Goal: Information Seeking & Learning: Find specific fact

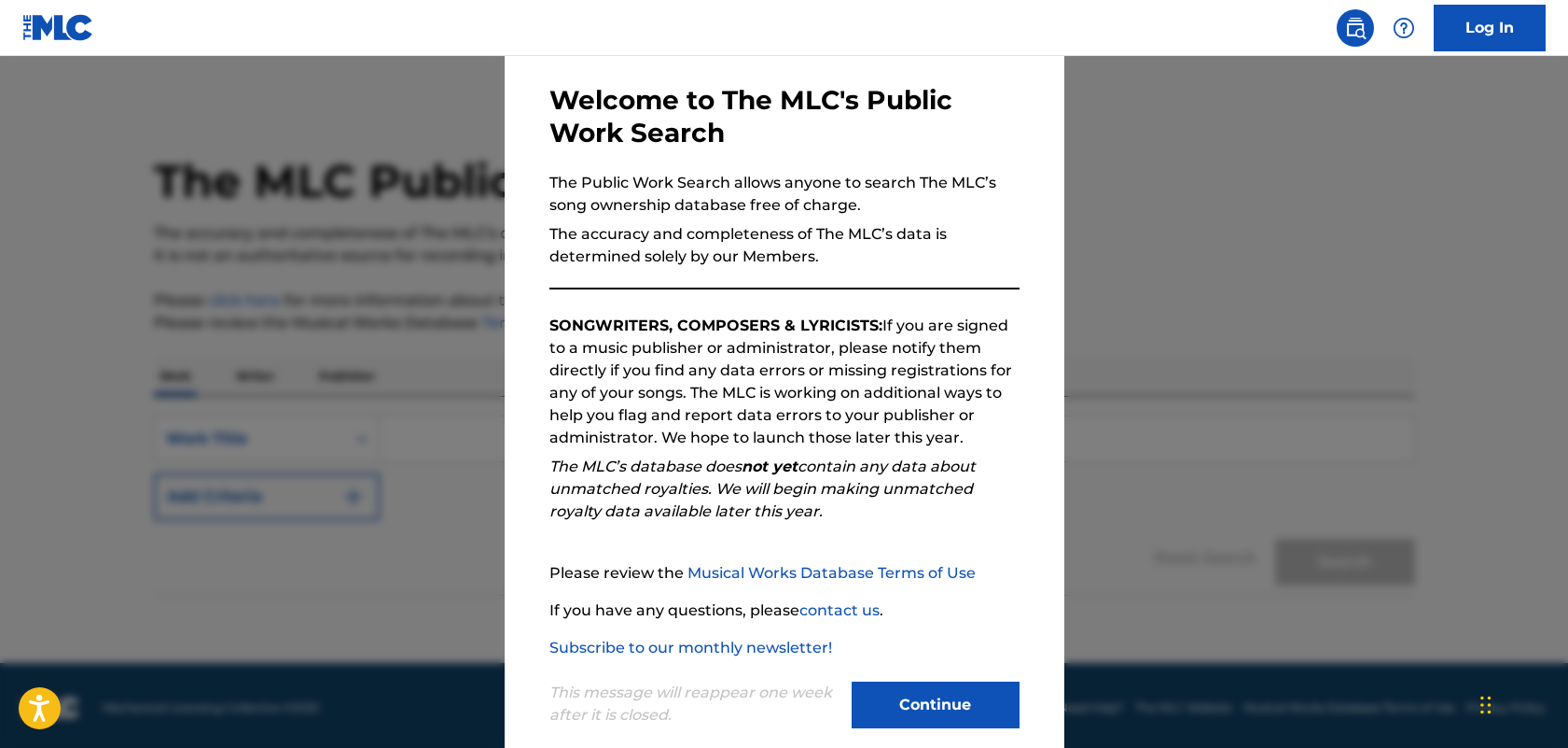
scroll to position [74, 0]
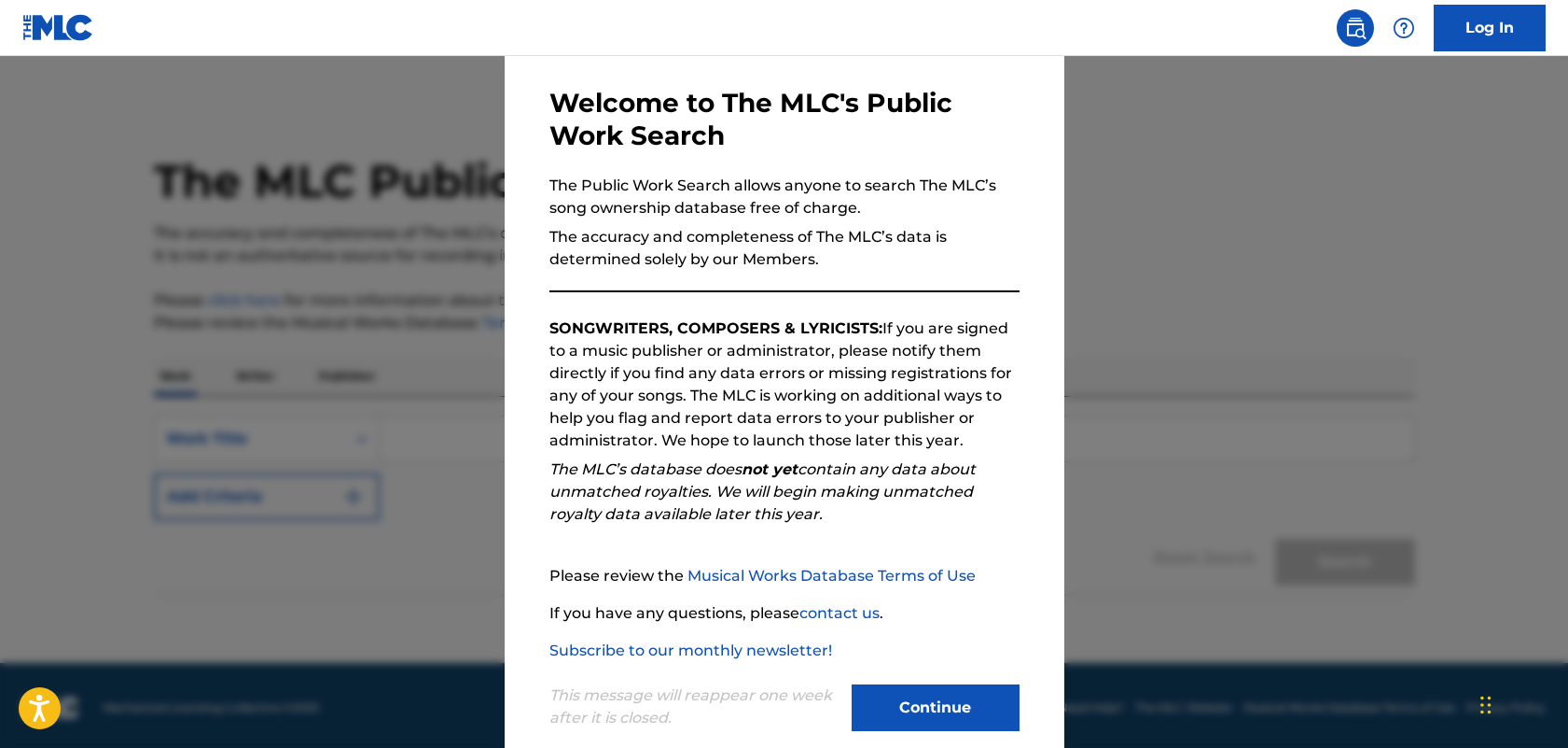
click at [977, 710] on button "Continue" at bounding box center [936, 708] width 168 height 47
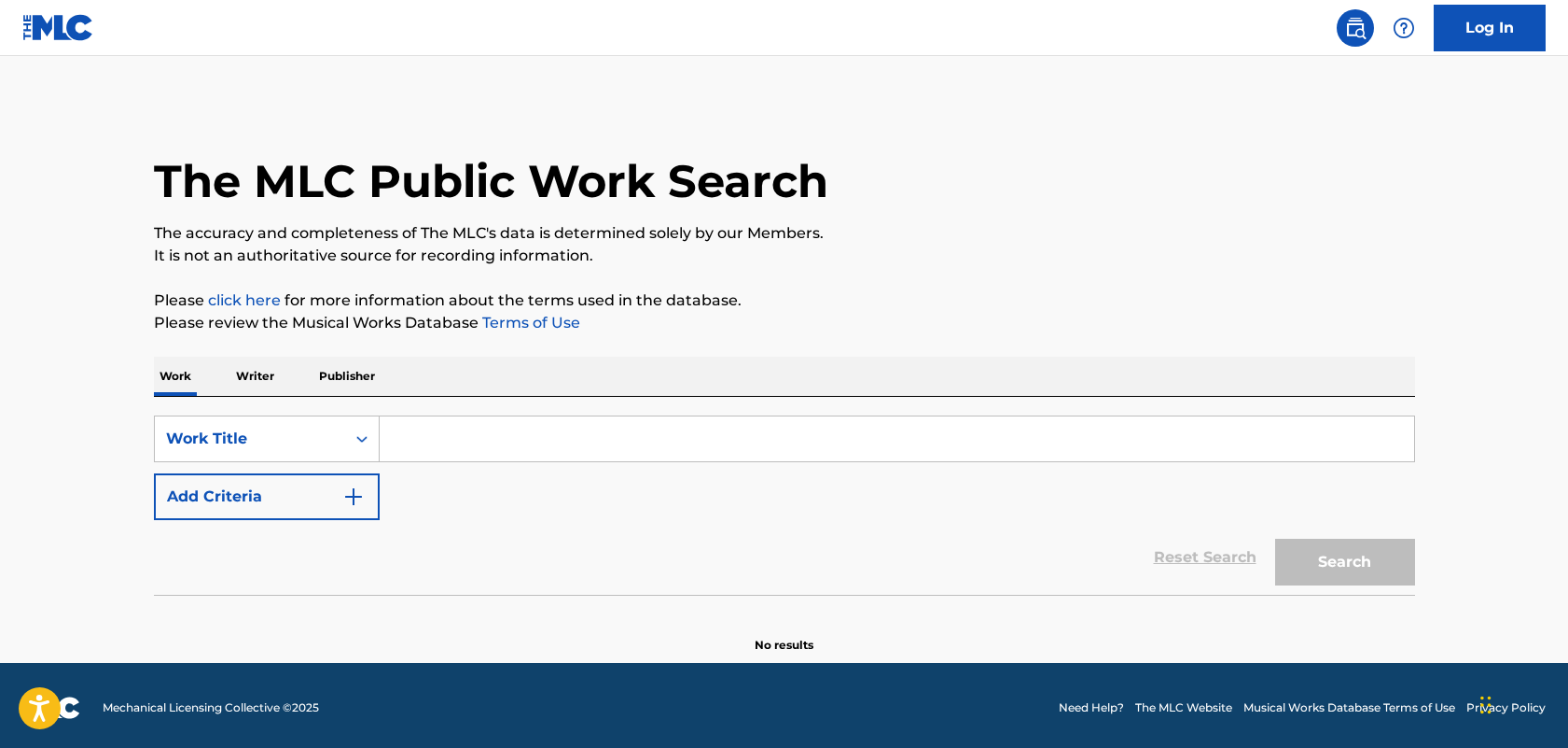
click at [539, 449] on input "Search Form" at bounding box center [897, 439] width 1034 height 45
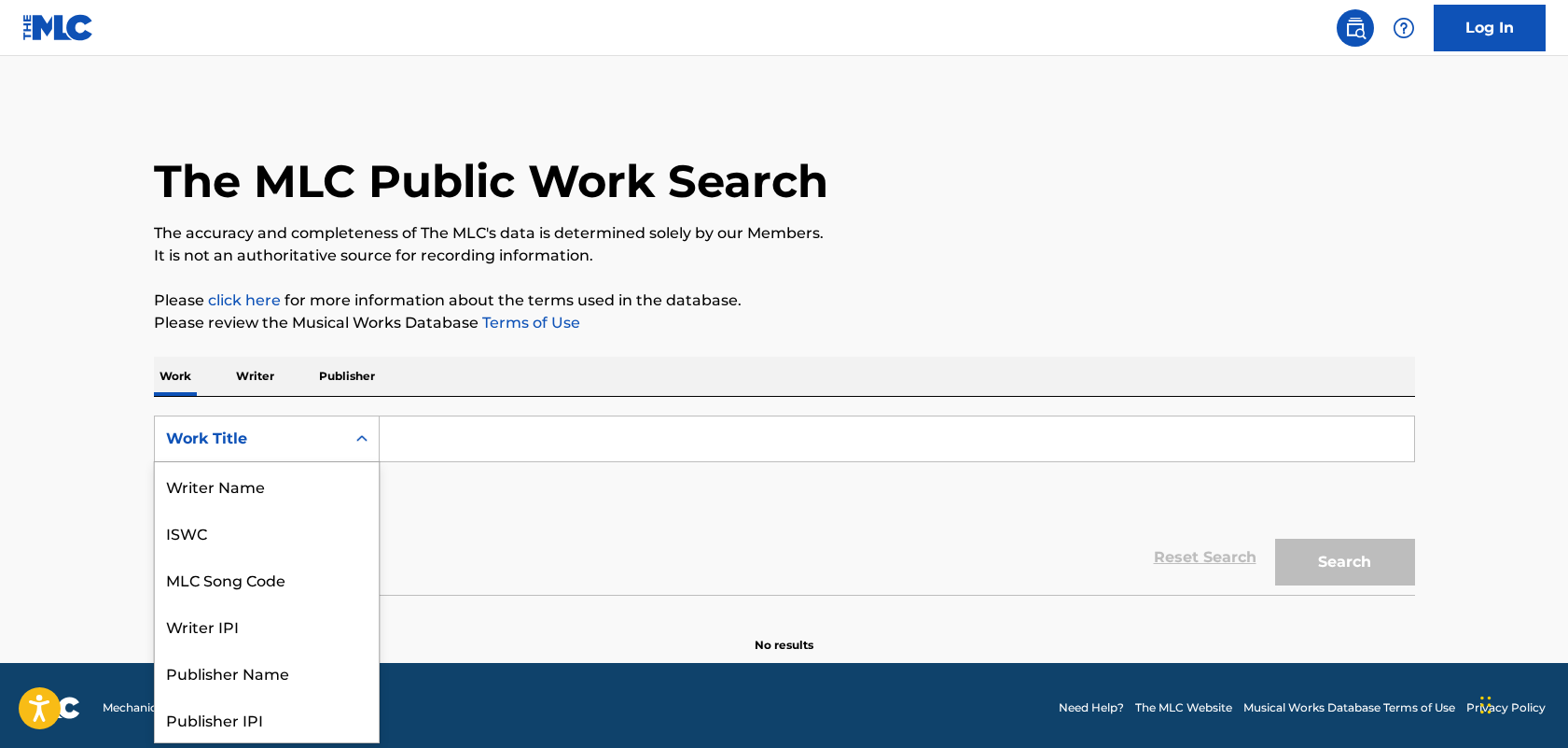
scroll to position [93, 0]
click at [335, 441] on div "Work Title" at bounding box center [249, 438] width 190 height 36
click at [229, 508] on div "Writer Name" at bounding box center [266, 485] width 224 height 47
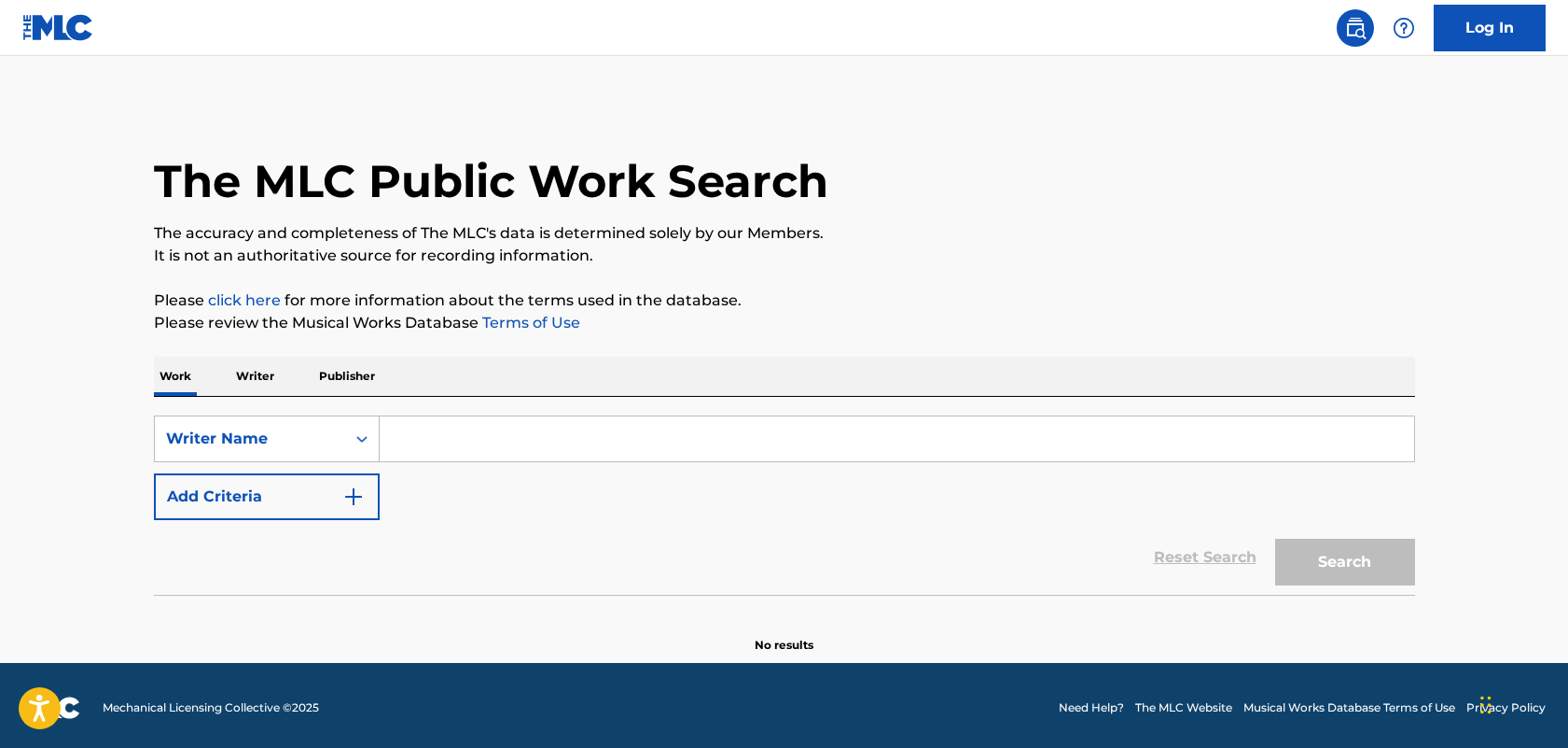
click at [451, 442] on input "Search Form" at bounding box center [897, 439] width 1034 height 45
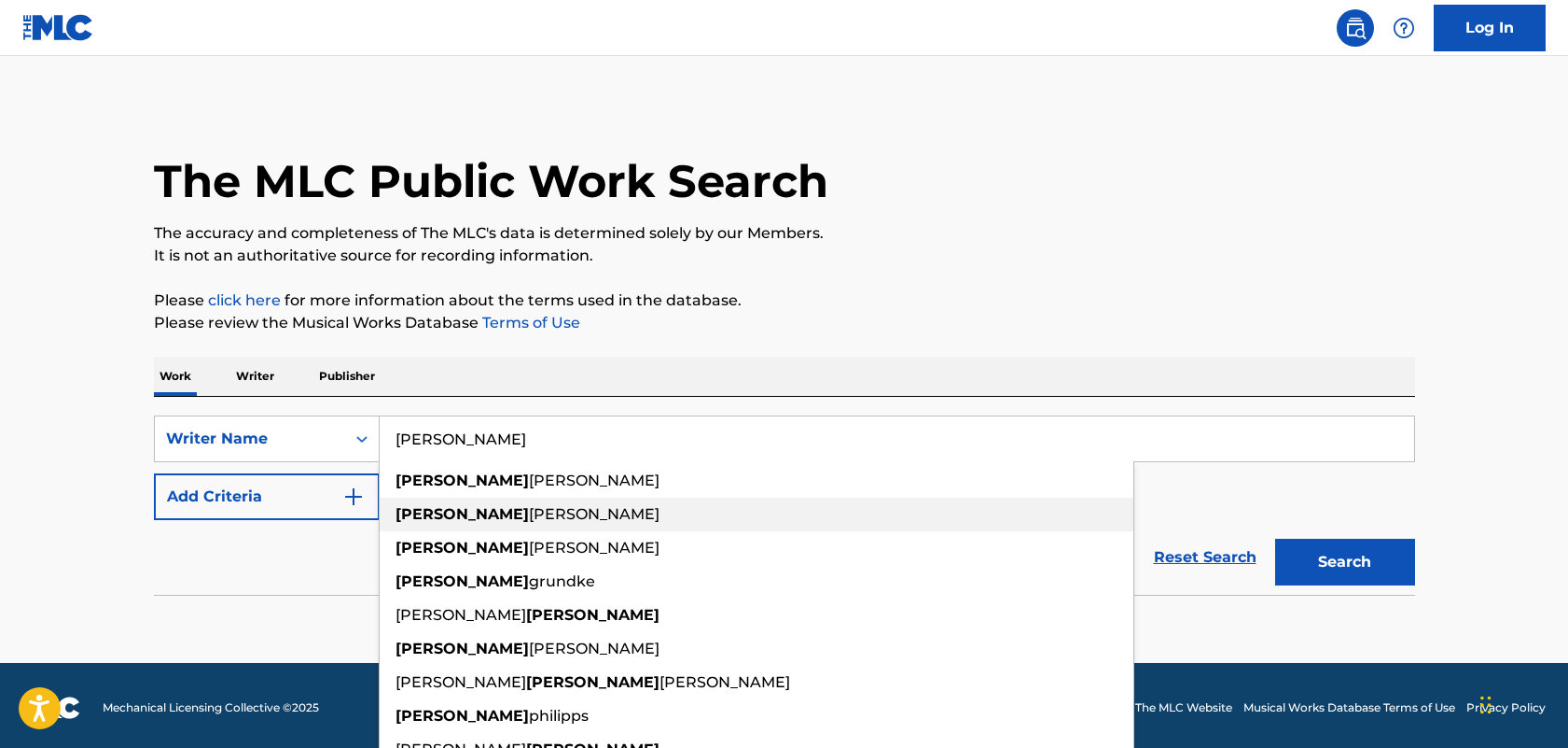
scroll to position [53, 0]
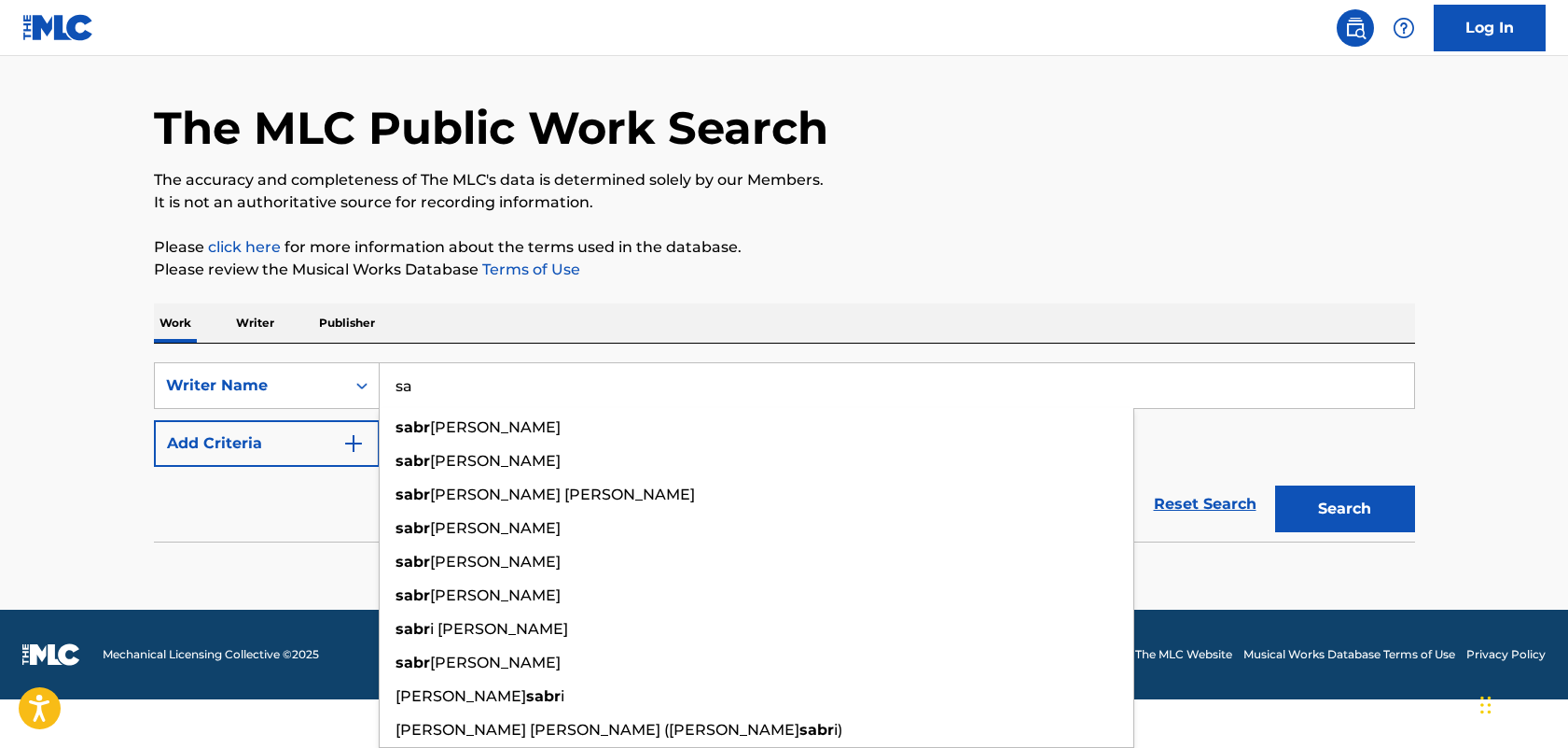
type input "s"
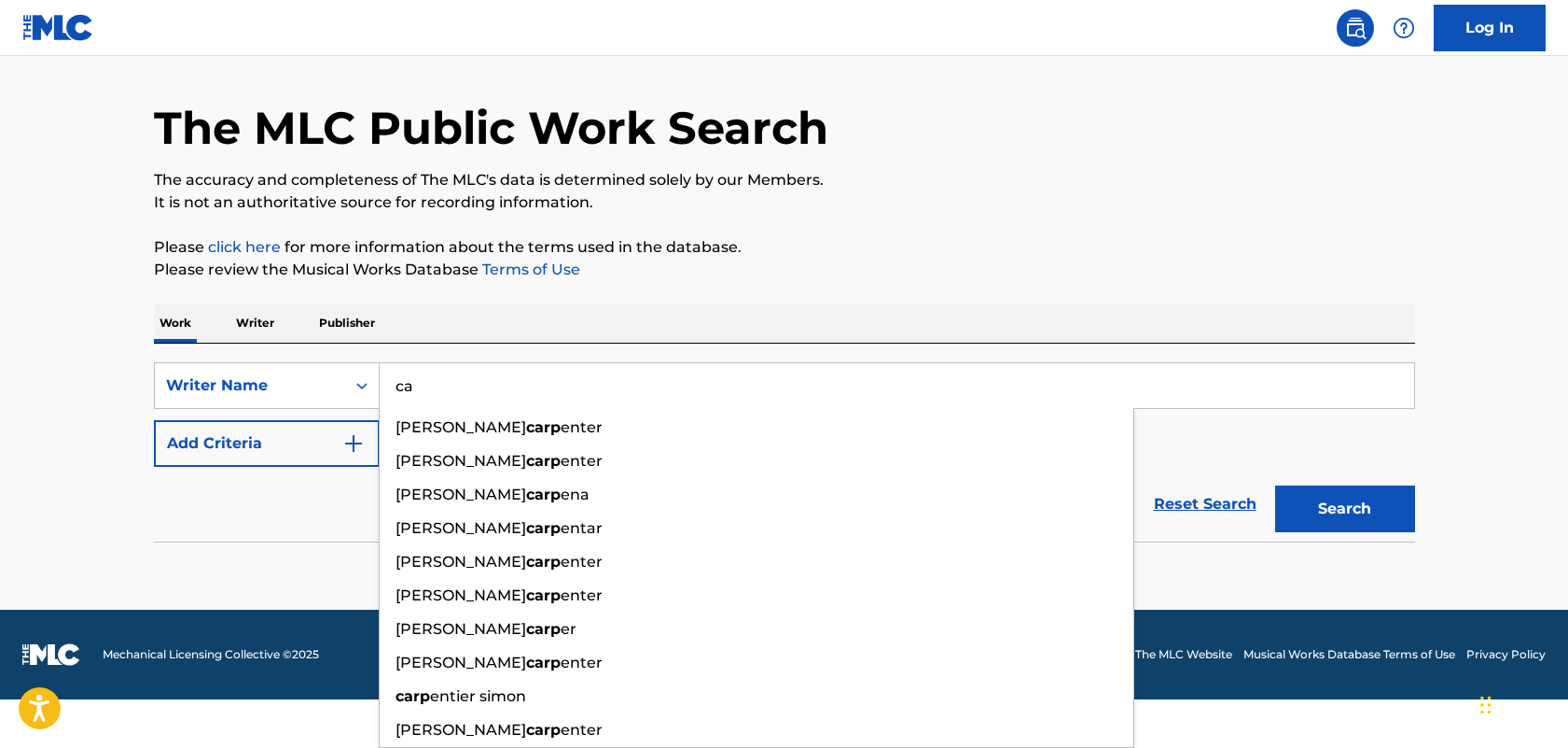
type input "c"
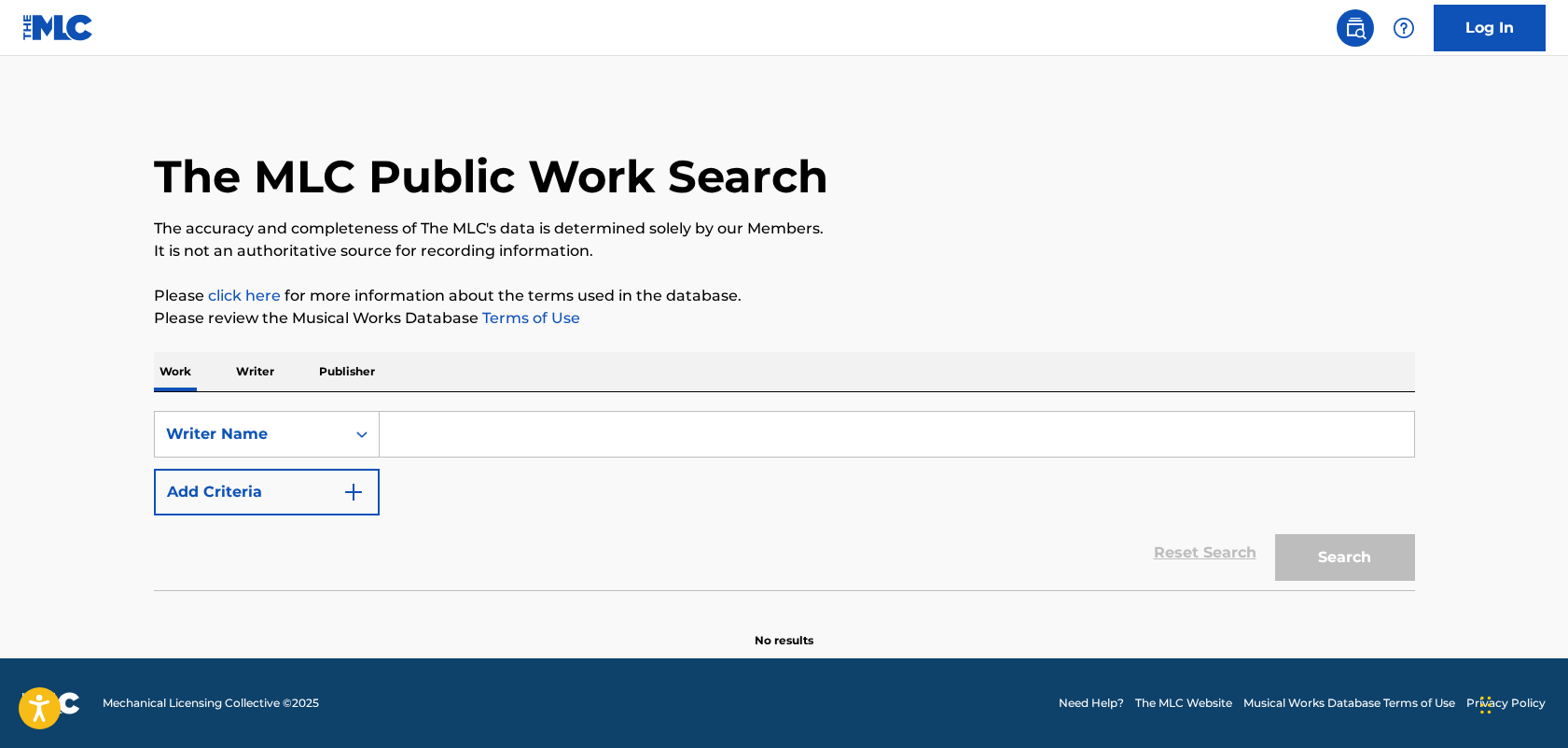
click at [596, 415] on input "Search Form" at bounding box center [897, 434] width 1034 height 45
type input "d"
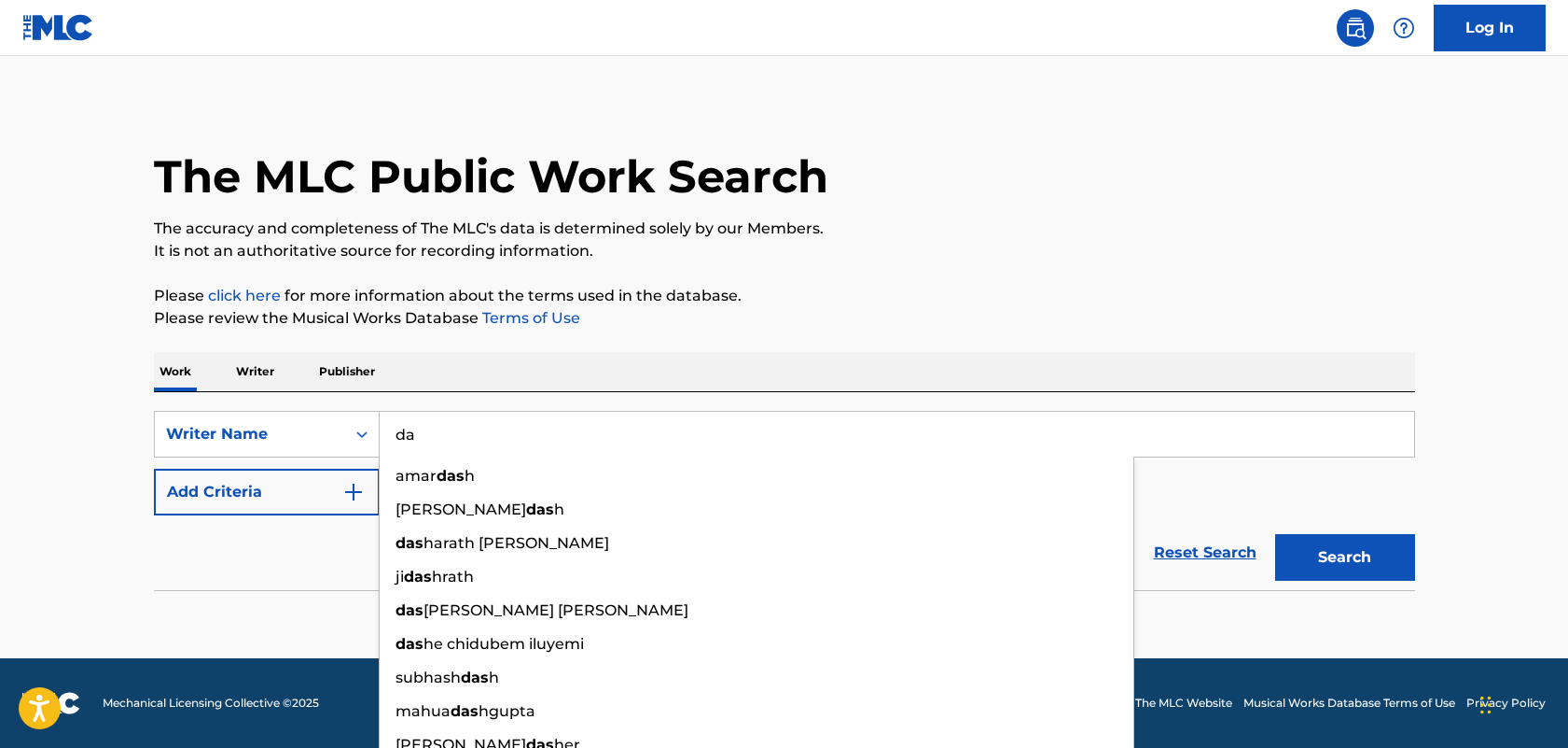
type input "d"
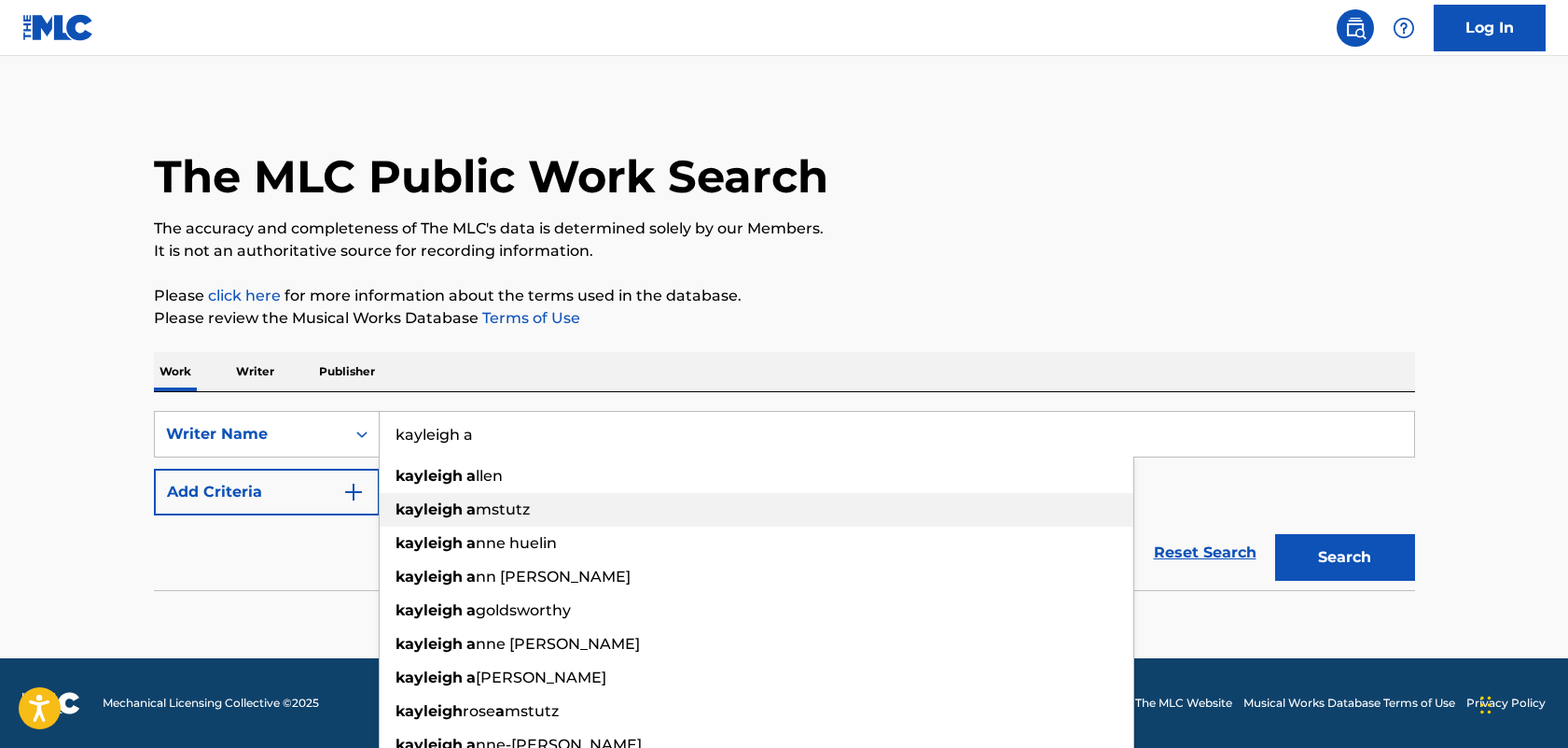
click at [558, 497] on div "[PERSON_NAME] a mstutz" at bounding box center [757, 509] width 754 height 34
type input "[PERSON_NAME]"
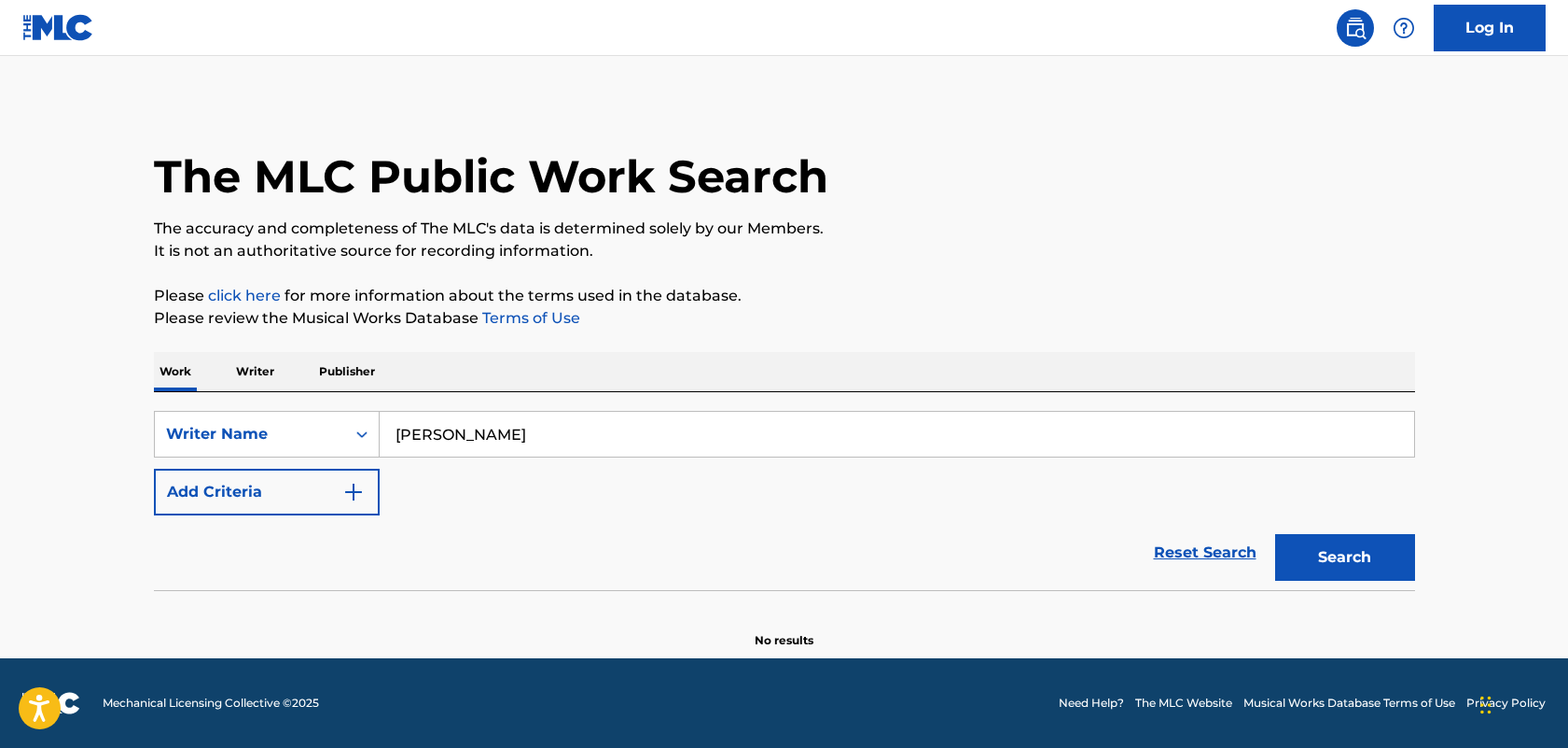
click at [1304, 556] on button "Search" at bounding box center [1345, 557] width 140 height 47
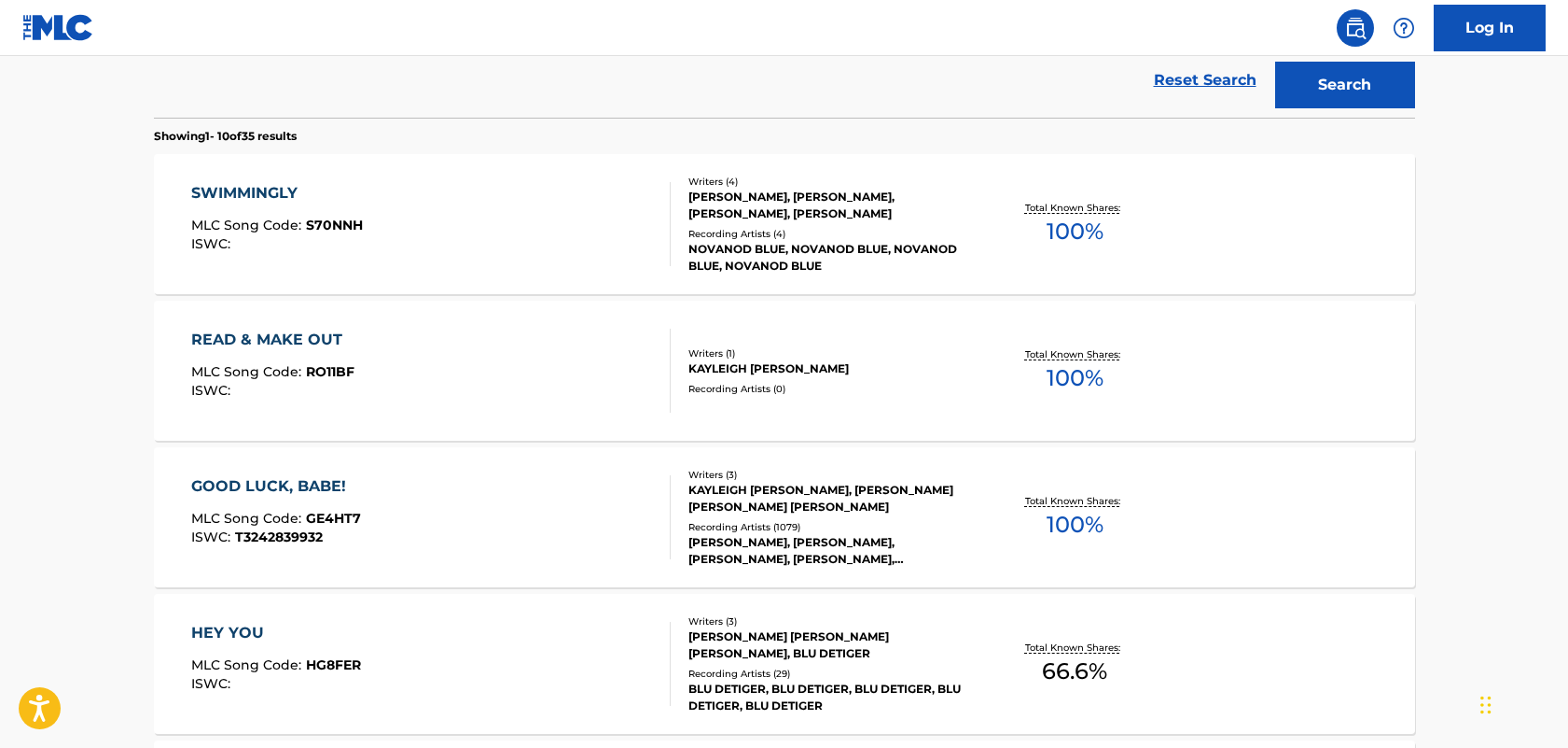
scroll to position [478, 0]
drag, startPoint x: 691, startPoint y: 521, endPoint x: 1511, endPoint y: 1, distance: 971.0
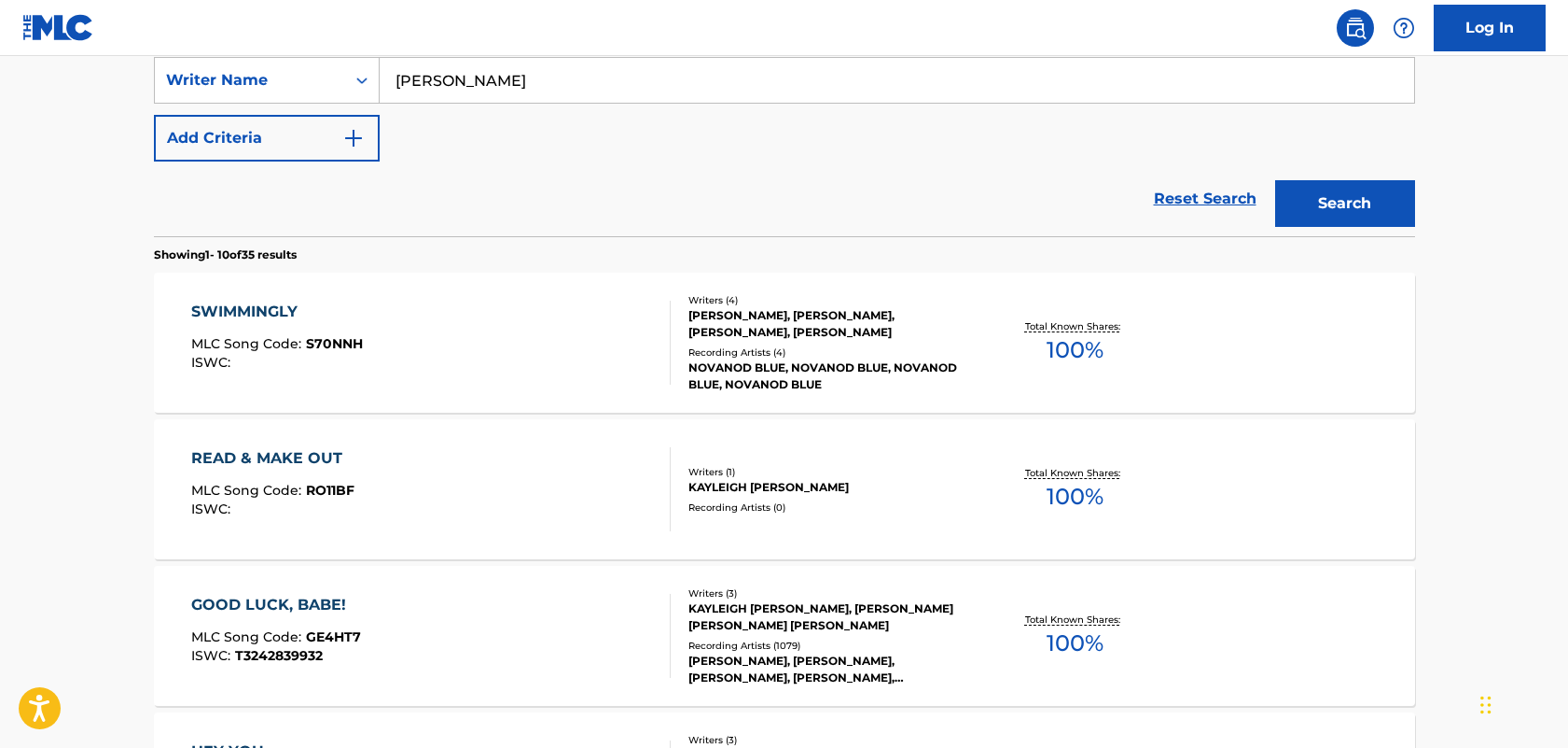
scroll to position [356, 0]
click at [653, 164] on div "Reset Search Search" at bounding box center [784, 201] width 1261 height 75
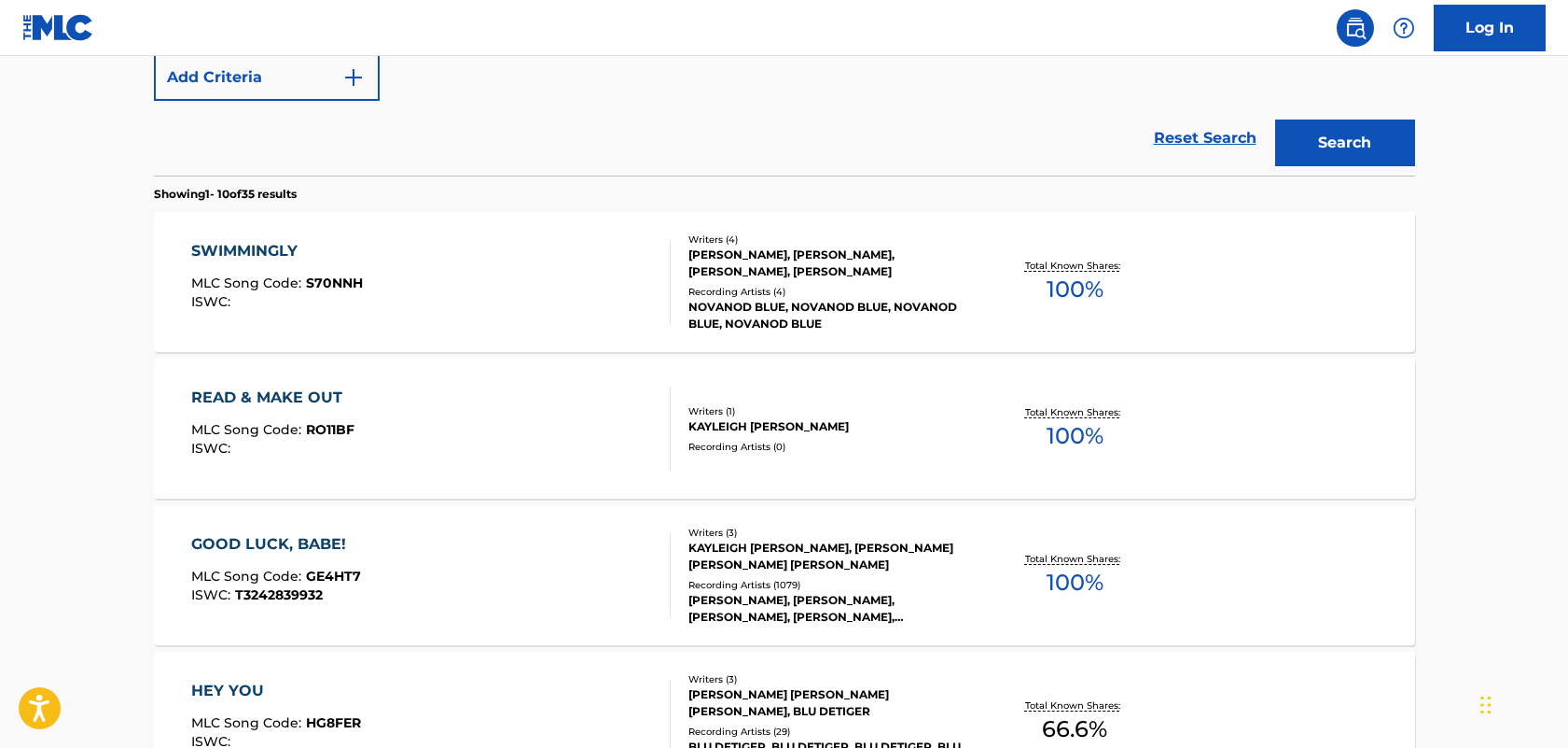
scroll to position [433, 0]
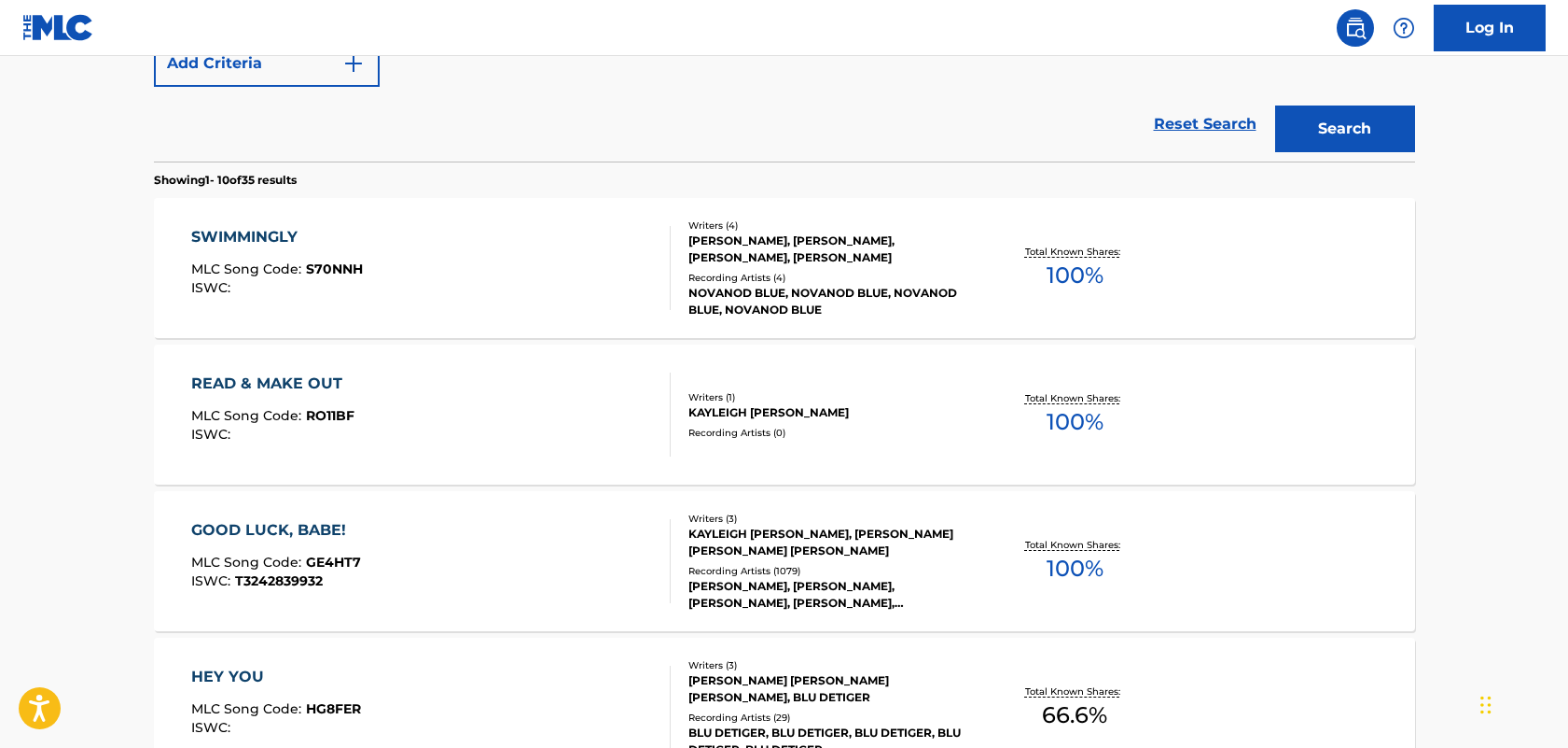
click at [265, 527] on div "GOOD LUCK, BABE!" at bounding box center [275, 530] width 170 height 22
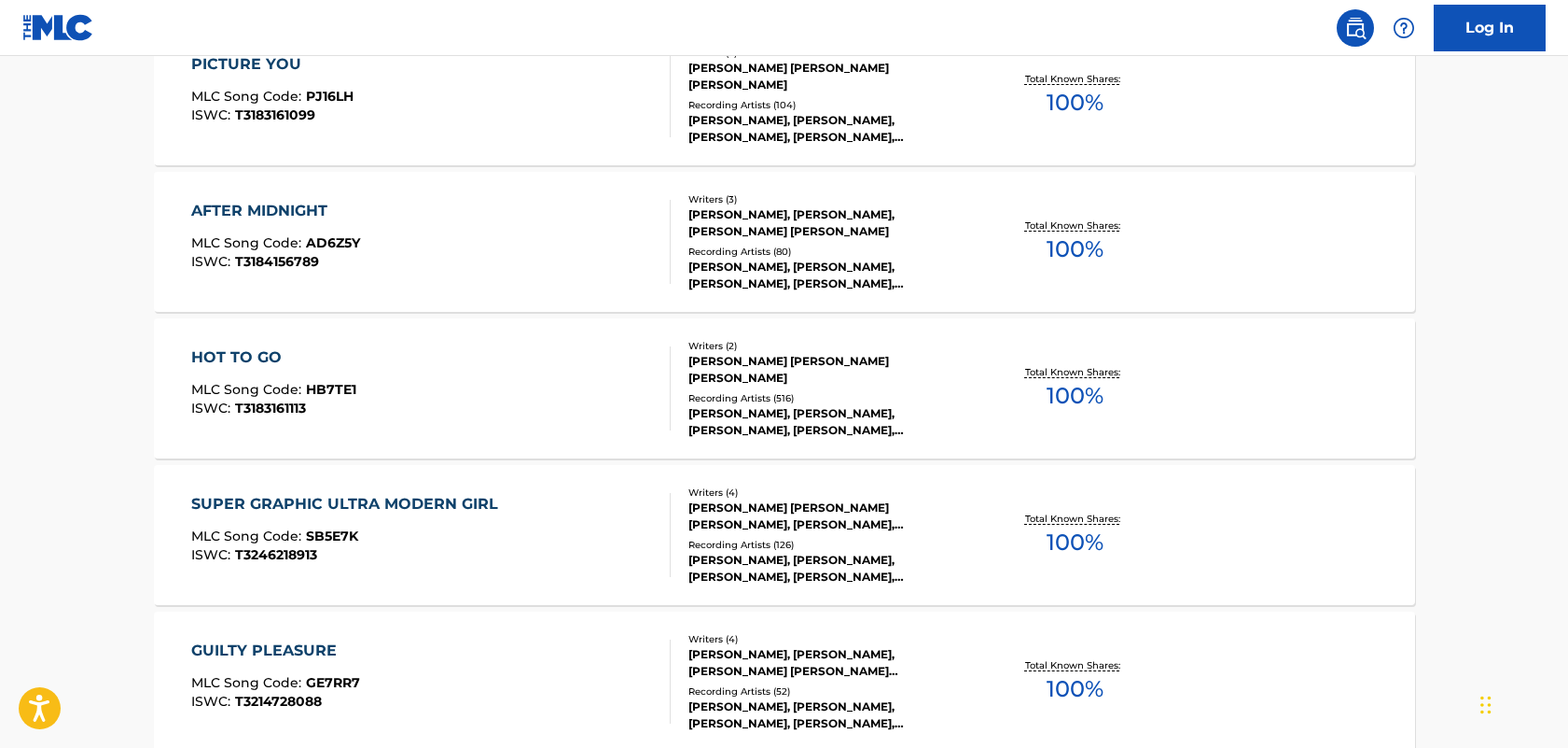
scroll to position [1341, 0]
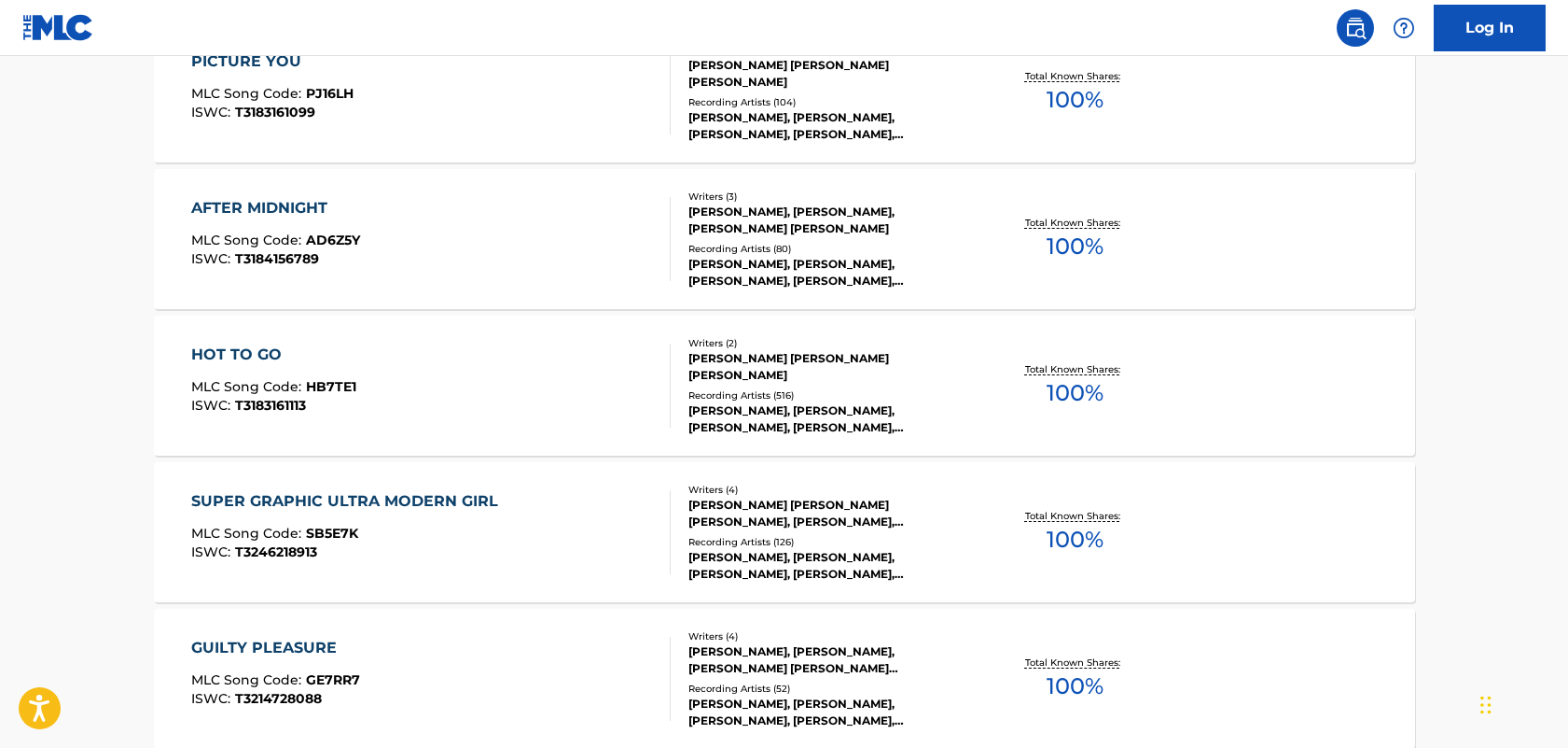
click at [345, 505] on div "SUPER GRAPHIC ULTRA MODERN GIRL" at bounding box center [349, 500] width 317 height 22
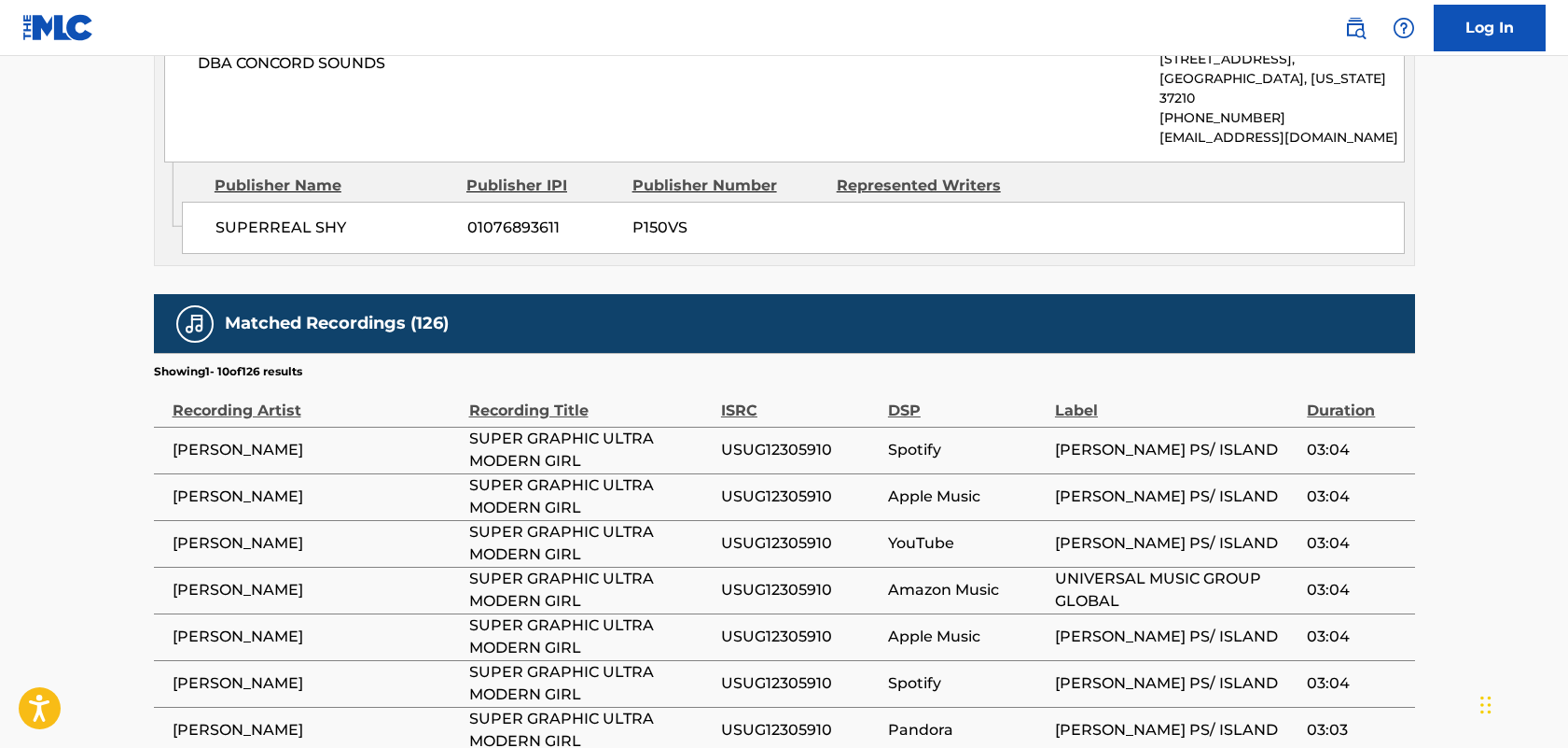
scroll to position [3921, 0]
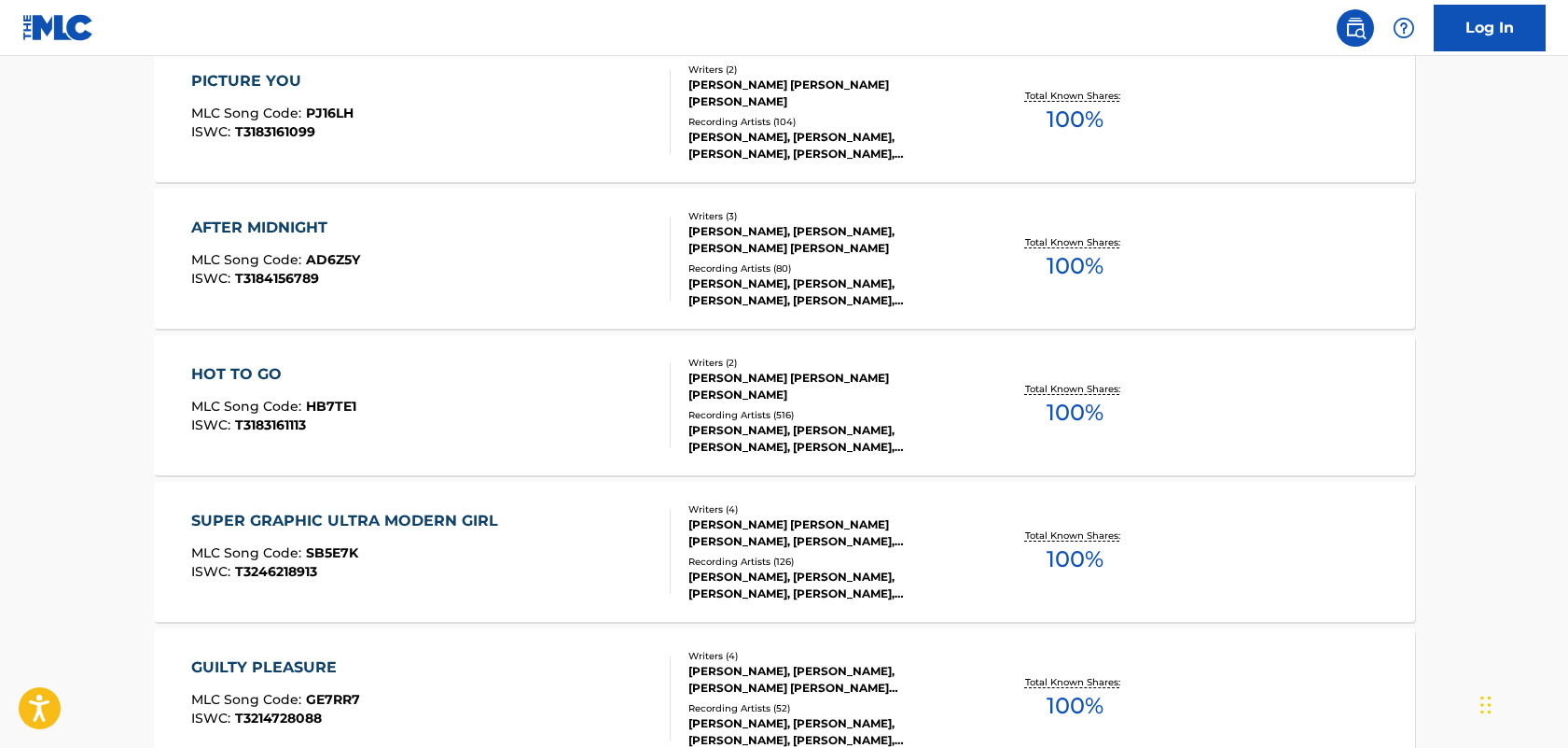
scroll to position [1321, 0]
click at [253, 372] on div "HOT TO GO" at bounding box center [273, 374] width 165 height 22
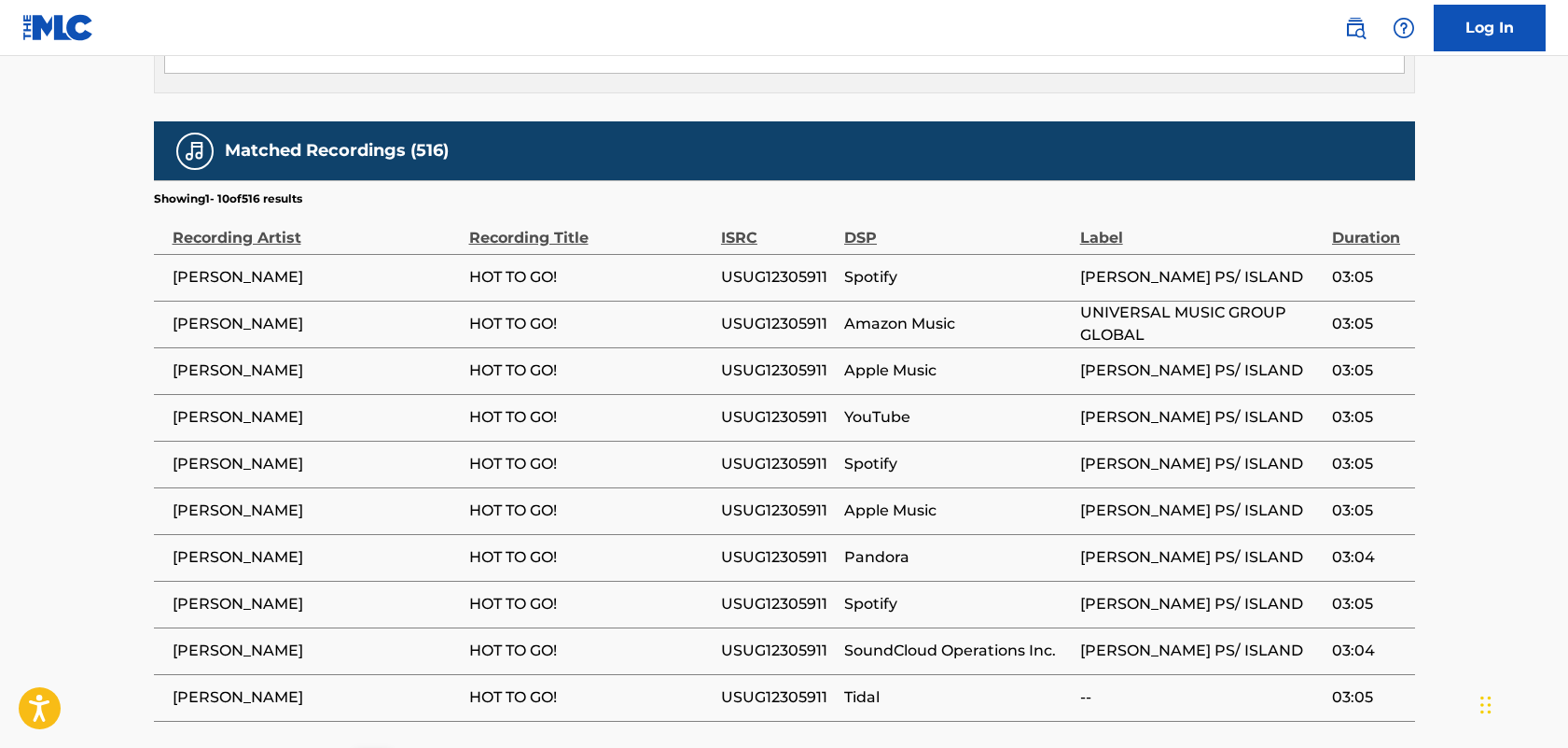
scroll to position [1843, 0]
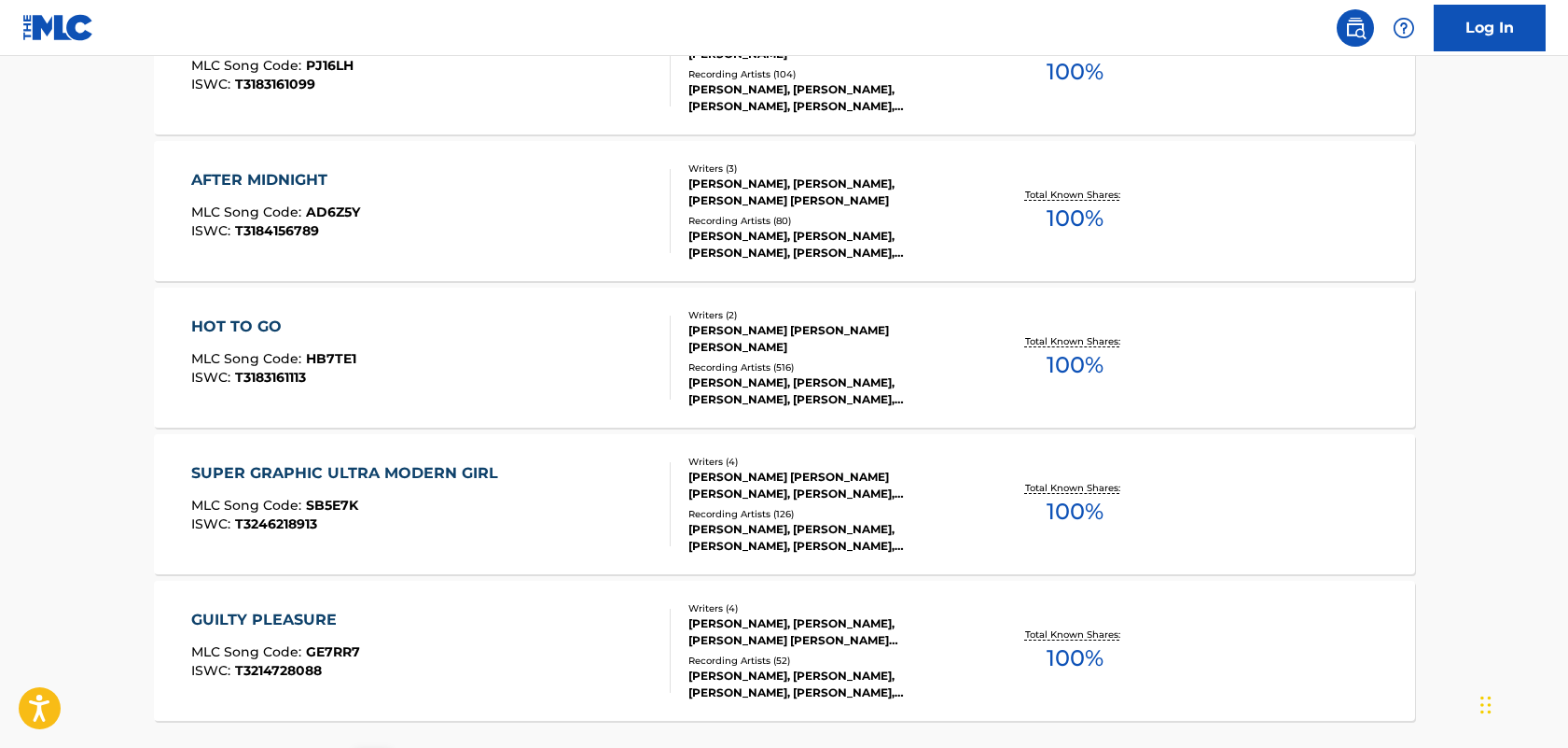
scroll to position [1537, 0]
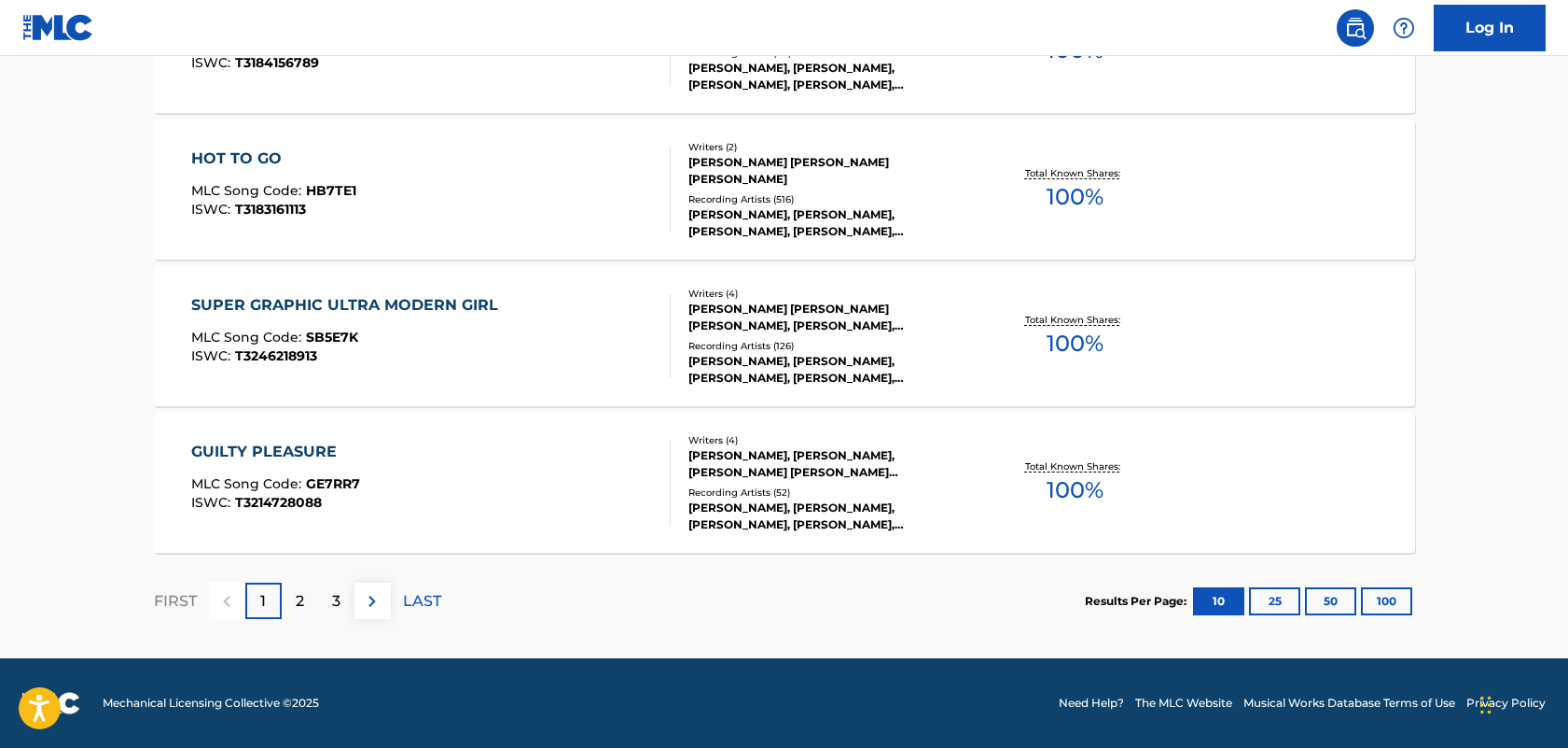
click at [294, 591] on div "2" at bounding box center [300, 601] width 36 height 36
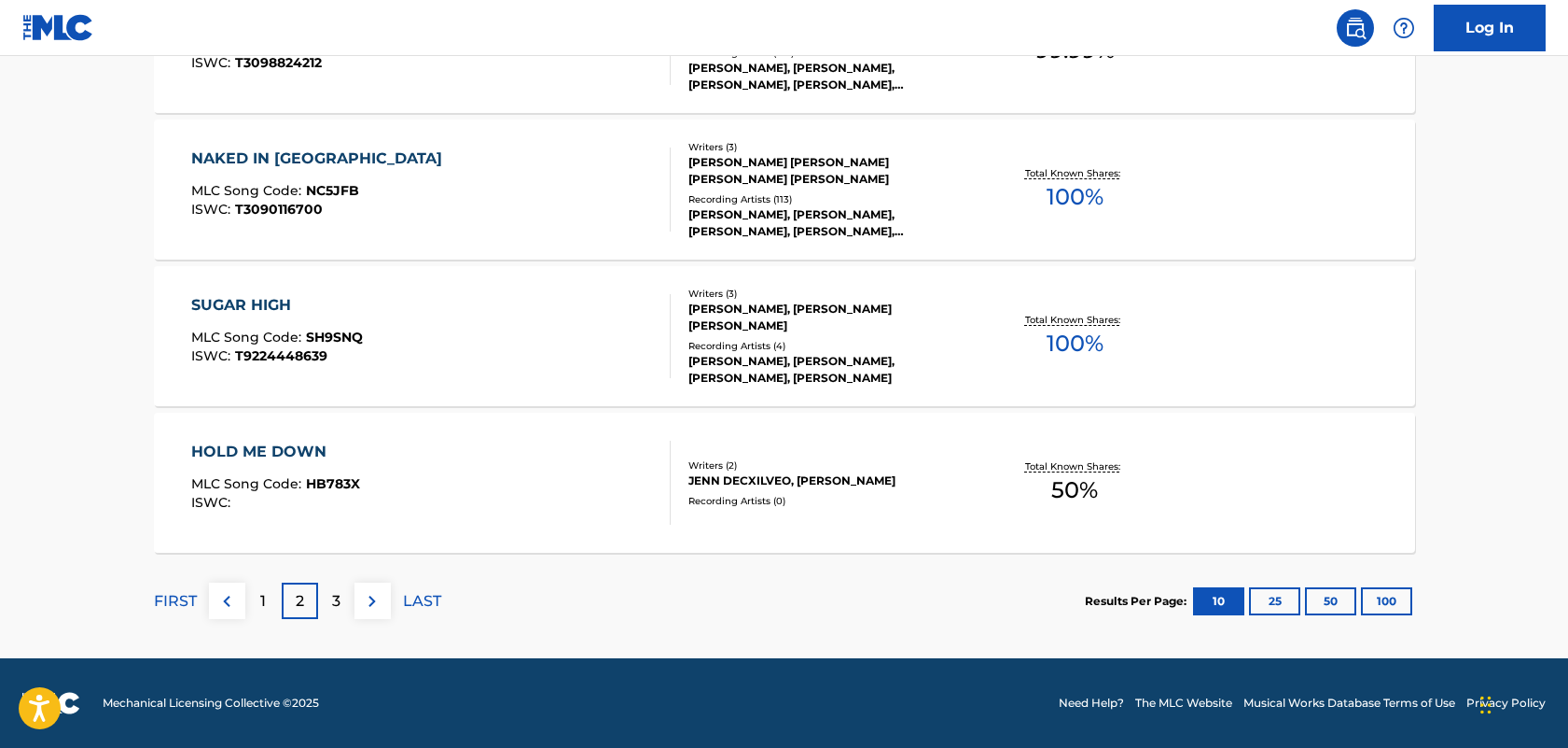
click at [327, 601] on div "3" at bounding box center [337, 601] width 36 height 36
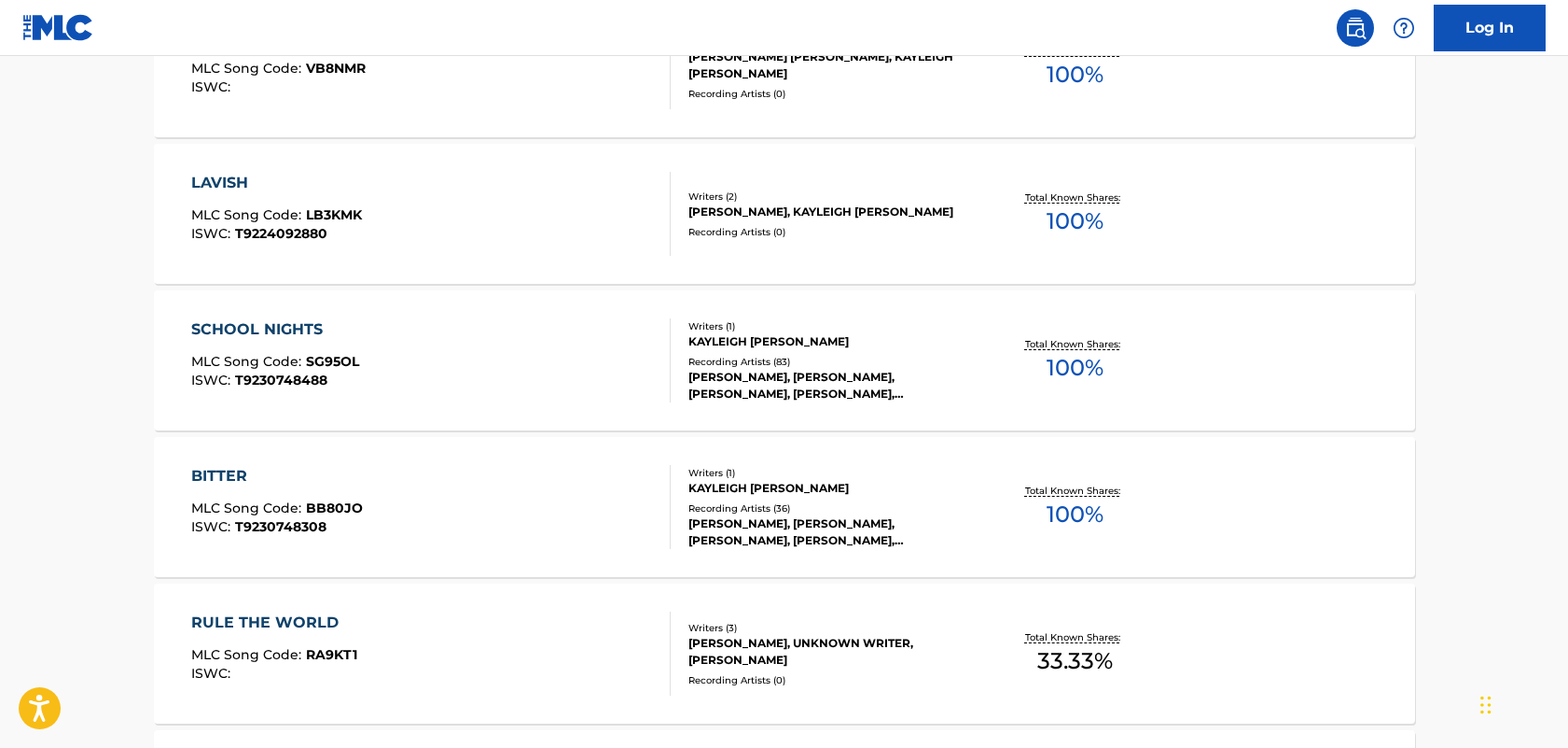
scroll to position [638, 0]
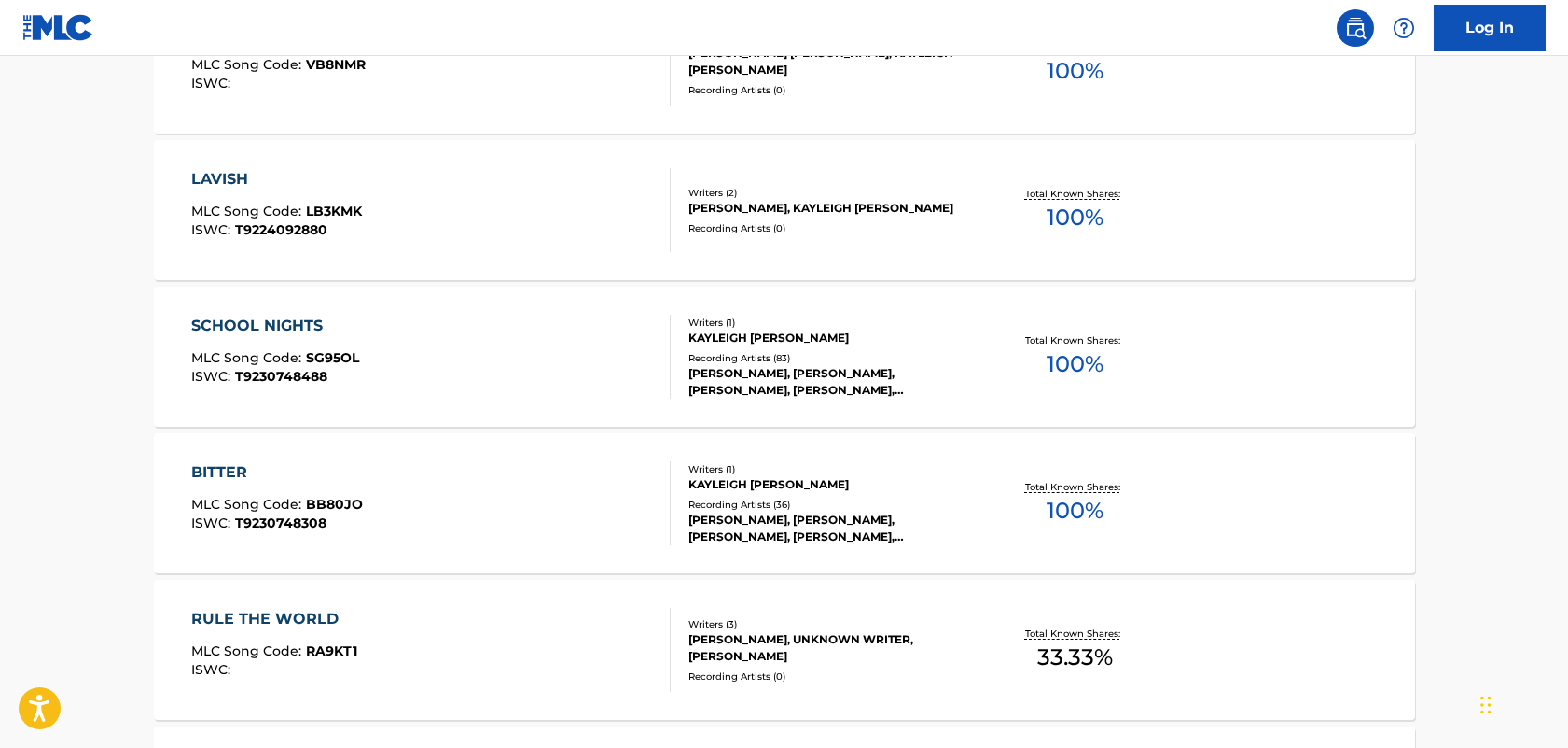
click at [776, 502] on div "Recording Artists ( 36 )" at bounding box center [830, 504] width 282 height 14
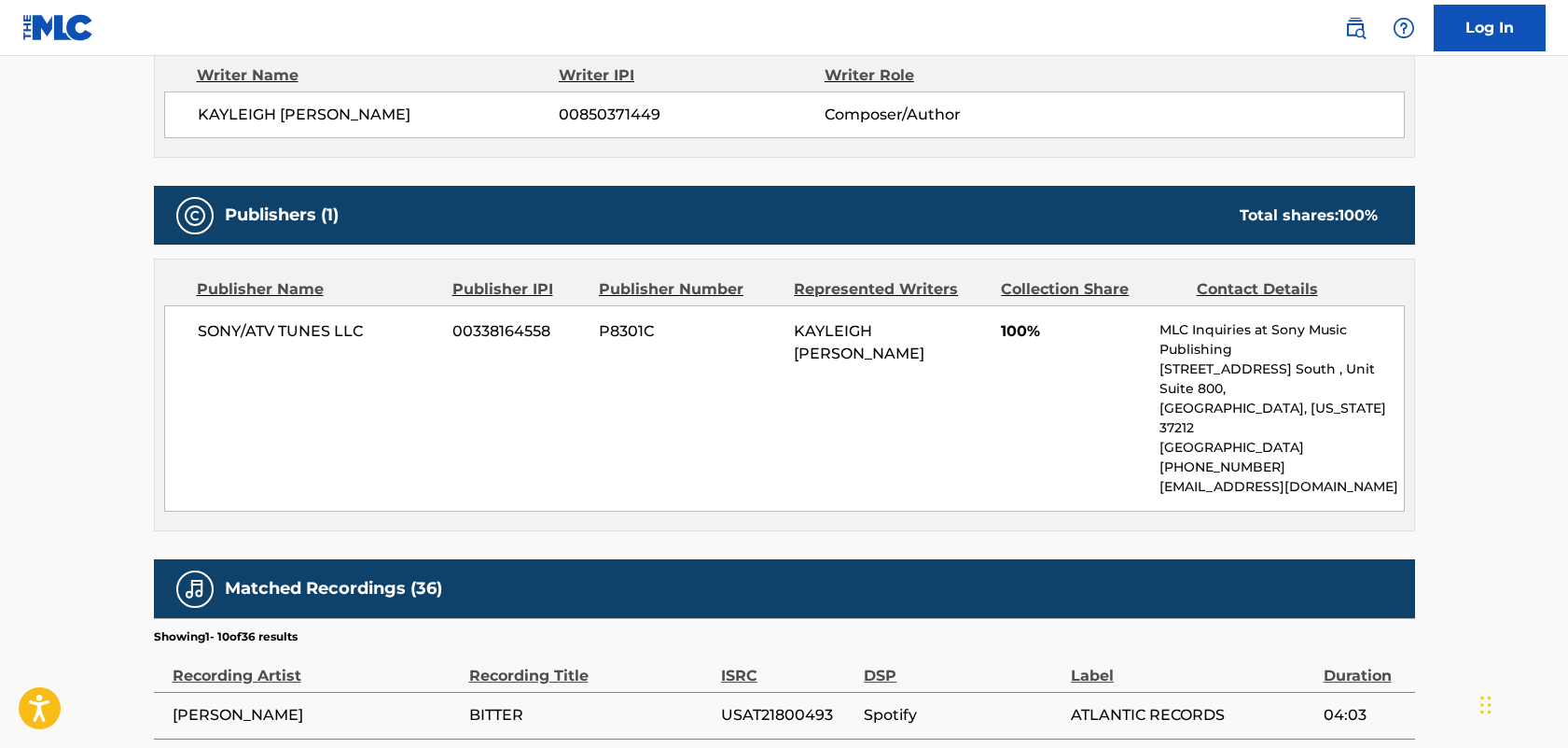
scroll to position [688, 0]
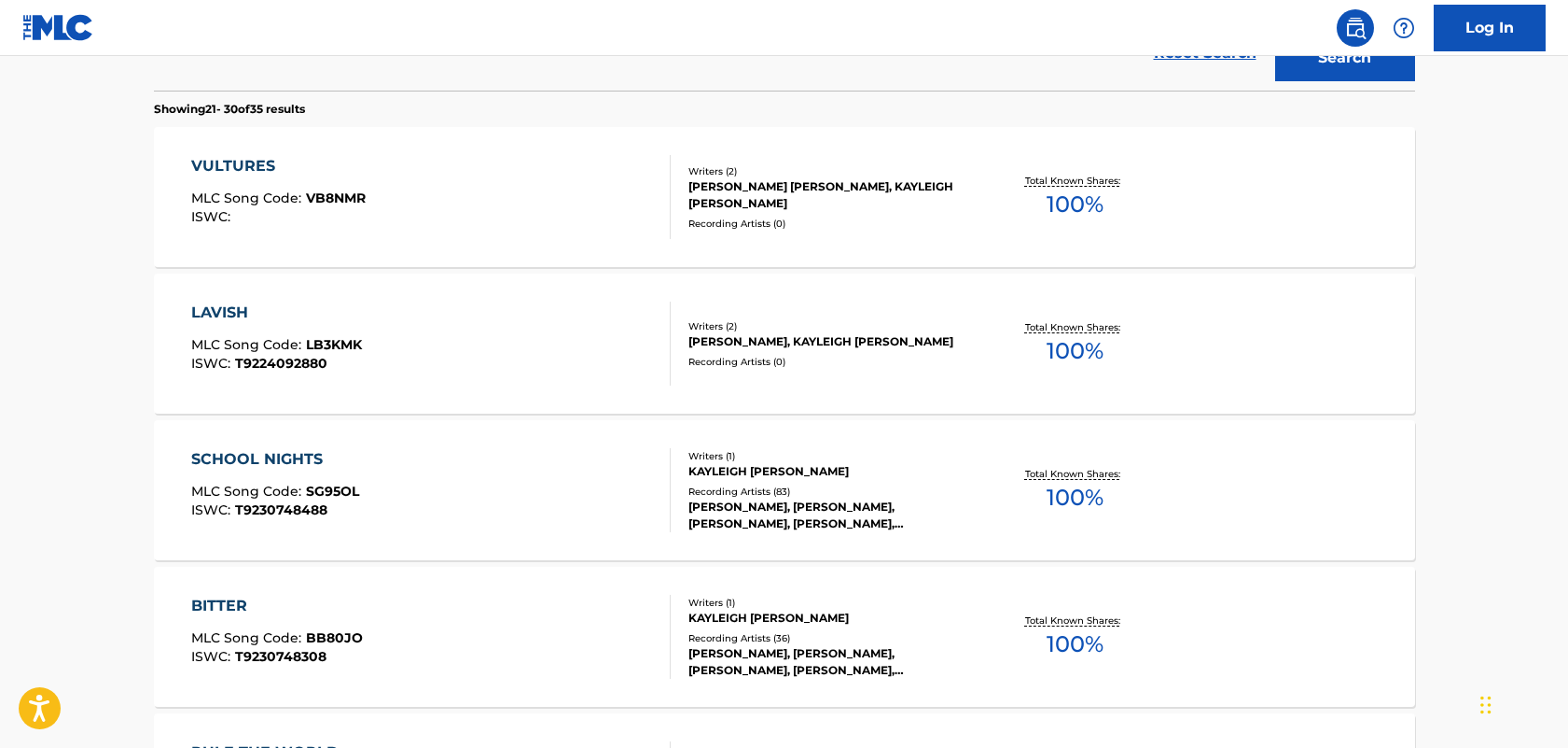
scroll to position [503, 0]
click at [244, 318] on div "LAVISH" at bounding box center [276, 313] width 171 height 22
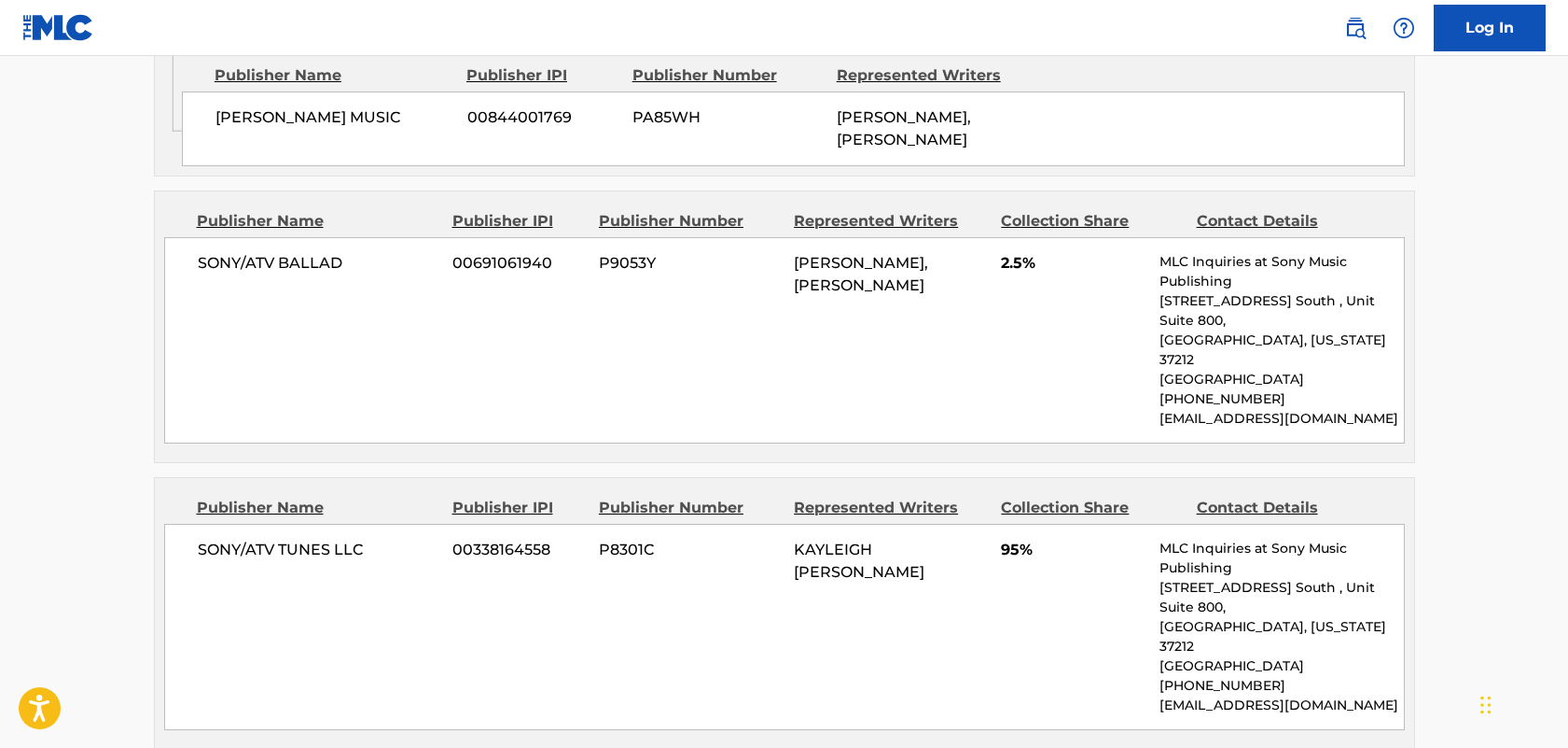
scroll to position [1322, 0]
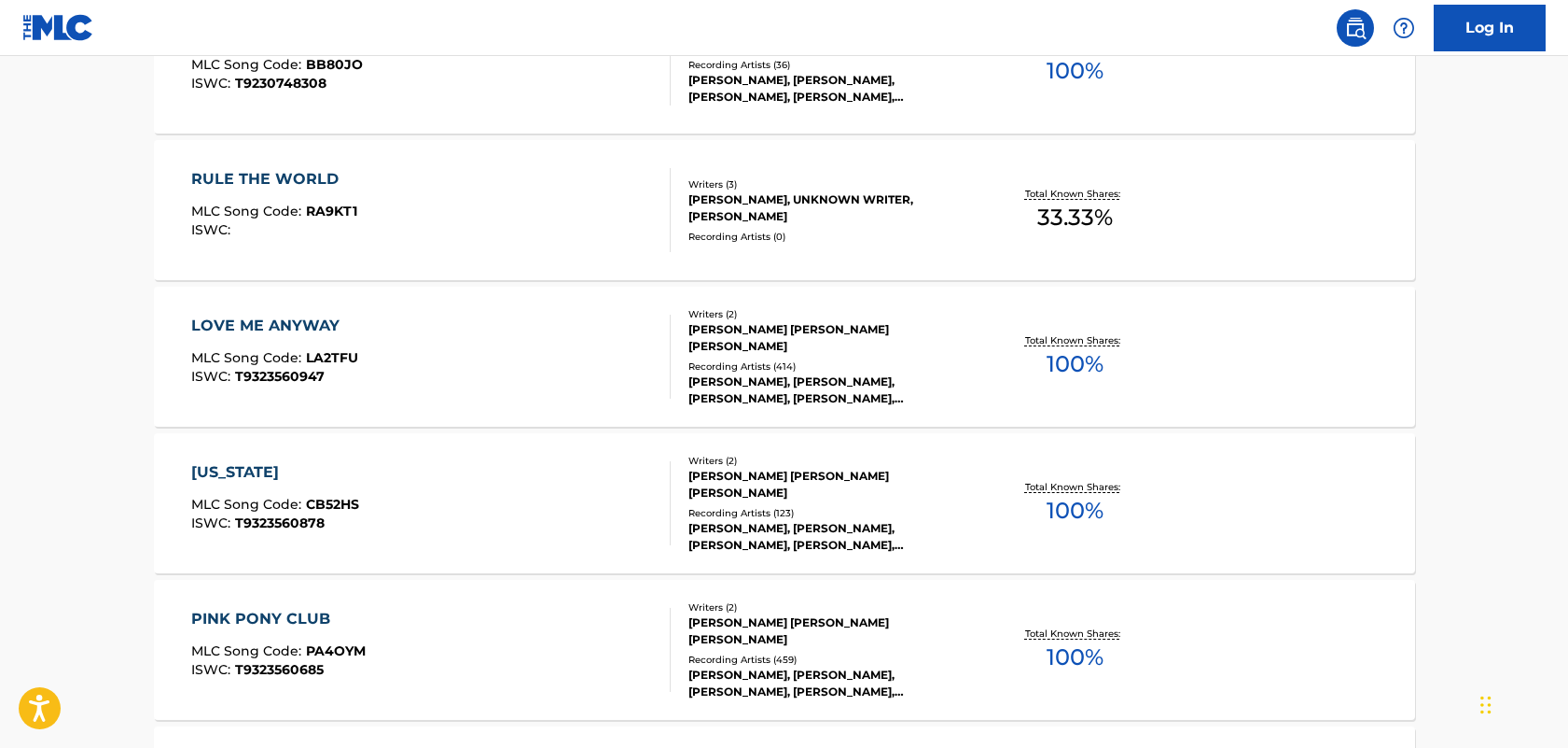
scroll to position [1084, 0]
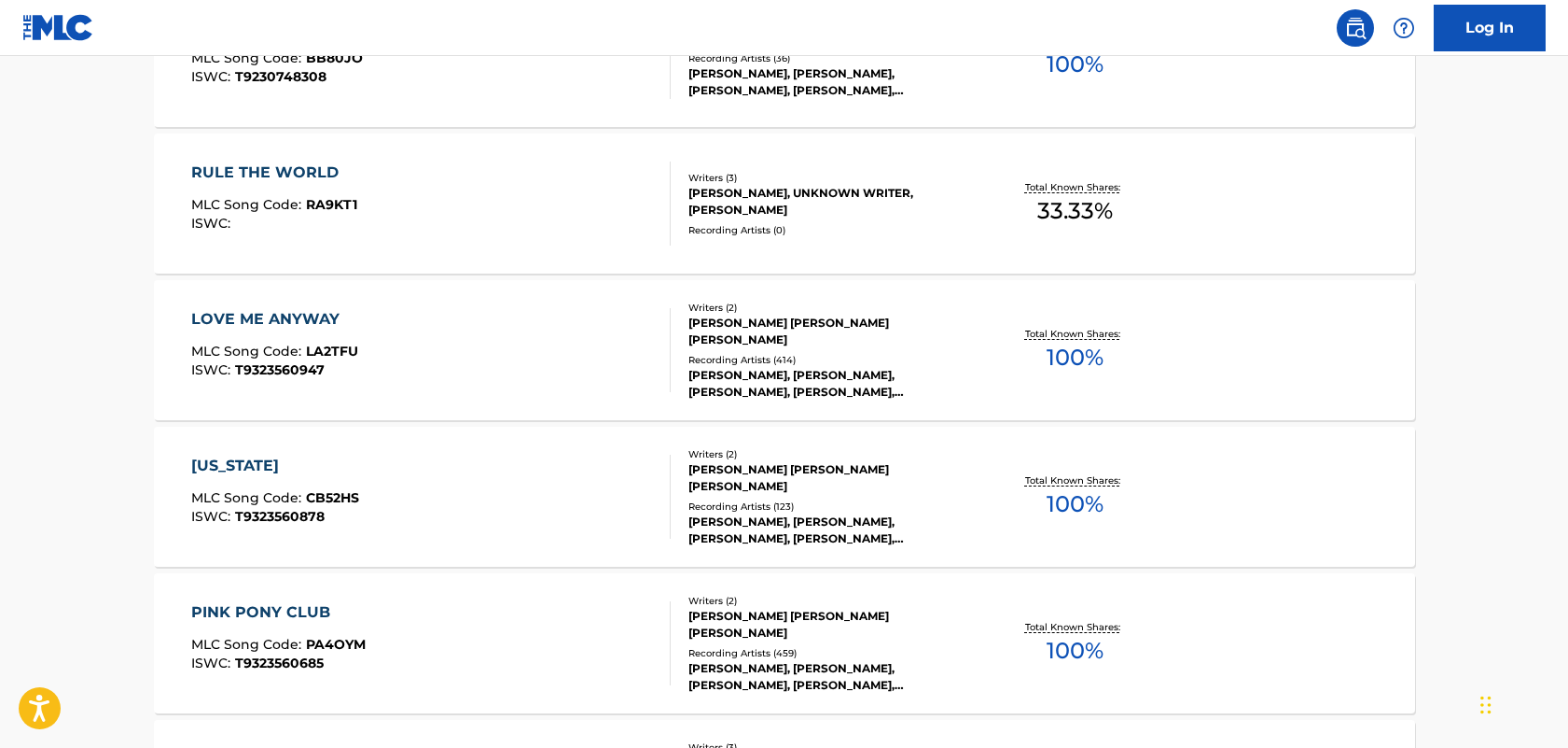
click at [311, 168] on div "RULE THE WORLD" at bounding box center [273, 172] width 166 height 22
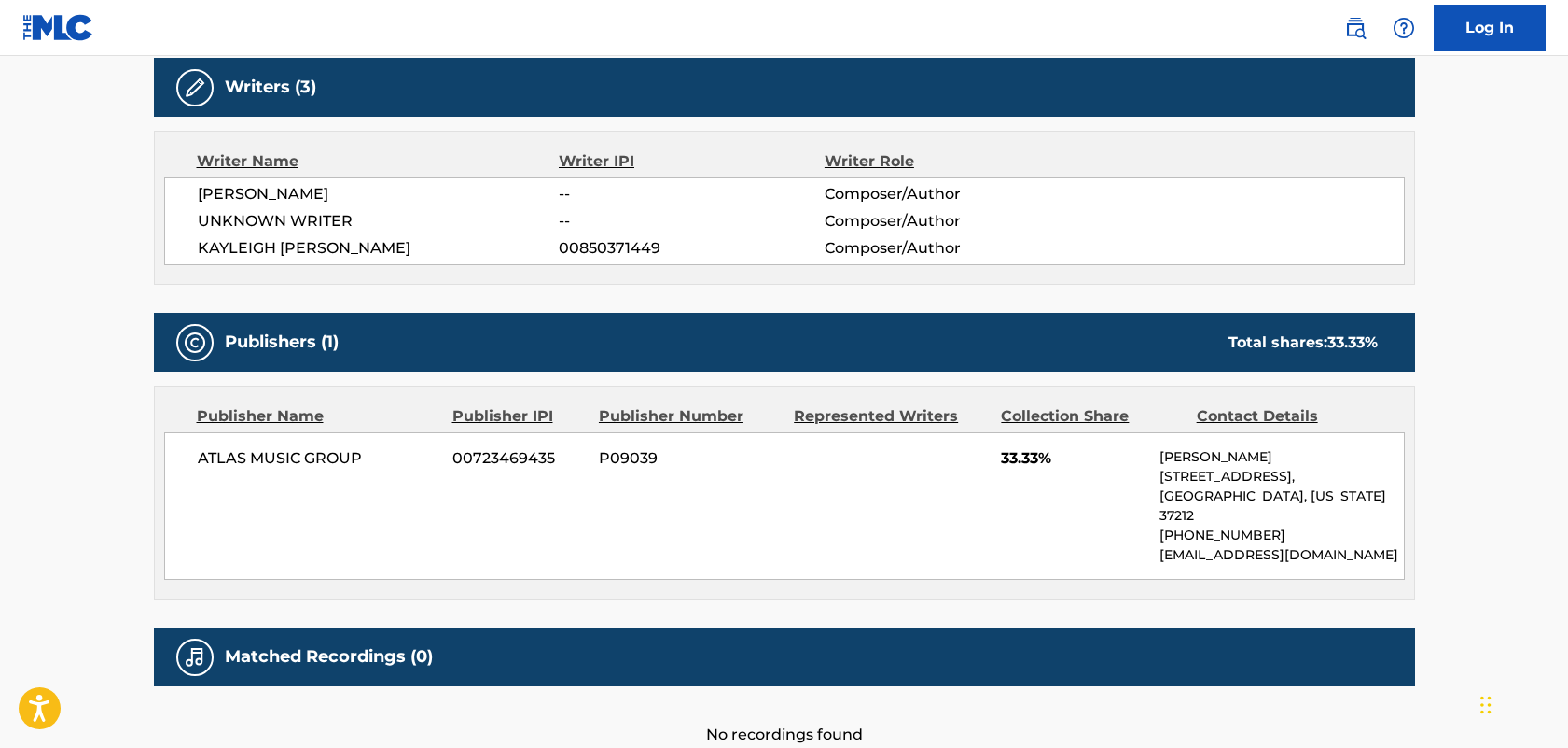
scroll to position [693, 0]
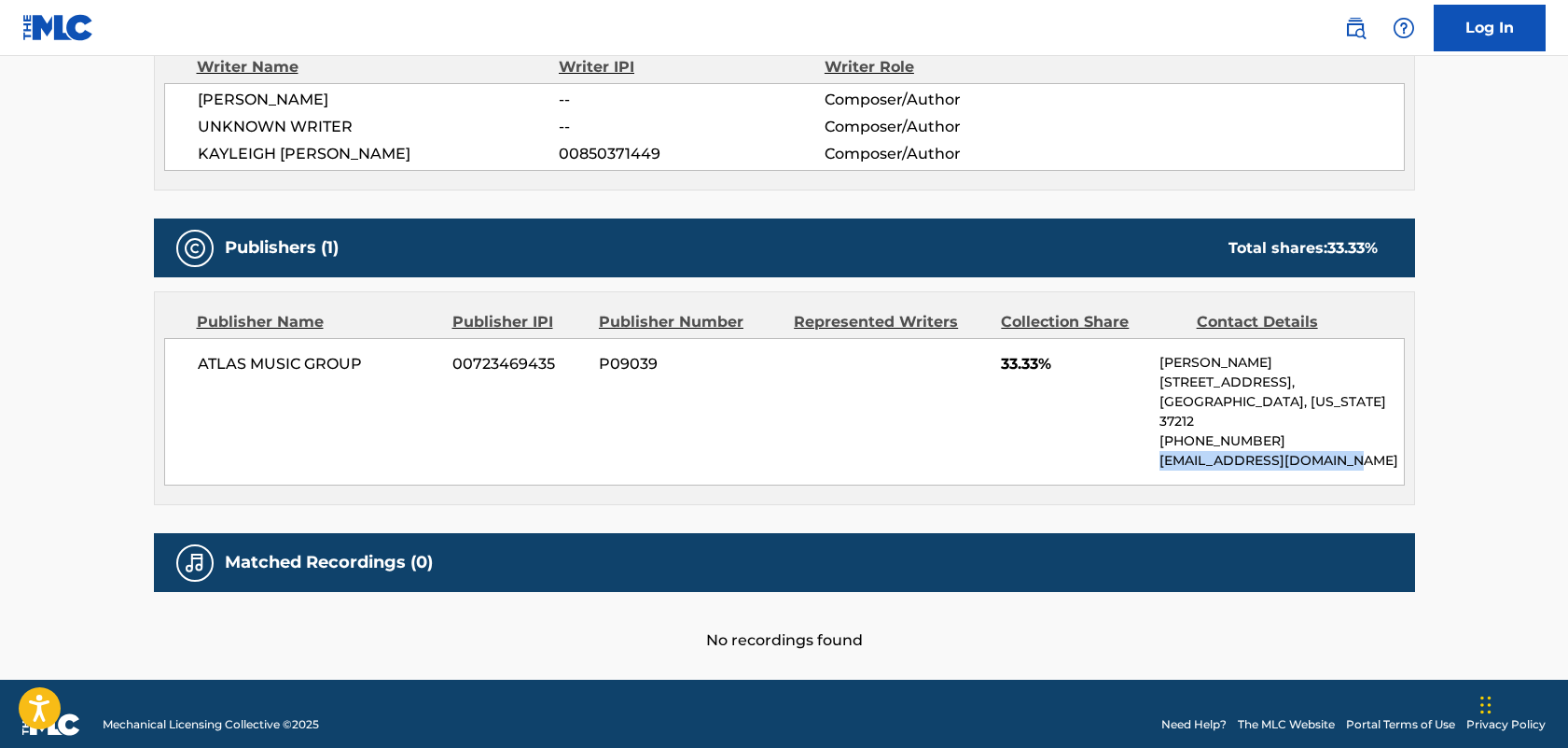
drag, startPoint x: 1363, startPoint y: 442, endPoint x: 1158, endPoint y: 447, distance: 205.1
click at [1158, 447] on div "ATLAS MUSIC GROUP 00723469435 P09039 33.33% [PERSON_NAME] [STREET_ADDRESS][US_S…" at bounding box center [784, 412] width 1241 height 148
copy p "[EMAIL_ADDRESS][DOMAIN_NAME]"
click at [1082, 416] on div "ATLAS MUSIC GROUP 00723469435 P09039 33.33% [PERSON_NAME] [STREET_ADDRESS][US_S…" at bounding box center [784, 412] width 1241 height 148
click at [1332, 451] on p "[EMAIL_ADDRESS][DOMAIN_NAME]" at bounding box center [1281, 461] width 244 height 19
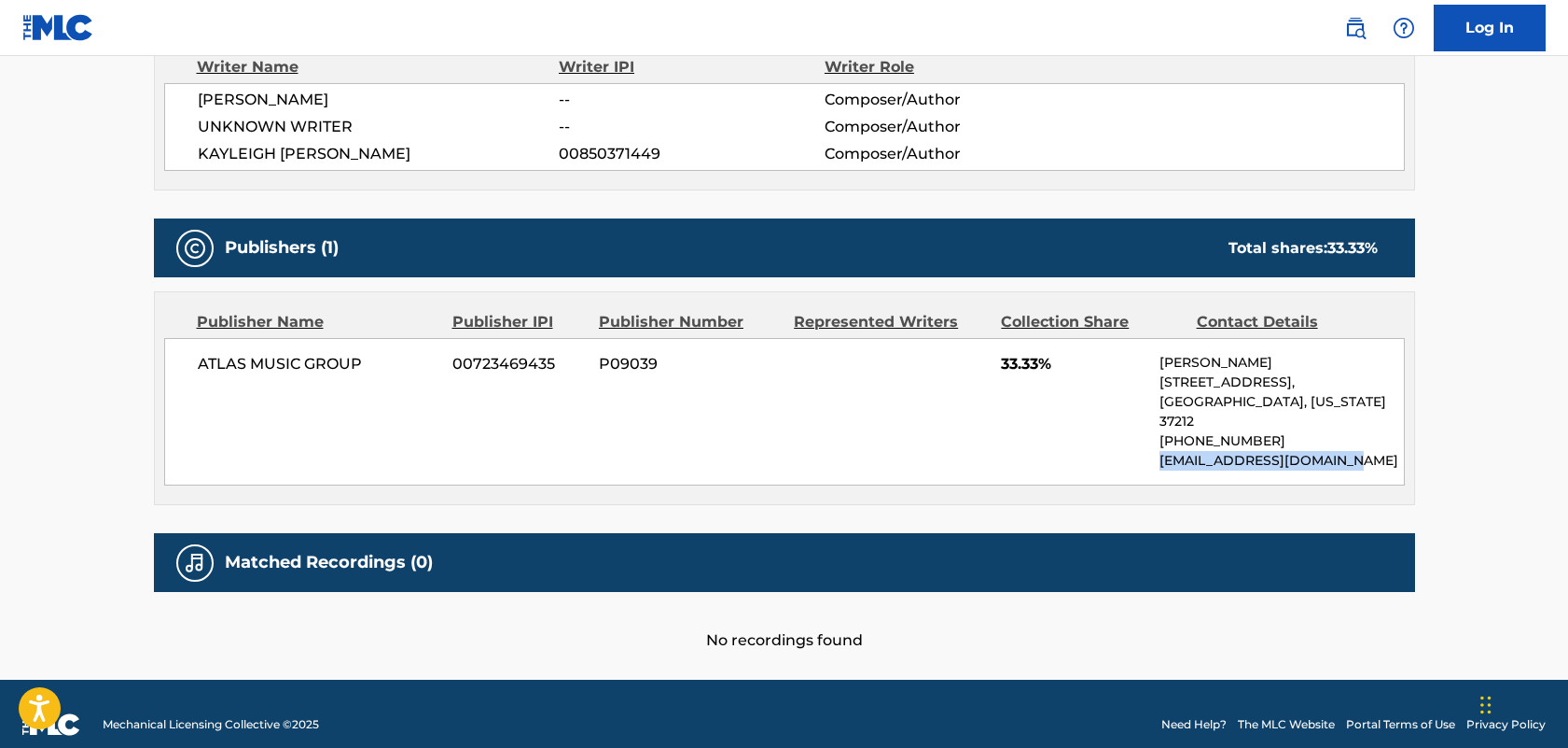
drag, startPoint x: 1341, startPoint y: 439, endPoint x: 1159, endPoint y: 445, distance: 182.1
click at [1159, 445] on div "ATLAS MUSIC GROUP 00723469435 P09039 33.33% [PERSON_NAME] [STREET_ADDRESS][US_S…" at bounding box center [784, 412] width 1241 height 148
copy p "[EMAIL_ADDRESS][DOMAIN_NAME]"
click at [1345, 431] on p "[PHONE_NUMBER]" at bounding box center [1281, 441] width 244 height 19
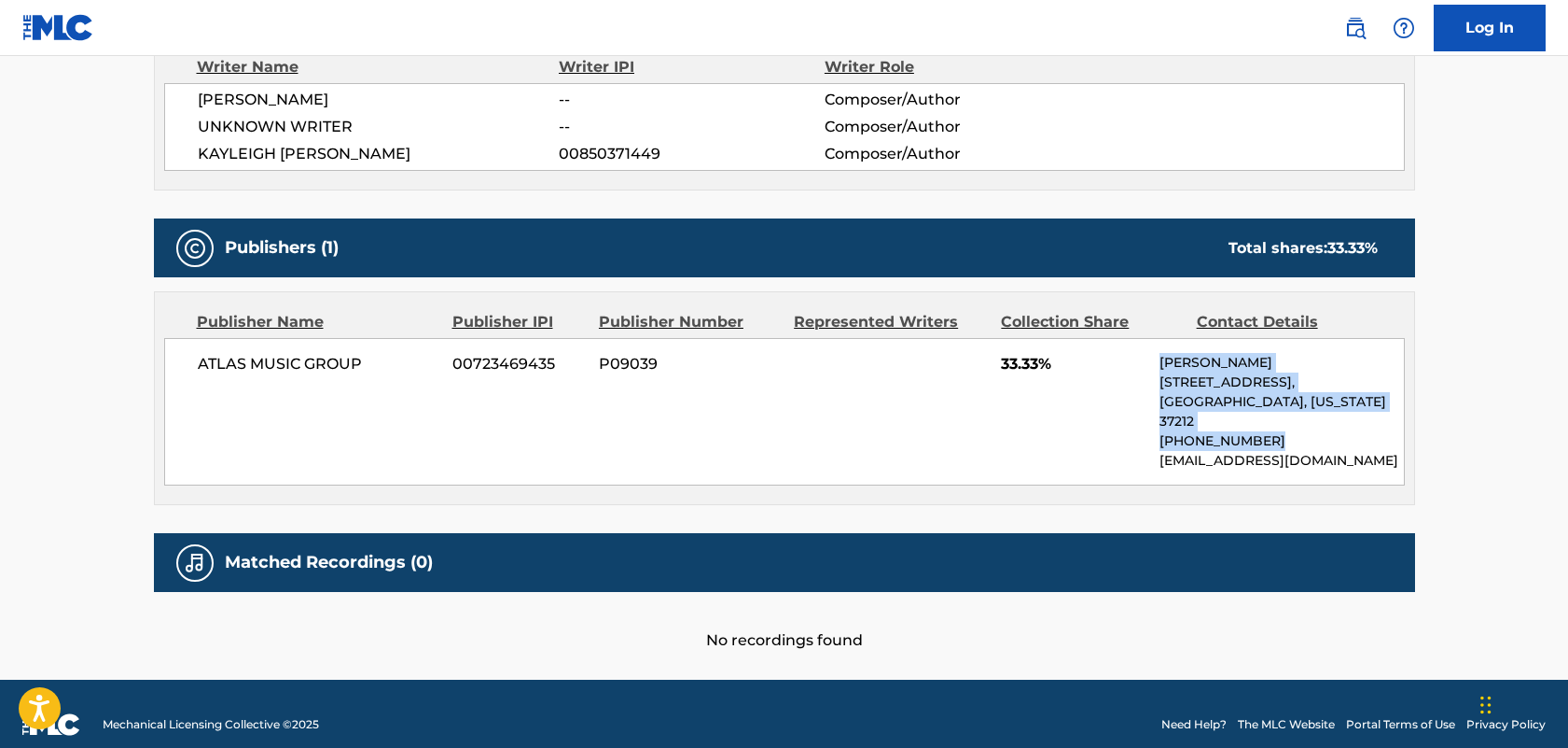
drag, startPoint x: 1301, startPoint y: 420, endPoint x: 1161, endPoint y: 363, distance: 151.2
click at [1161, 363] on div "[PERSON_NAME] [STREET_ADDRESS][US_STATE] [PHONE_NUMBER] [EMAIL_ADDRESS][DOMAIN_…" at bounding box center [1281, 412] width 244 height 118
copy div "[PERSON_NAME] [STREET_ADDRESS][US_STATE] [PHONE_NUMBER]"
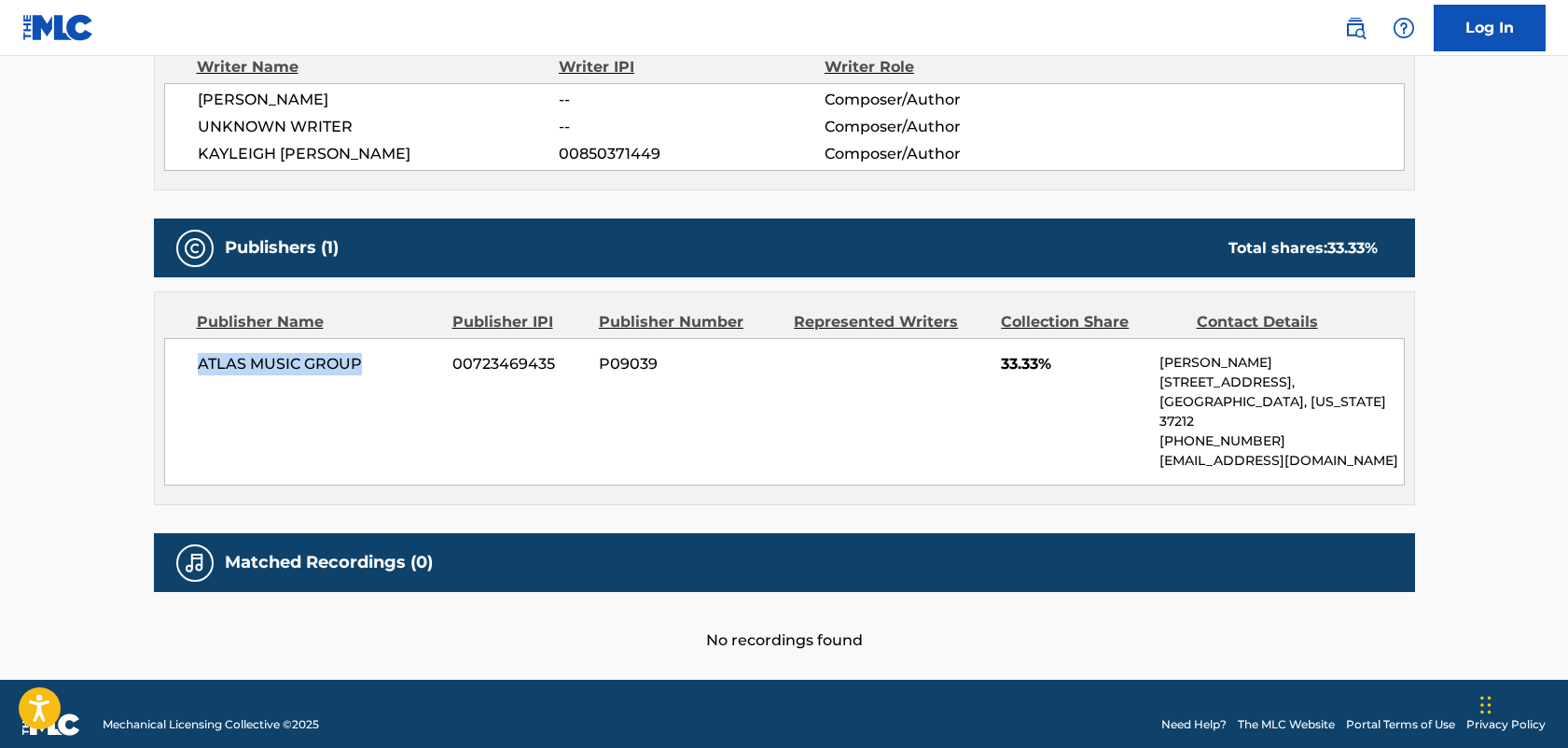
drag, startPoint x: 377, startPoint y: 366, endPoint x: 199, endPoint y: 355, distance: 178.3
click at [199, 355] on span "ATLAS MUSIC GROUP" at bounding box center [319, 364] width 242 height 22
copy span "ATLAS MUSIC GROUP"
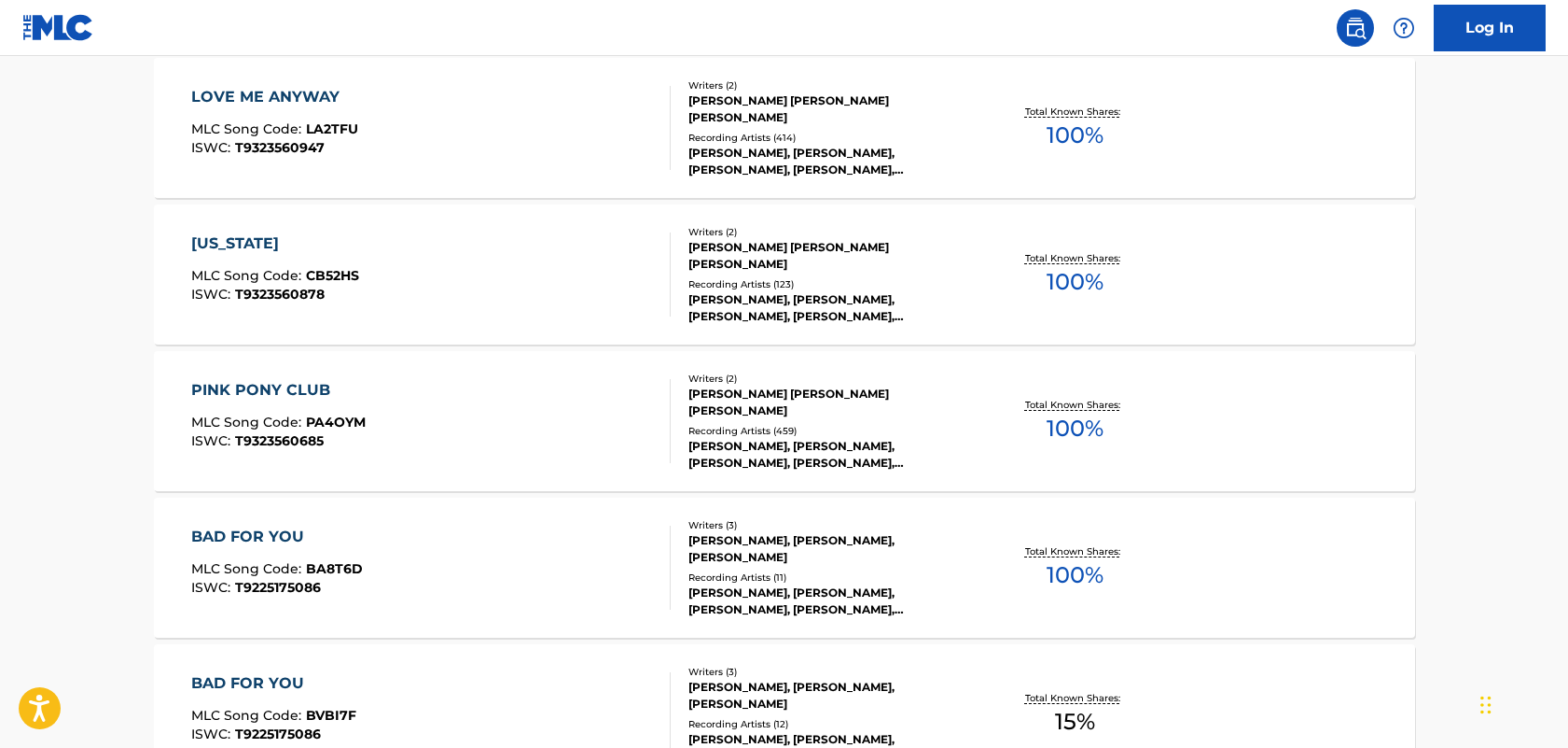
scroll to position [1537, 0]
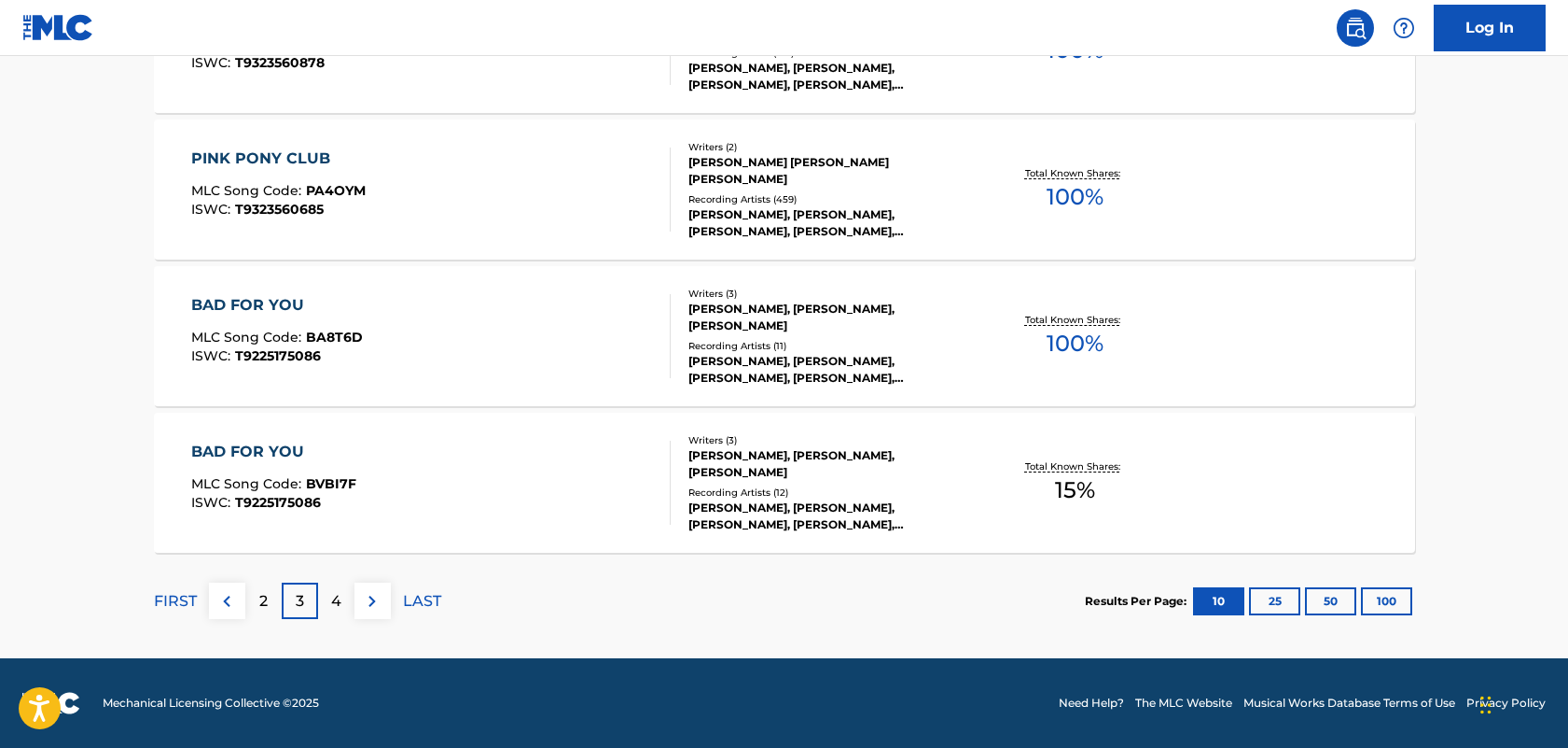
click at [270, 594] on div "2" at bounding box center [264, 601] width 36 height 36
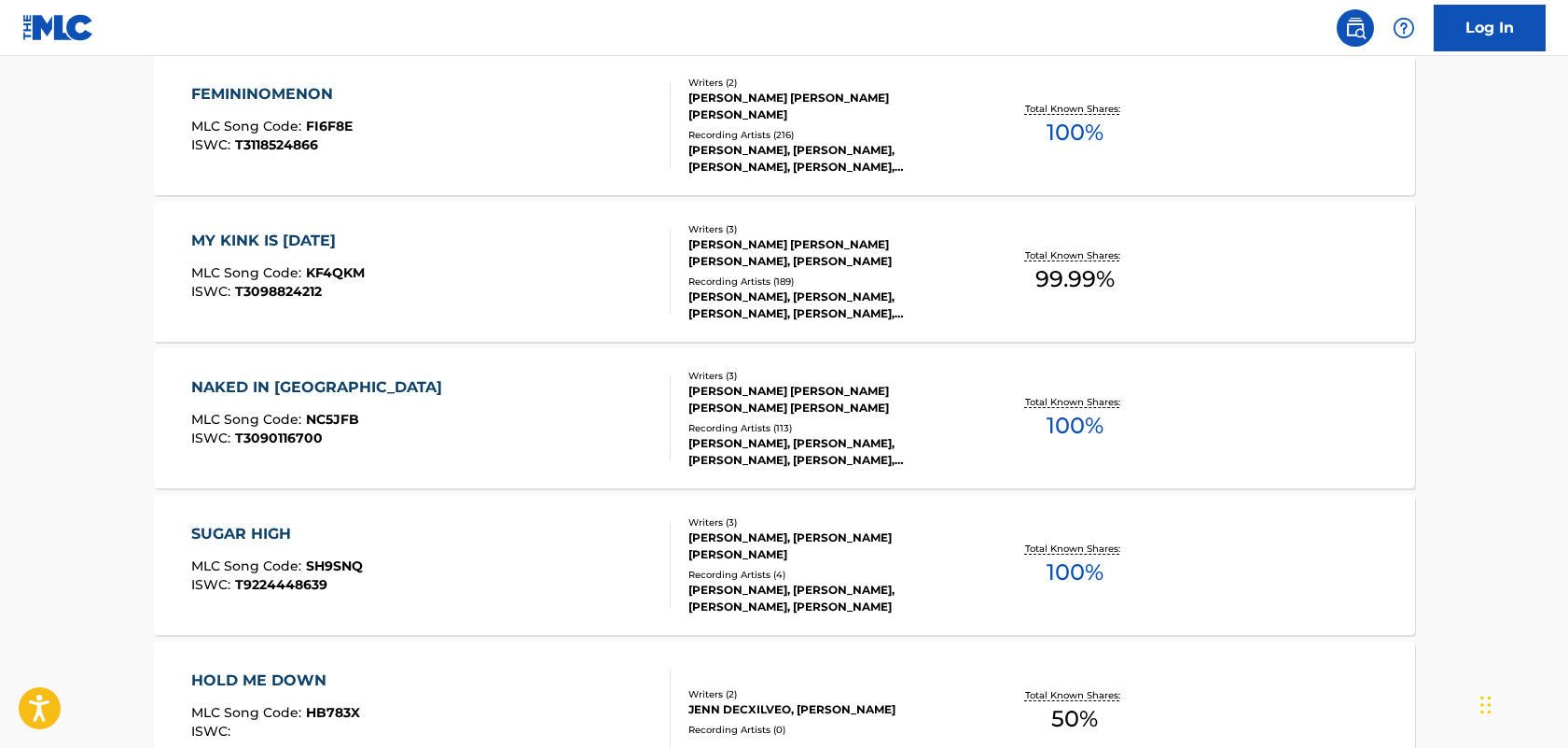
scroll to position [1307, 0]
click at [297, 398] on div "NAKED IN [GEOGRAPHIC_DATA]" at bounding box center [321, 389] width 260 height 22
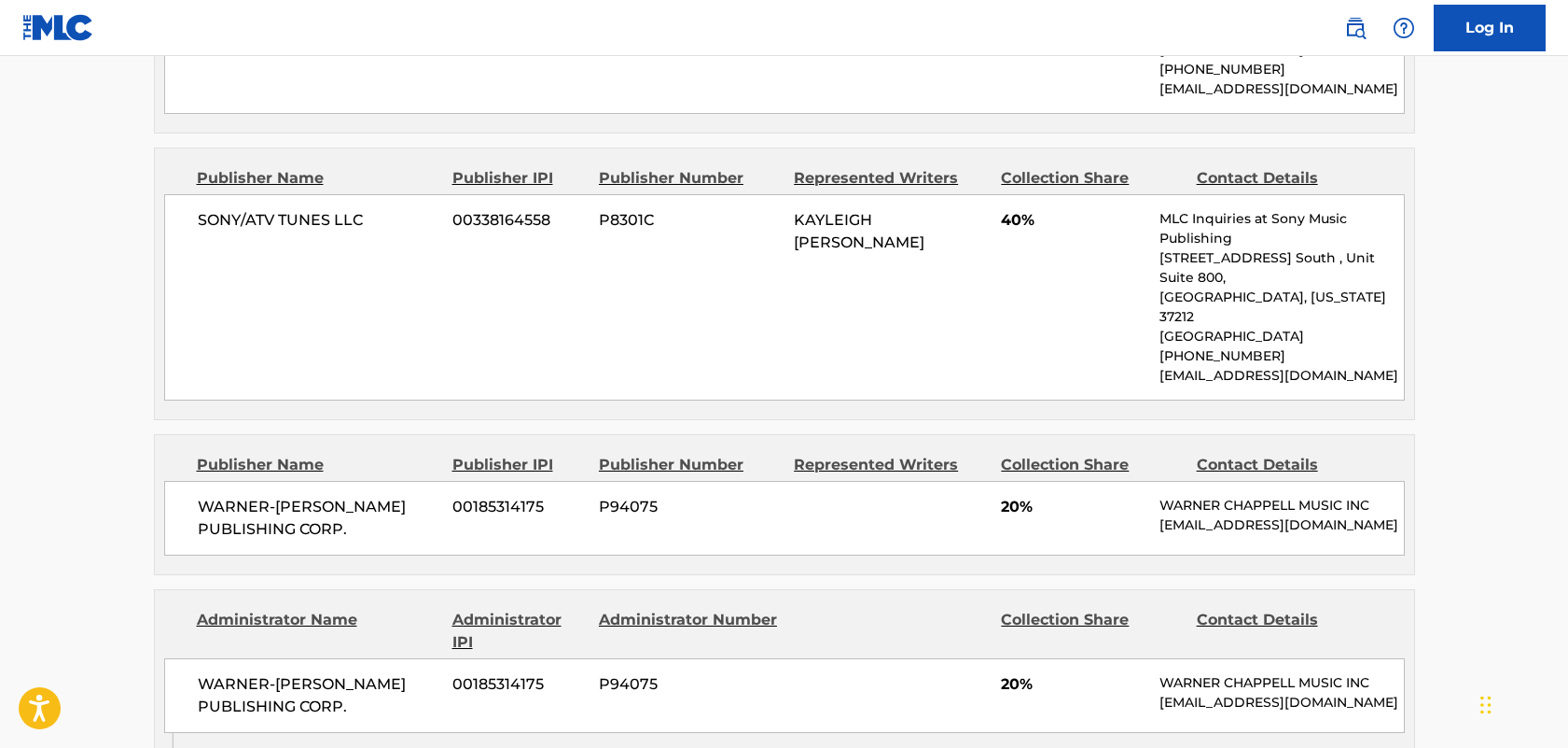
scroll to position [1531, 0]
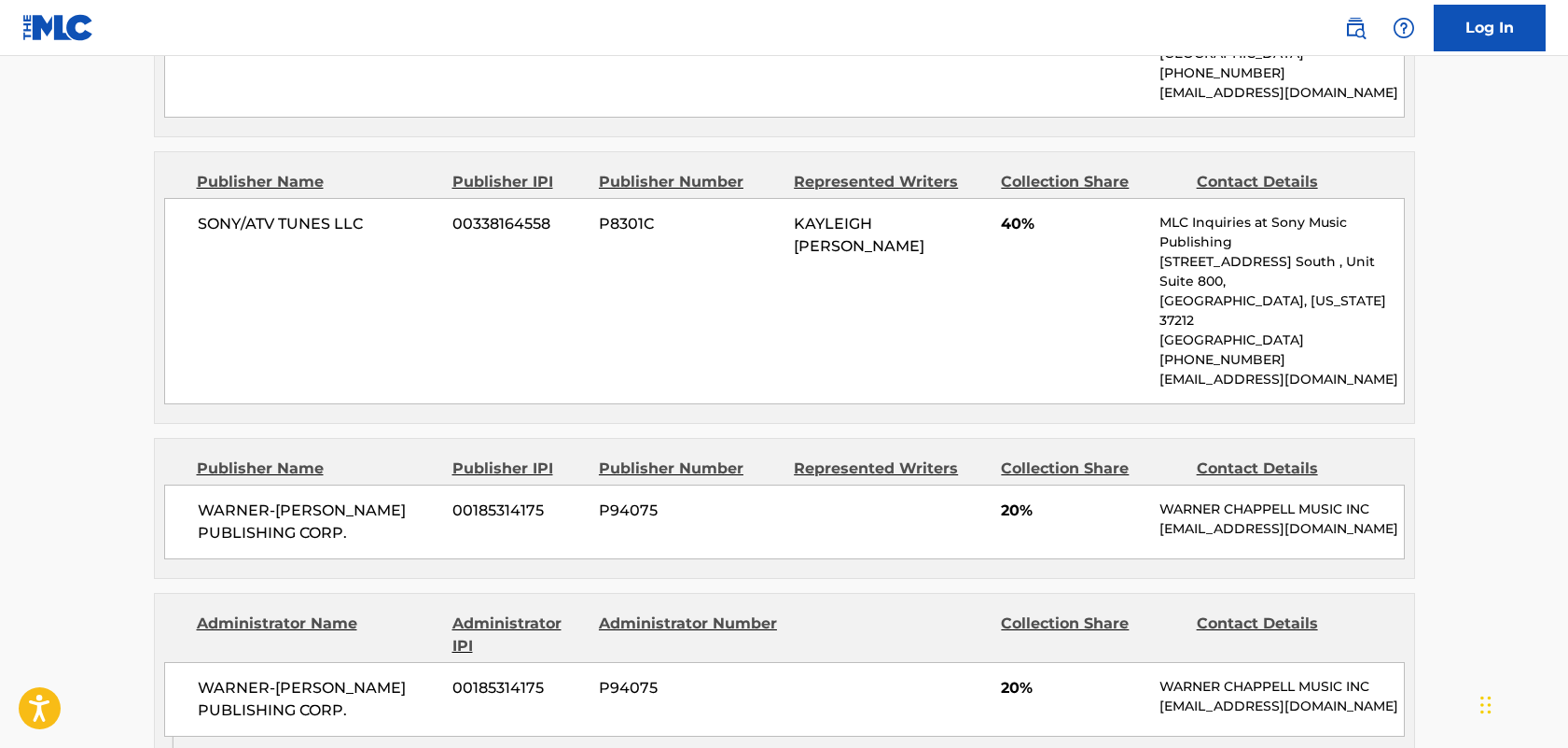
drag, startPoint x: 1403, startPoint y: 585, endPoint x: 1159, endPoint y: 583, distance: 244.0
click at [1159, 662] on div "WARNER-[PERSON_NAME] PUBLISHING CORP. 00185314175 P94075 20% [PERSON_NAME] MUSI…" at bounding box center [784, 699] width 1241 height 75
copy p "[EMAIL_ADDRESS][DOMAIN_NAME]"
click at [1237, 696] on p "[EMAIL_ADDRESS][DOMAIN_NAME]" at bounding box center [1281, 706] width 244 height 19
drag, startPoint x: 1411, startPoint y: 585, endPoint x: 1165, endPoint y: 563, distance: 247.0
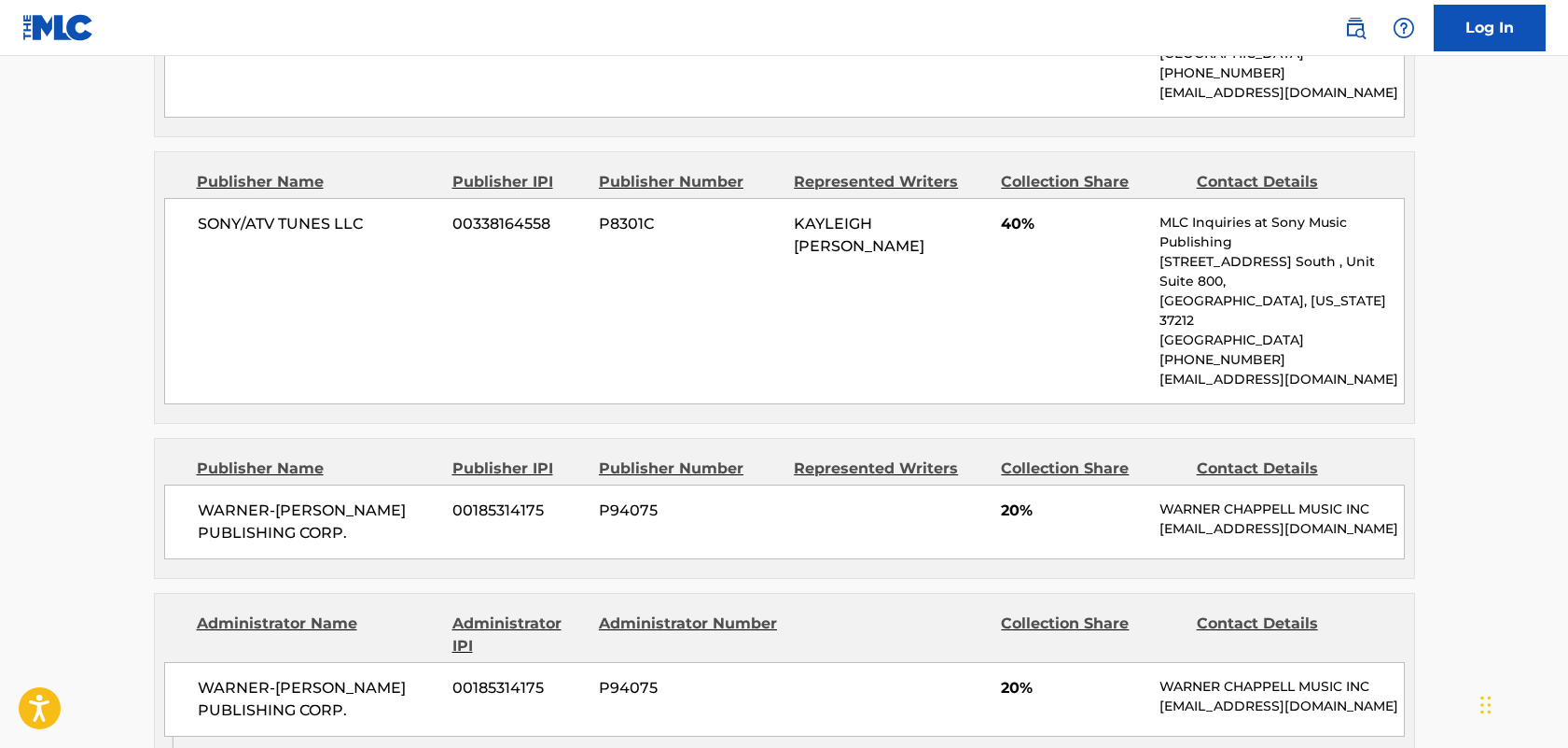
click at [1165, 593] on div "Administrator Name Administrator IPI Administrator Number Collection Share Cont…" at bounding box center [784, 664] width 1260 height 143
copy div "[PERSON_NAME] MUSIC INC [EMAIL_ADDRESS][DOMAIN_NAME]"
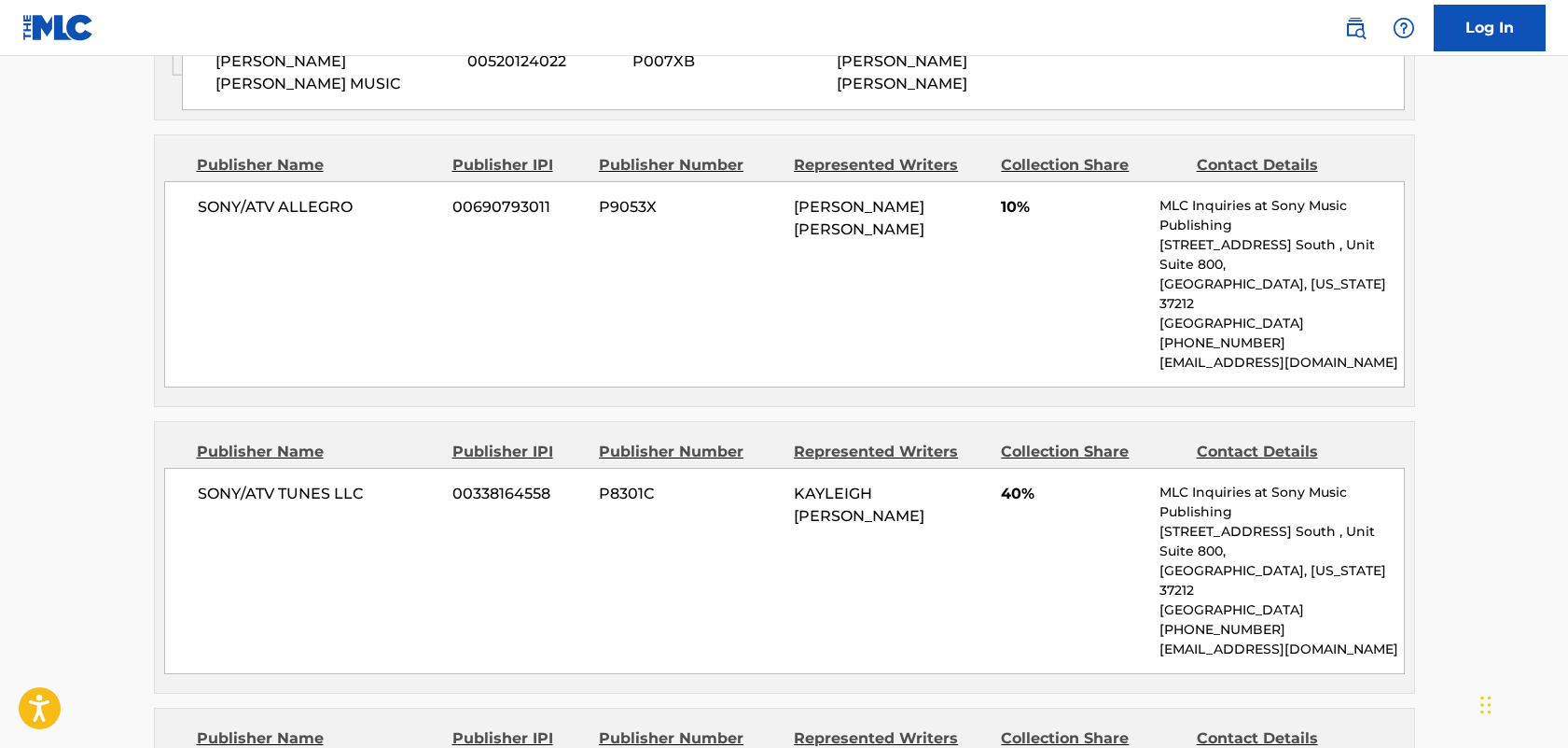
scroll to position [1270, 0]
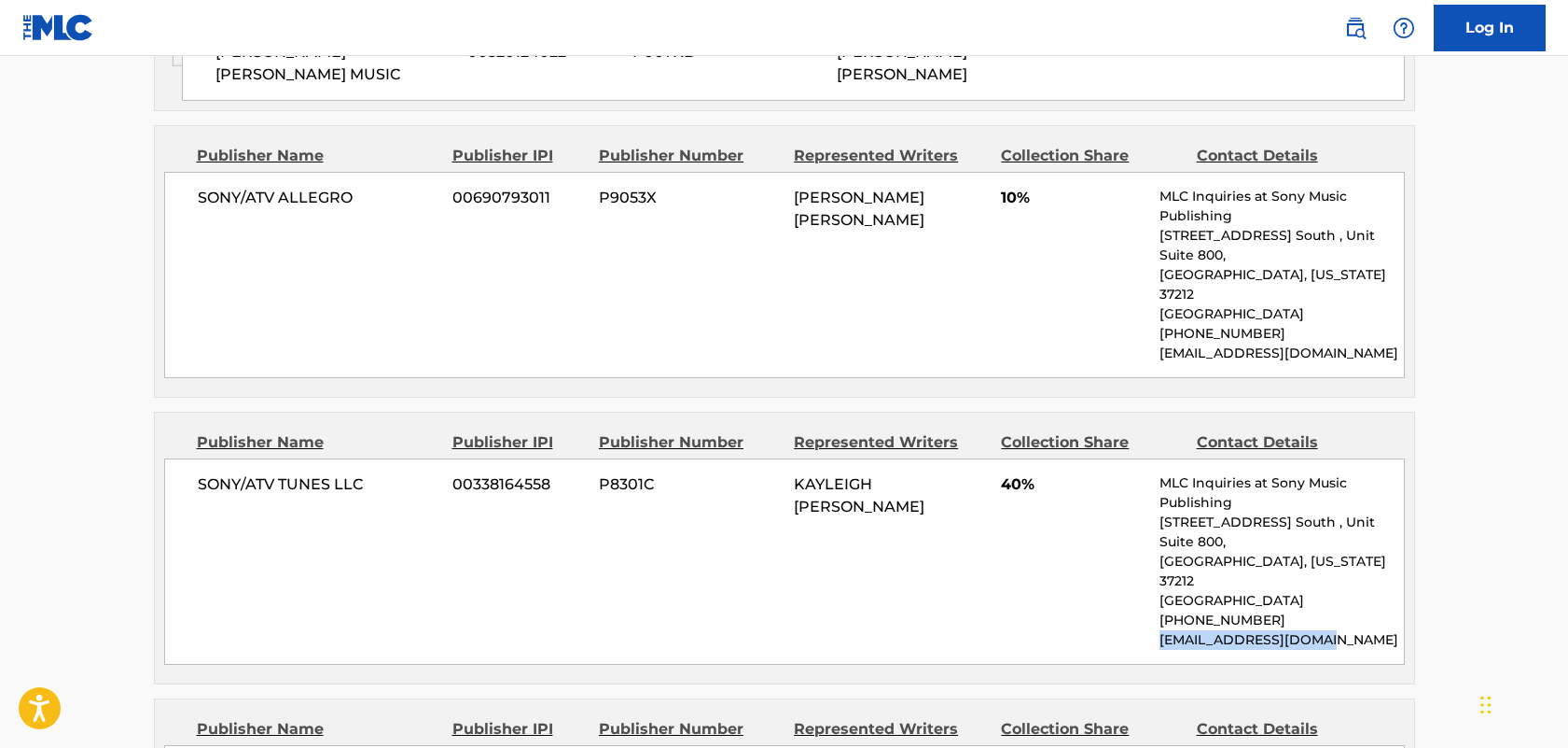
drag, startPoint x: 1336, startPoint y: 522, endPoint x: 1137, endPoint y: 521, distance: 199.0
click at [1137, 521] on div "SONY/ATV TUNES LLC 00338164558 P8301C KAYLEIGH [PERSON_NAME] 40% MLC Inquiries …" at bounding box center [784, 561] width 1241 height 206
copy p "[EMAIL_ADDRESS][DOMAIN_NAME]"
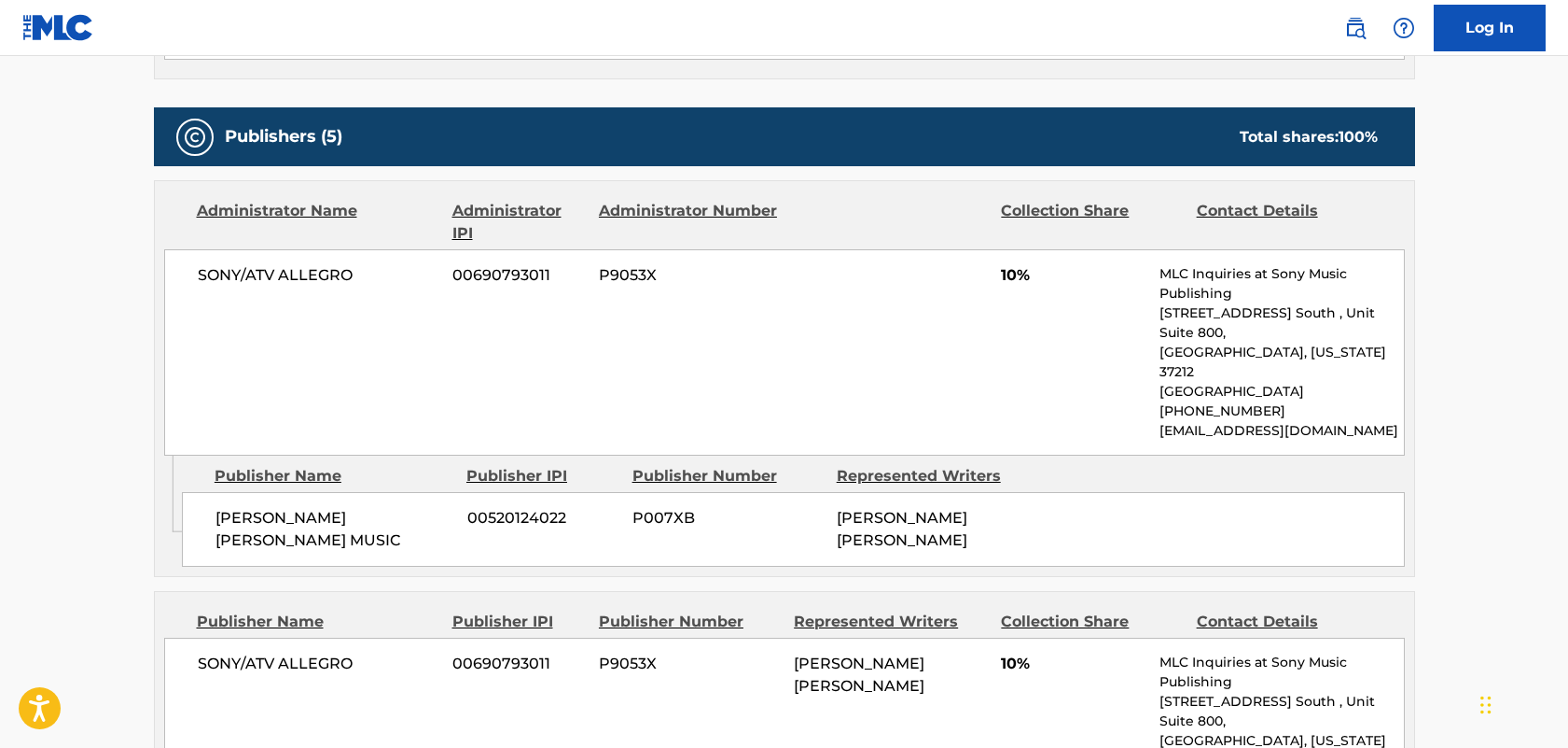
scroll to position [808, 0]
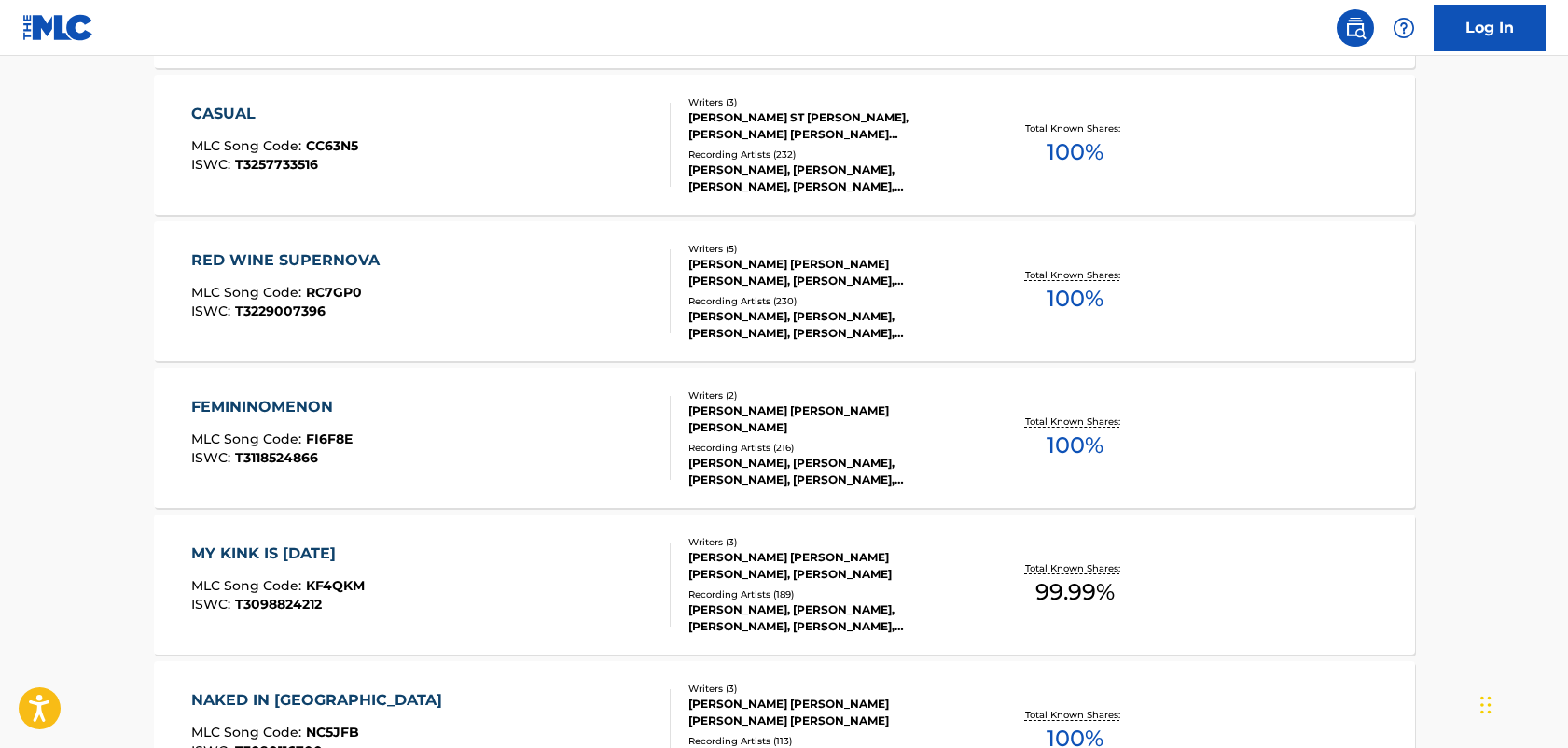
scroll to position [1537, 0]
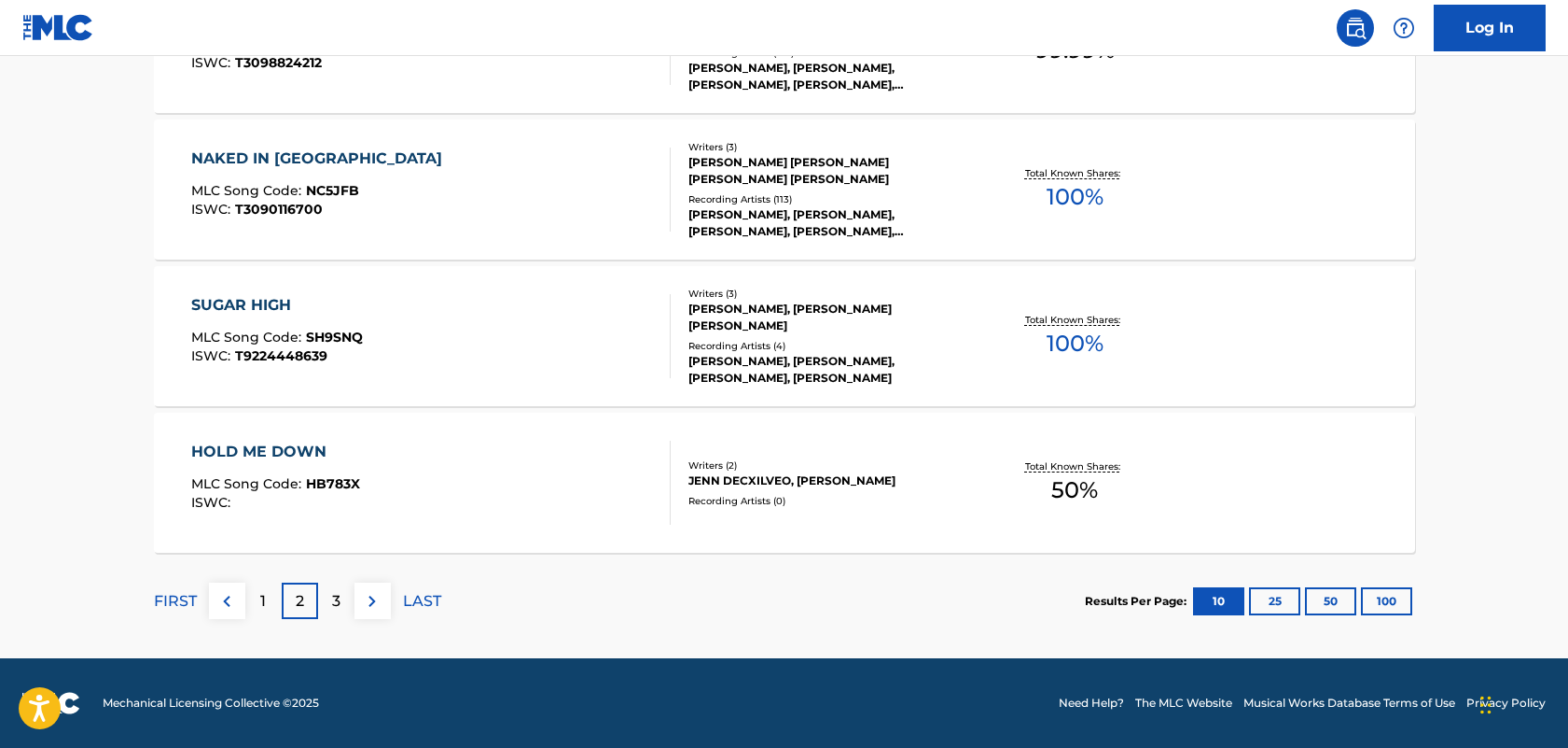
click at [271, 606] on div "1" at bounding box center [264, 601] width 36 height 36
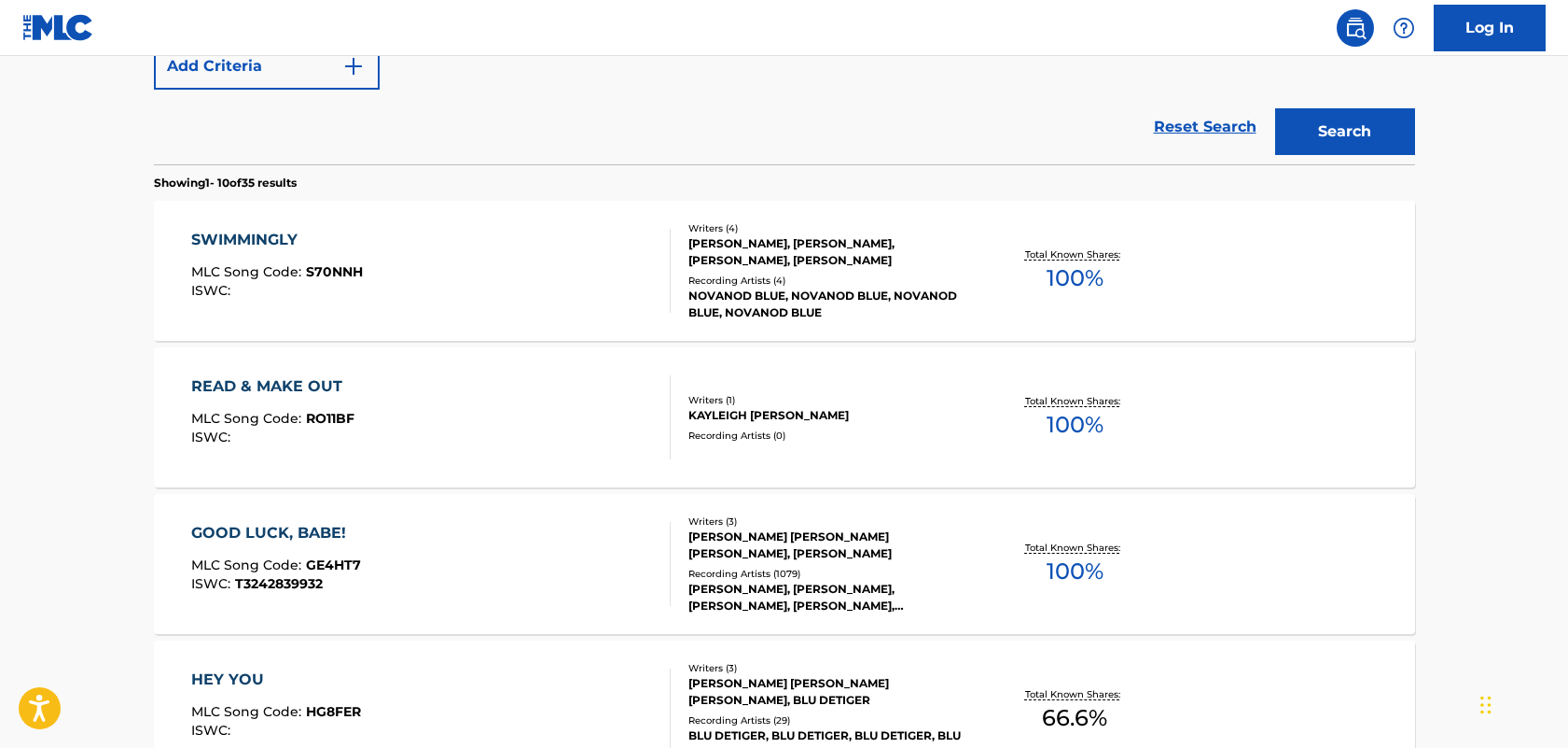
scroll to position [428, 0]
click at [248, 389] on div "READ & MAKE OUT" at bounding box center [273, 388] width 163 height 22
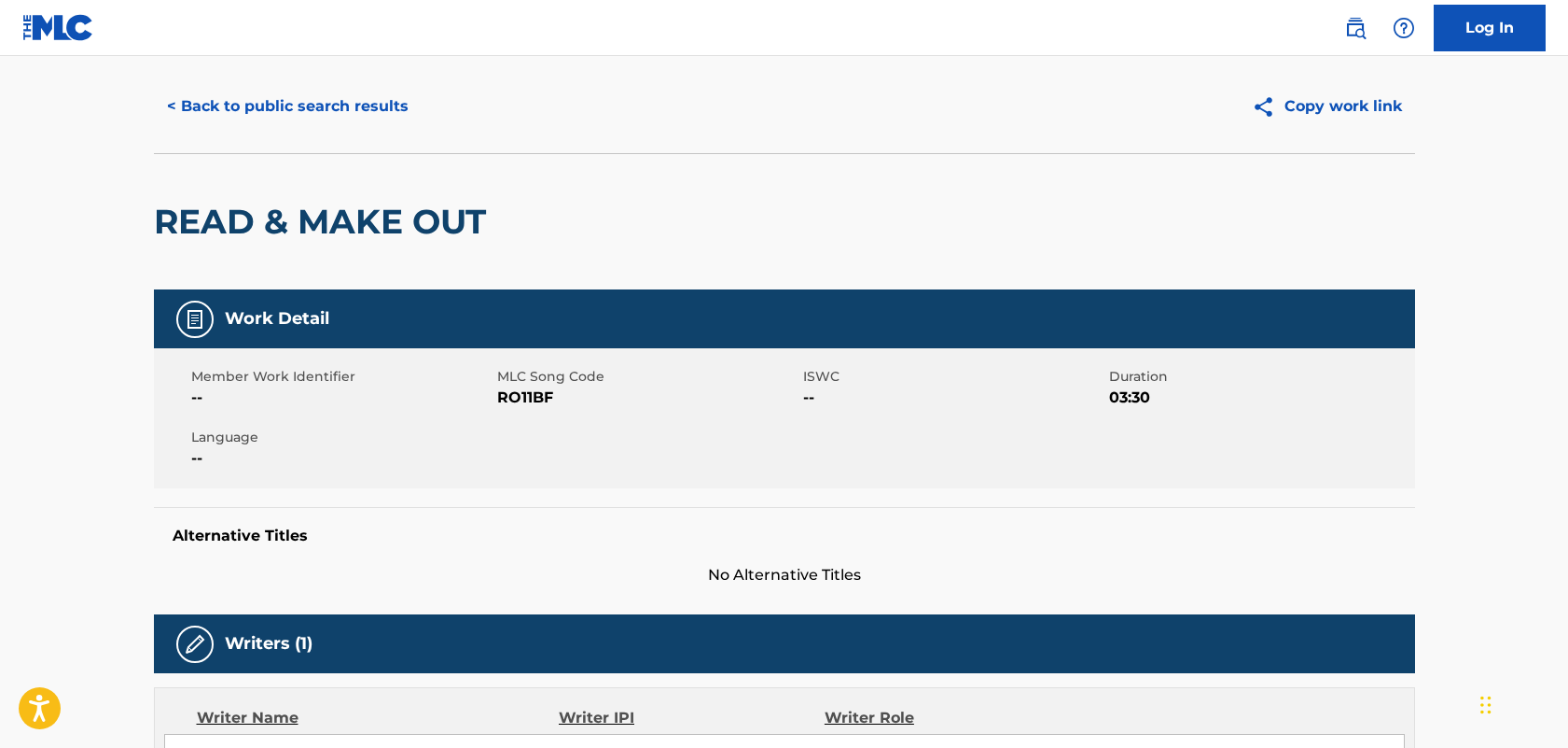
scroll to position [40, 0]
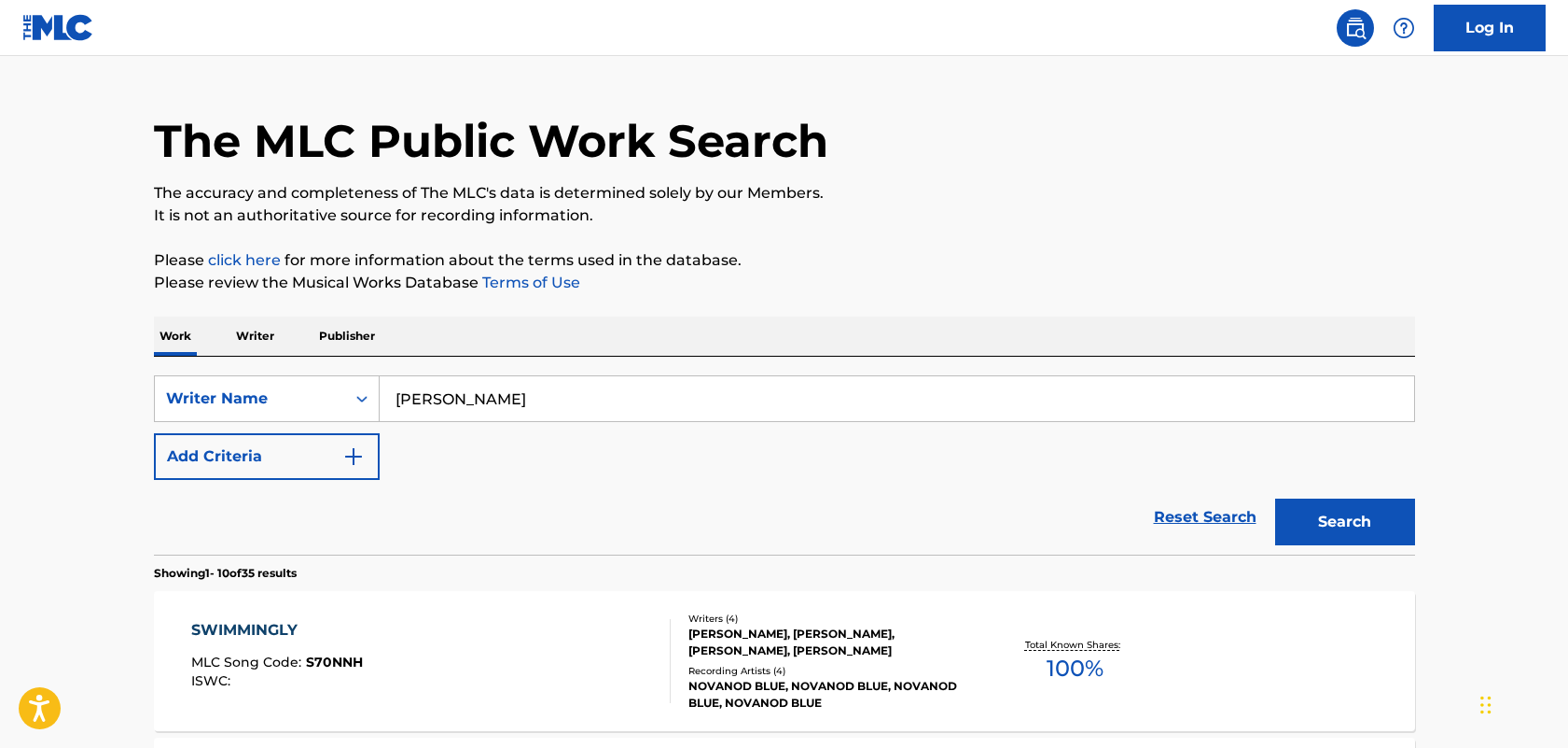
scroll to position [477, 0]
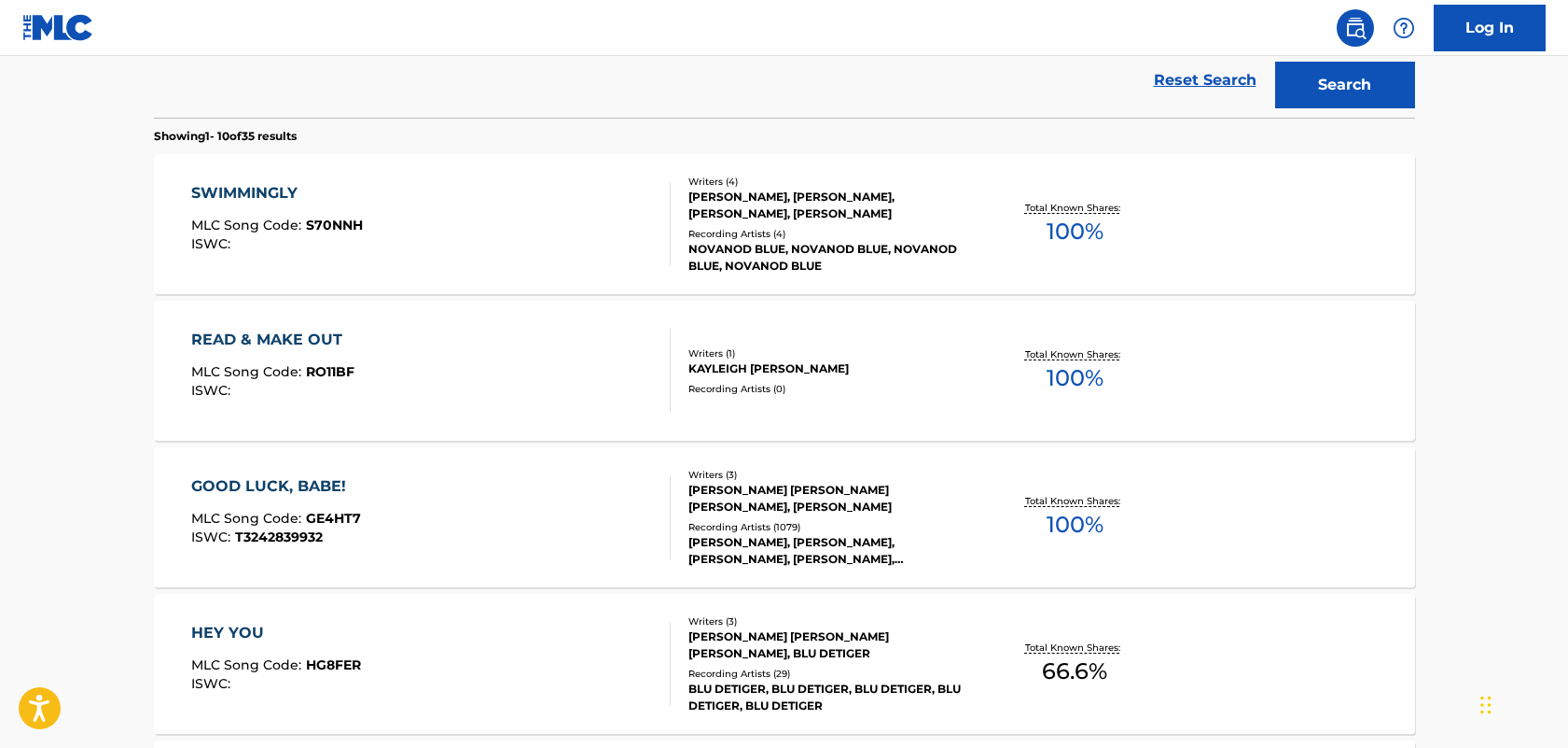
click at [239, 198] on div "SWIMMINGLY" at bounding box center [276, 193] width 172 height 22
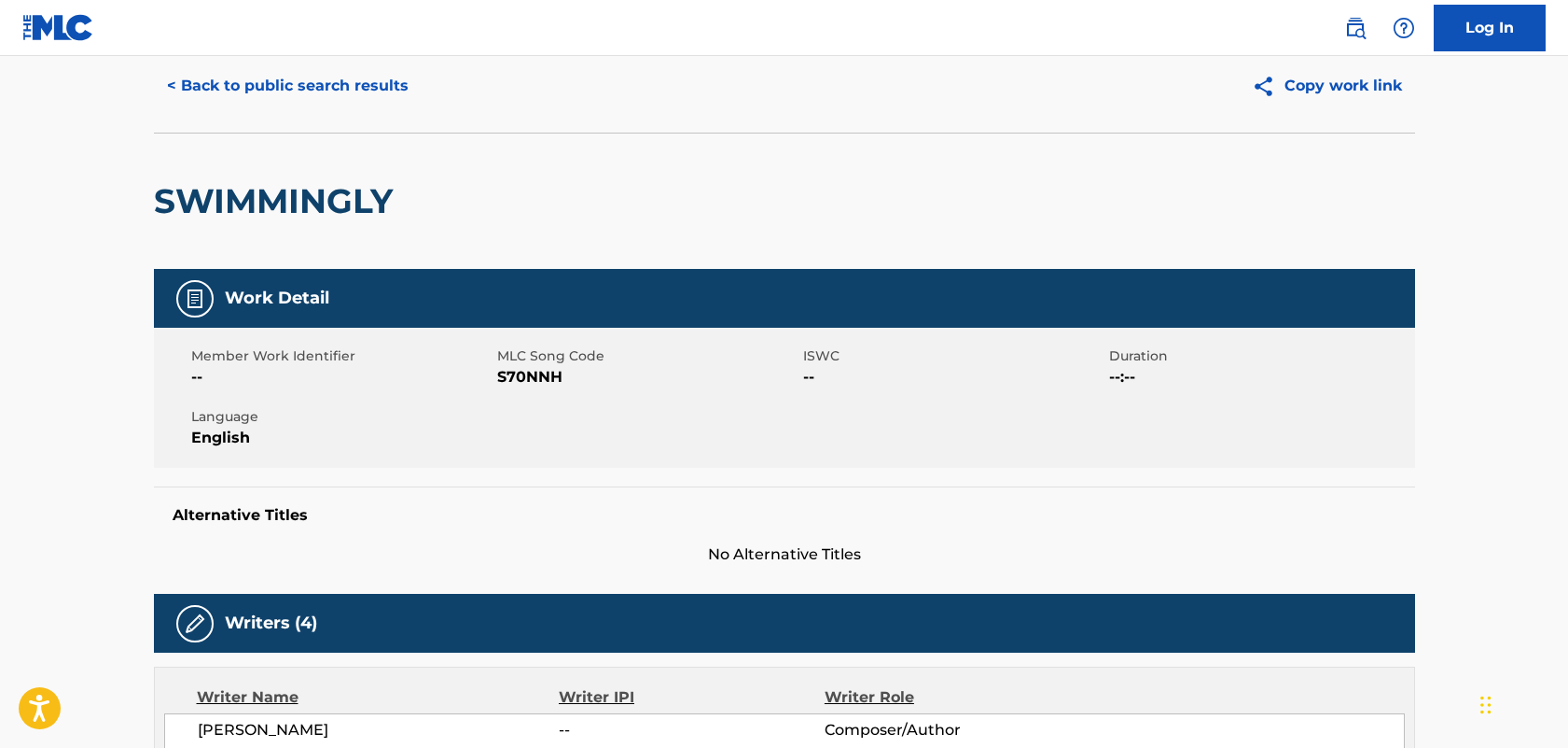
scroll to position [59, 0]
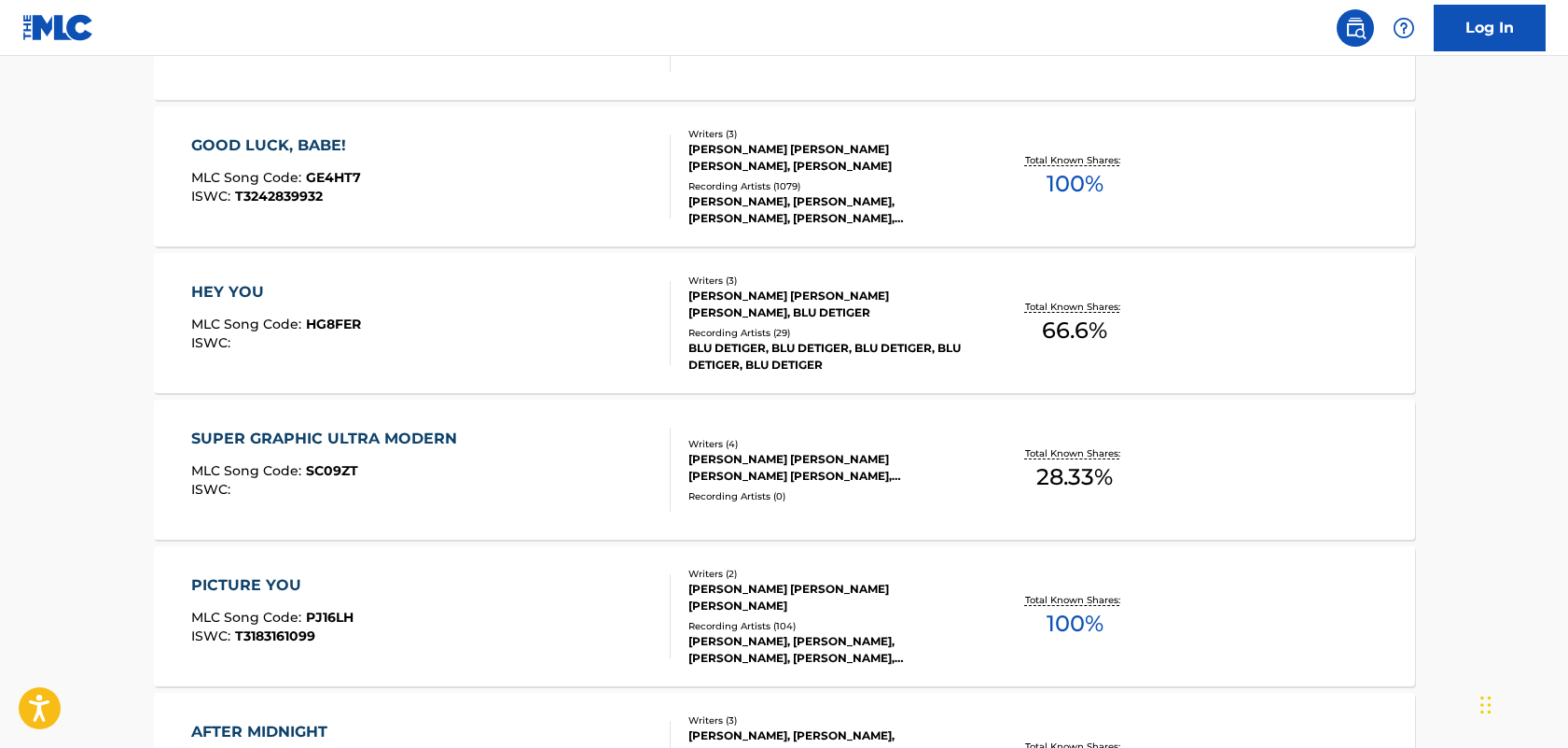
scroll to position [819, 0]
click at [244, 296] on div "HEY YOU" at bounding box center [275, 291] width 170 height 22
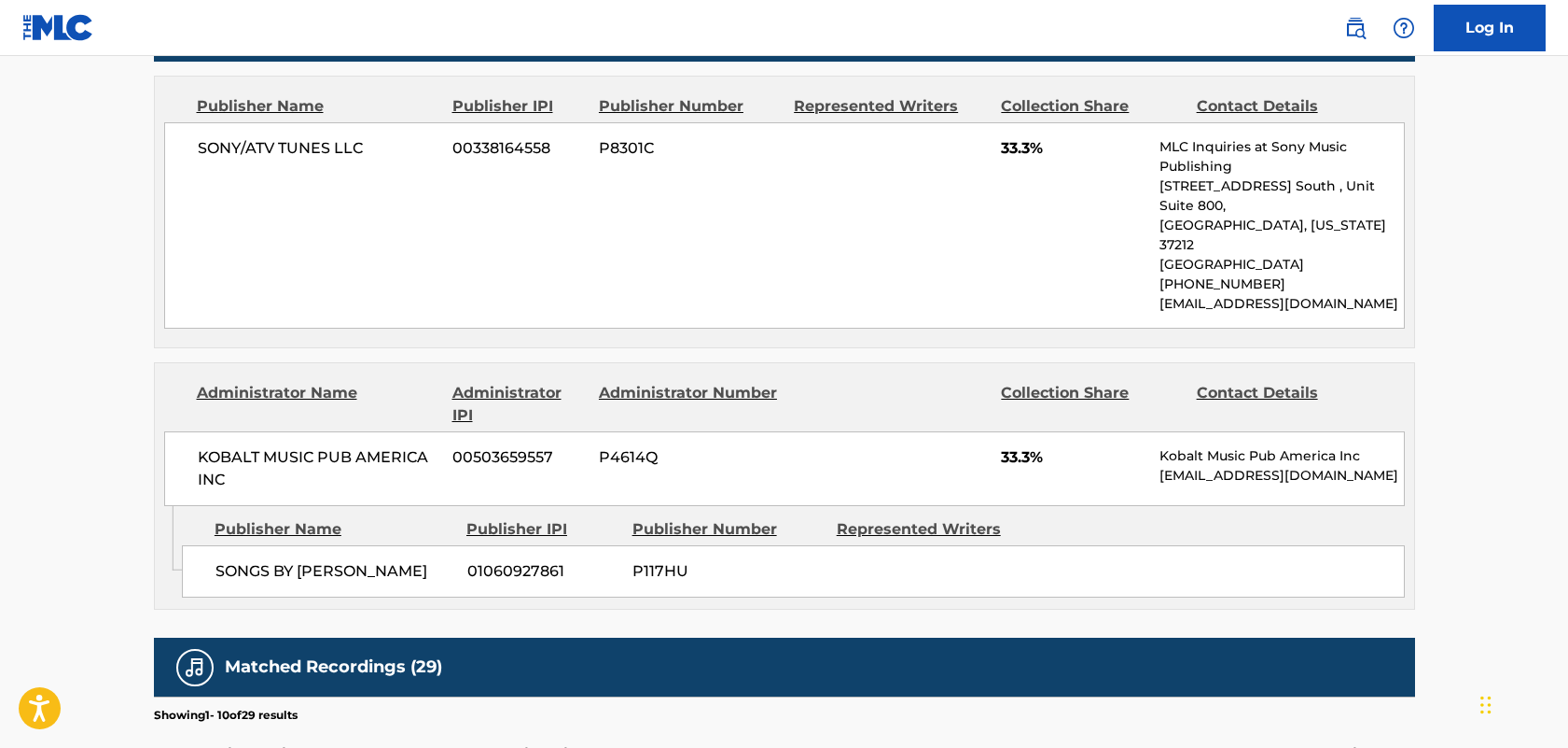
scroll to position [907, 0]
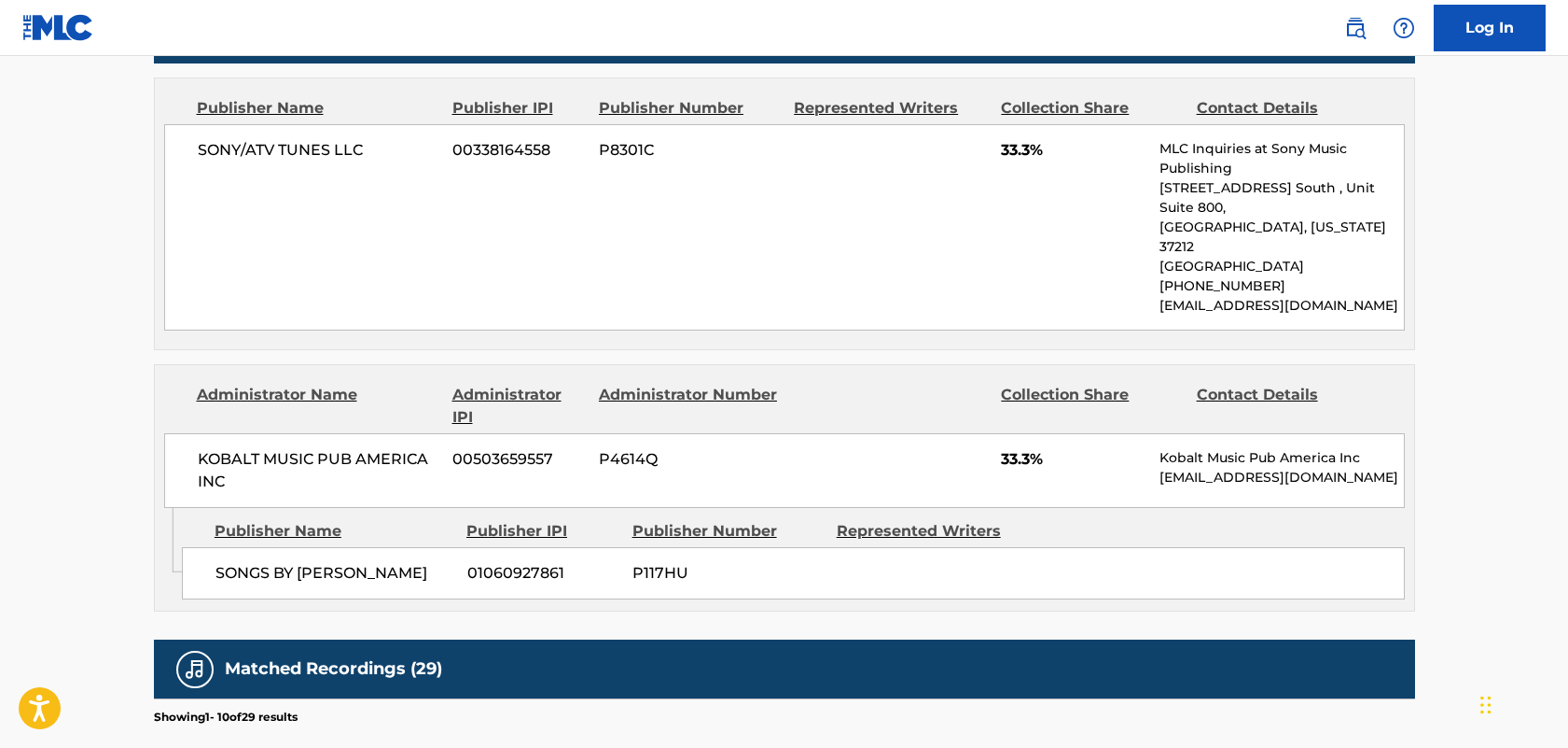
drag, startPoint x: 1397, startPoint y: 436, endPoint x: 1156, endPoint y: 439, distance: 241.0
click at [1156, 439] on div "KOBALT MUSIC PUB AMERICA INC 00503659557 P4614Q 33.3% Kobalt Music Pub America …" at bounding box center [784, 471] width 1241 height 75
click at [1156, 440] on div "KOBALT MUSIC PUB AMERICA INC 00503659557 P4614Q 33.3% Kobalt Music Pub America …" at bounding box center [784, 471] width 1241 height 75
drag, startPoint x: 1159, startPoint y: 413, endPoint x: 1424, endPoint y: 444, distance: 266.8
click at [1424, 444] on div "< Back to public search results Copy work link HEY YOU Work Detail Member Work …" at bounding box center [784, 251] width 1306 height 2111
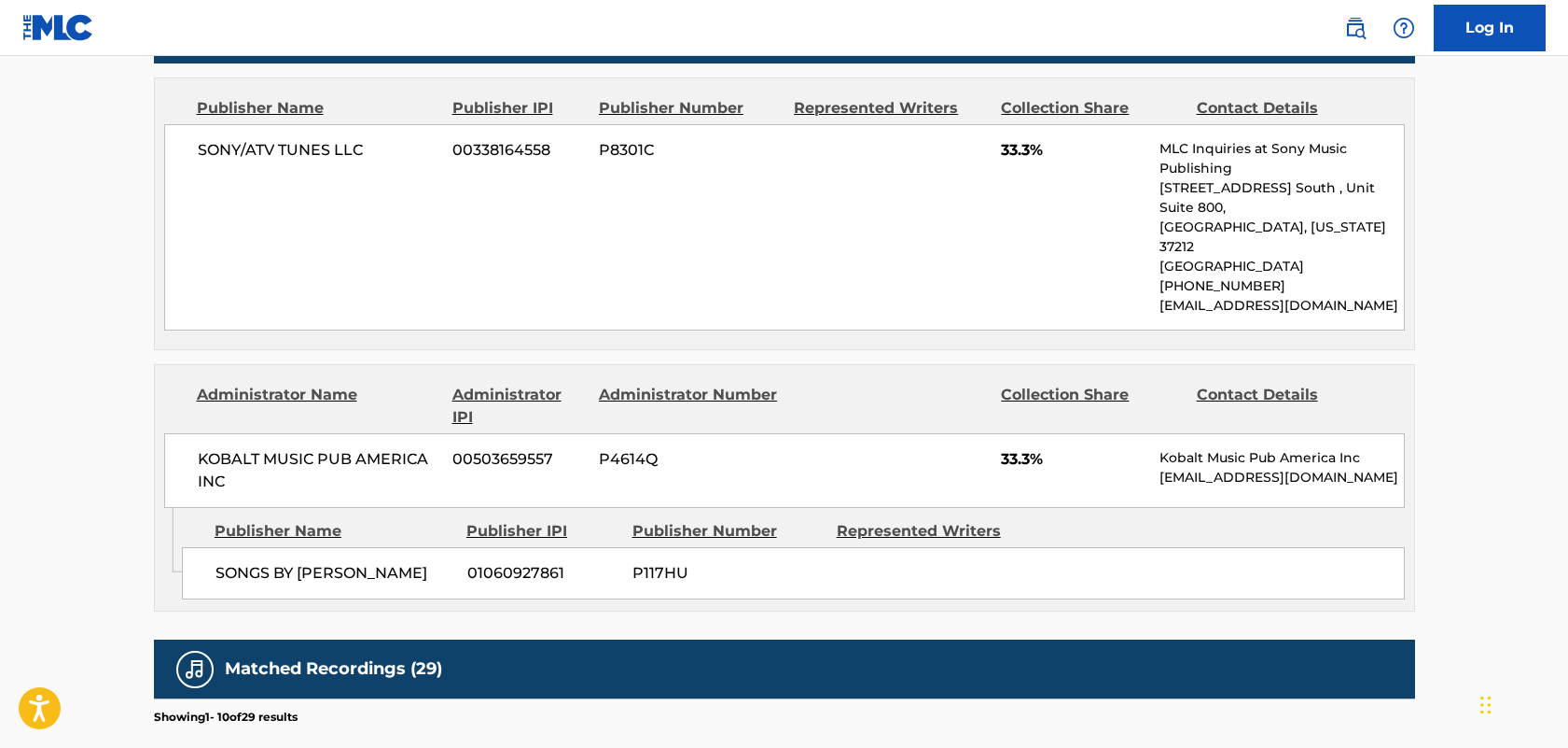
copy div "Kobalt Music Pub America Inc [EMAIL_ADDRESS][DOMAIN_NAME]"
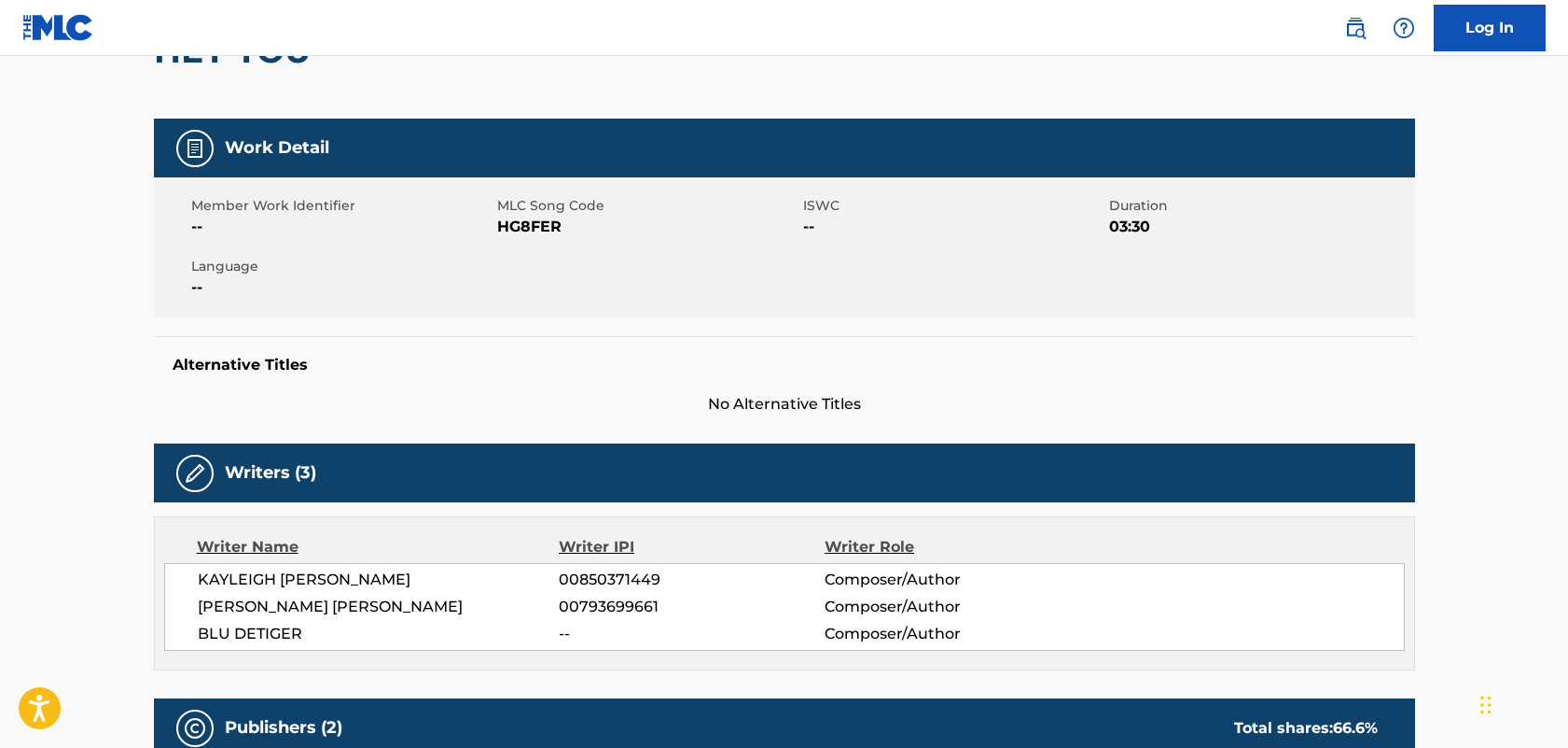
scroll to position [0, 0]
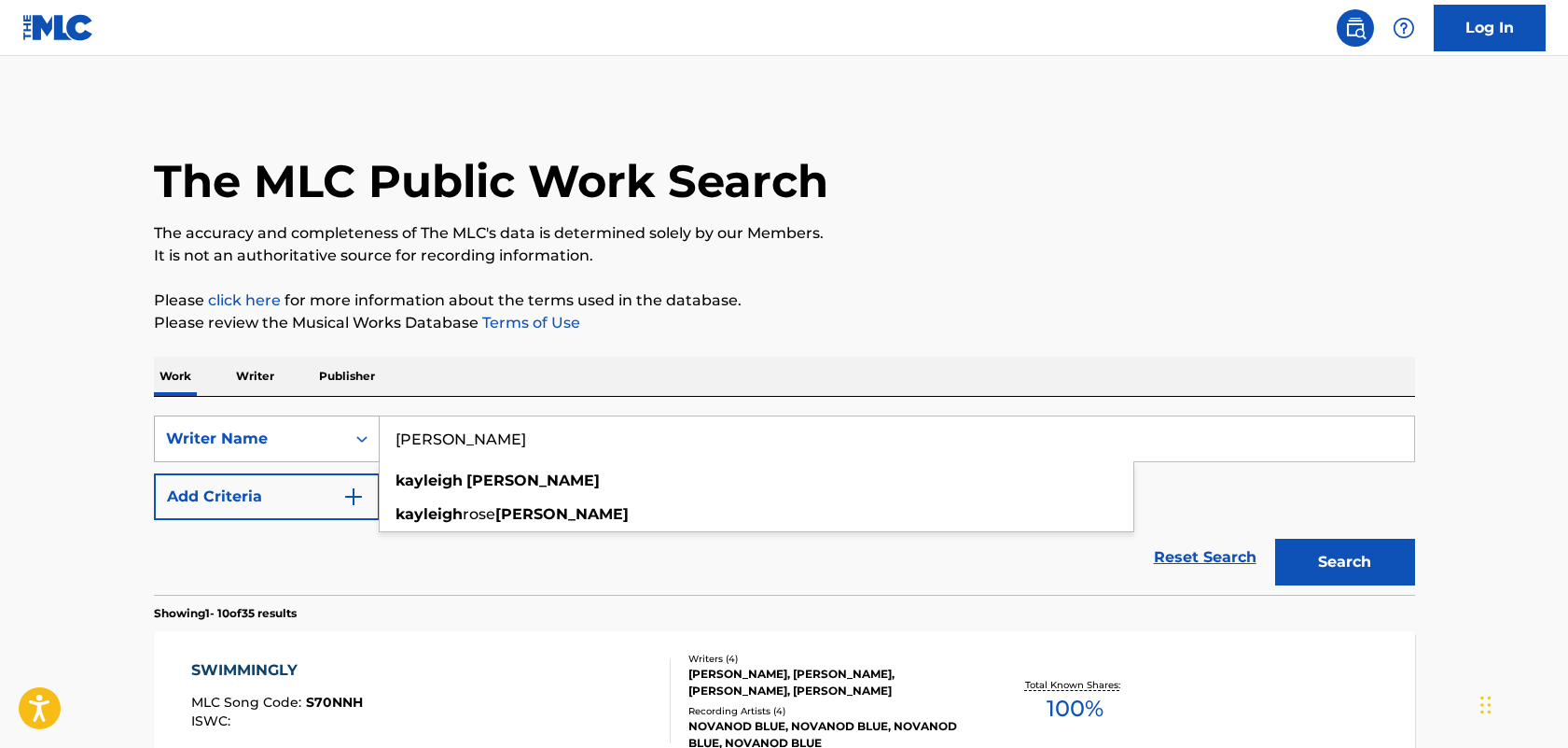
drag, startPoint x: 550, startPoint y: 442, endPoint x: 321, endPoint y: 433, distance: 229.2
click at [321, 433] on div "SearchWithCriteriafb79ed9b-0948-41b3-8fdb-d8cdc252c80a Writer Name [PERSON_NAME…" at bounding box center [784, 439] width 1261 height 47
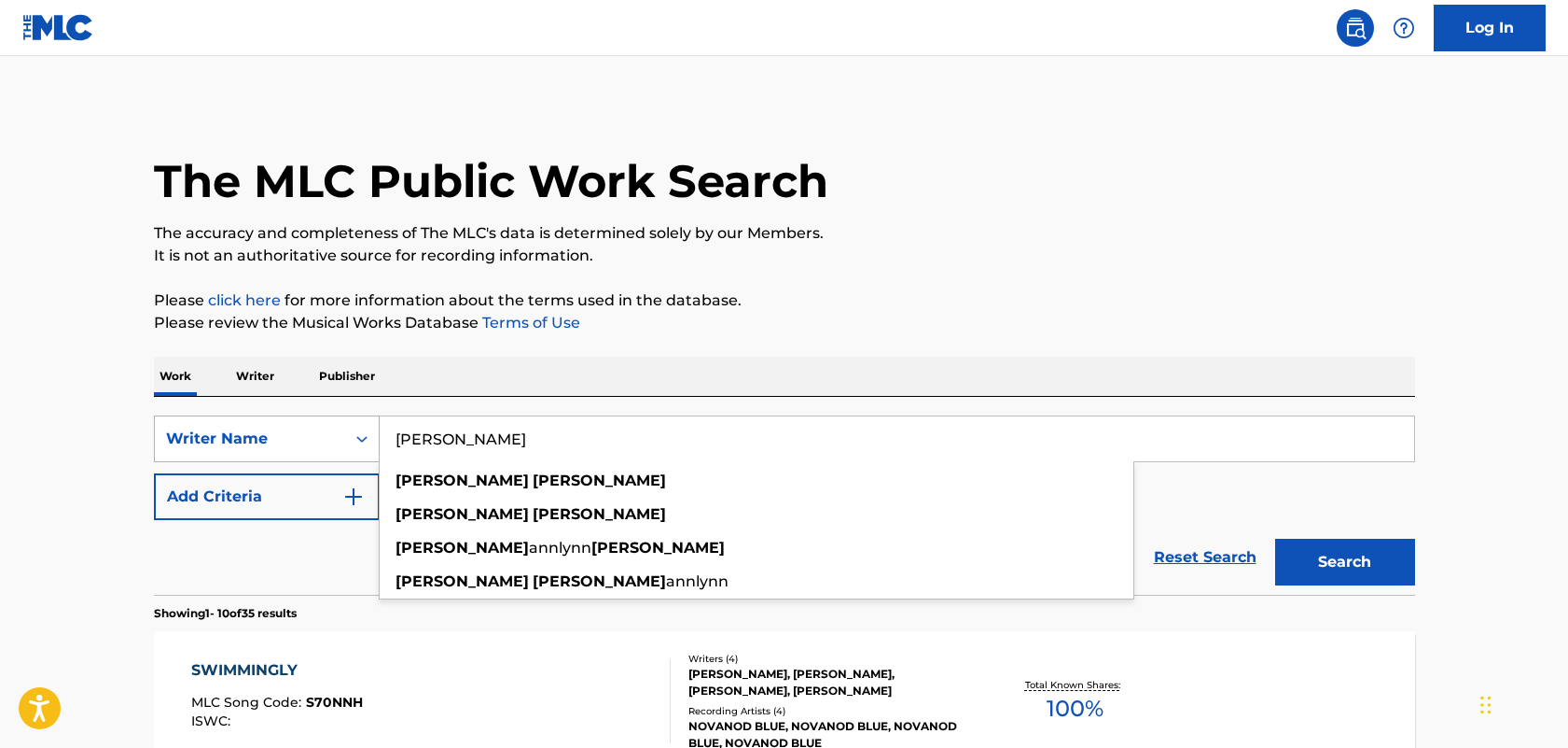
type input "[PERSON_NAME]"
click at [1275, 539] on button "Search" at bounding box center [1345, 562] width 140 height 47
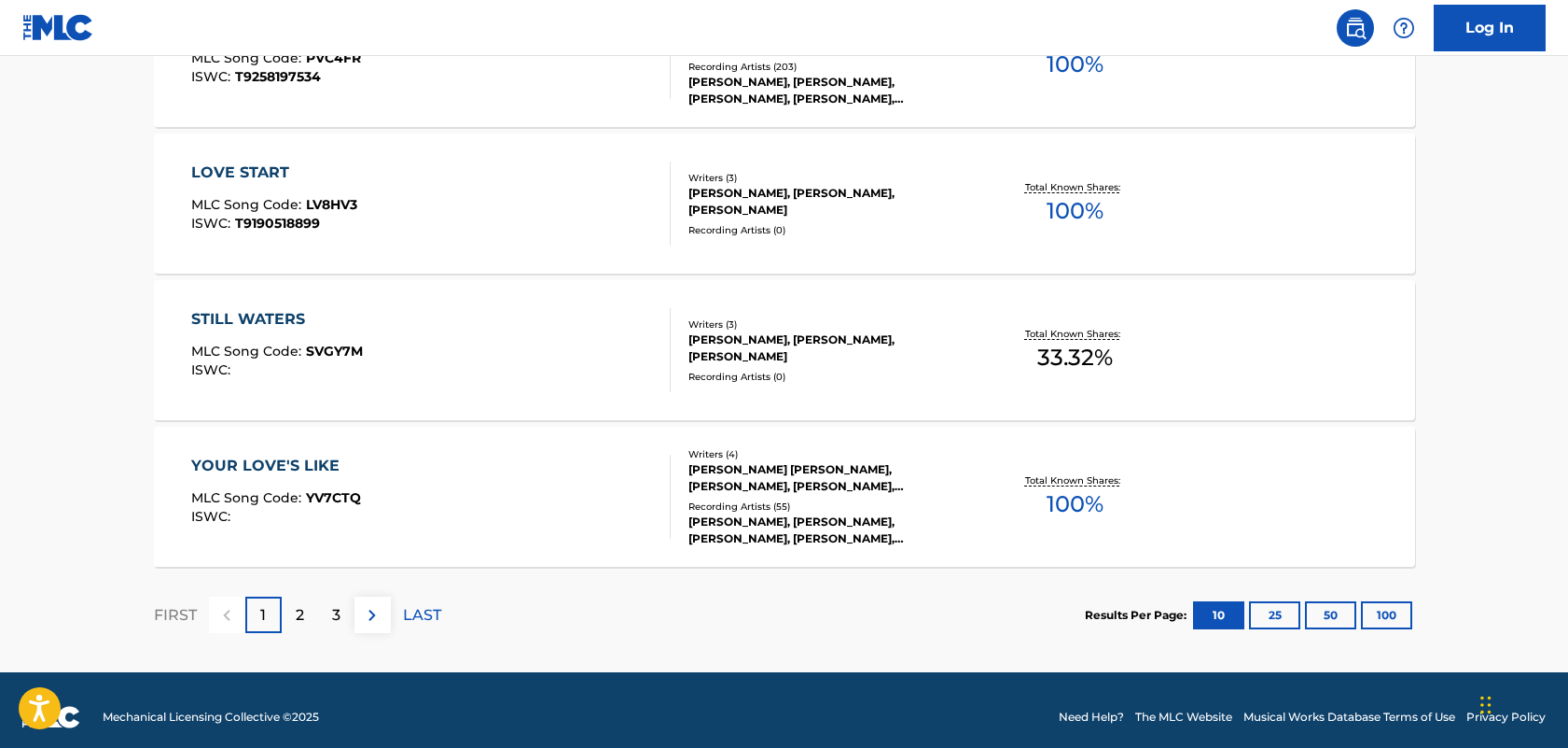
scroll to position [1528, 0]
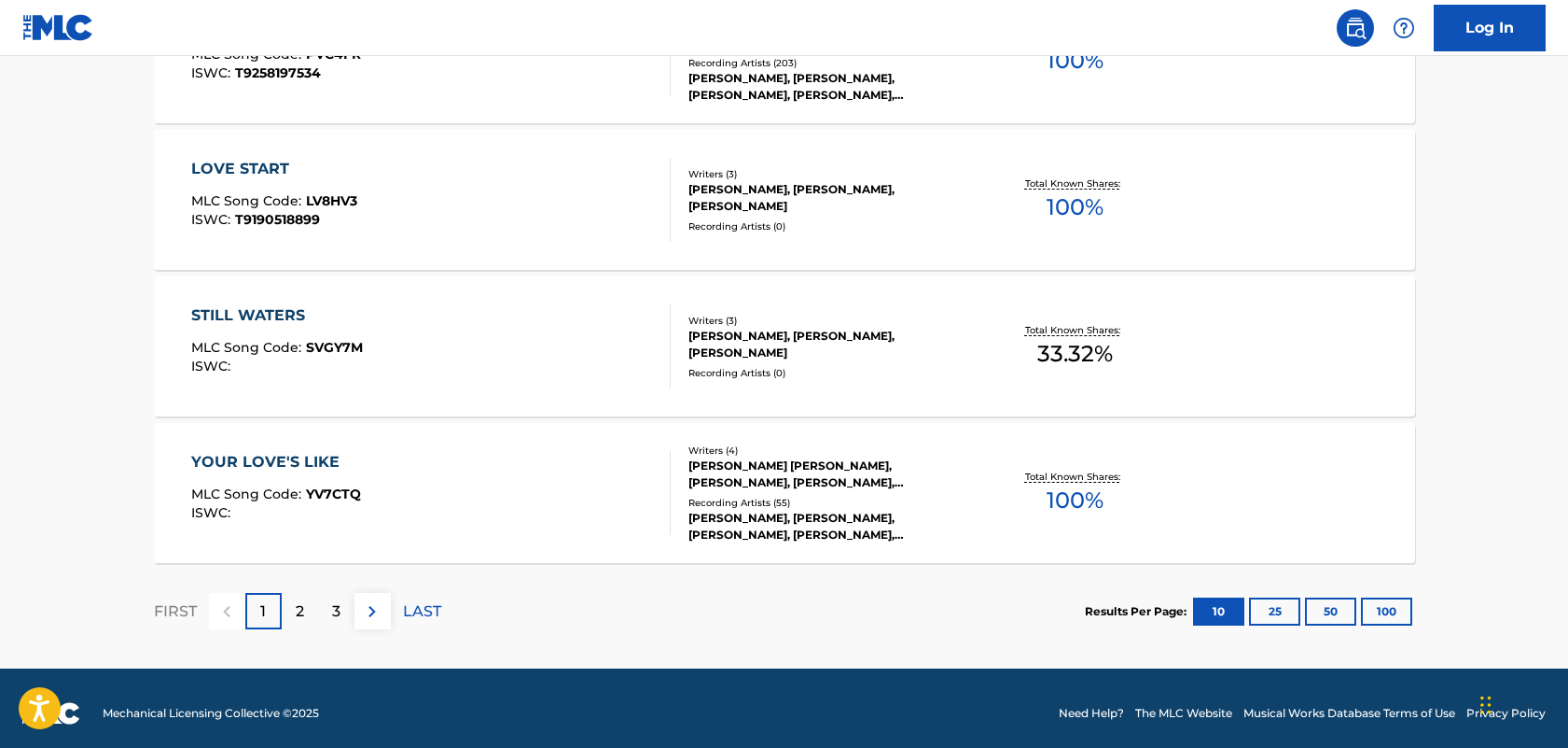
click at [303, 609] on p "2" at bounding box center [299, 611] width 9 height 22
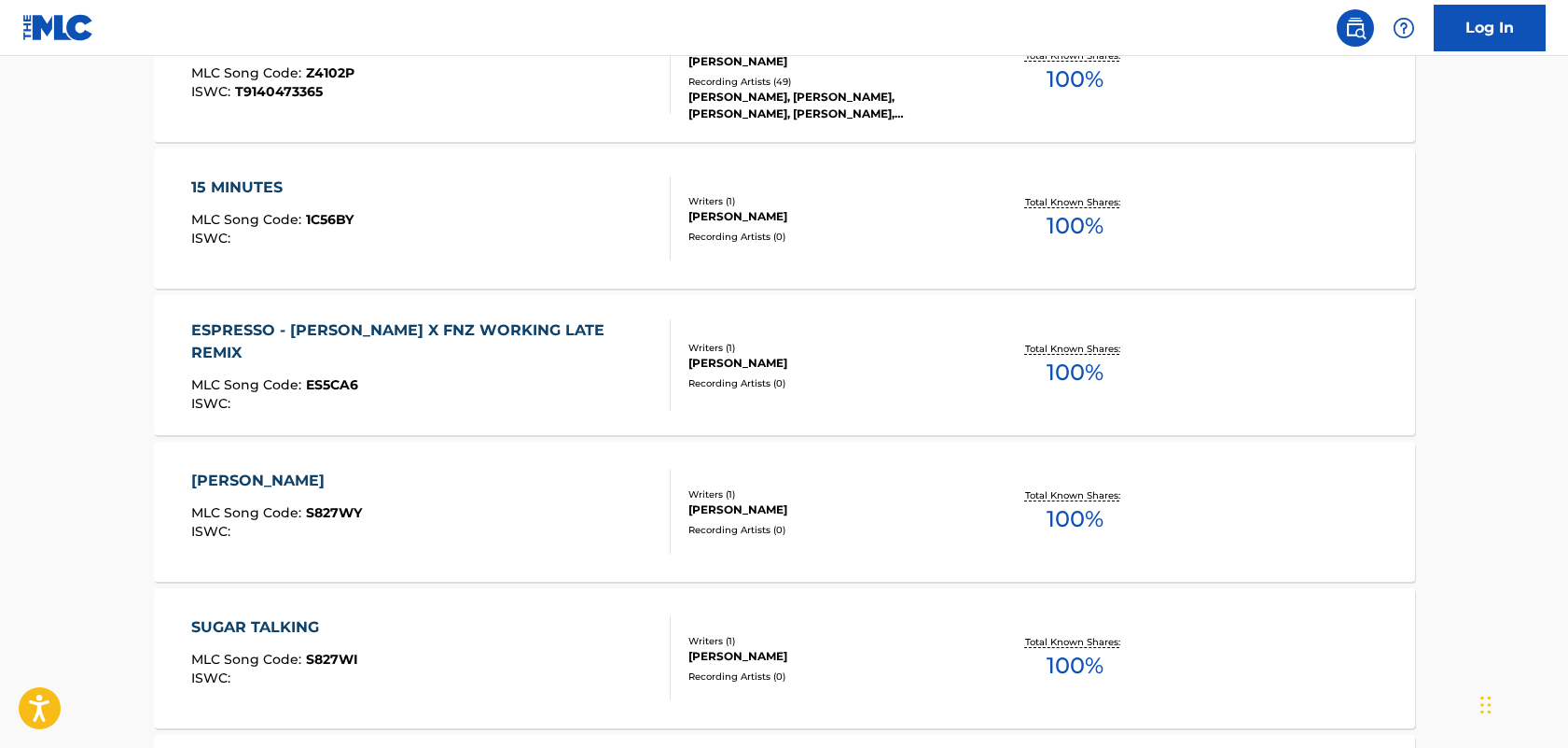
scroll to position [775, 0]
click at [272, 188] on div "15 MINUTES" at bounding box center [272, 188] width 162 height 22
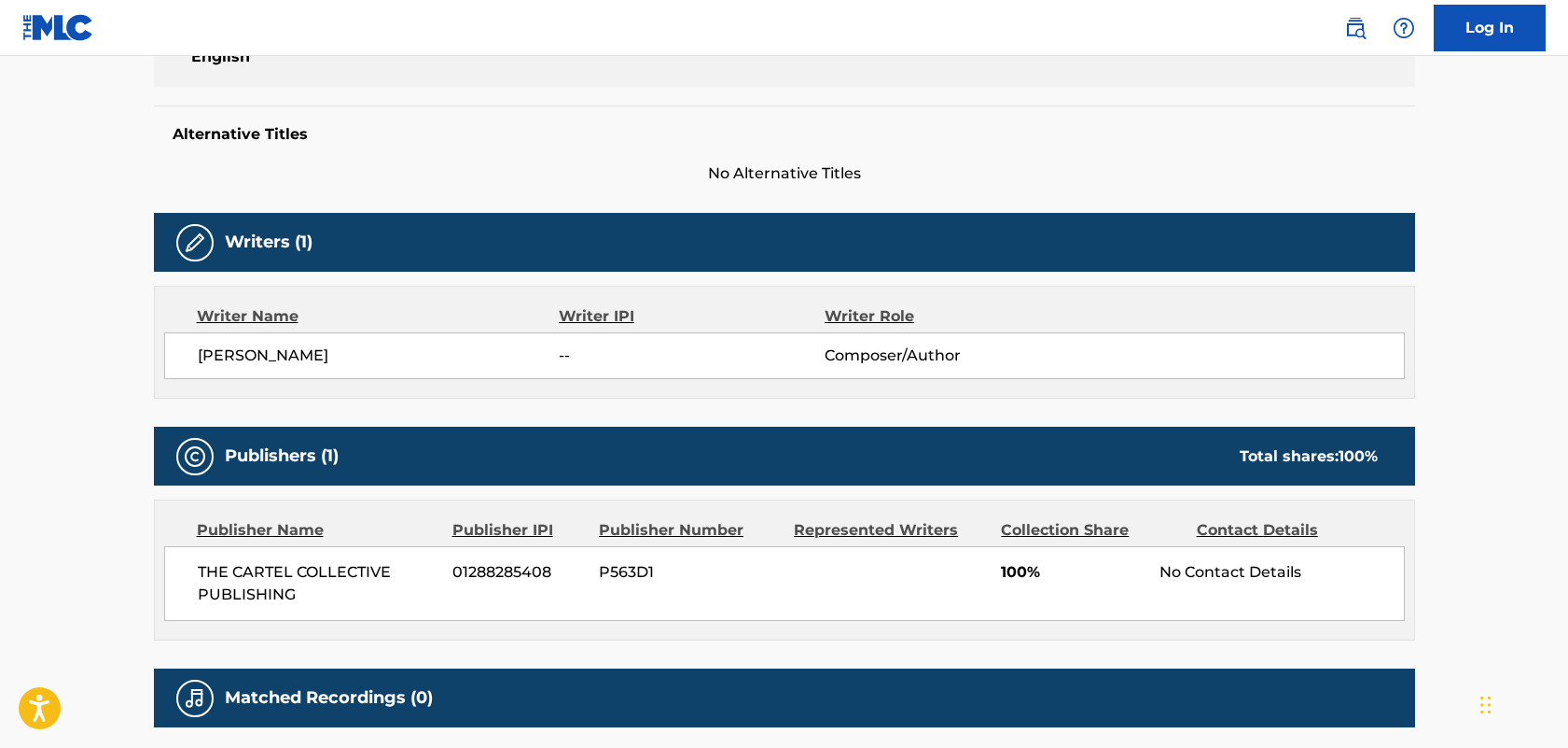
scroll to position [446, 0]
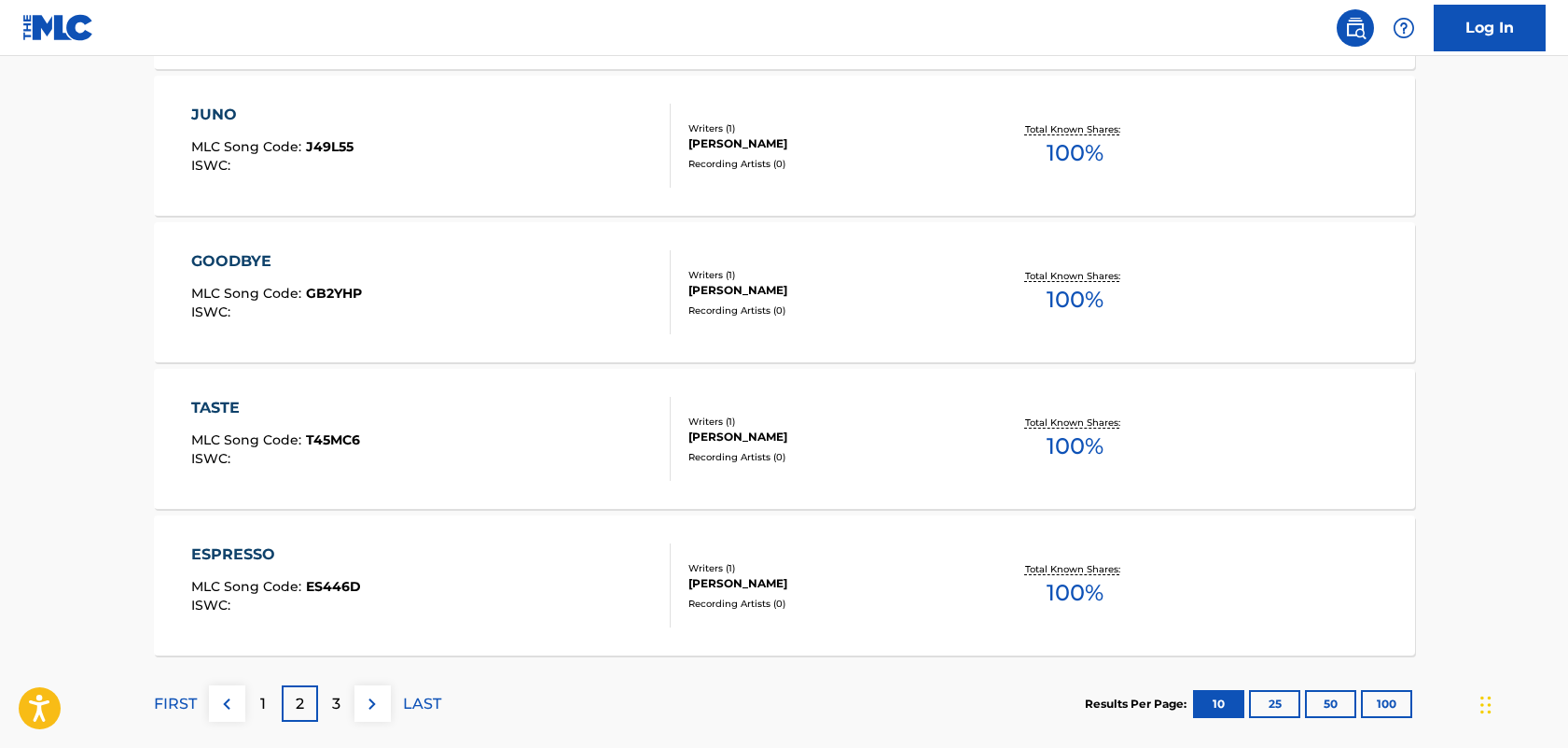
scroll to position [1442, 0]
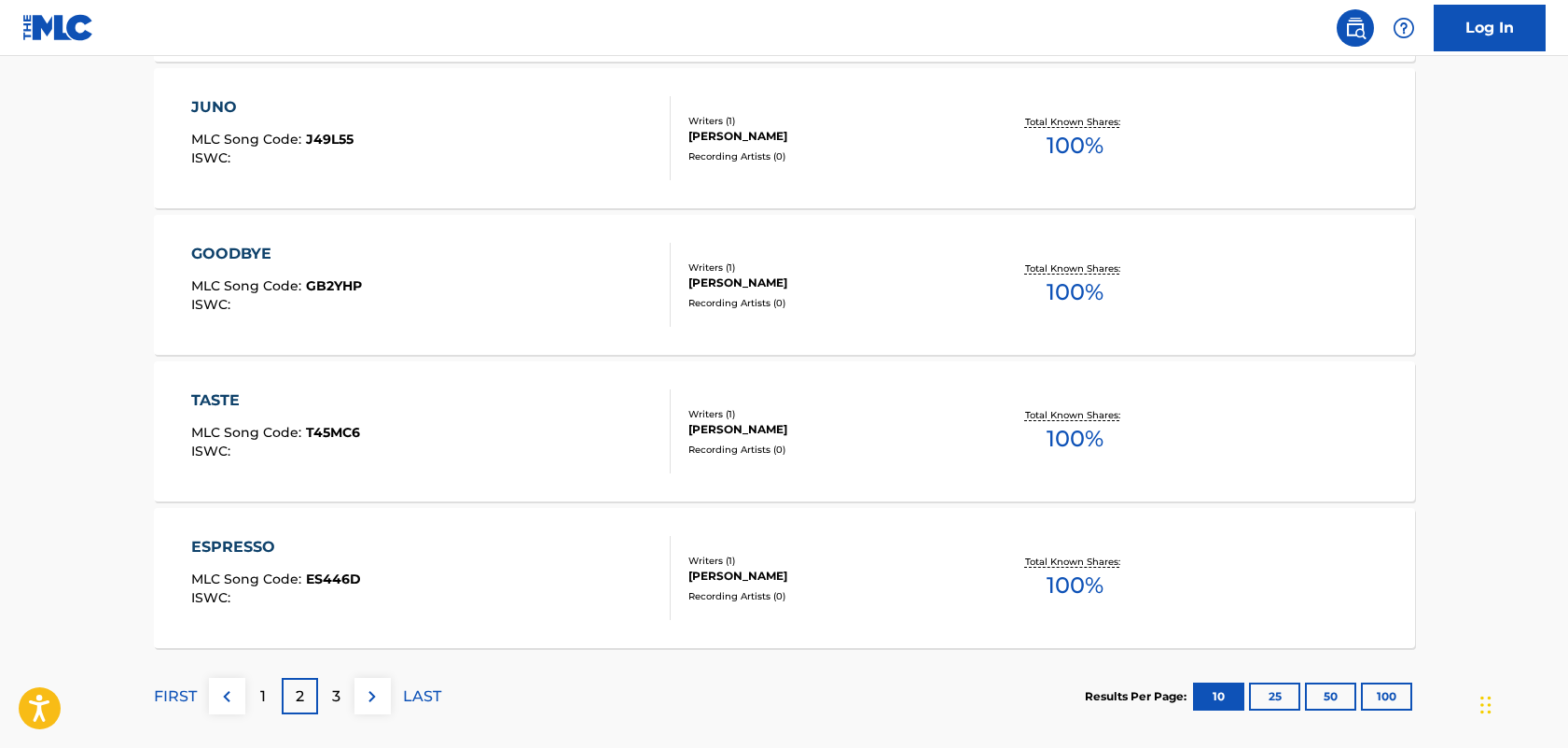
click at [228, 398] on div "TASTE" at bounding box center [275, 399] width 169 height 22
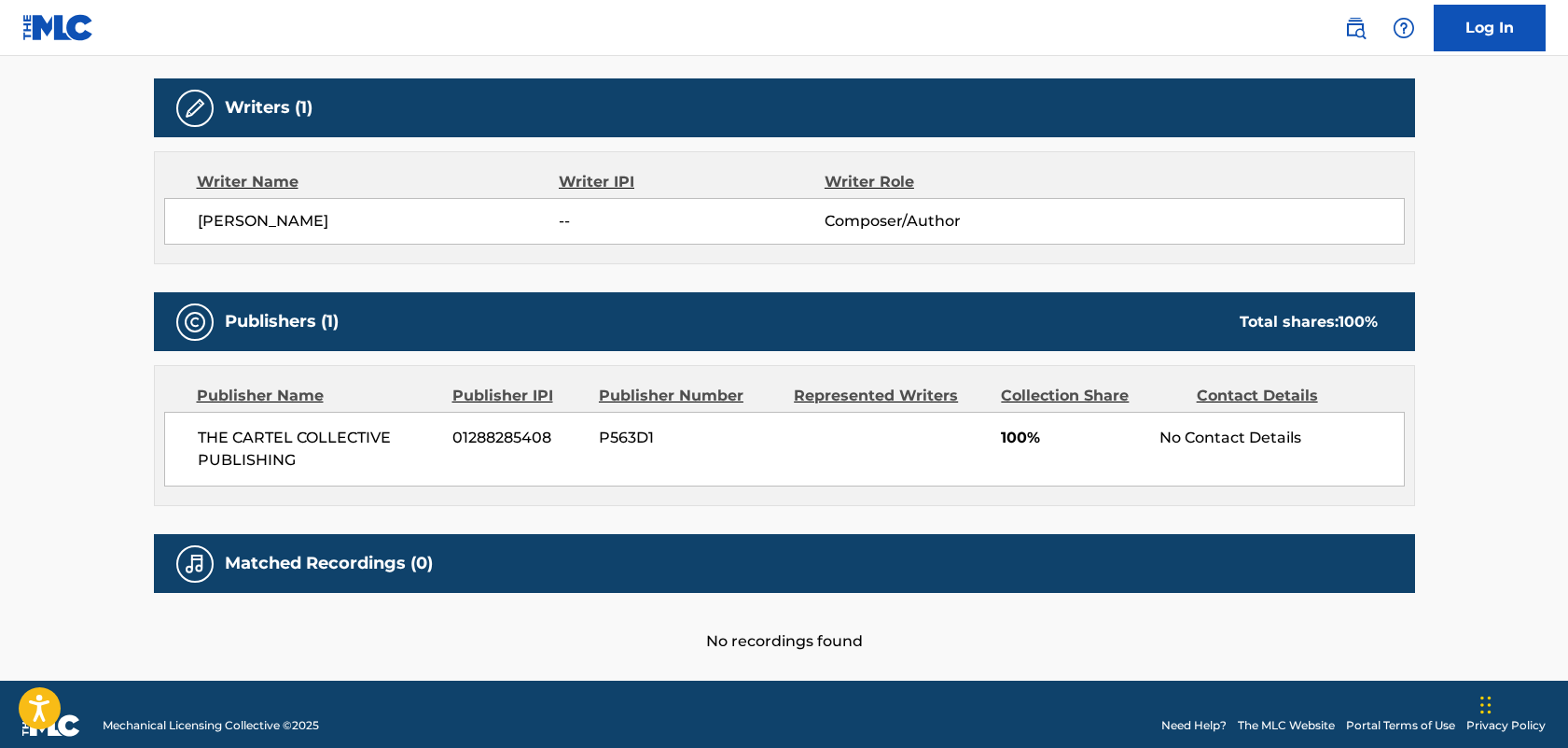
scroll to position [600, 0]
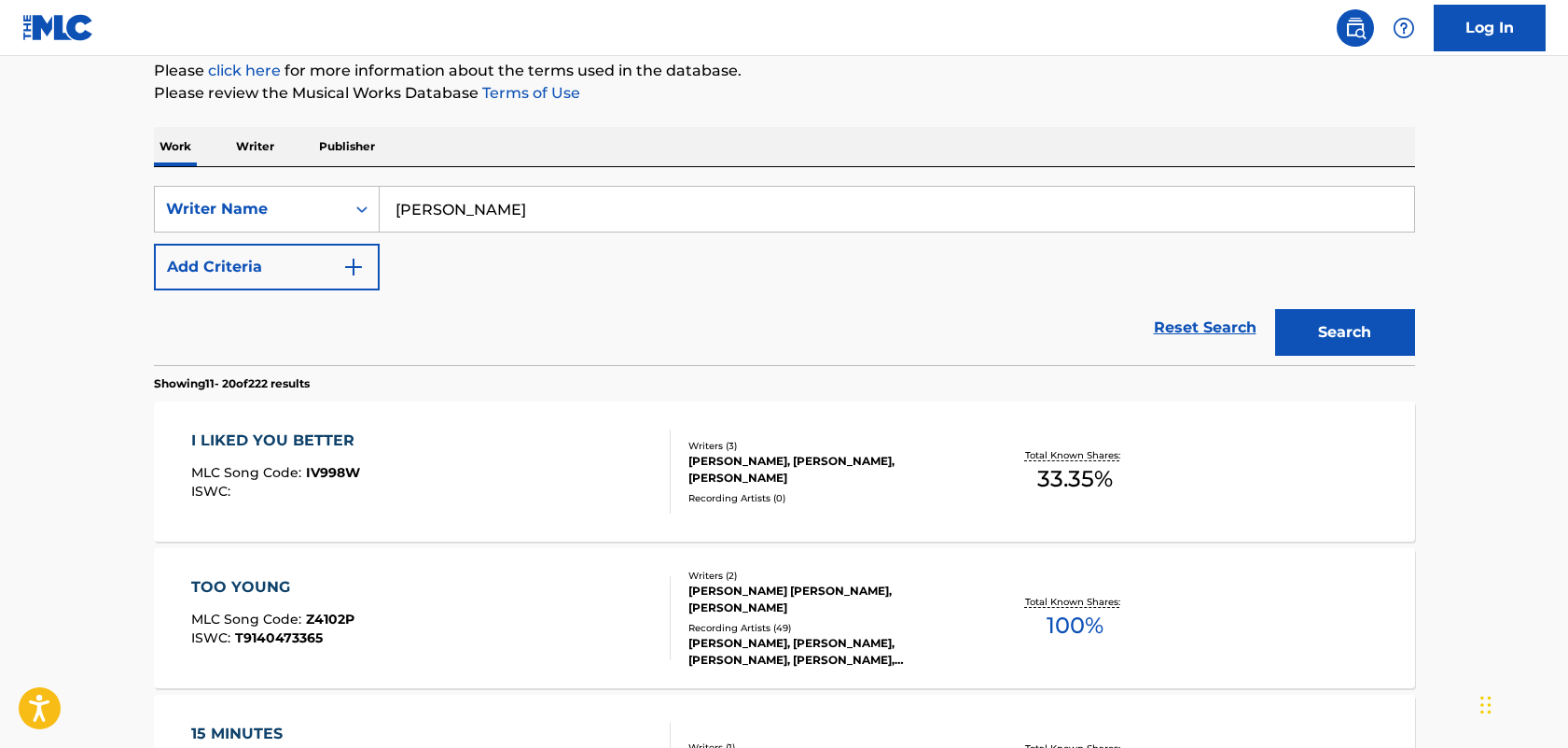
scroll to position [240, 0]
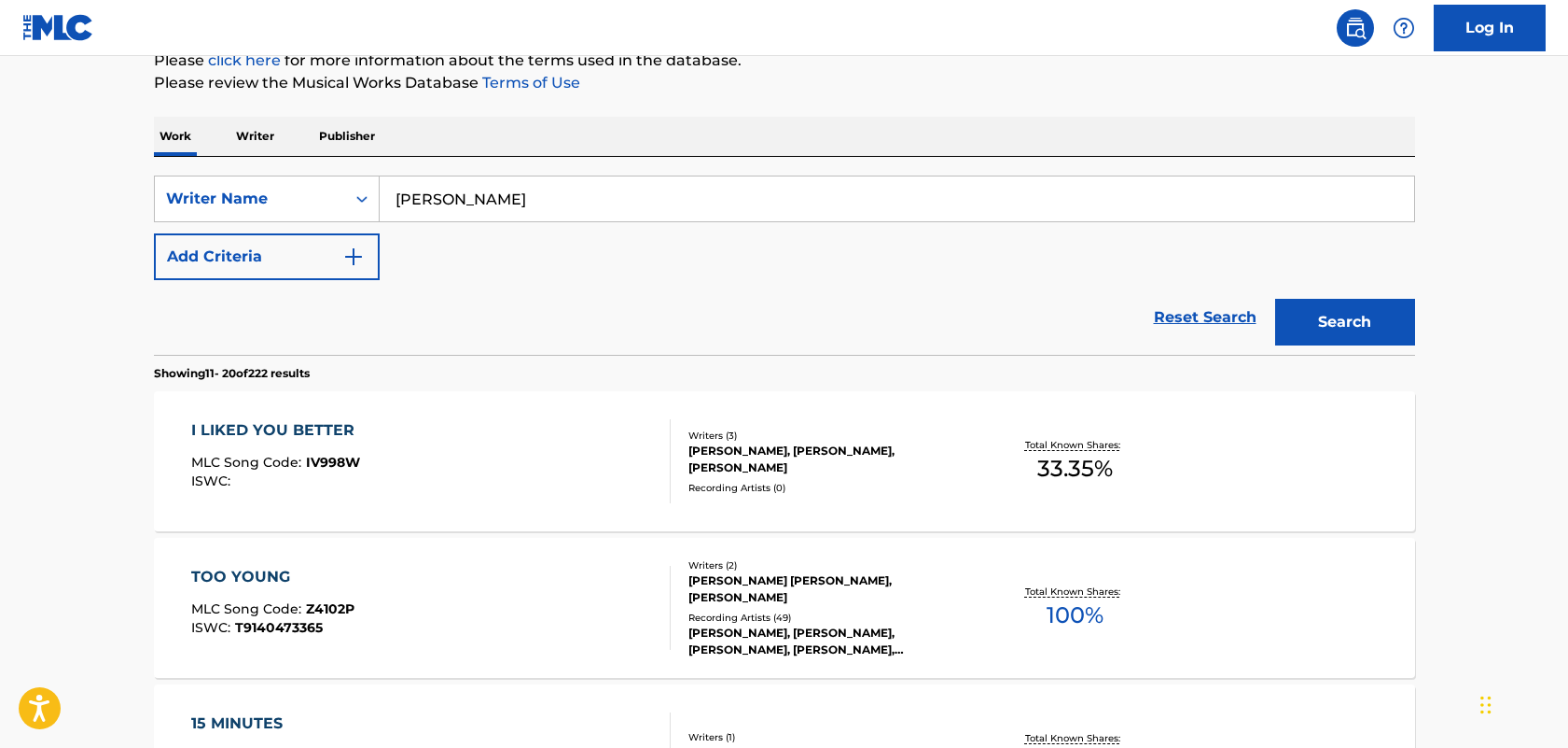
click at [315, 427] on div "I LIKED YOU BETTER" at bounding box center [277, 430] width 173 height 22
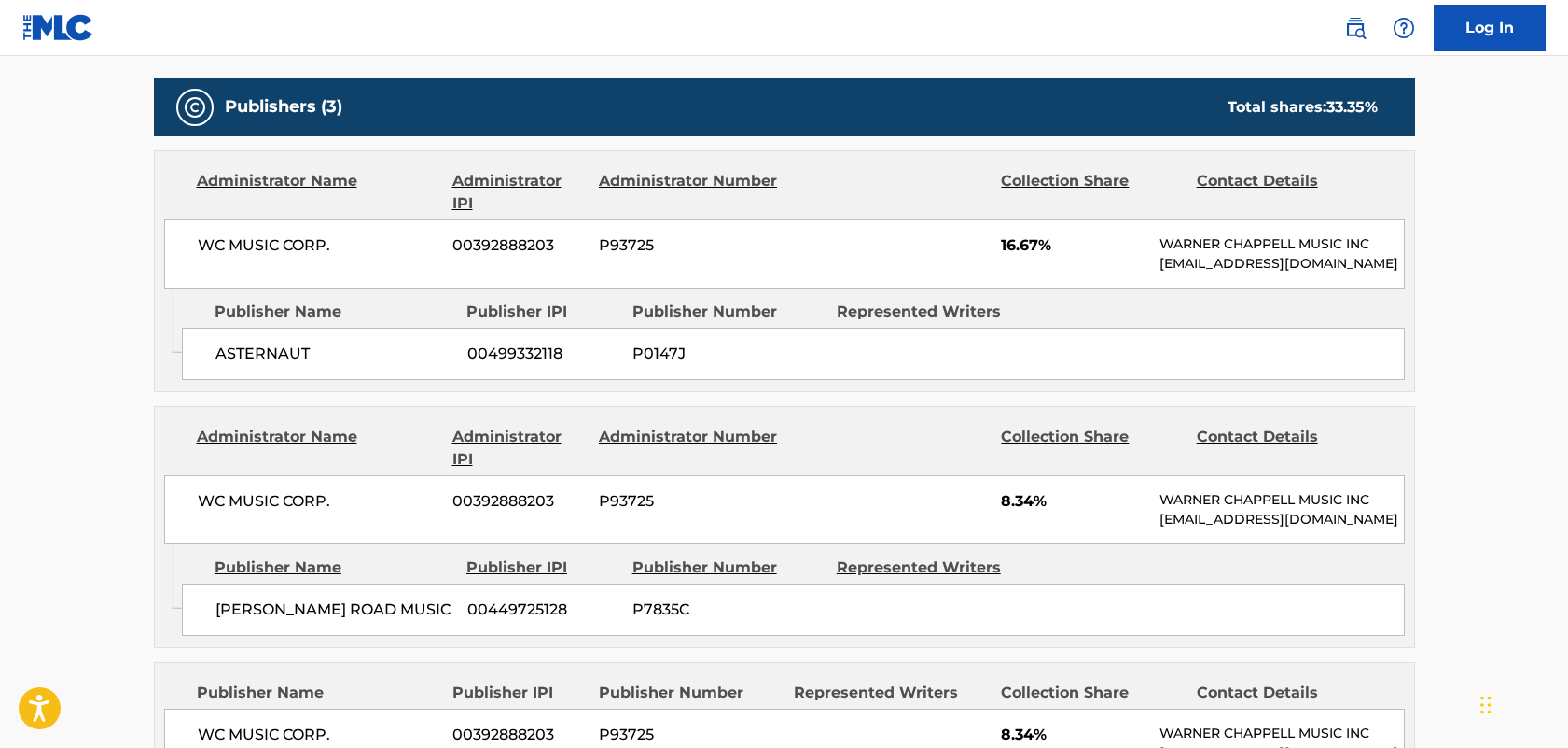
scroll to position [836, 0]
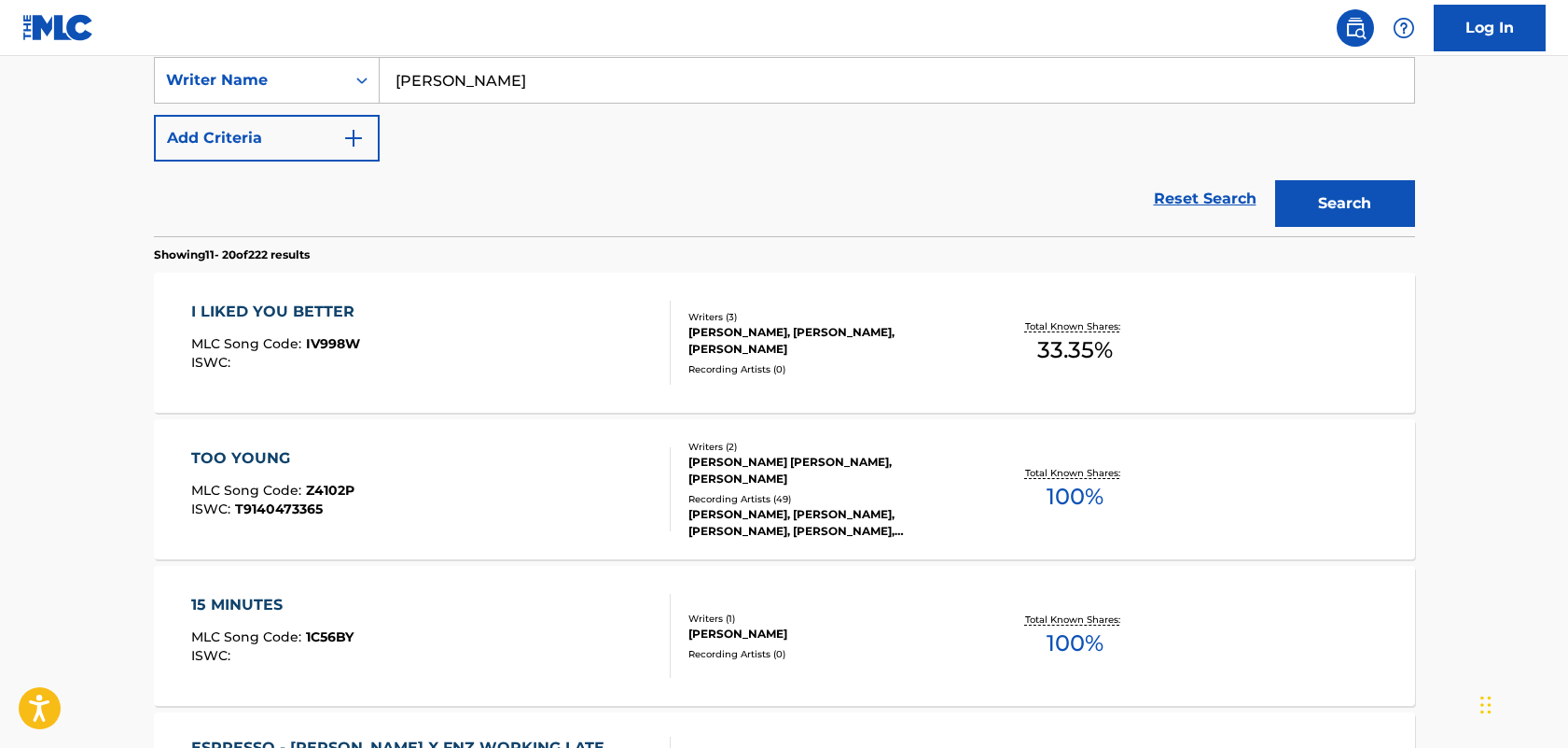
scroll to position [365, 0]
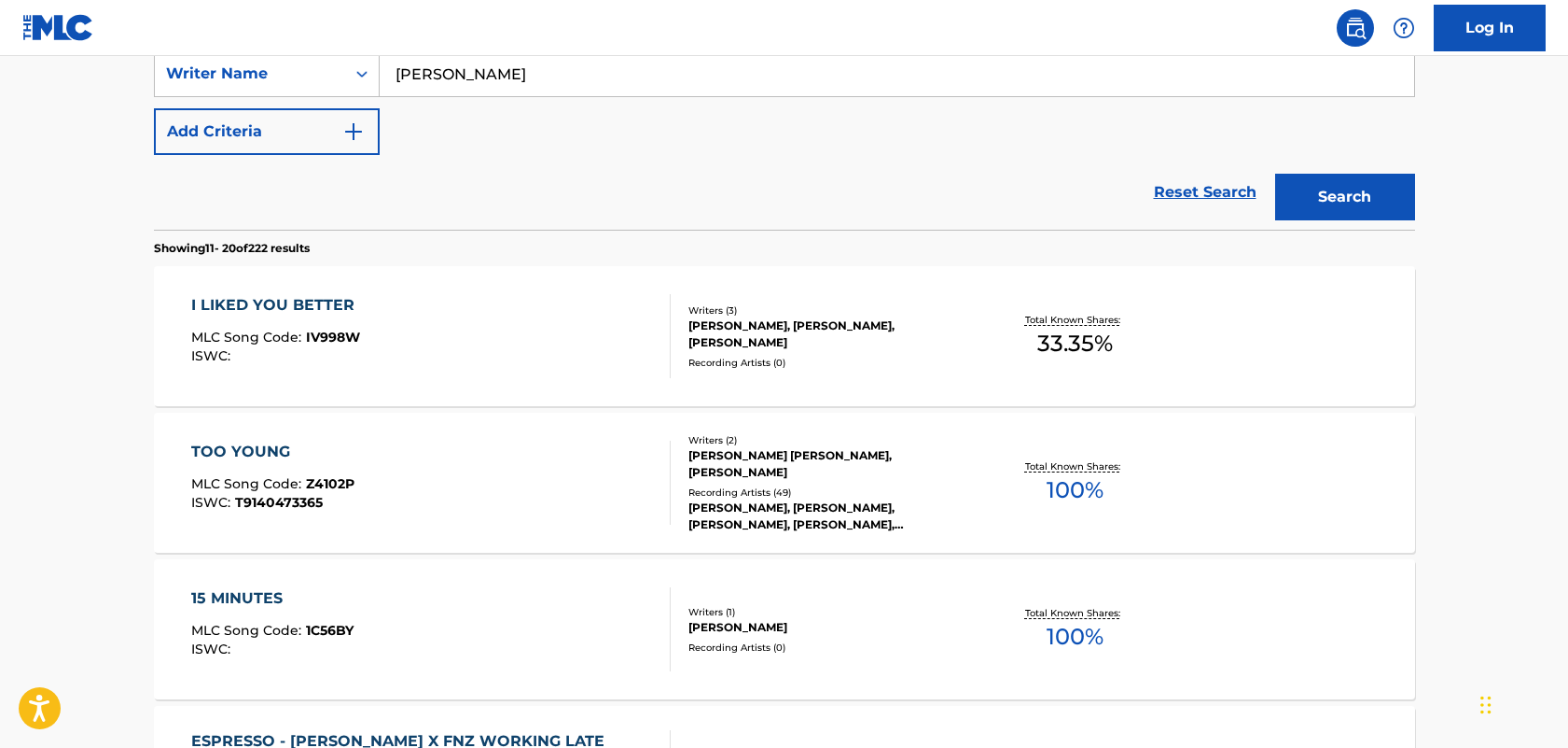
click at [250, 451] on div "TOO YOUNG" at bounding box center [273, 451] width 163 height 22
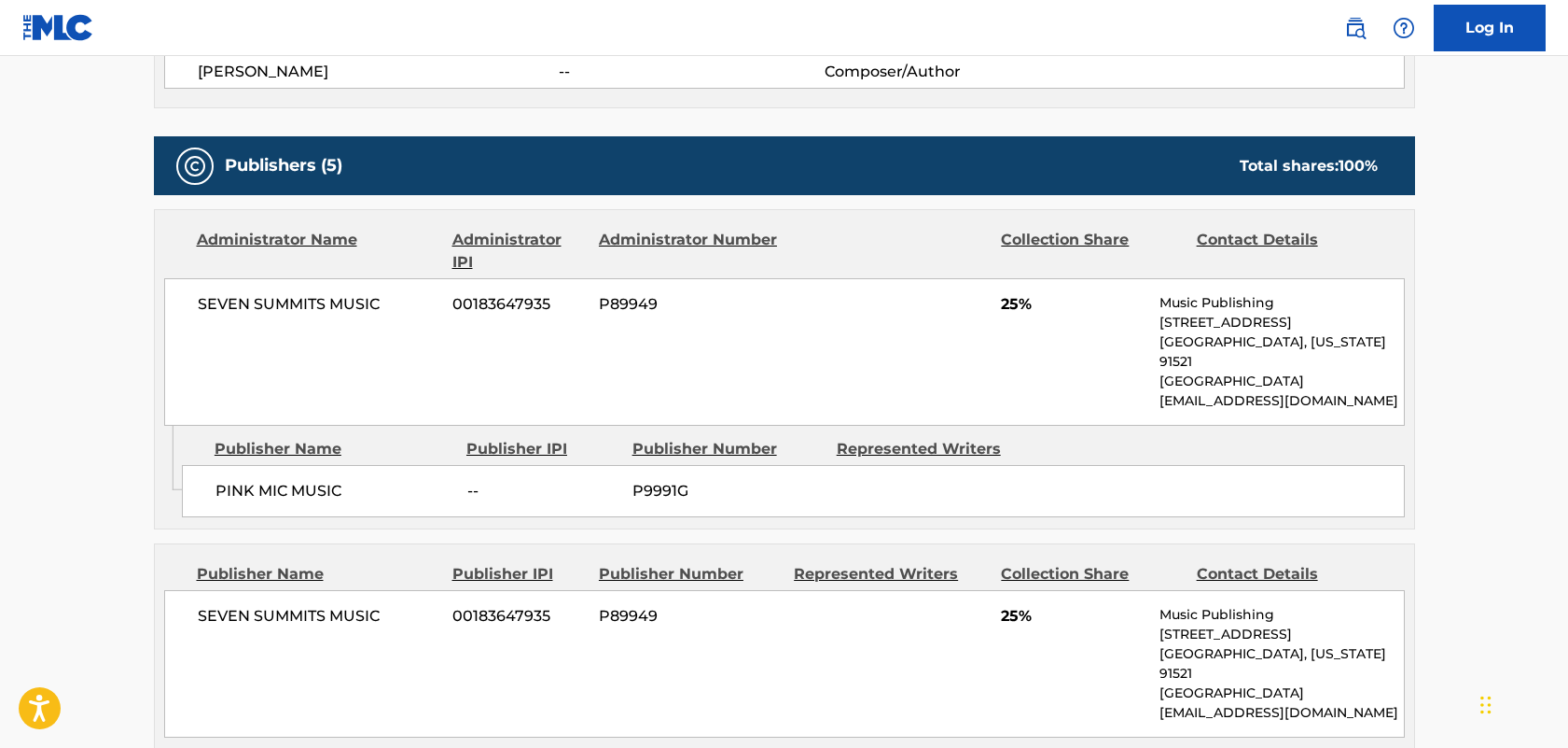
scroll to position [750, 0]
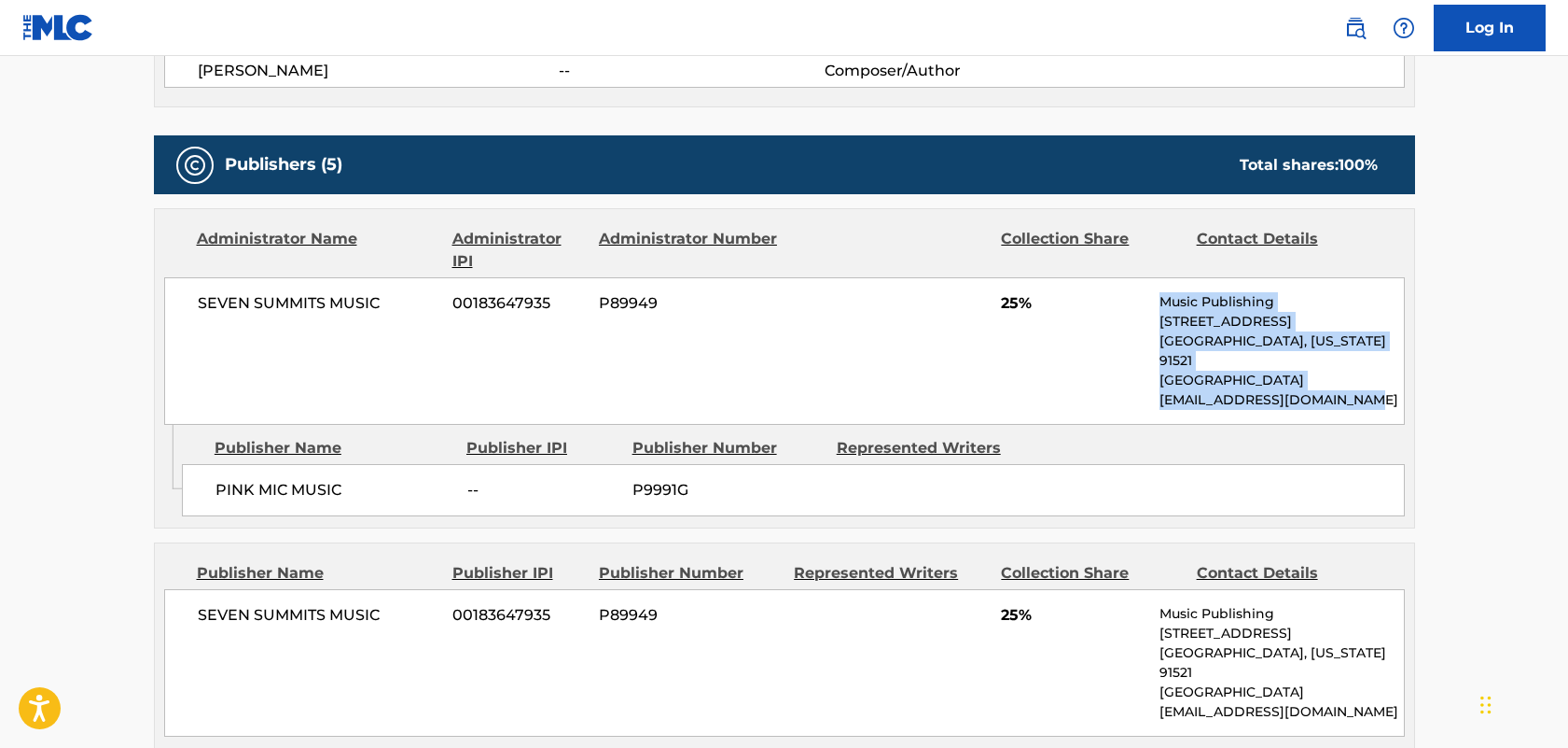
drag, startPoint x: 1366, startPoint y: 380, endPoint x: 1158, endPoint y: 309, distance: 219.8
click at [1158, 309] on div "SEVEN SUMMITS MUSIC 00183647935 P89949 25% Music Publishing [STREET_ADDRESS][US…" at bounding box center [784, 351] width 1241 height 148
copy div "Music Publishing [STREET_ADDRESS][US_STATE] [EMAIL_ADDRESS][DOMAIN_NAME]"
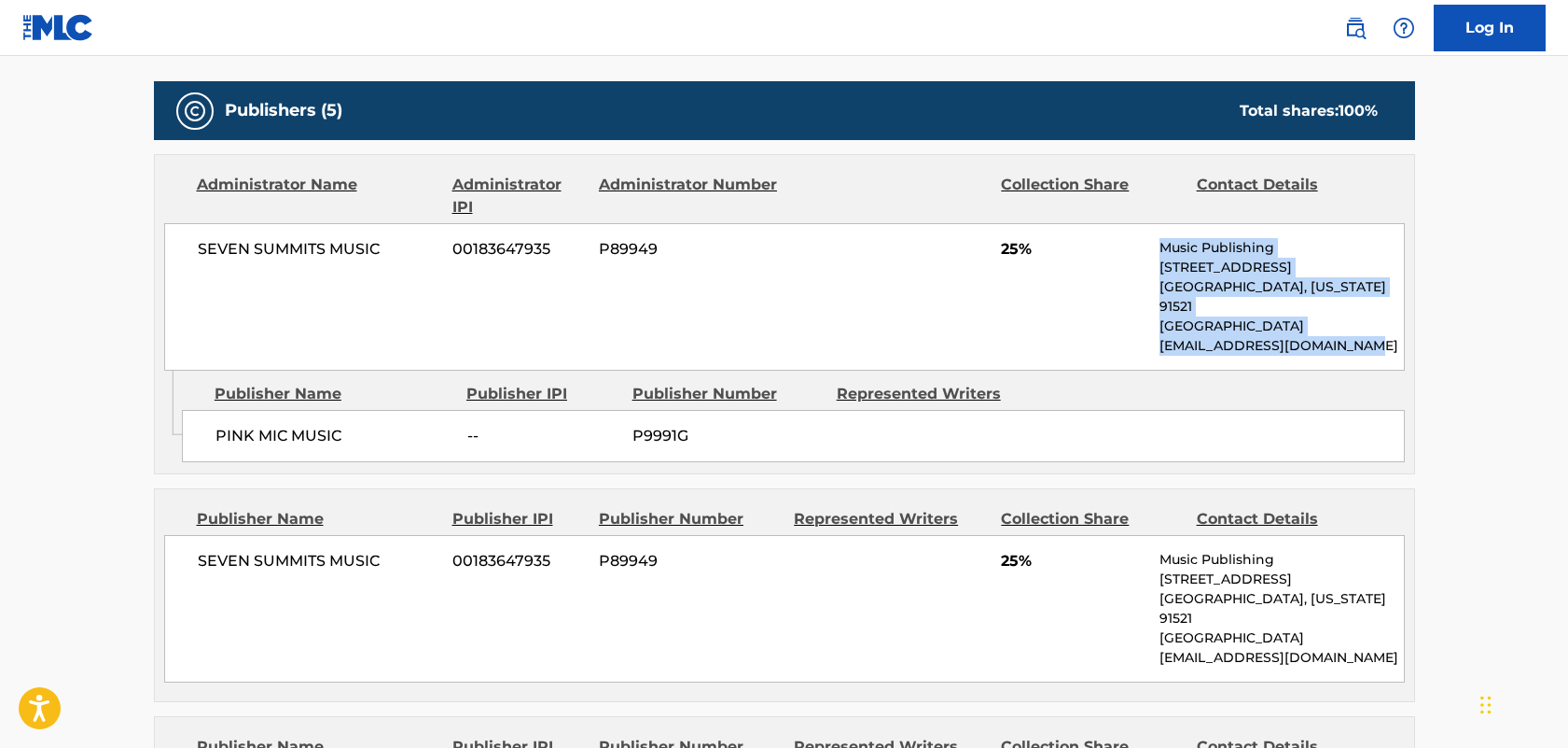
scroll to position [832, 0]
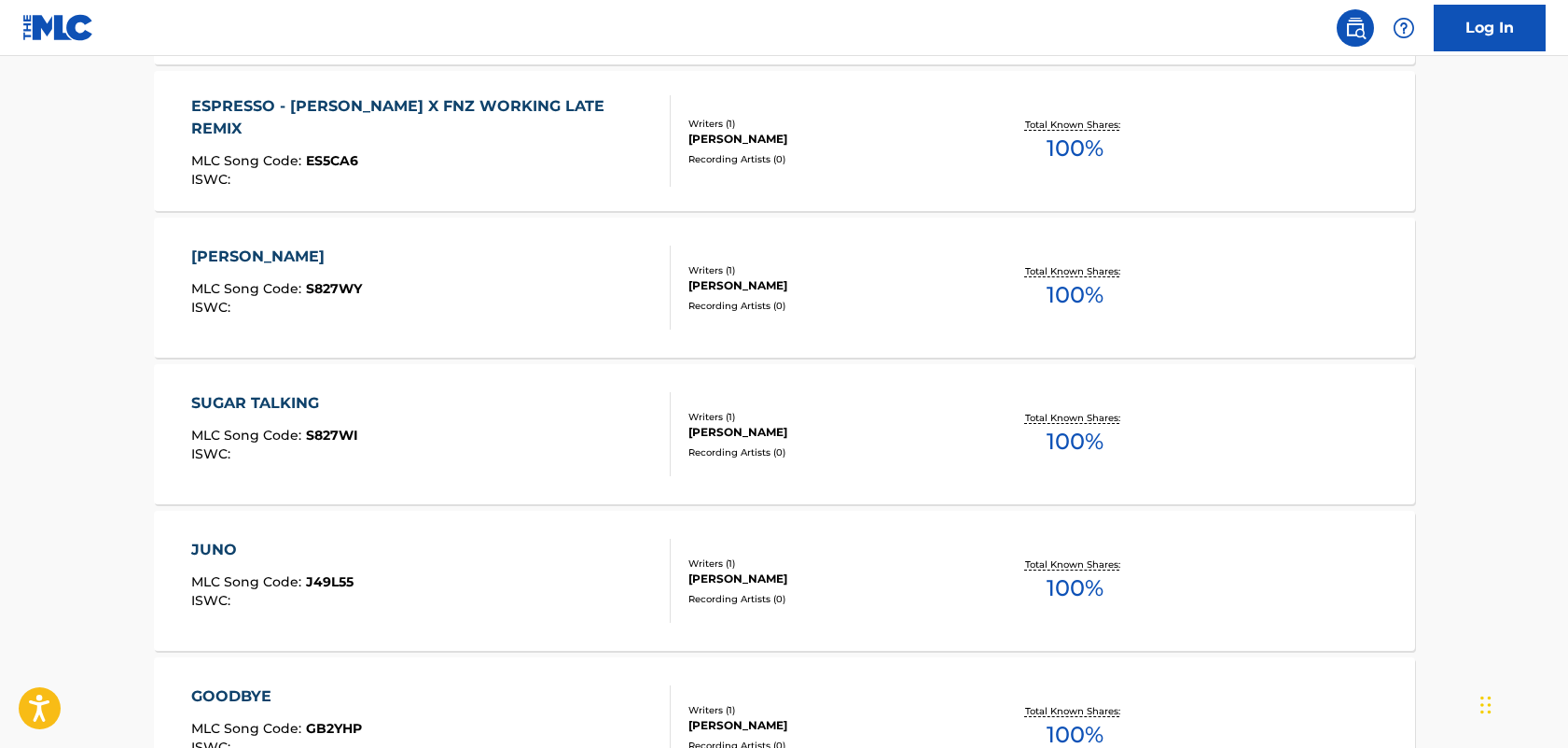
scroll to position [1003, 0]
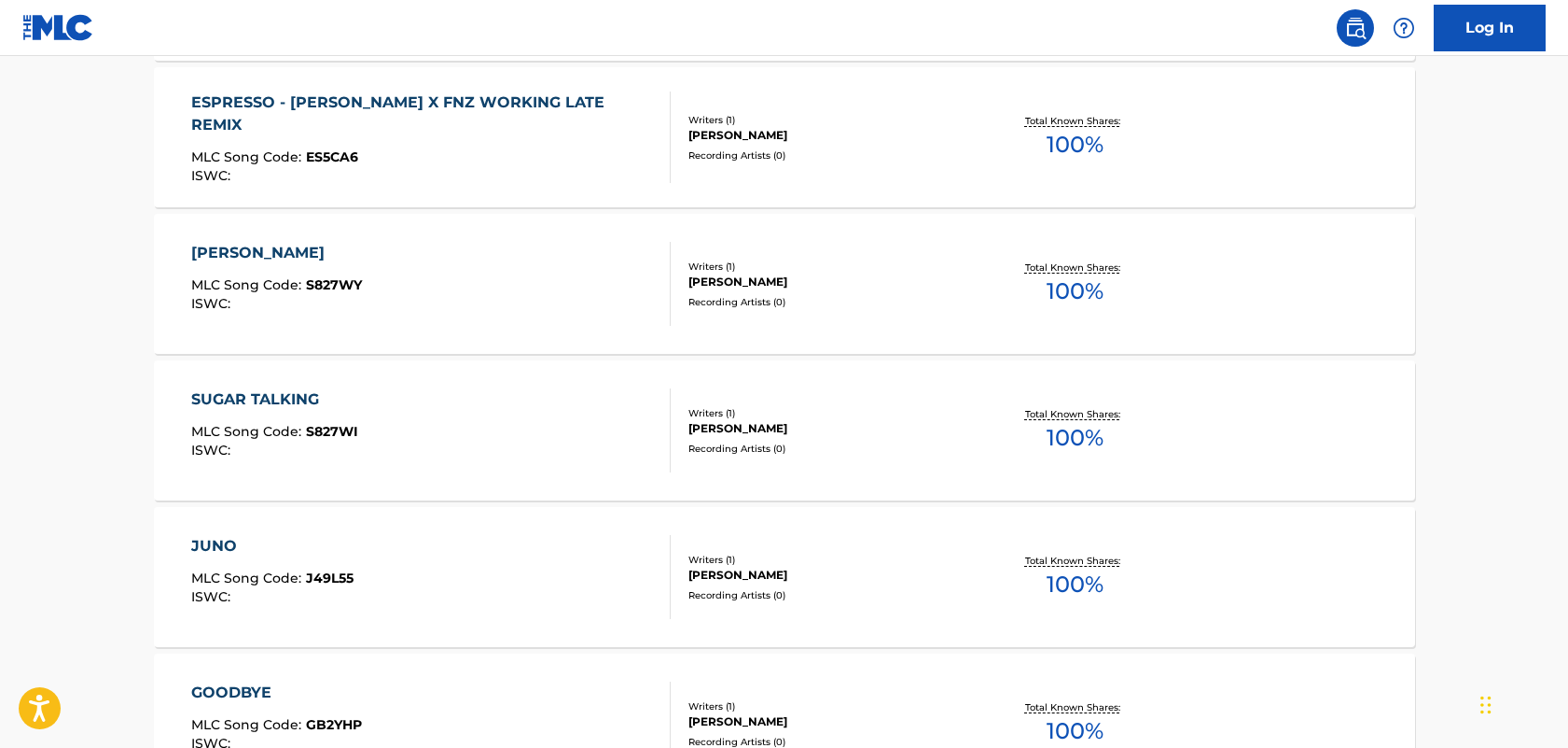
click at [267, 252] on div "[PERSON_NAME]" at bounding box center [276, 253] width 171 height 22
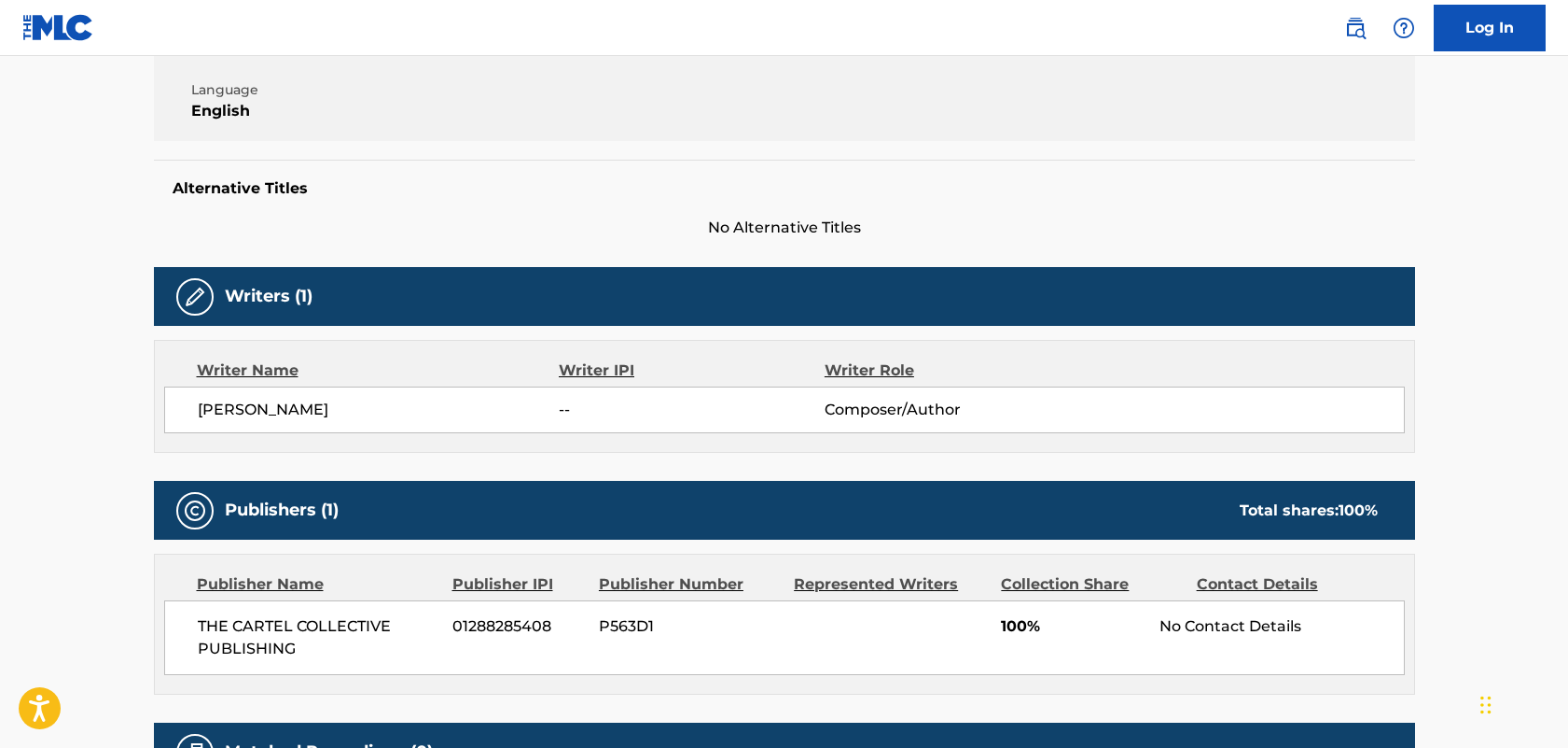
scroll to position [600, 0]
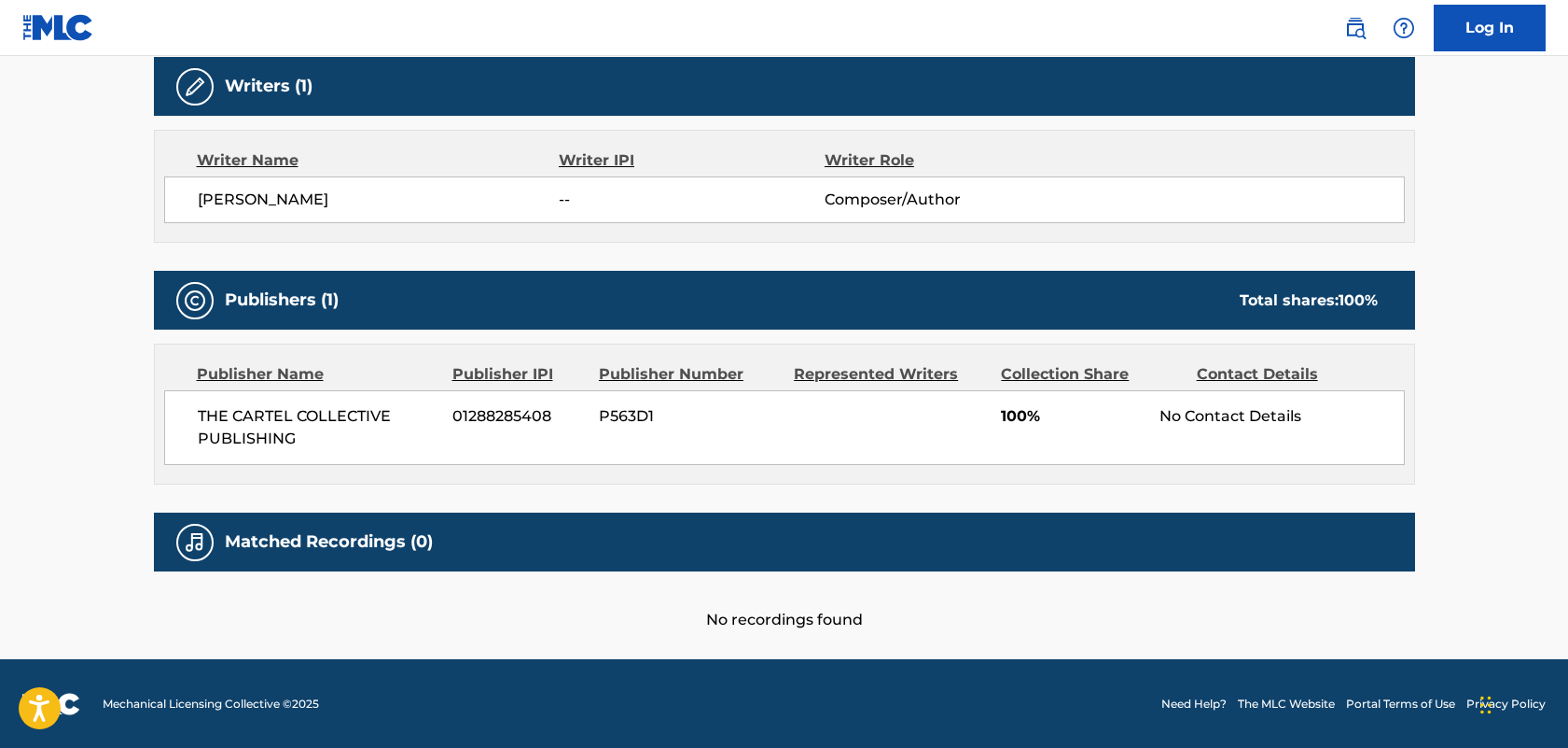
scroll to position [1052, 0]
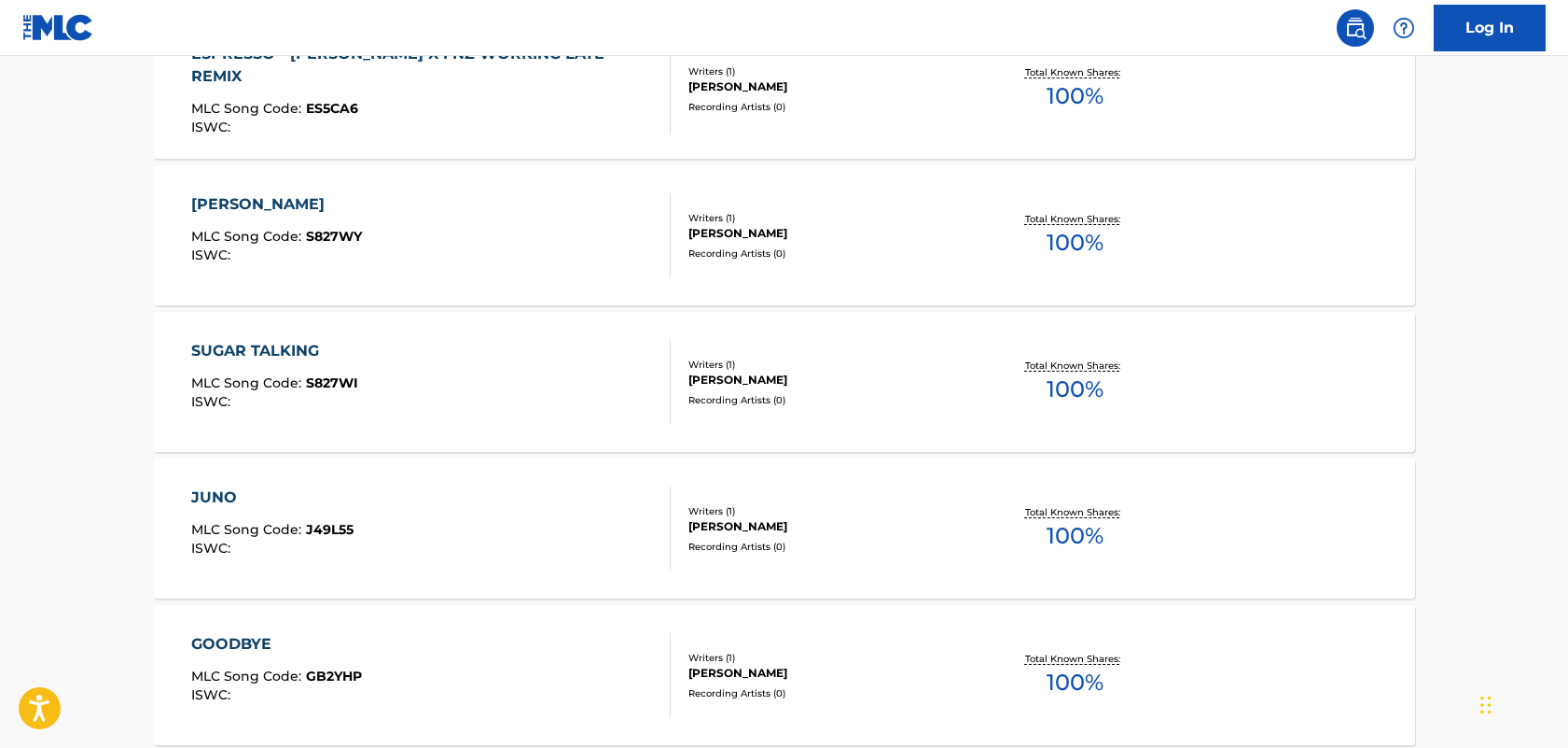
click at [263, 211] on div "[PERSON_NAME]" at bounding box center [276, 204] width 171 height 22
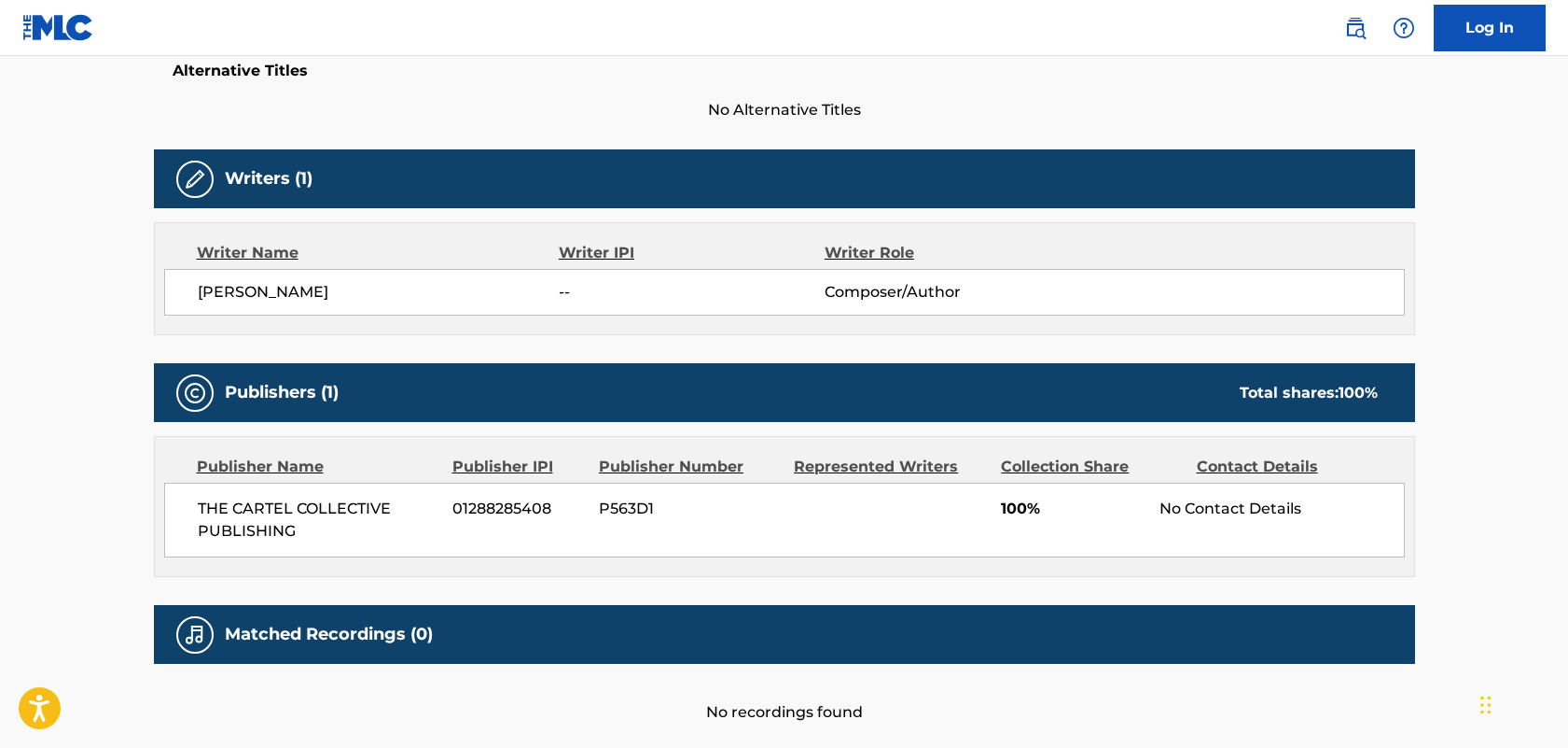
scroll to position [600, 0]
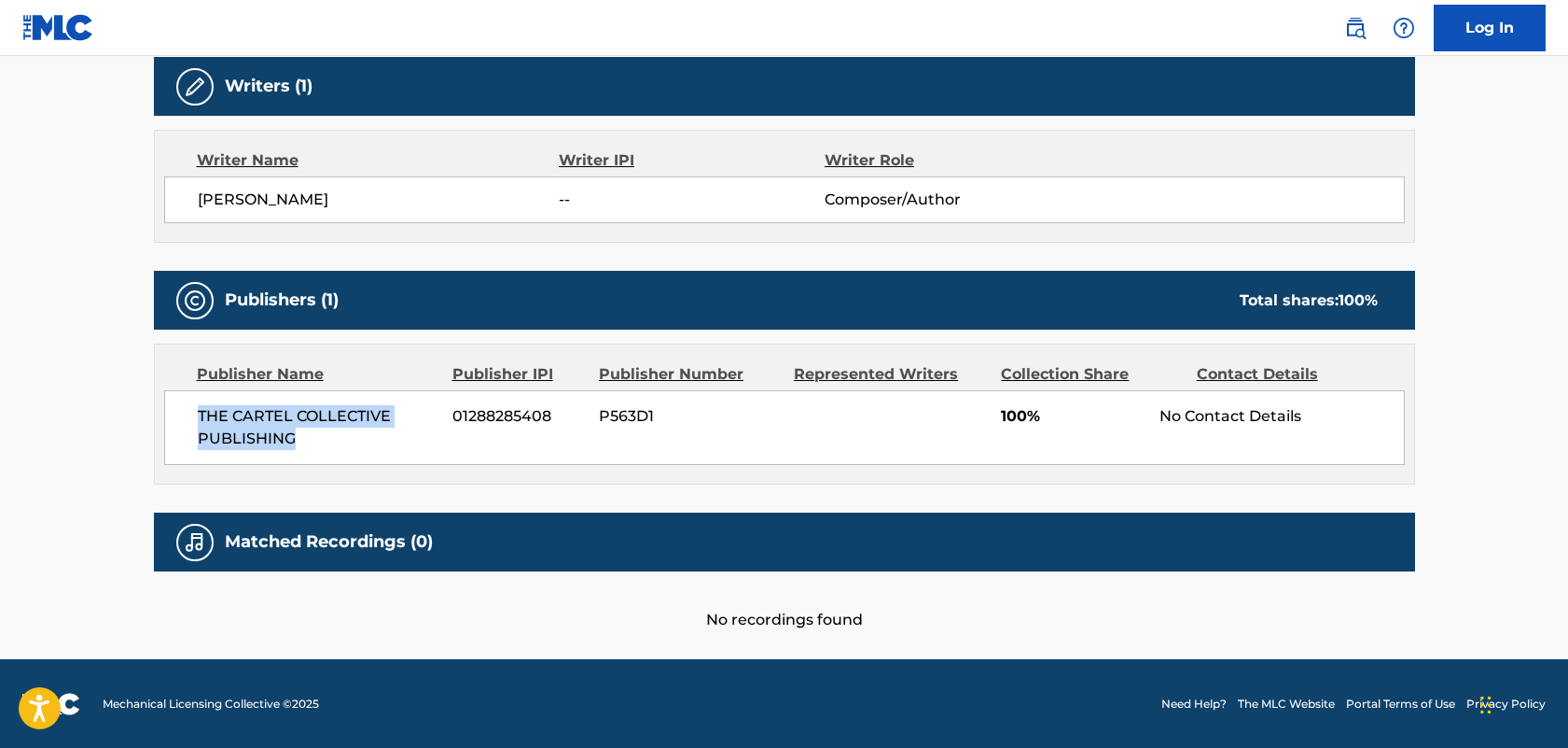
drag, startPoint x: 310, startPoint y: 445, endPoint x: 199, endPoint y: 417, distance: 114.5
click at [199, 416] on span "THE CARTEL COLLECTIVE PUBLISHING" at bounding box center [319, 427] width 242 height 45
copy span "THE CARTEL COLLECTIVE PUBLISHING"
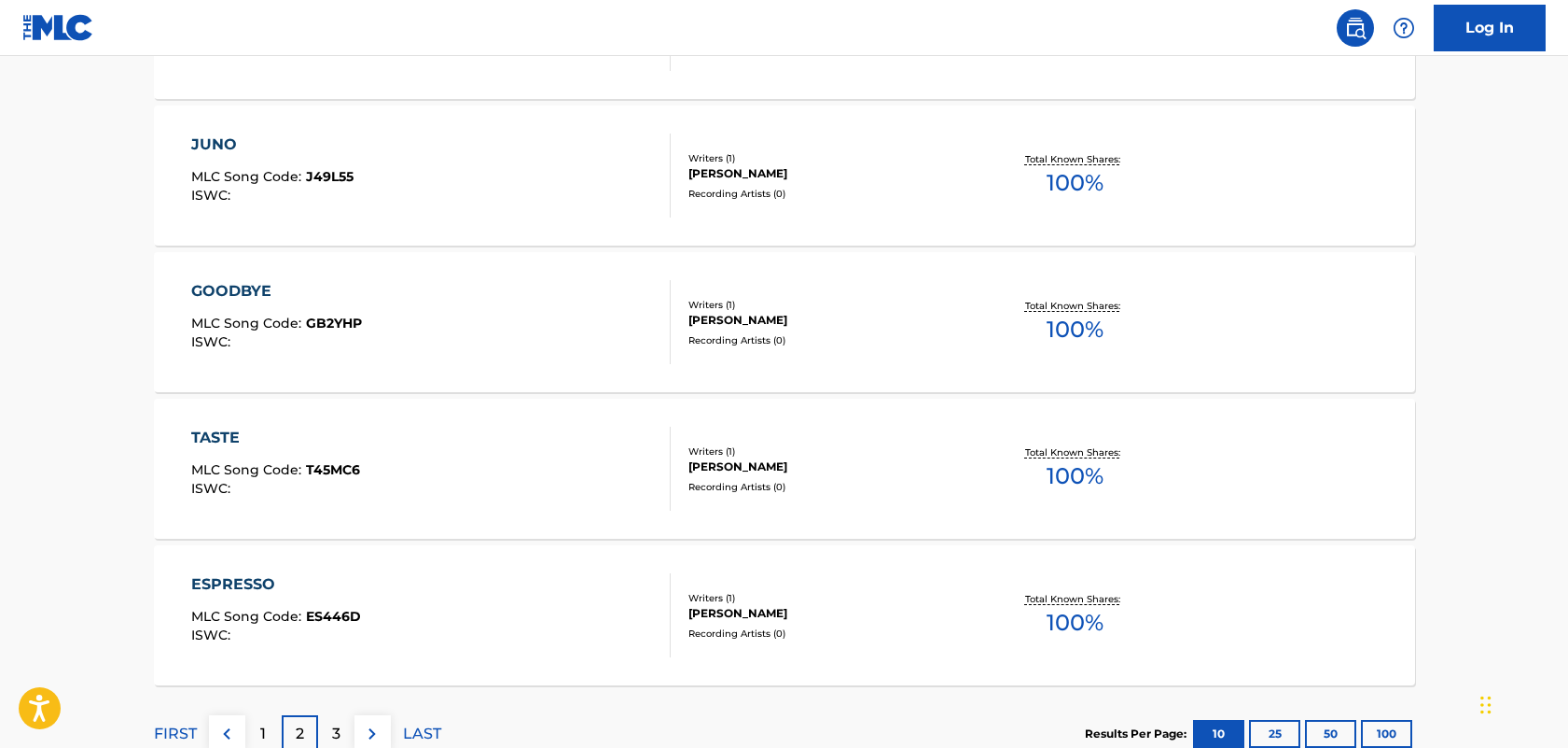
scroll to position [1408, 0]
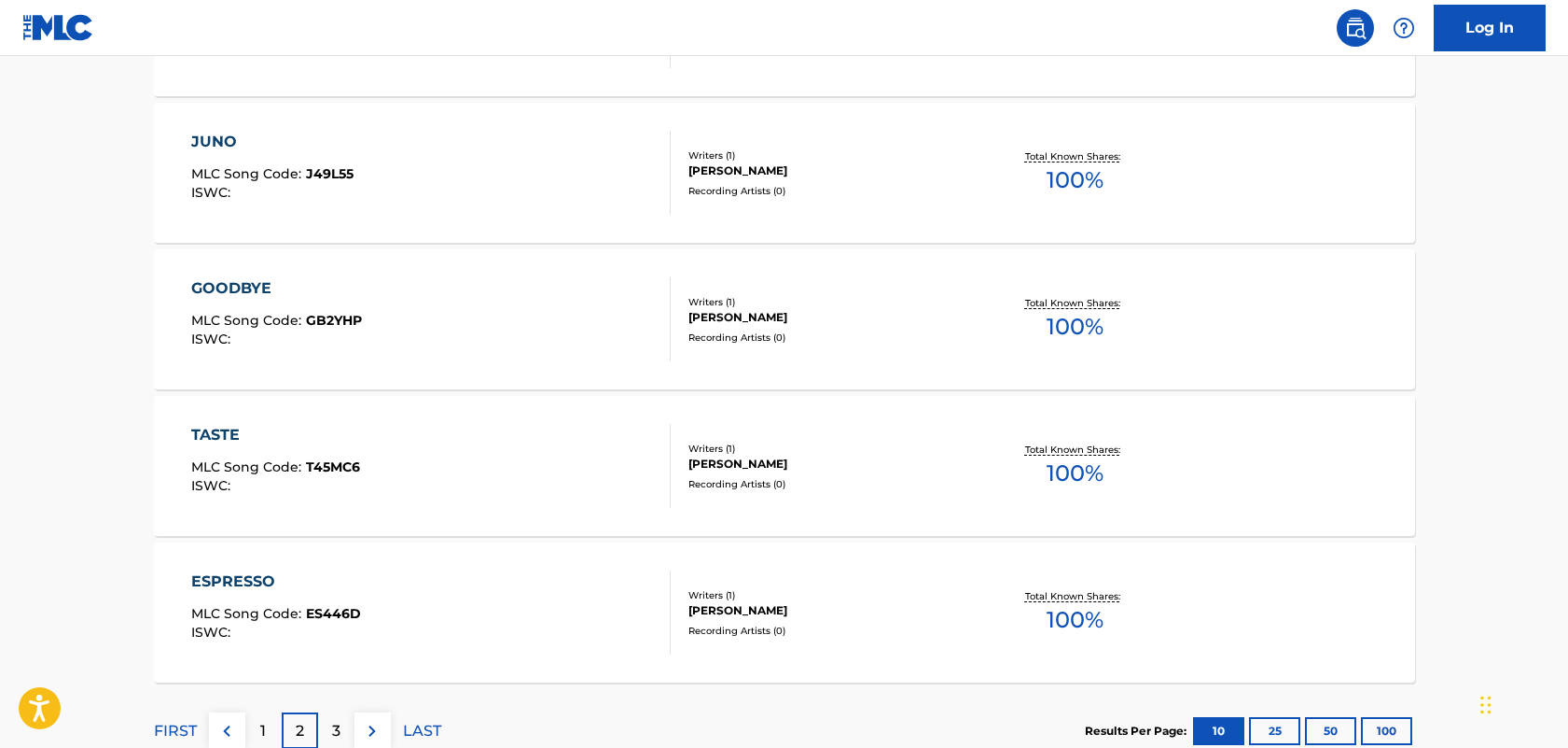
click at [224, 442] on div "TASTE" at bounding box center [275, 434] width 169 height 22
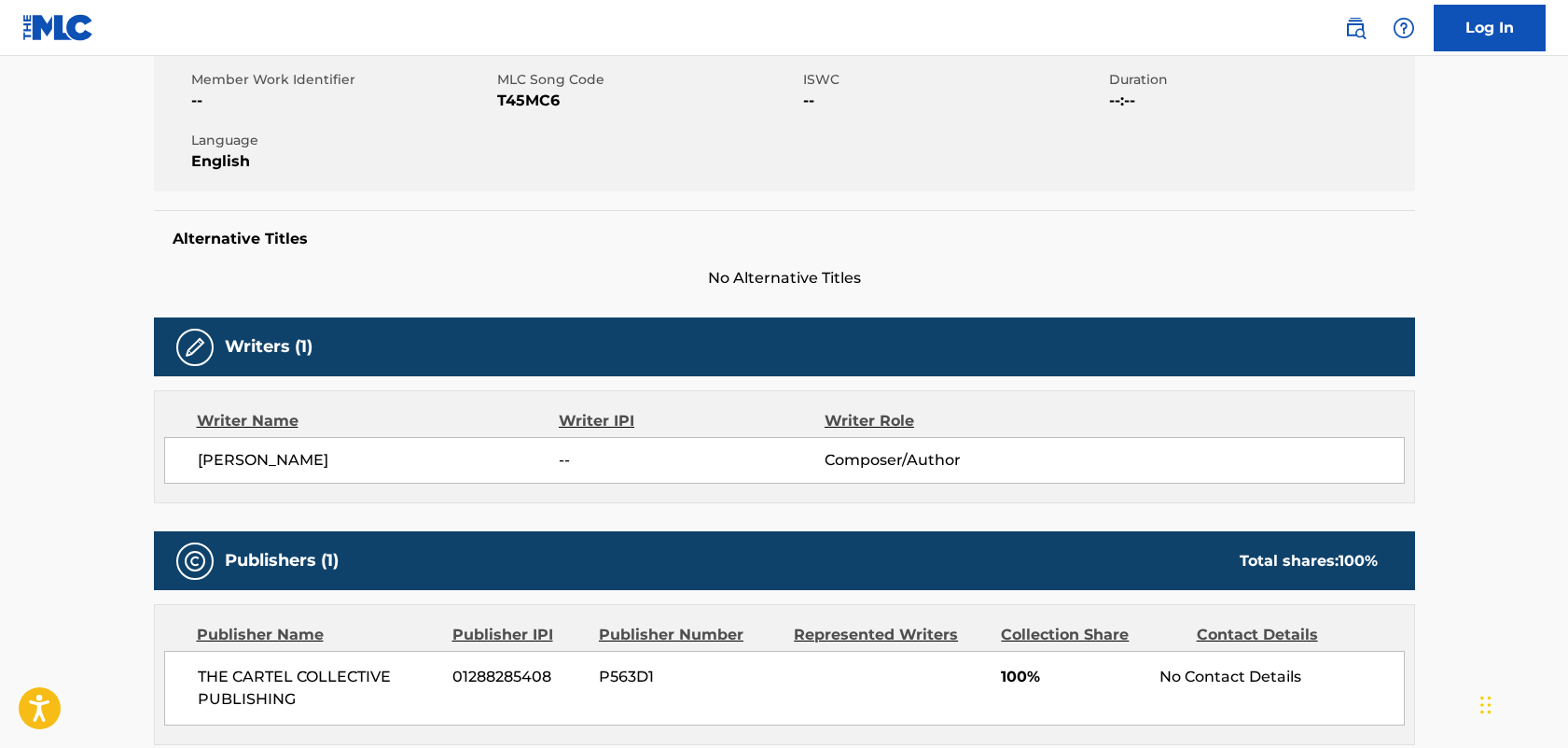
scroll to position [600, 0]
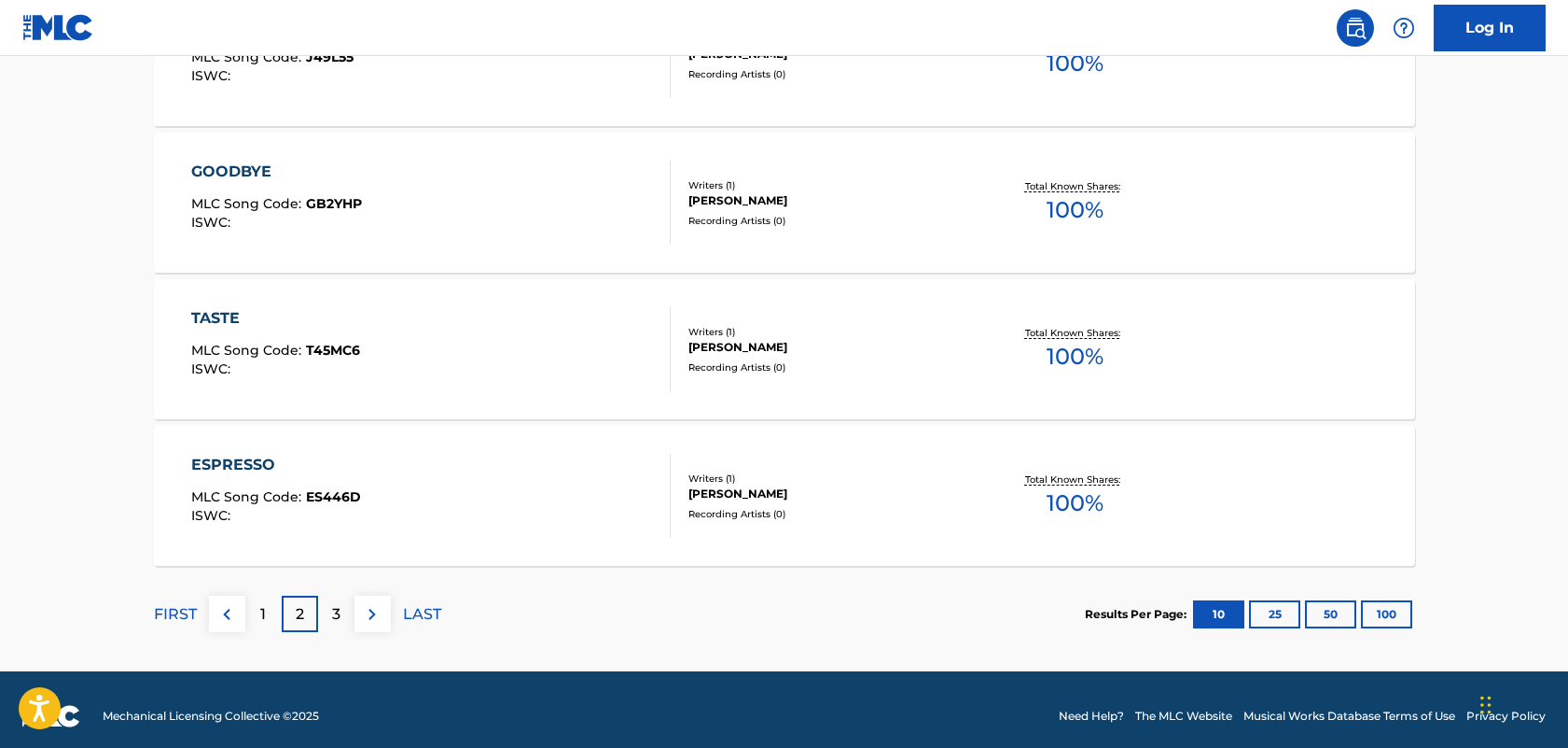
scroll to position [1529, 0]
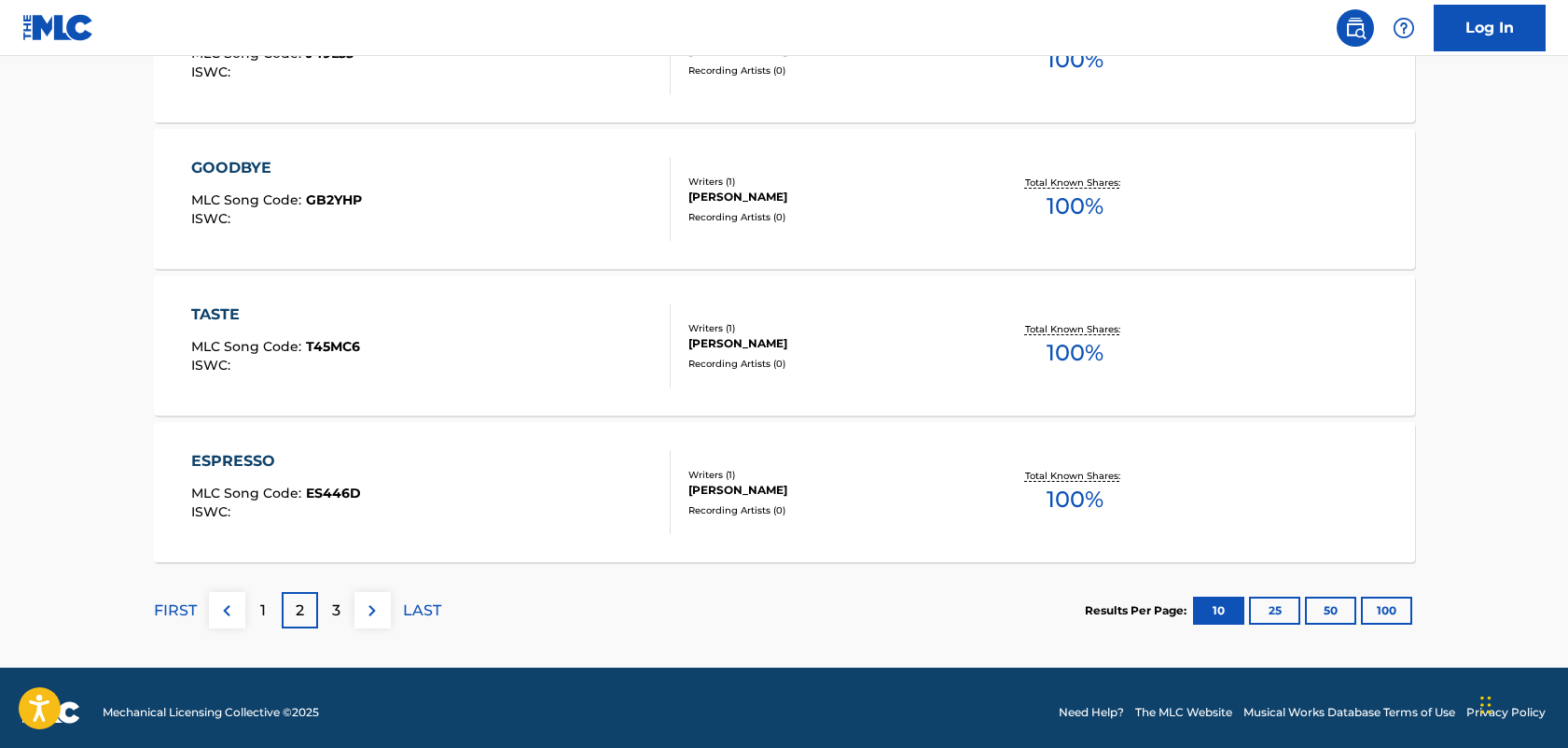
click at [218, 462] on div "ESPRESSO" at bounding box center [275, 461] width 170 height 22
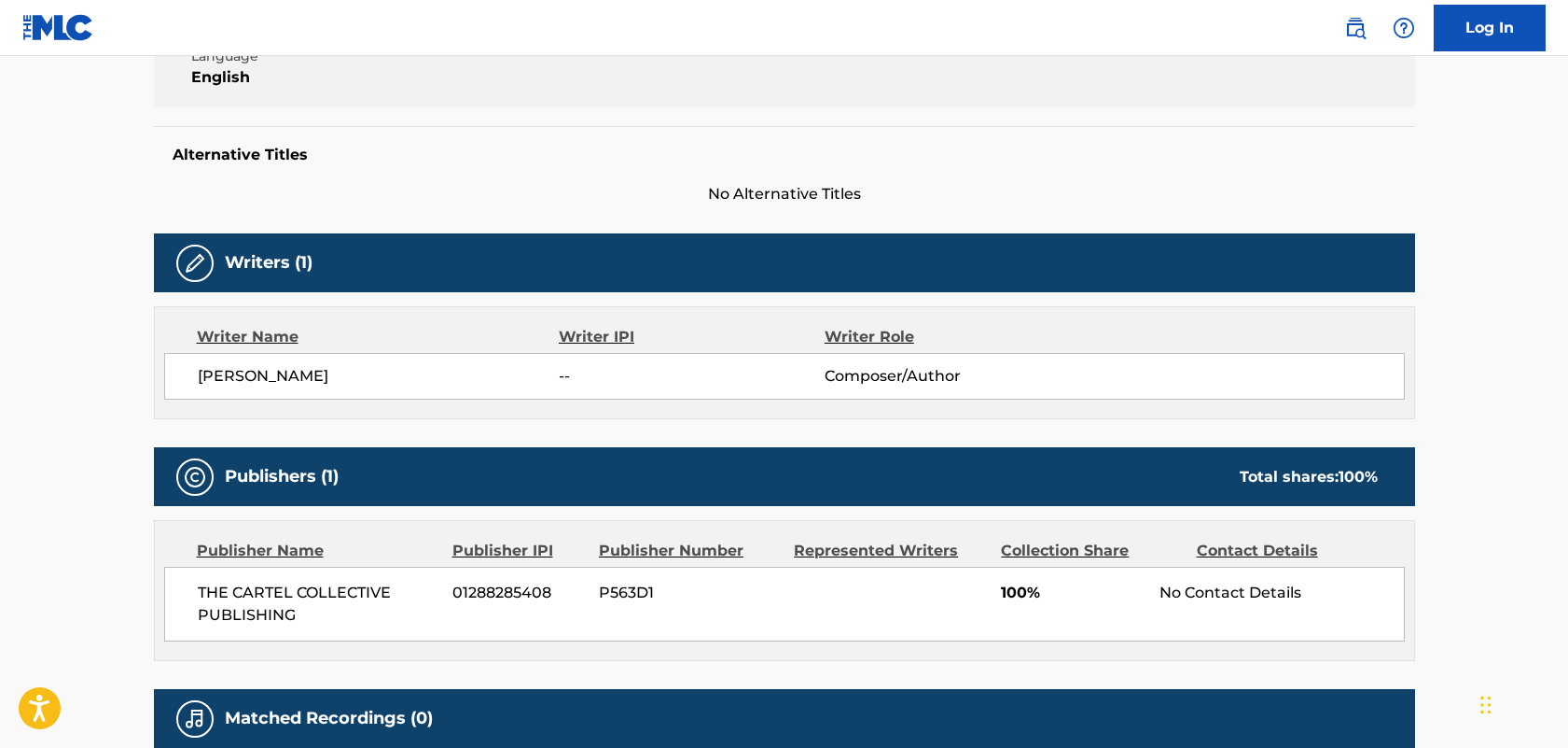
scroll to position [600, 0]
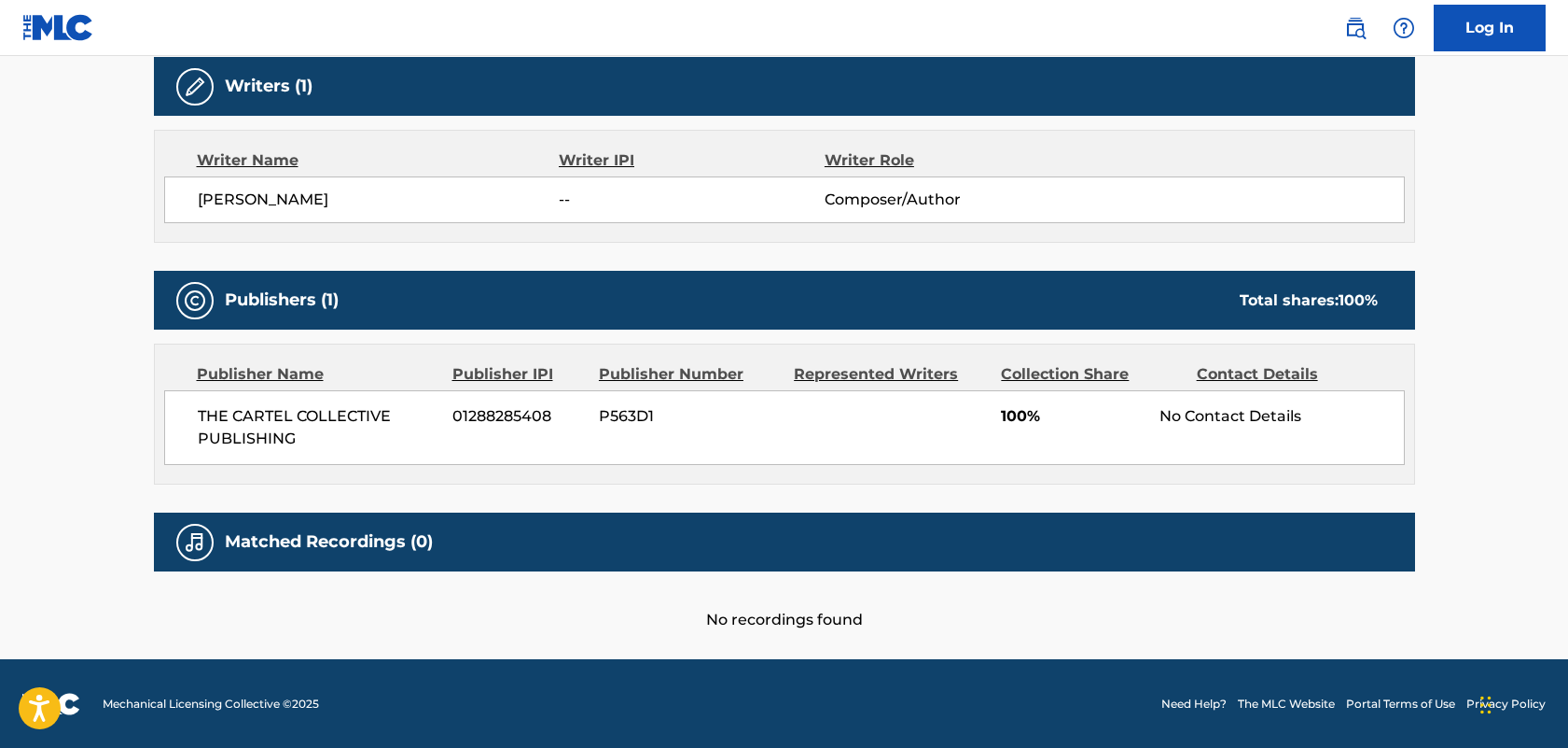
scroll to position [1537, 0]
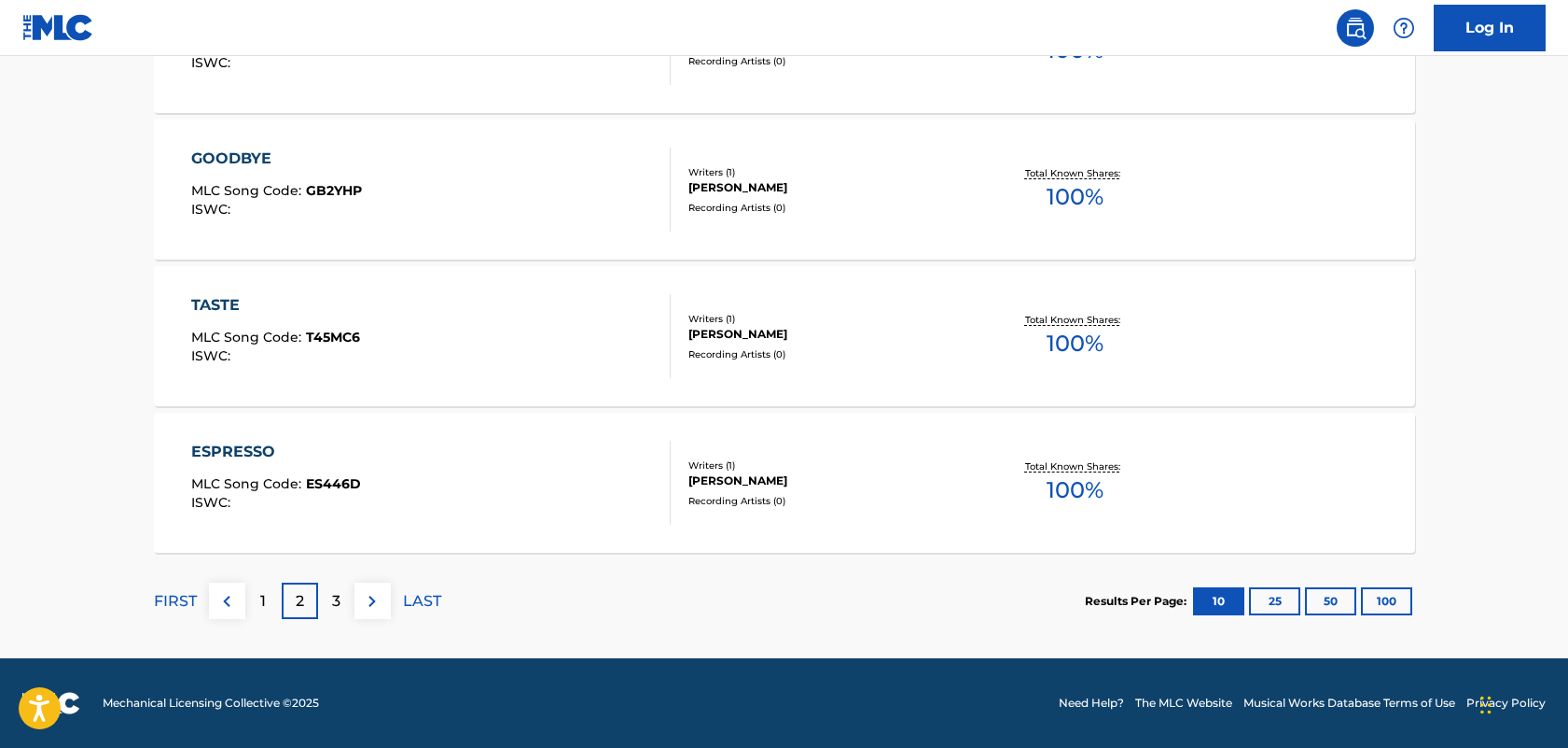
click at [1270, 594] on button "25" at bounding box center [1274, 601] width 51 height 28
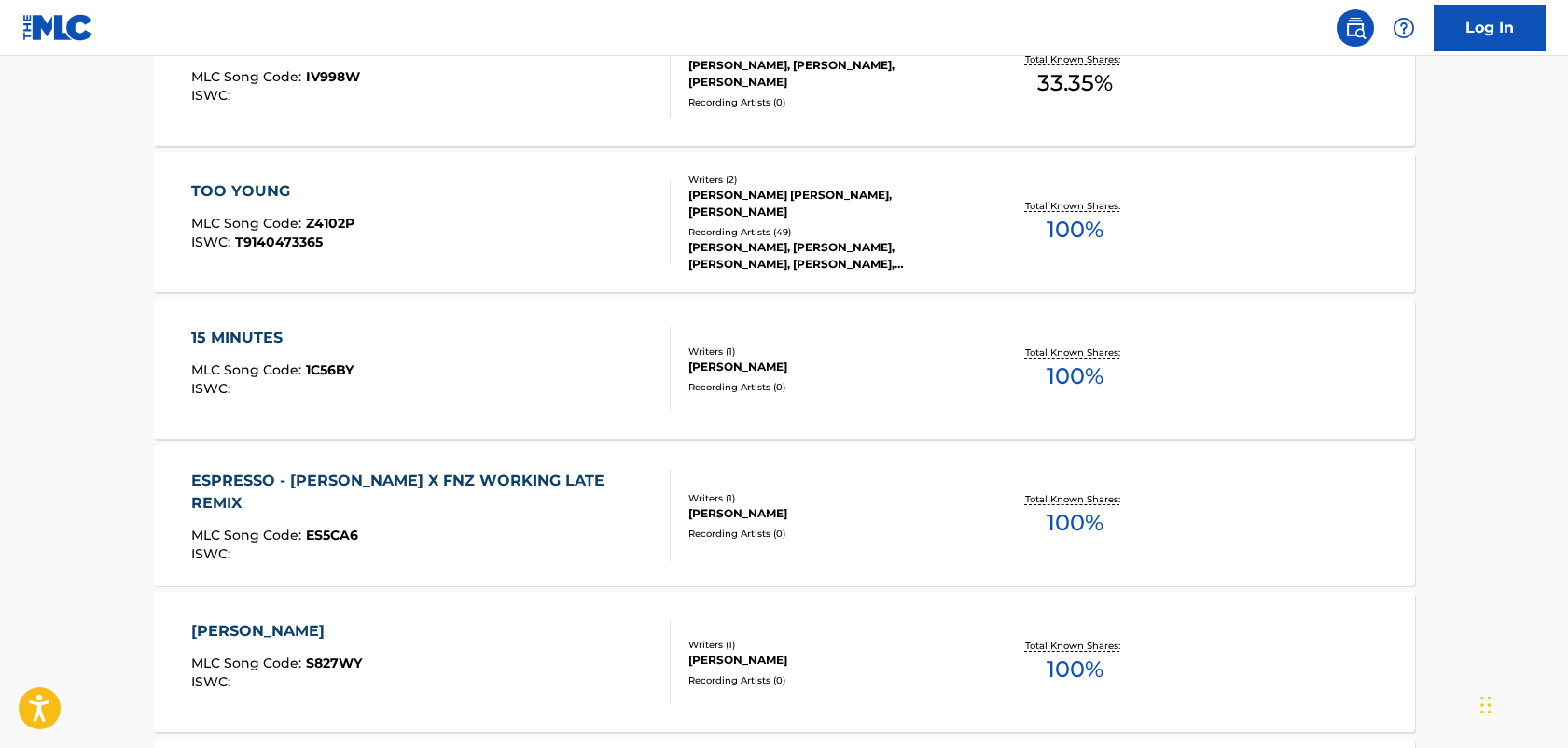
scroll to position [2092, 0]
click at [258, 346] on div "15 MINUTES" at bounding box center [272, 336] width 162 height 22
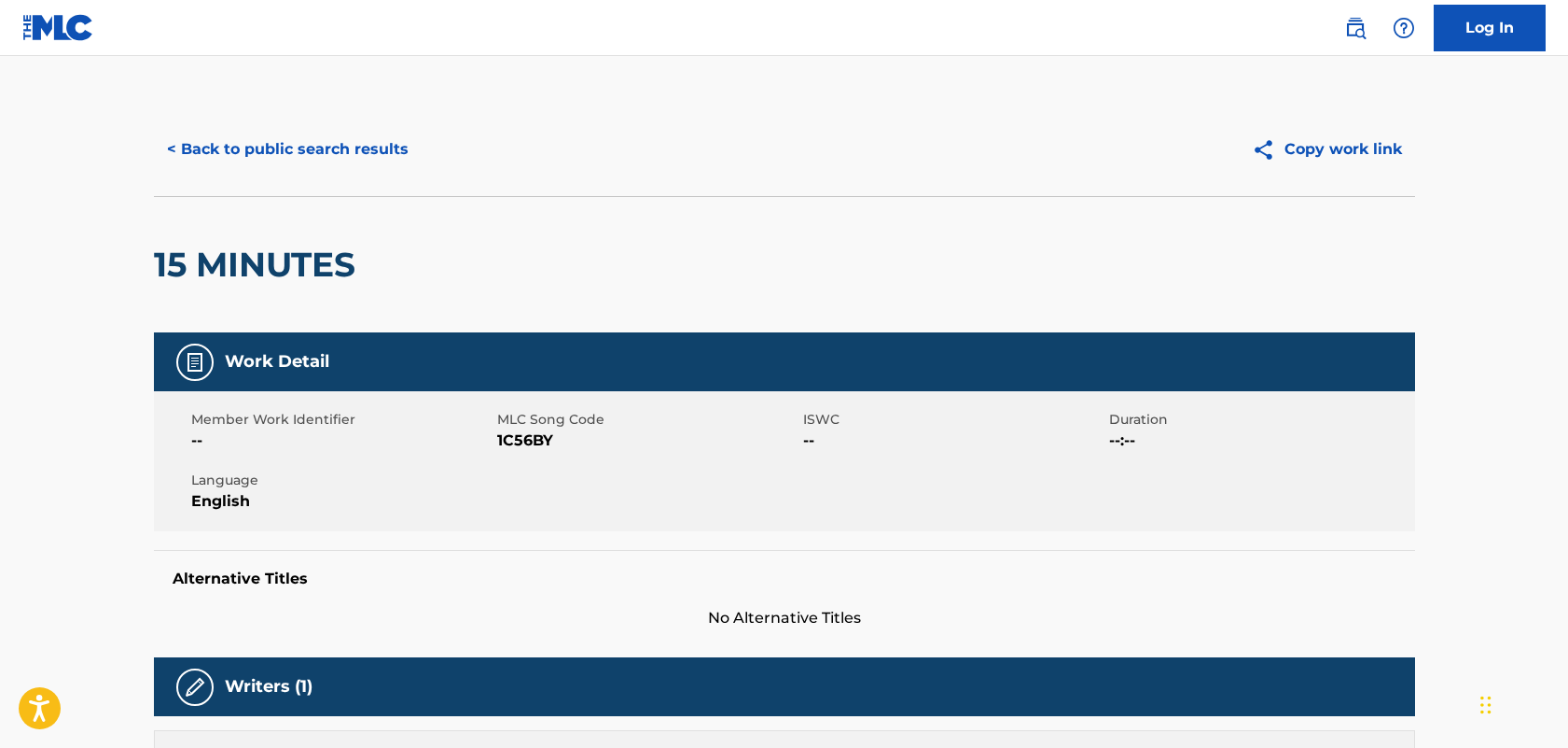
scroll to position [600, 0]
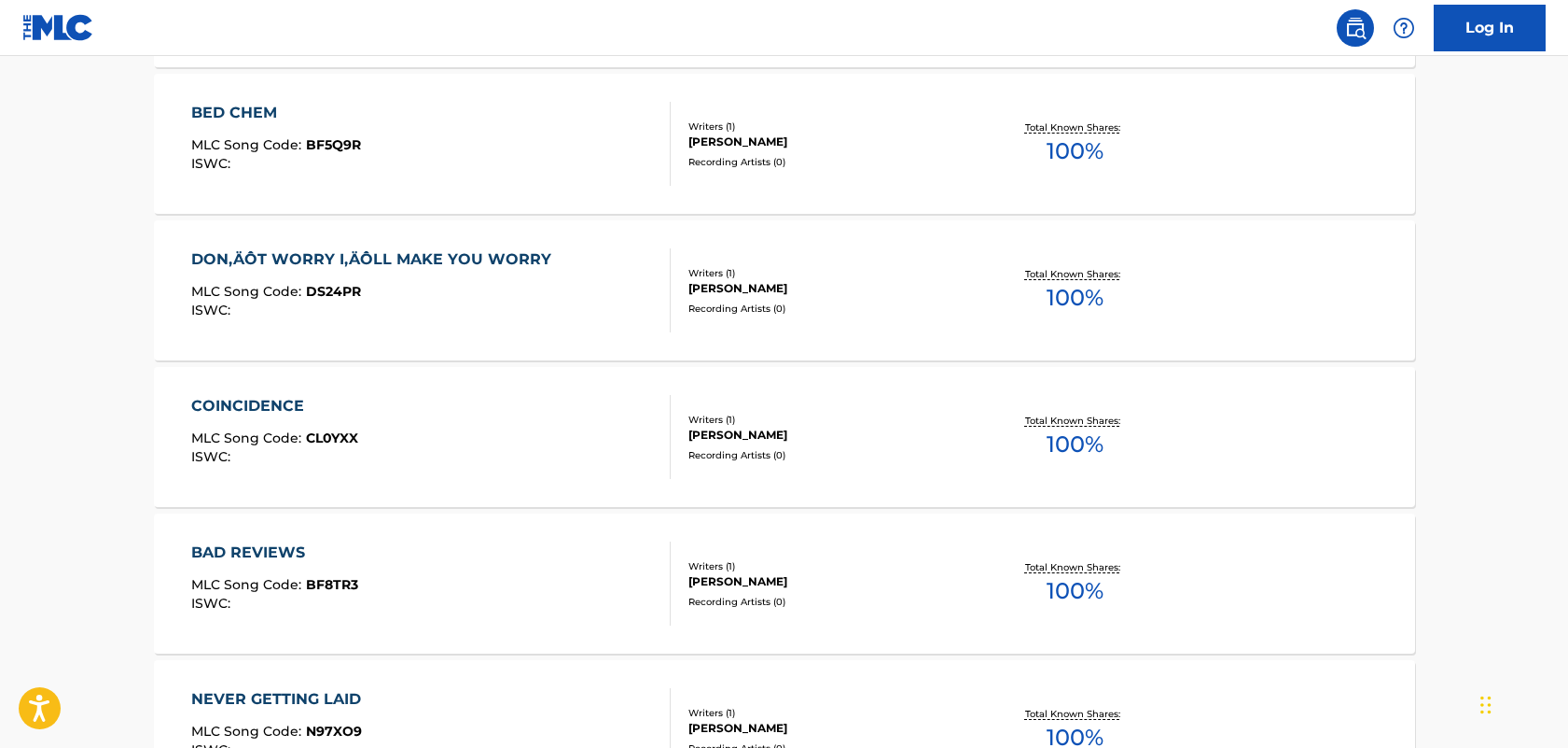
scroll to position [3500, 0]
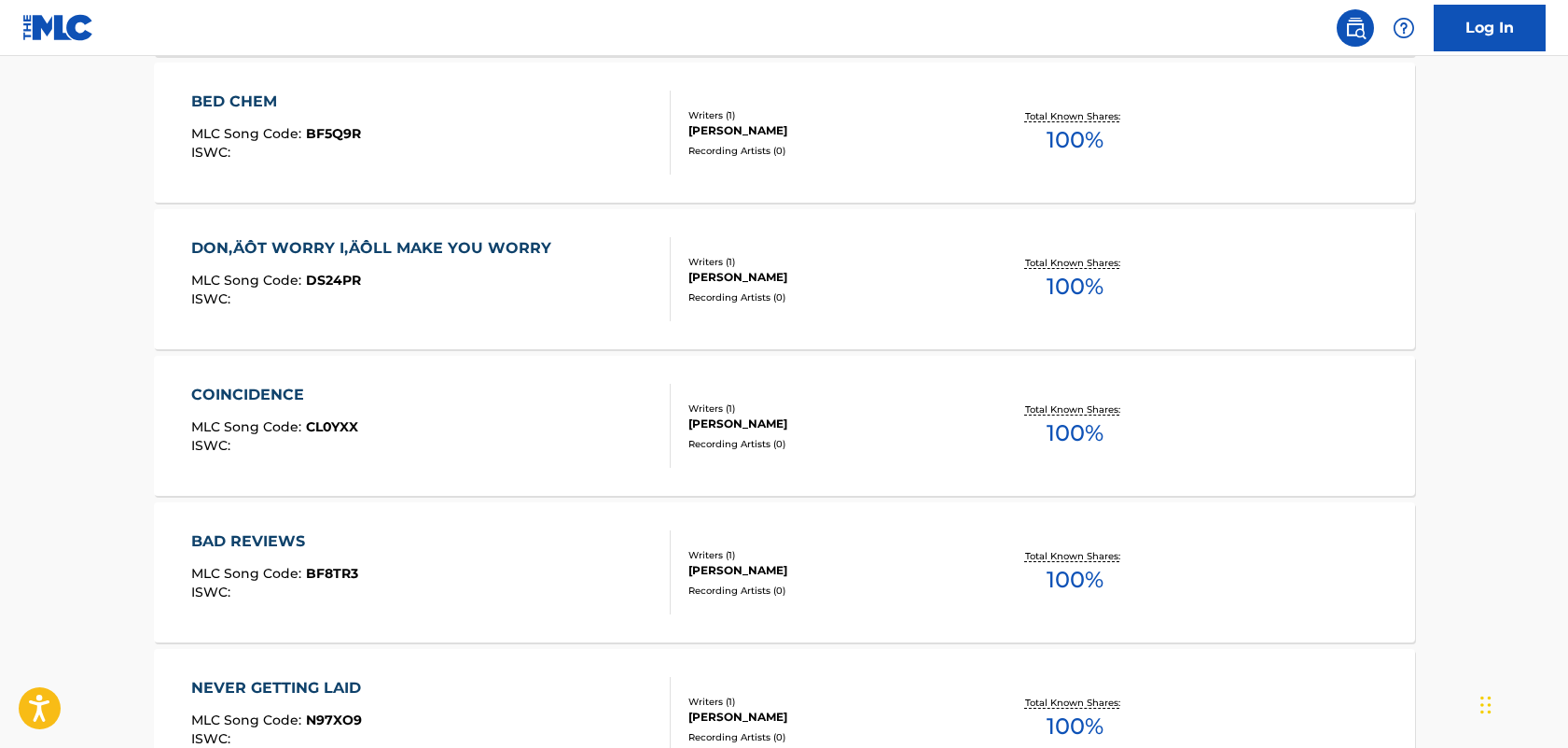
click at [245, 398] on div "COINCIDENCE" at bounding box center [274, 395] width 167 height 22
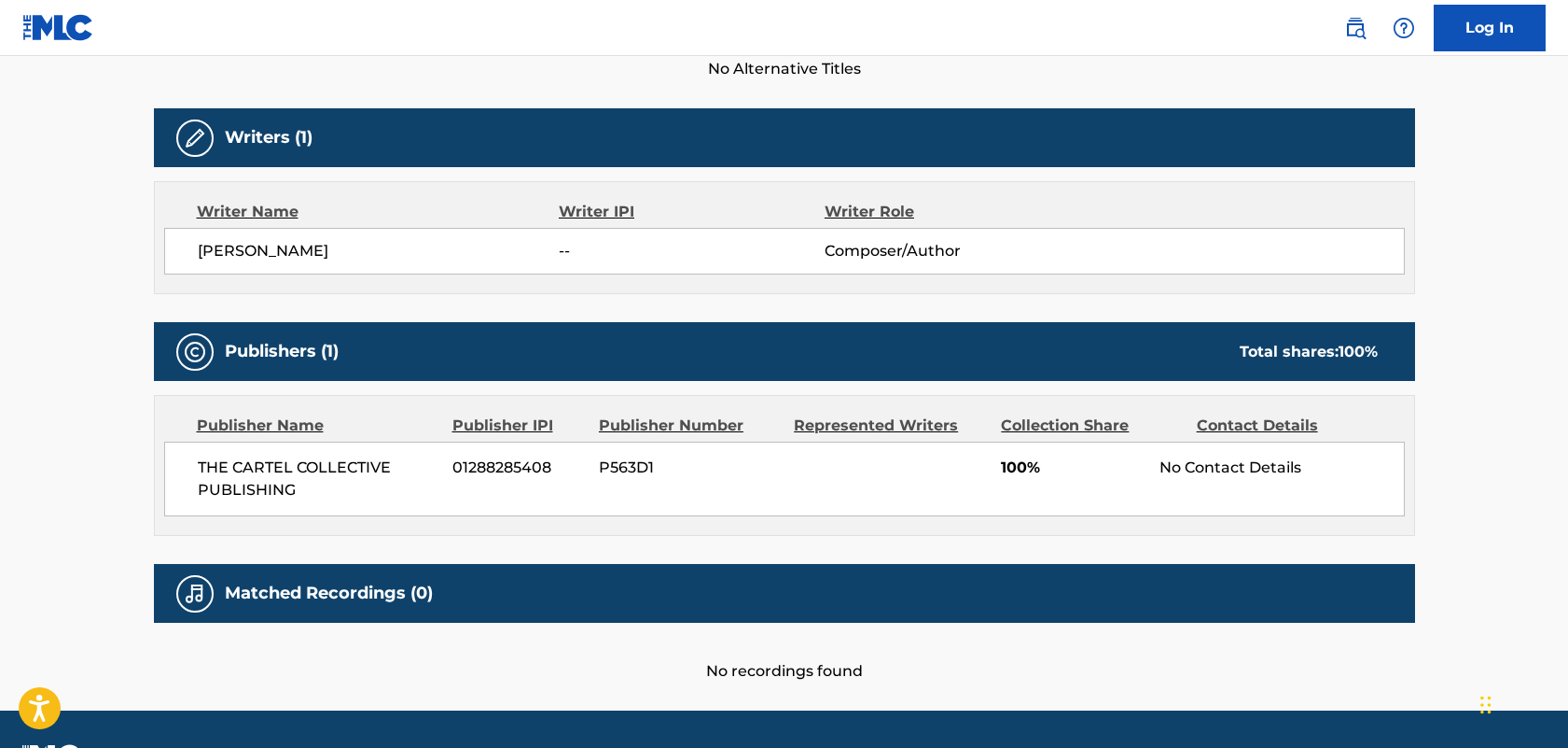
scroll to position [600, 0]
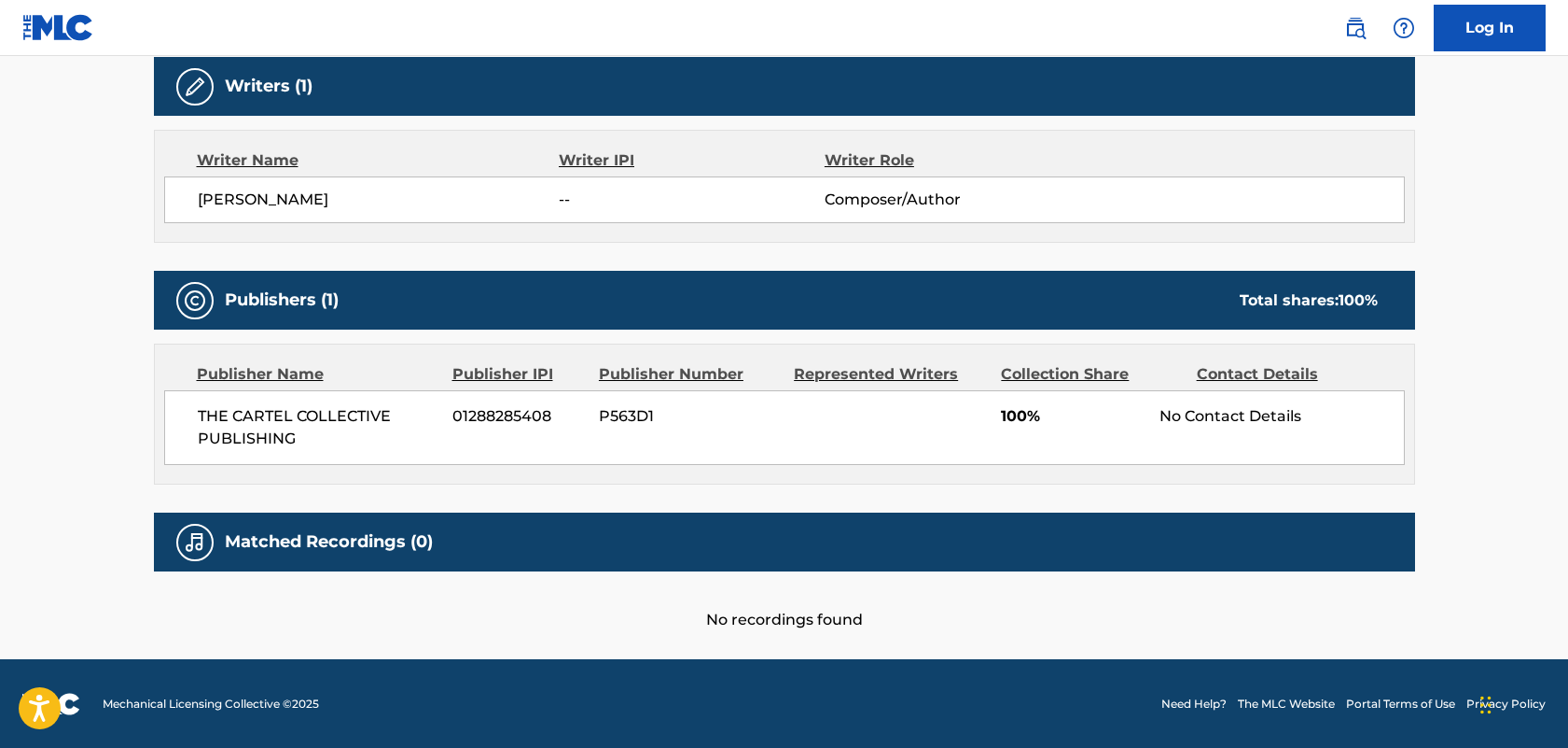
scroll to position [3548, 0]
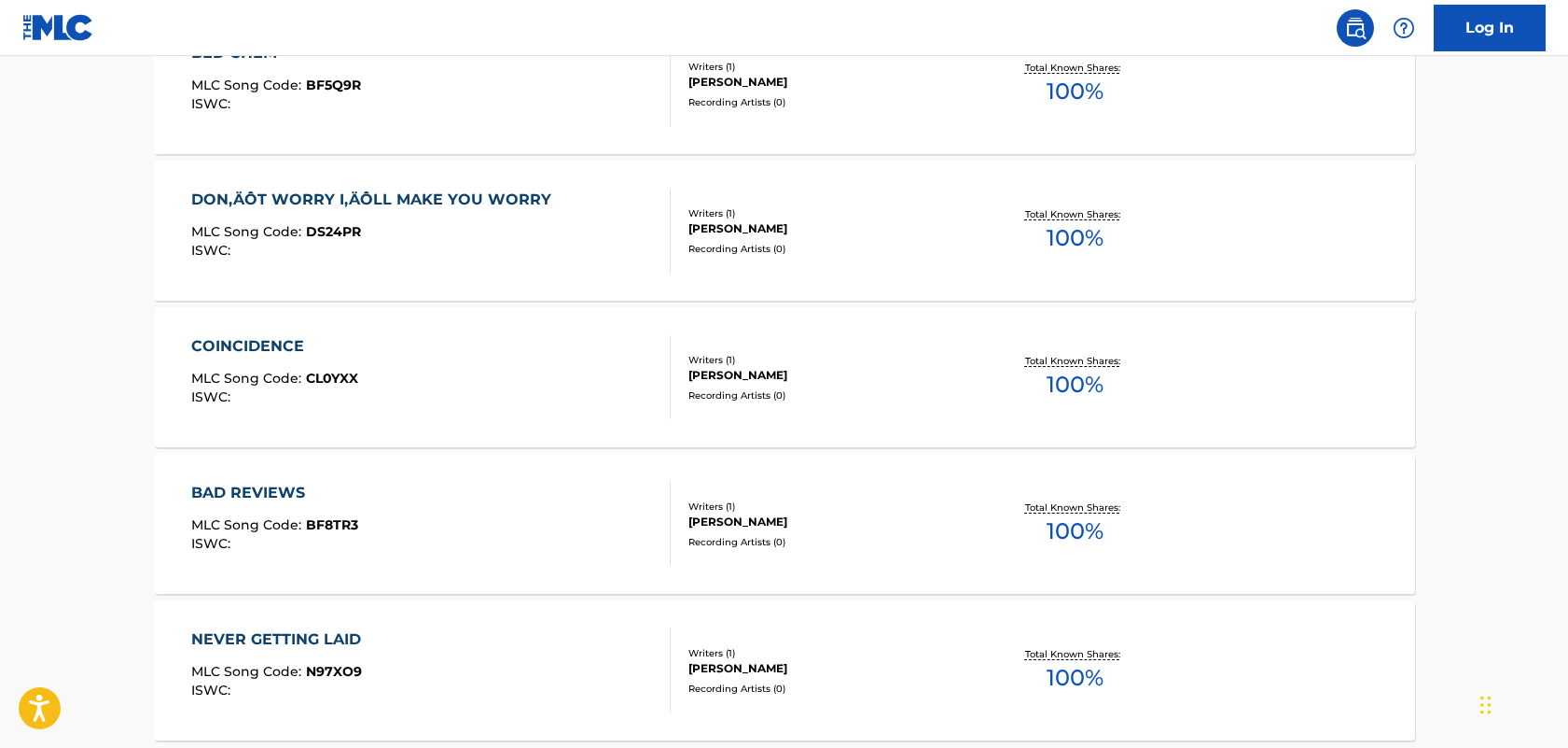
click at [232, 495] on div "BAD REVIEWS" at bounding box center [274, 493] width 167 height 22
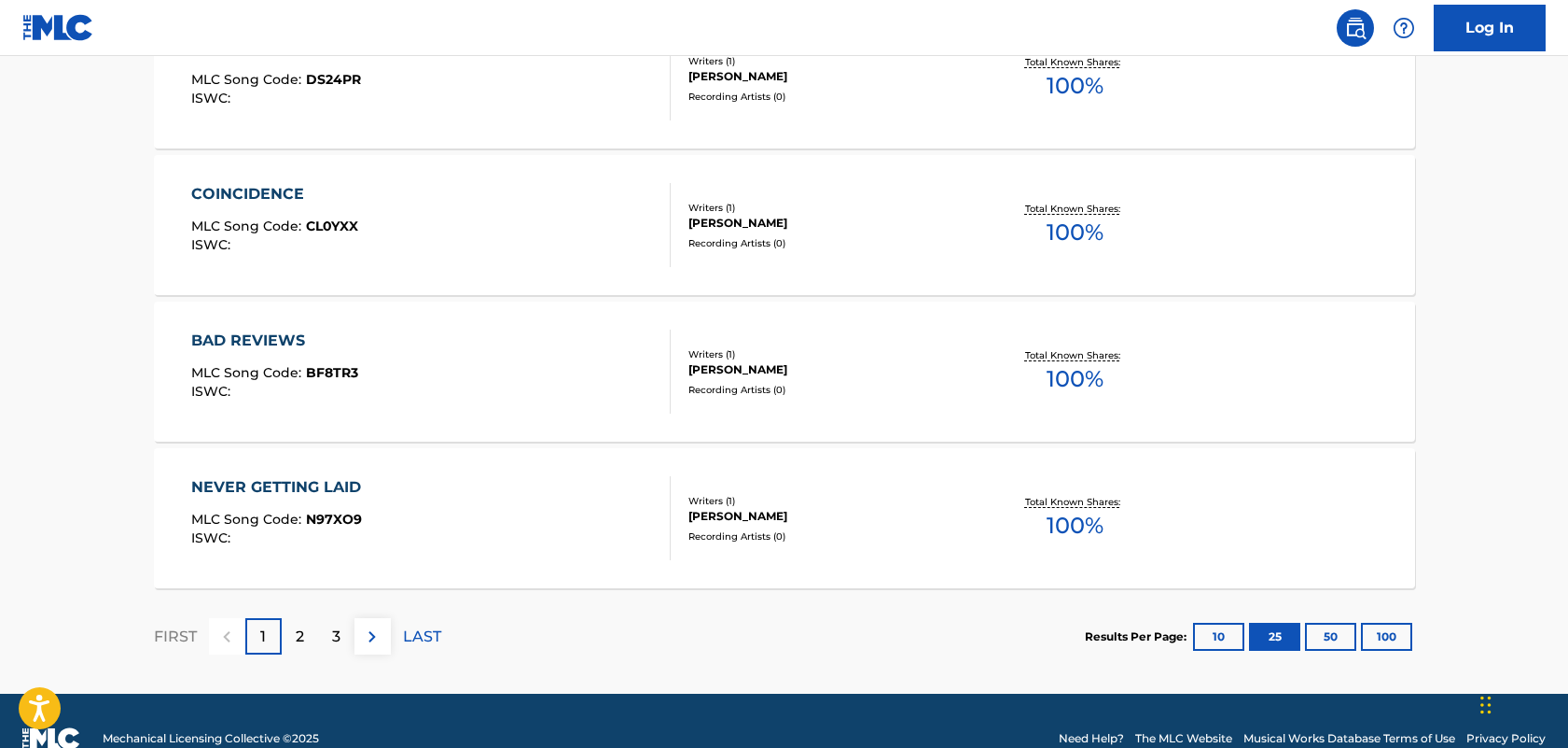
scroll to position [3736, 0]
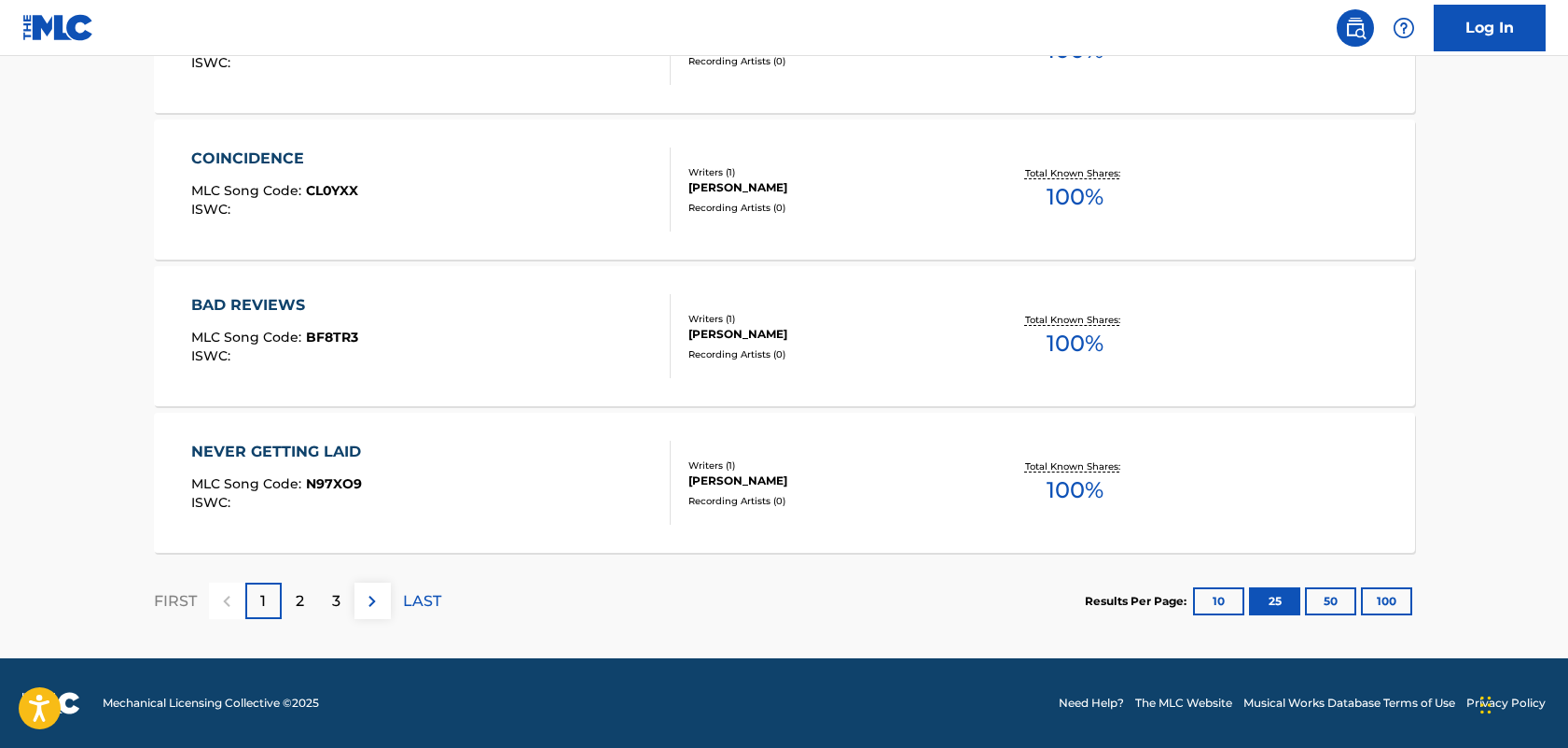
click at [245, 452] on div "NEVER GETTING LAID" at bounding box center [280, 451] width 179 height 22
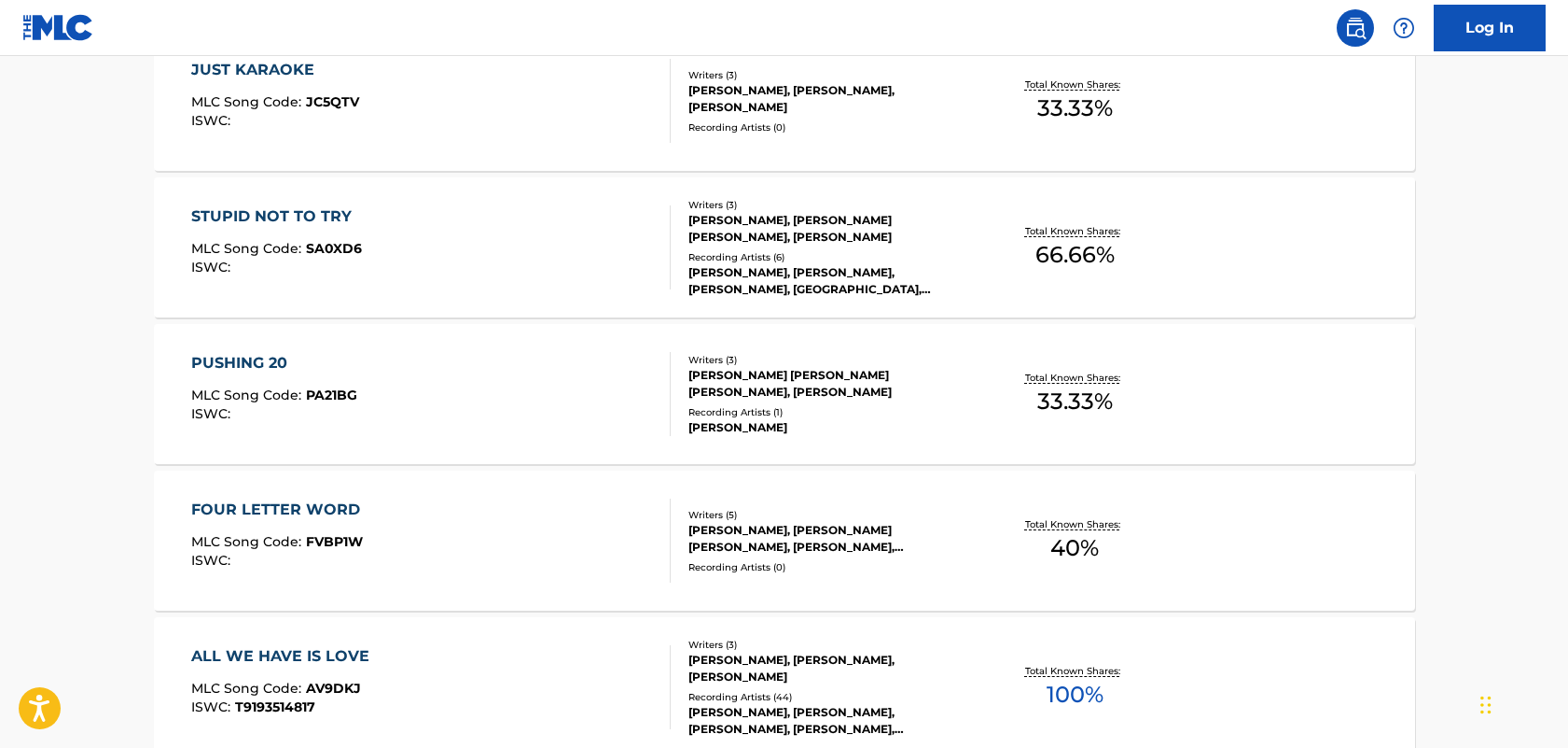
scroll to position [3736, 0]
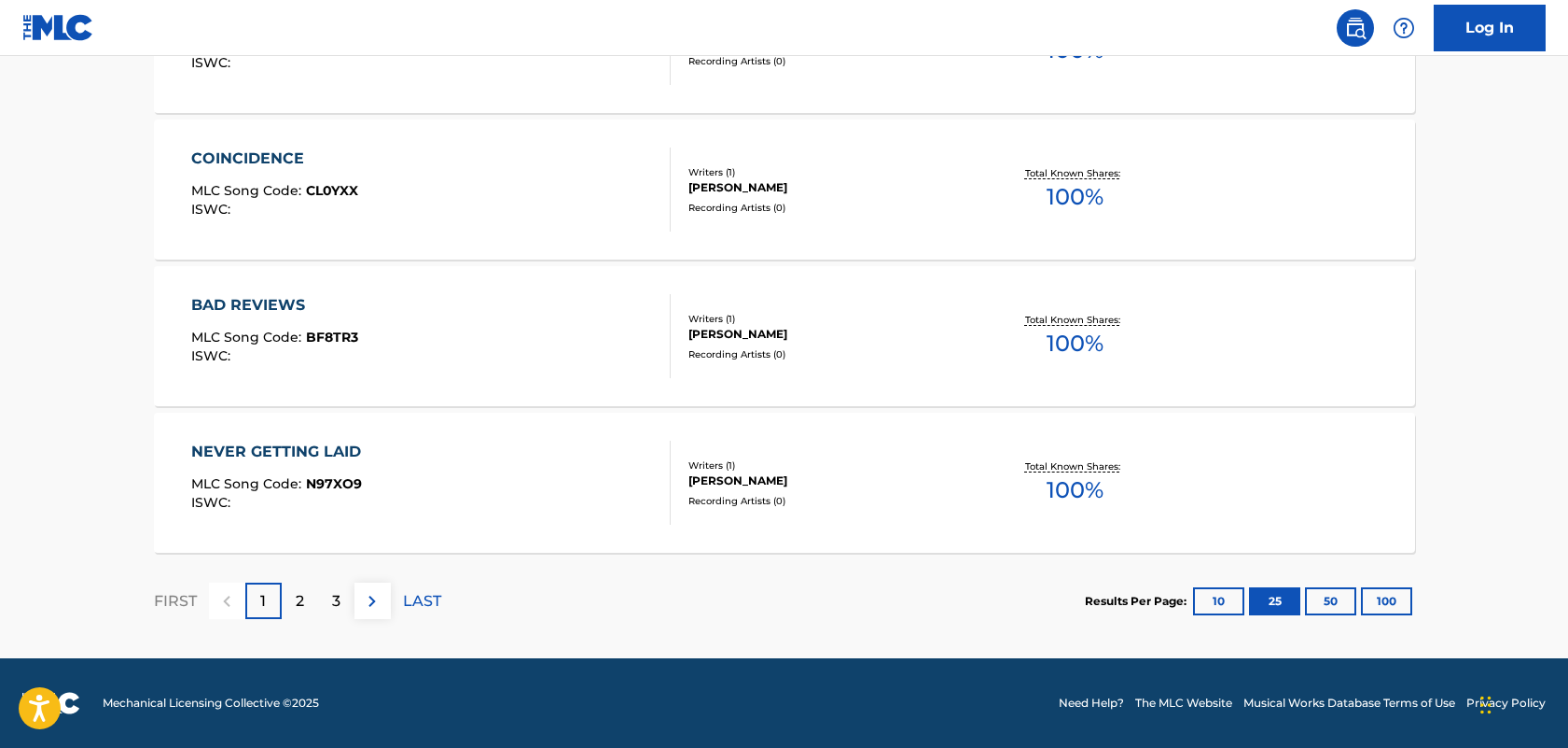
click at [297, 594] on p "2" at bounding box center [299, 600] width 9 height 22
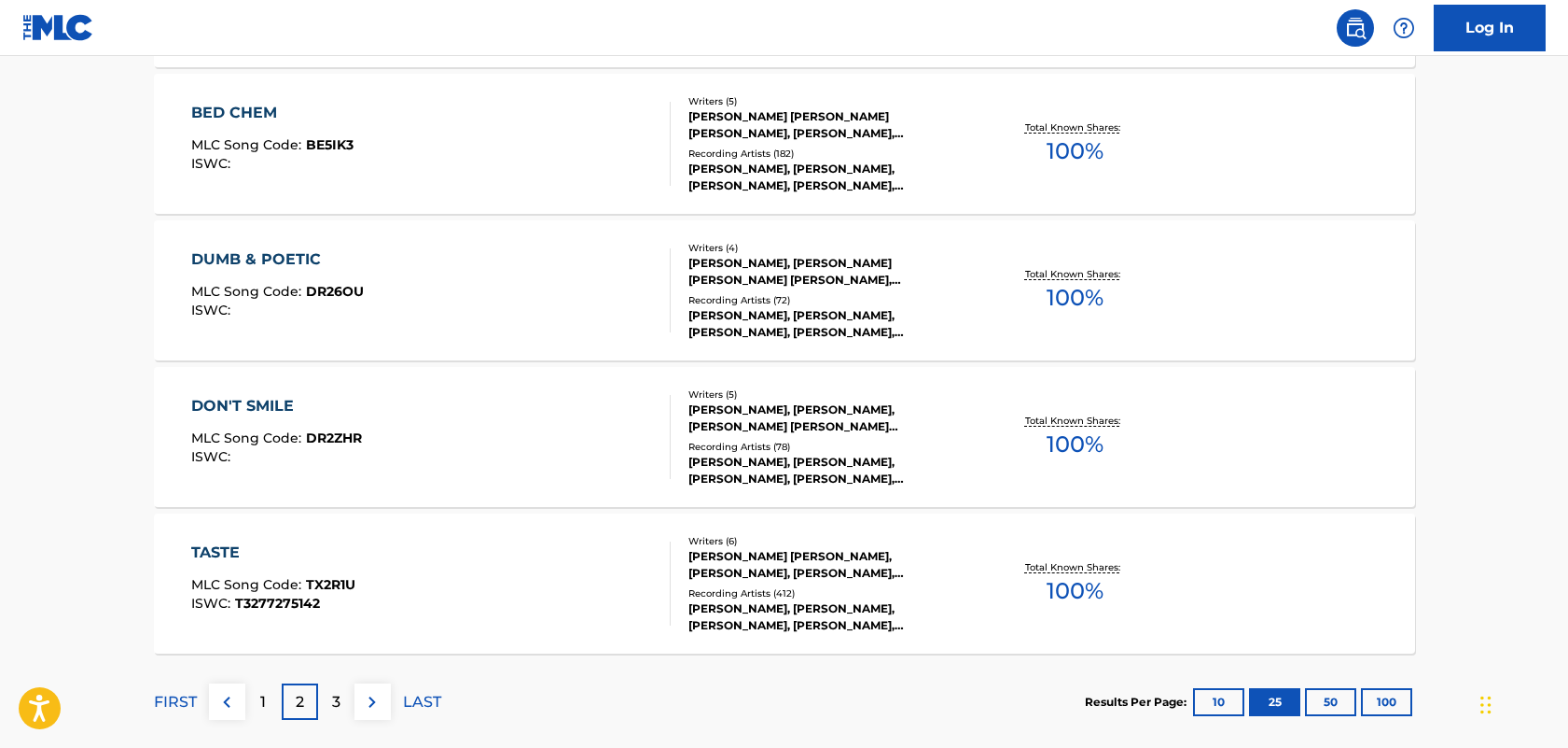
scroll to position [3601, 0]
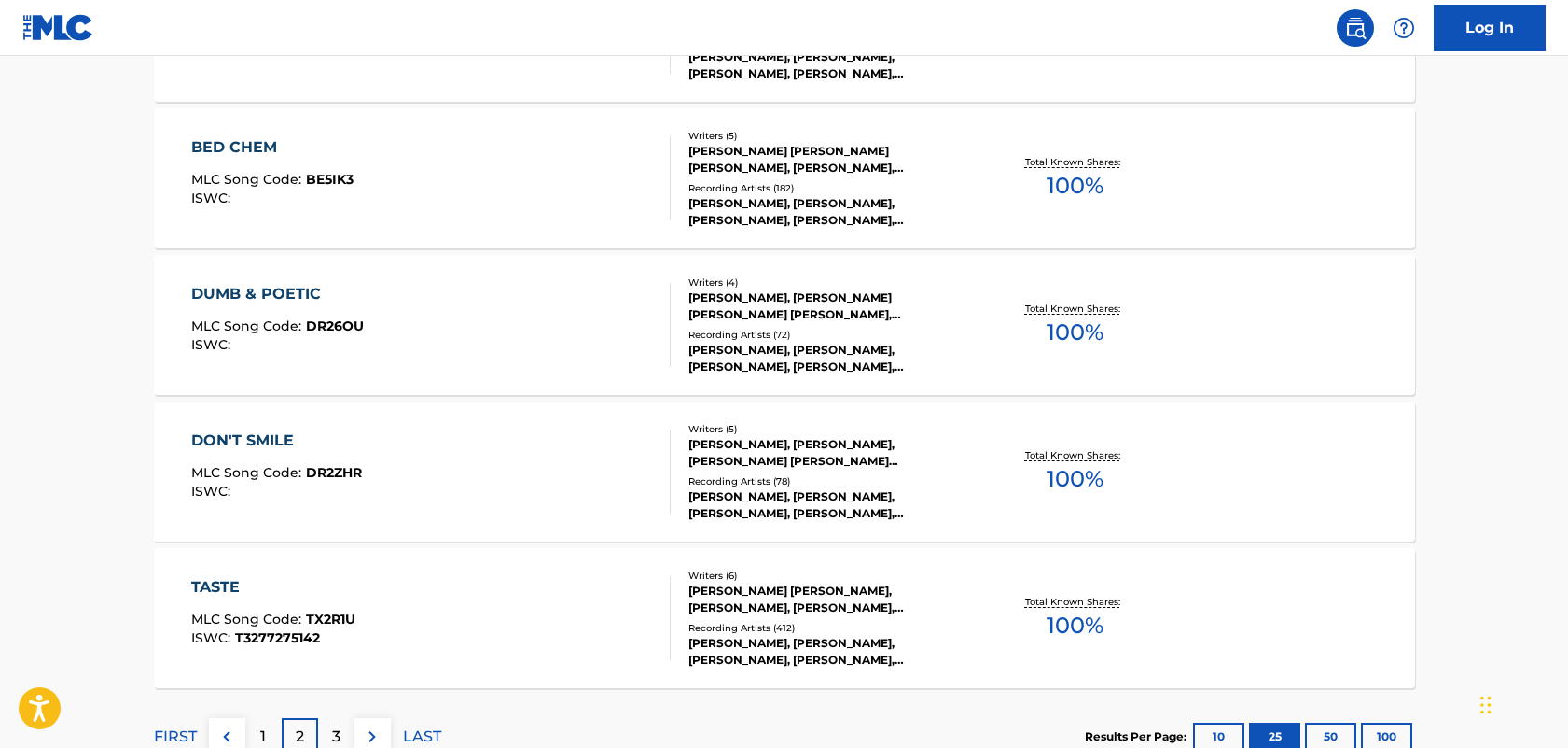
click at [252, 291] on div "DUMB & POETIC" at bounding box center [277, 294] width 173 height 22
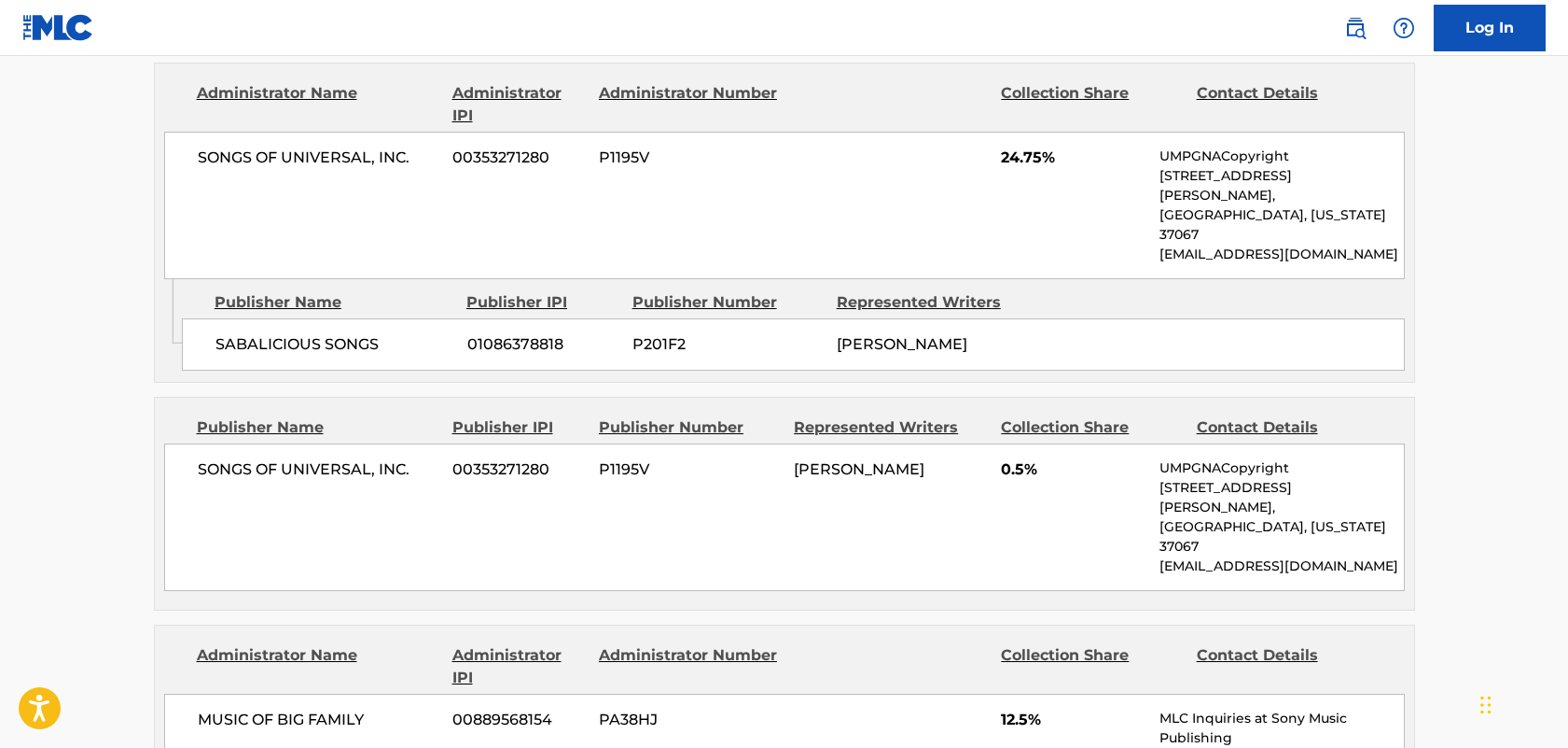
scroll to position [1436, 0]
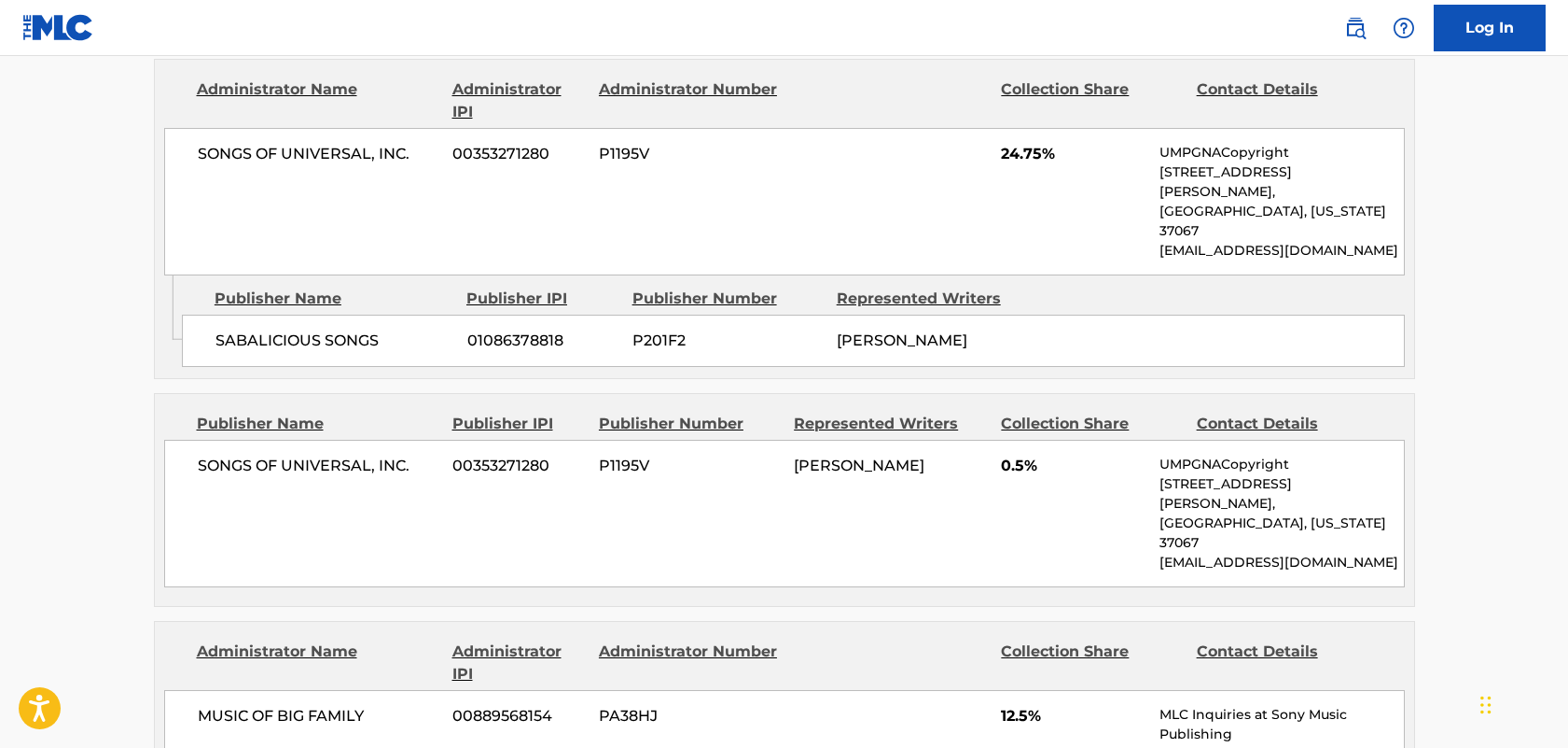
drag, startPoint x: 938, startPoint y: 273, endPoint x: 823, endPoint y: 254, distance: 116.6
click at [823, 315] on div "SABALICIOUS SONGS 01086378818 P201F2 [PERSON_NAME]" at bounding box center [794, 341] width 1224 height 52
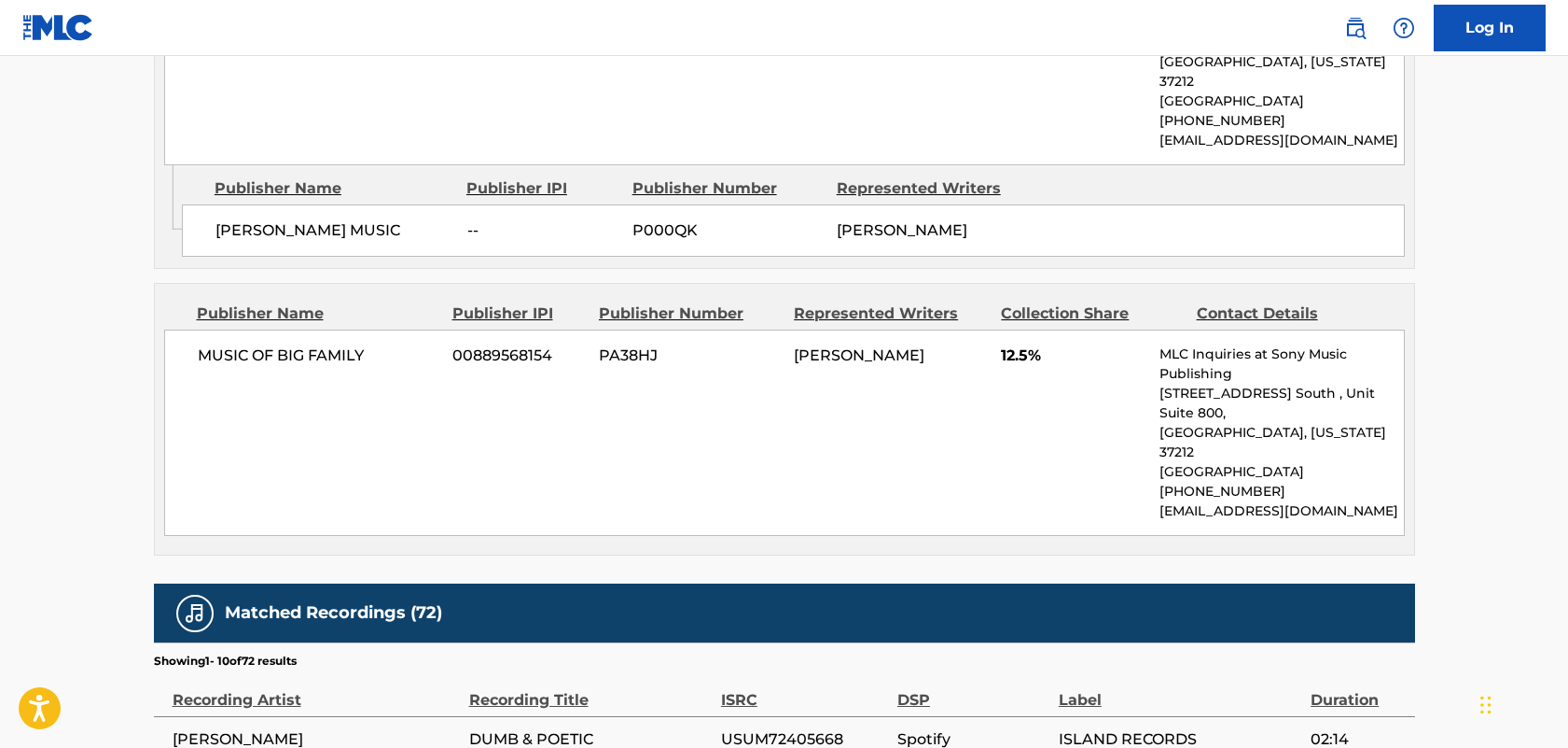
scroll to position [2169, 0]
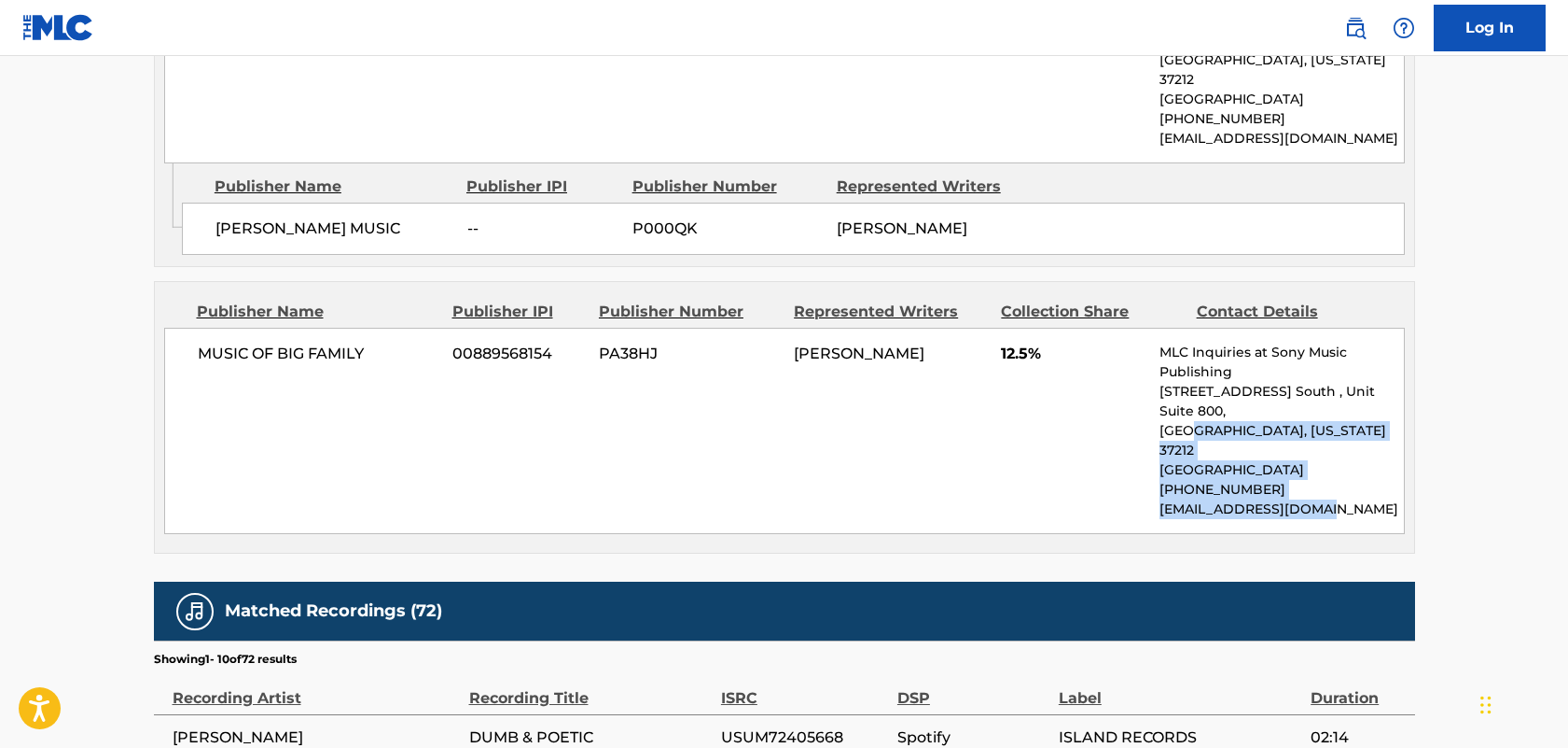
drag, startPoint x: 1346, startPoint y: 328, endPoint x: 1190, endPoint y: 268, distance: 167.1
click at [1190, 343] on div "MLC Inquiries at Sony Music Publishing [STREET_ADDRESS] [GEOGRAPHIC_DATA][US_ST…" at bounding box center [1281, 431] width 244 height 177
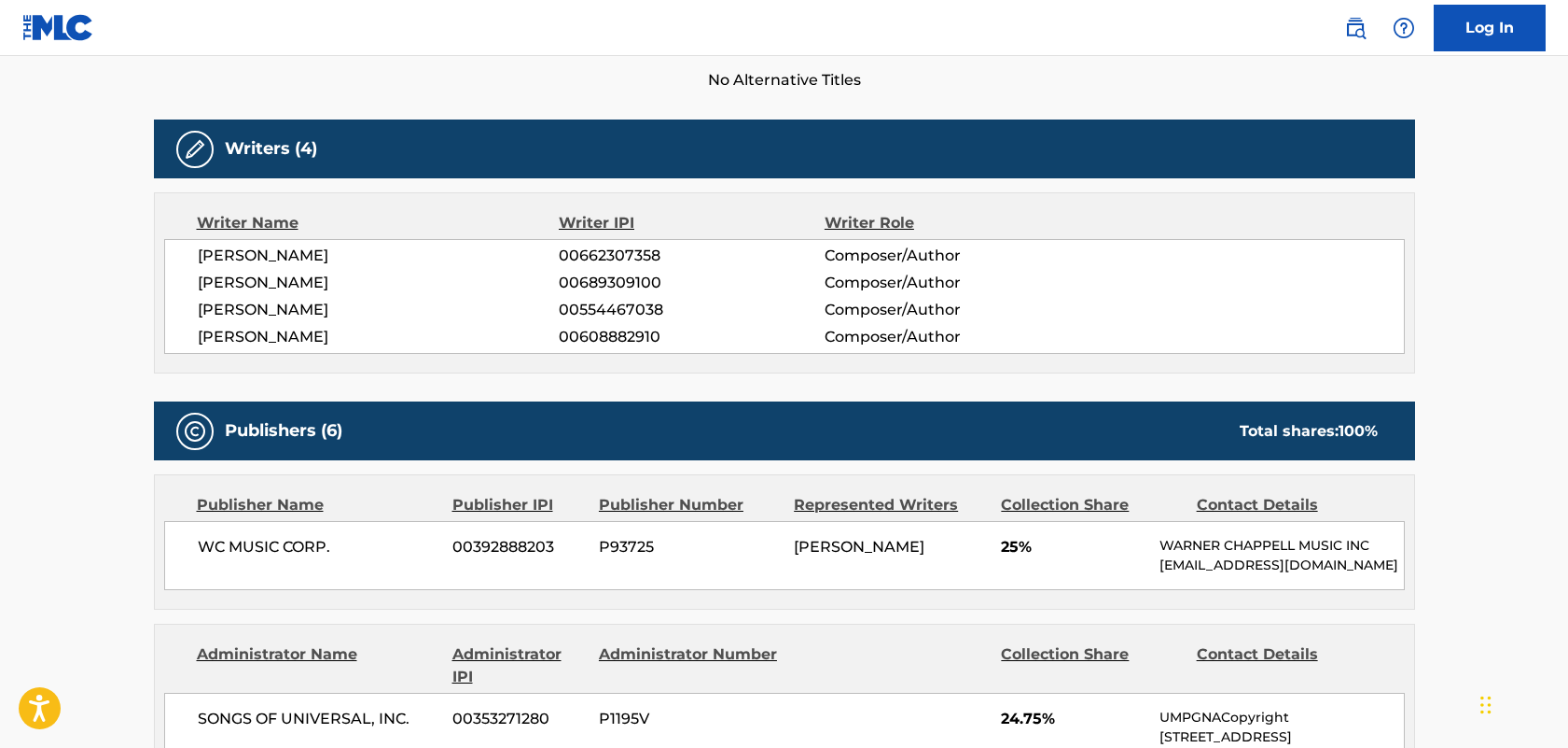
scroll to position [530, 0]
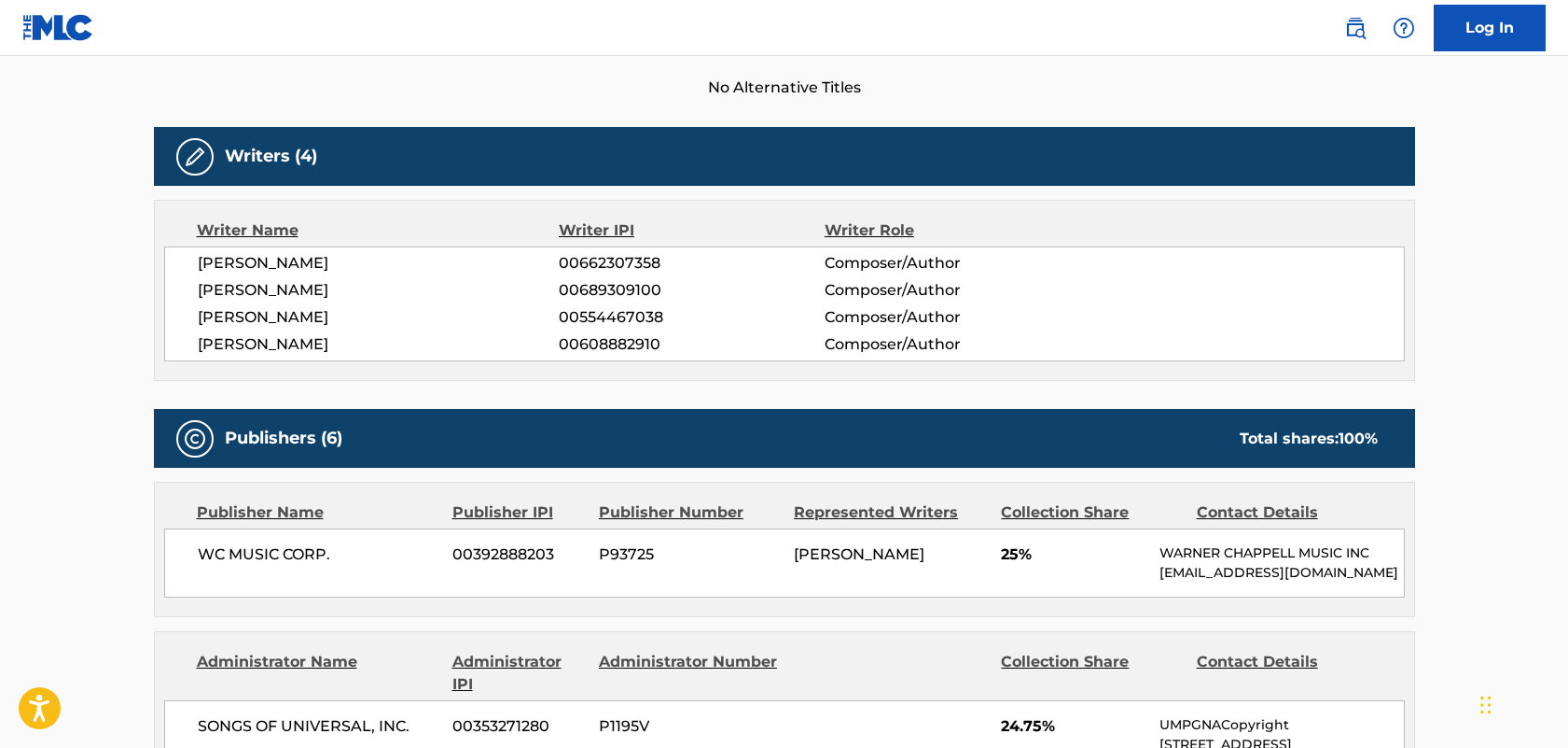
drag, startPoint x: 334, startPoint y: 287, endPoint x: 174, endPoint y: 284, distance: 160.0
click at [174, 284] on div "[PERSON_NAME] 00662307358 Composer/Author [PERSON_NAME] 00689309100 Composer/Au…" at bounding box center [784, 304] width 1241 height 115
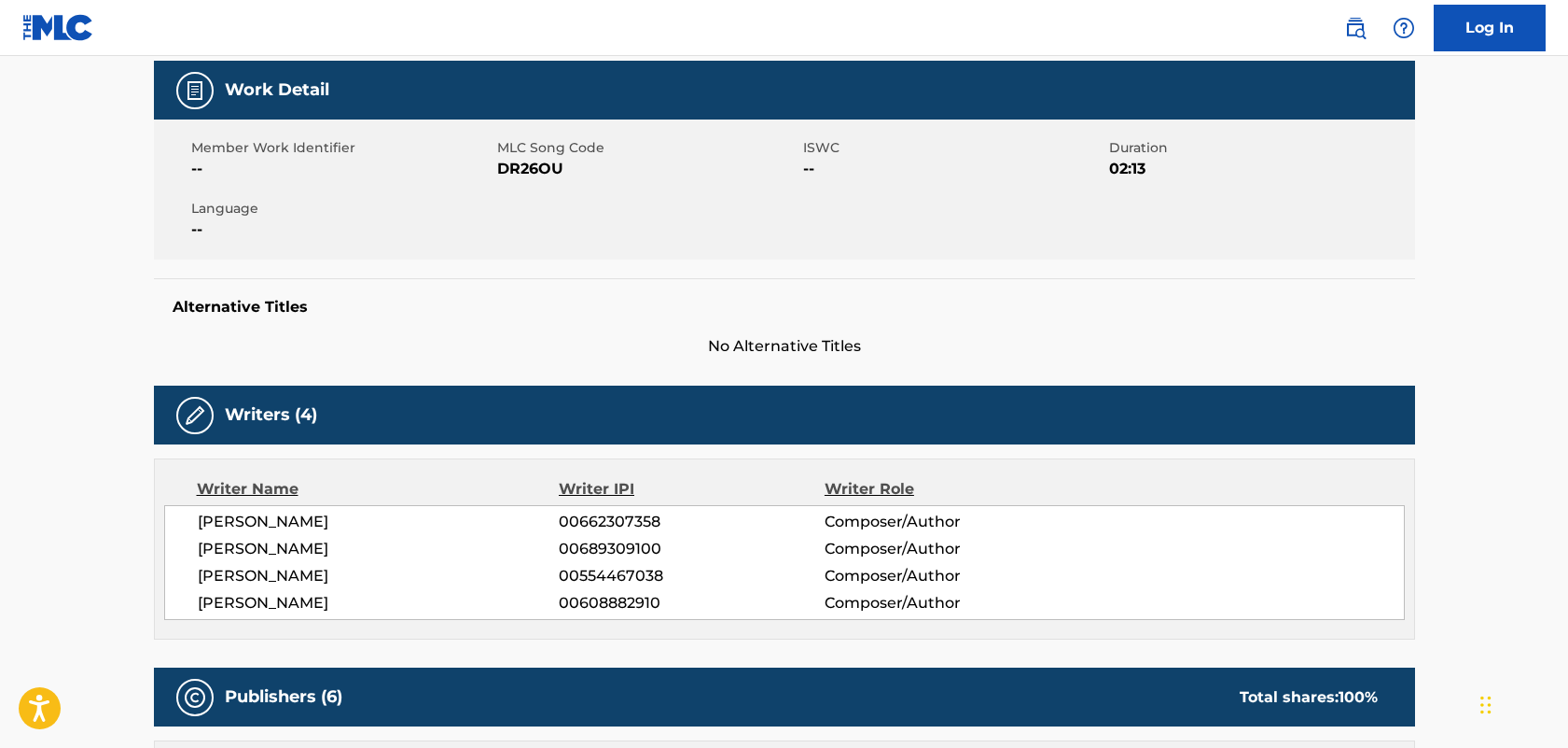
scroll to position [270, 0]
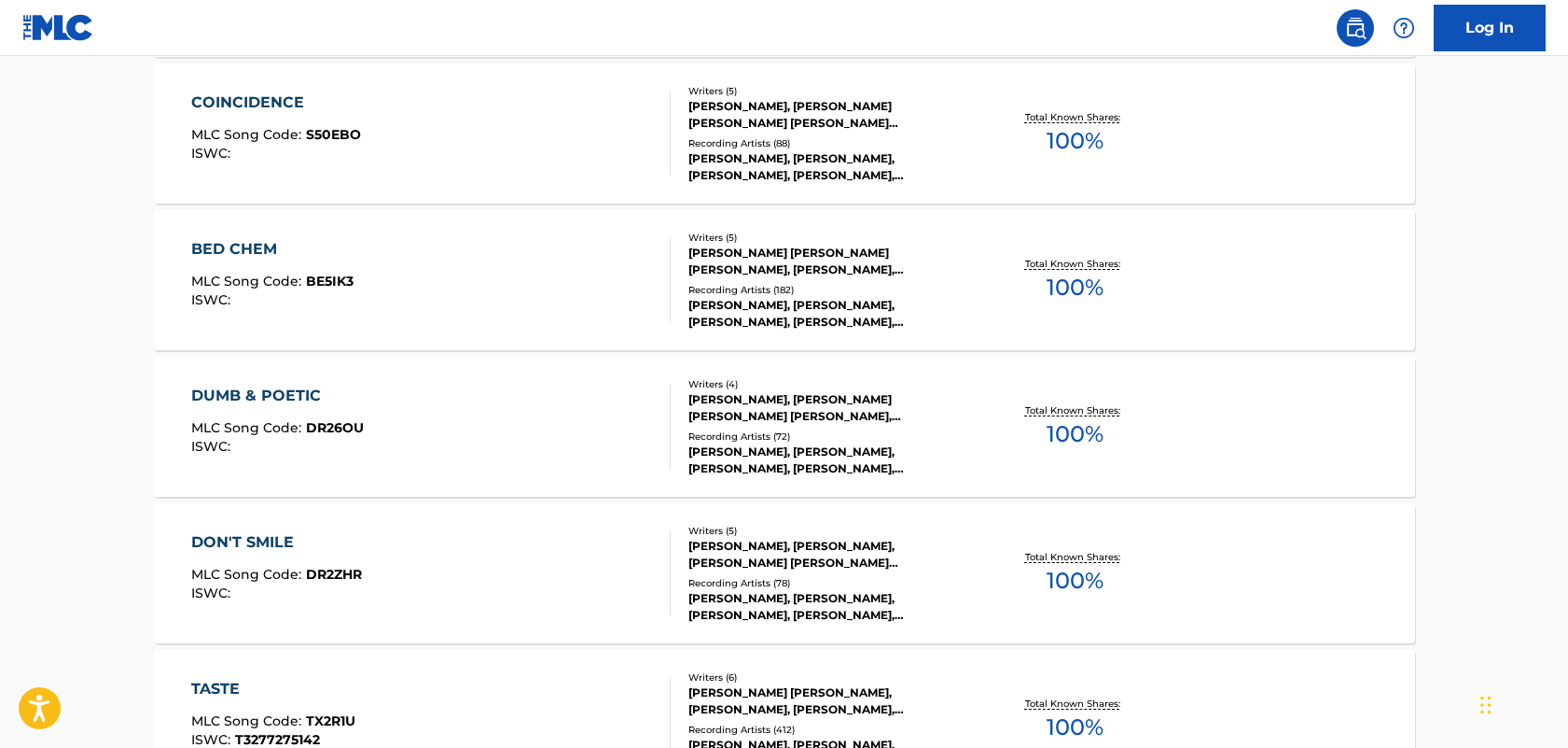
scroll to position [3497, 0]
click at [251, 241] on div "BED CHEM" at bounding box center [272, 251] width 162 height 22
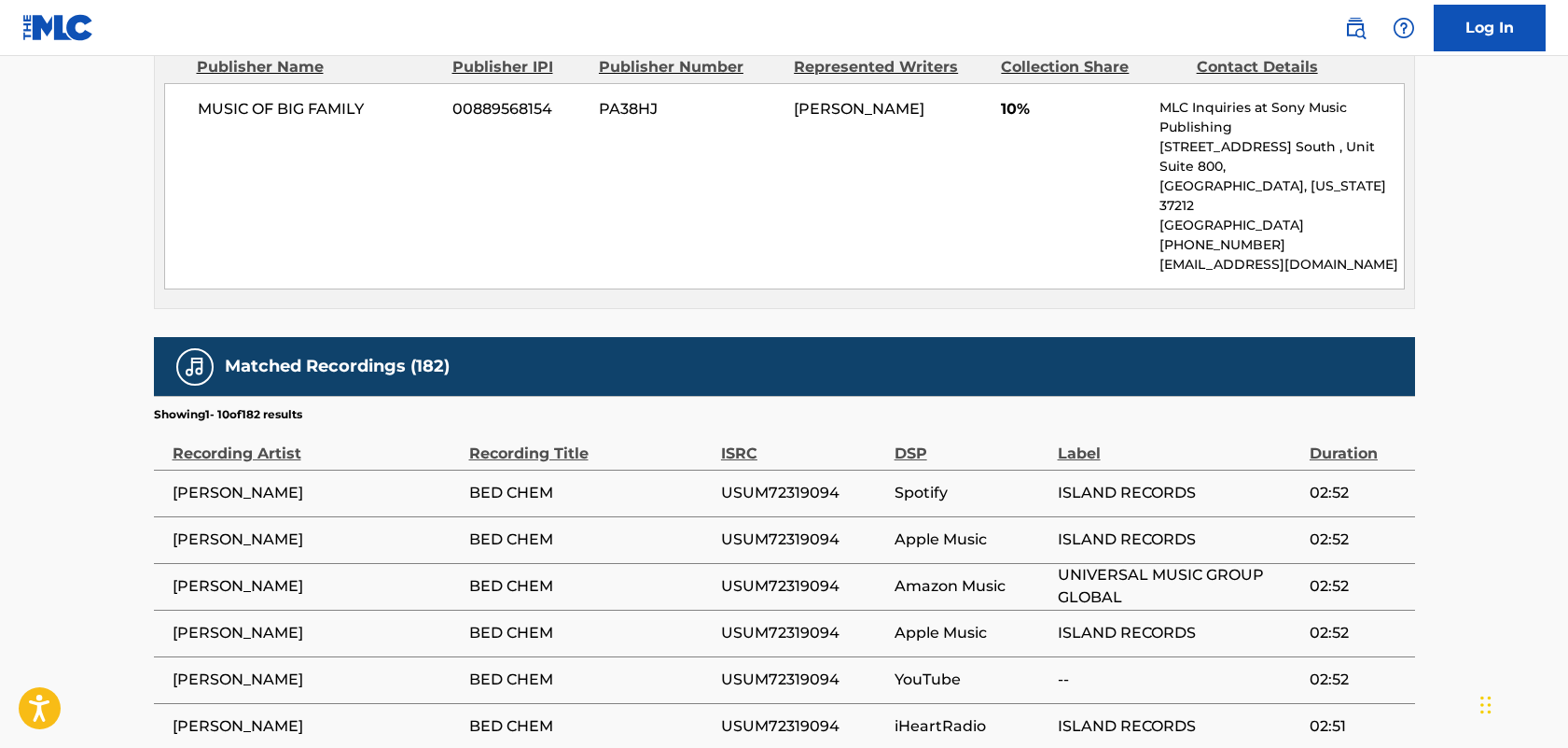
scroll to position [2722, 0]
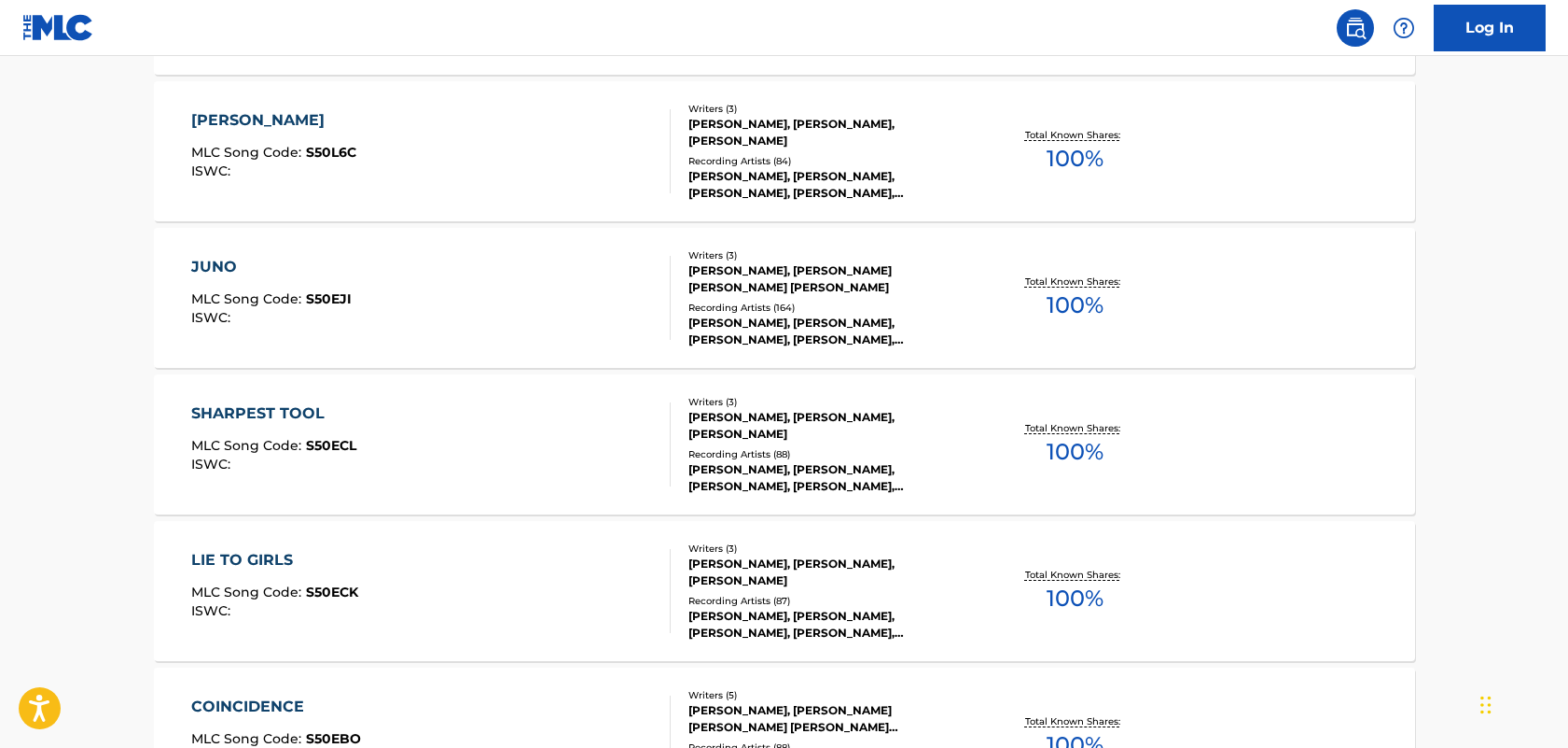
scroll to position [2894, 0]
click at [312, 418] on div "SHARPEST TOOL" at bounding box center [273, 414] width 165 height 22
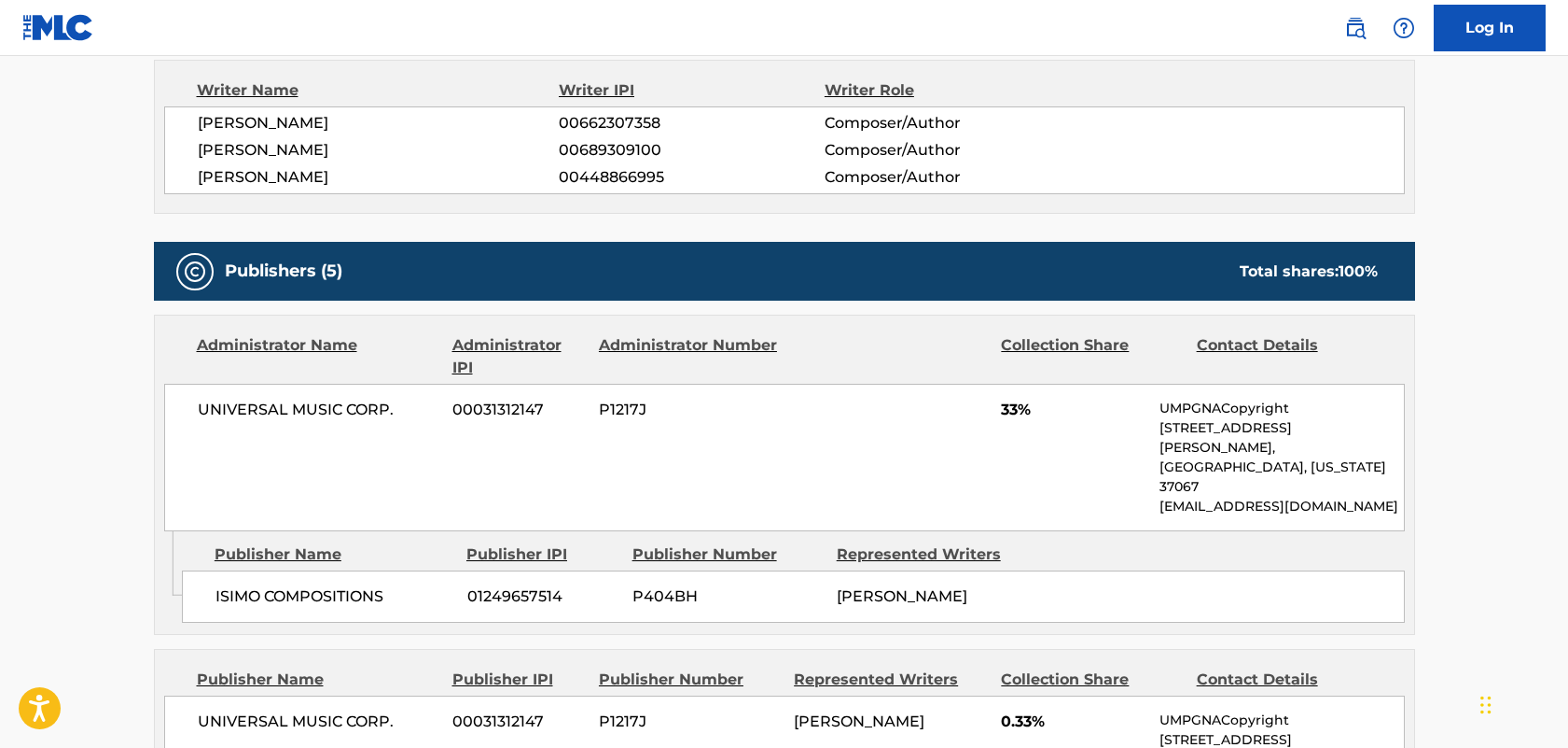
scroll to position [674, 0]
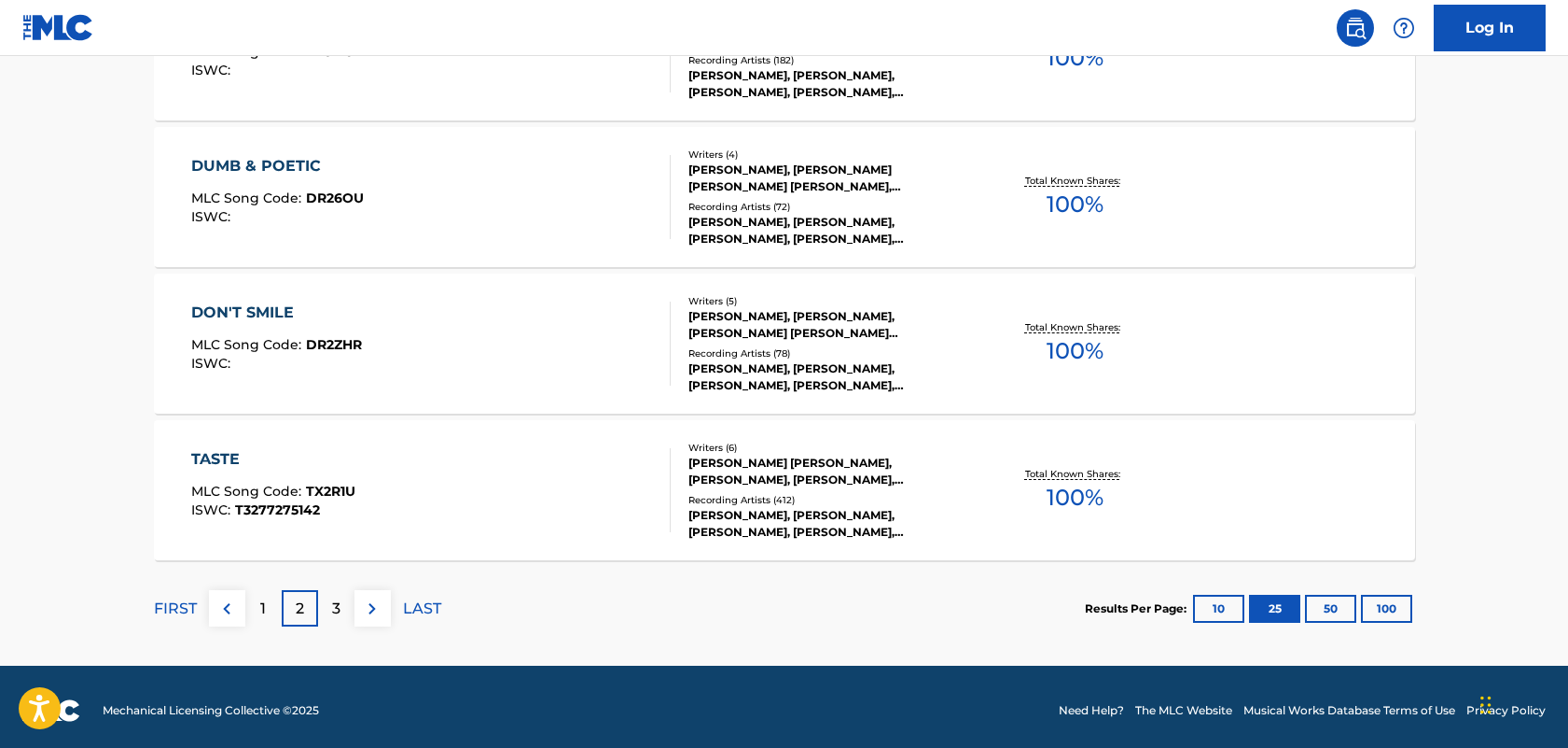
scroll to position [3736, 0]
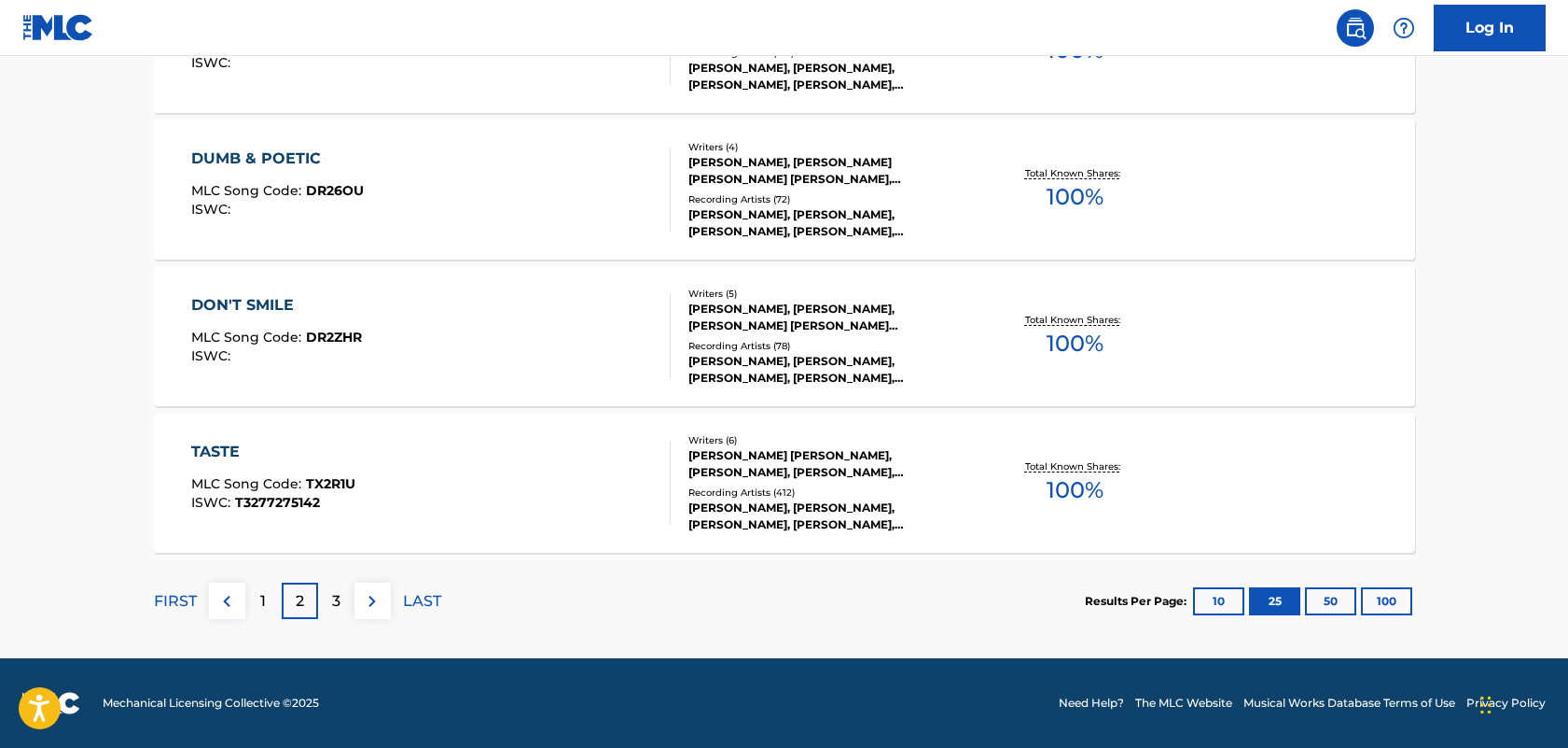
click at [345, 604] on div "3" at bounding box center [337, 601] width 36 height 36
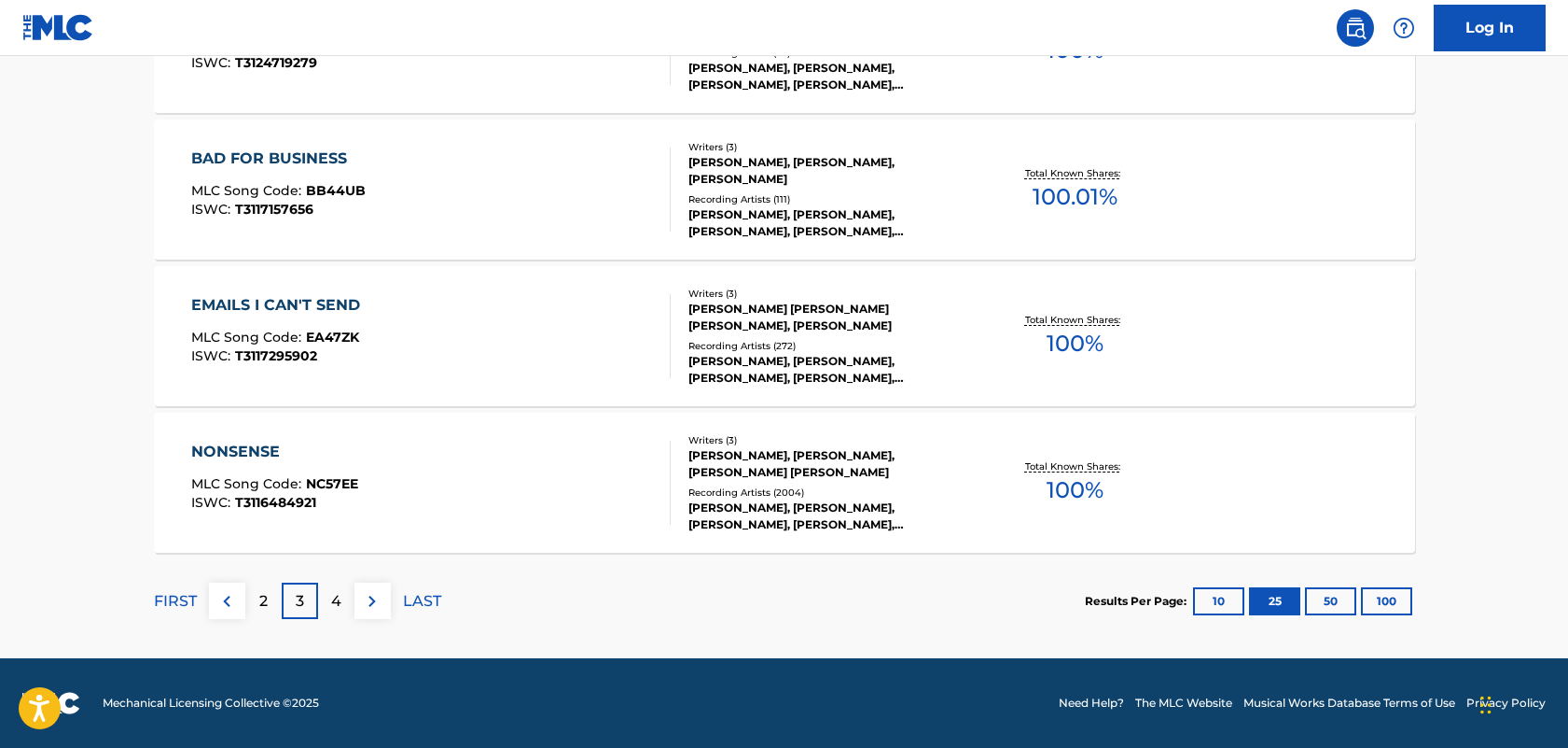
click at [263, 302] on div "EMAILS I CAN'T SEND" at bounding box center [280, 304] width 178 height 22
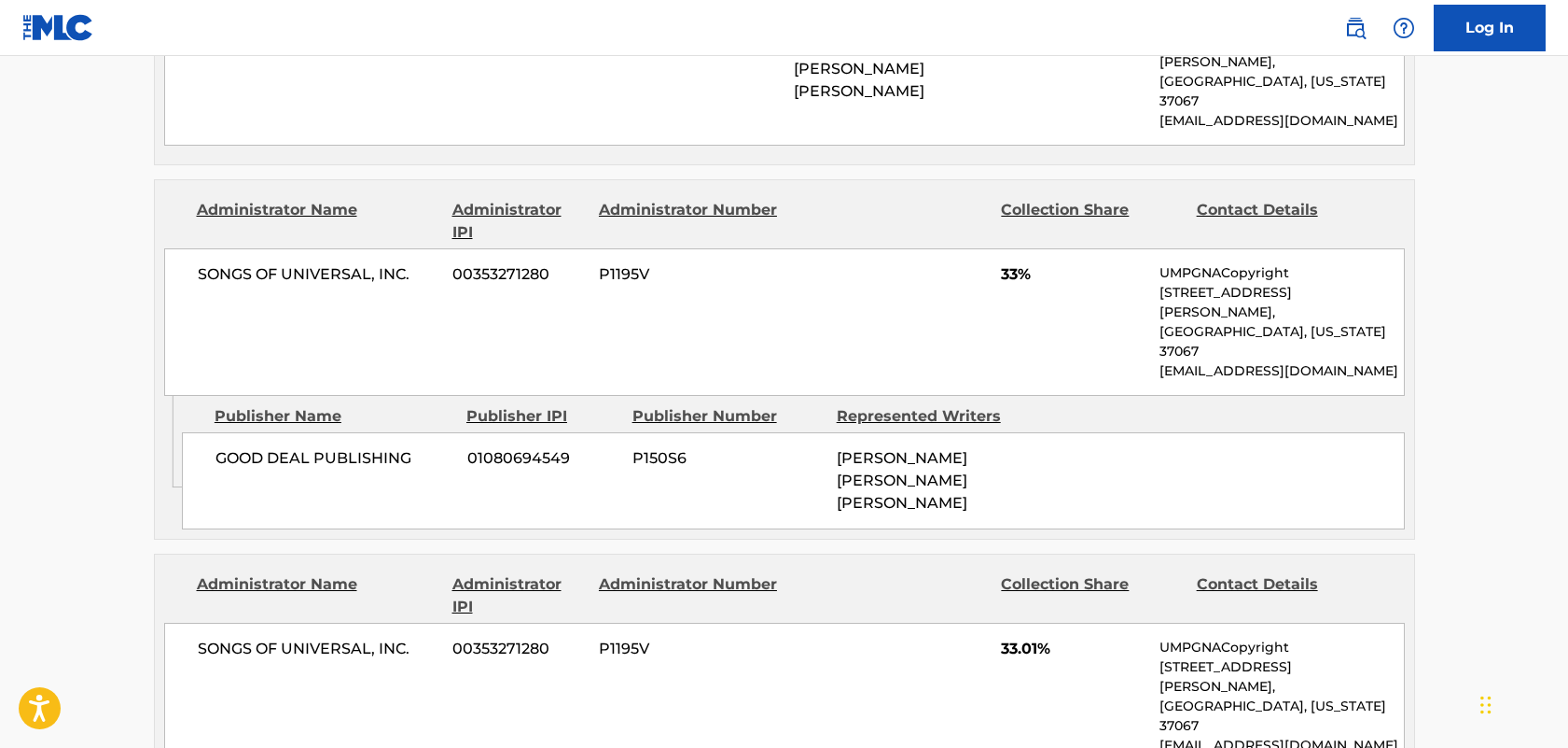
scroll to position [2221, 0]
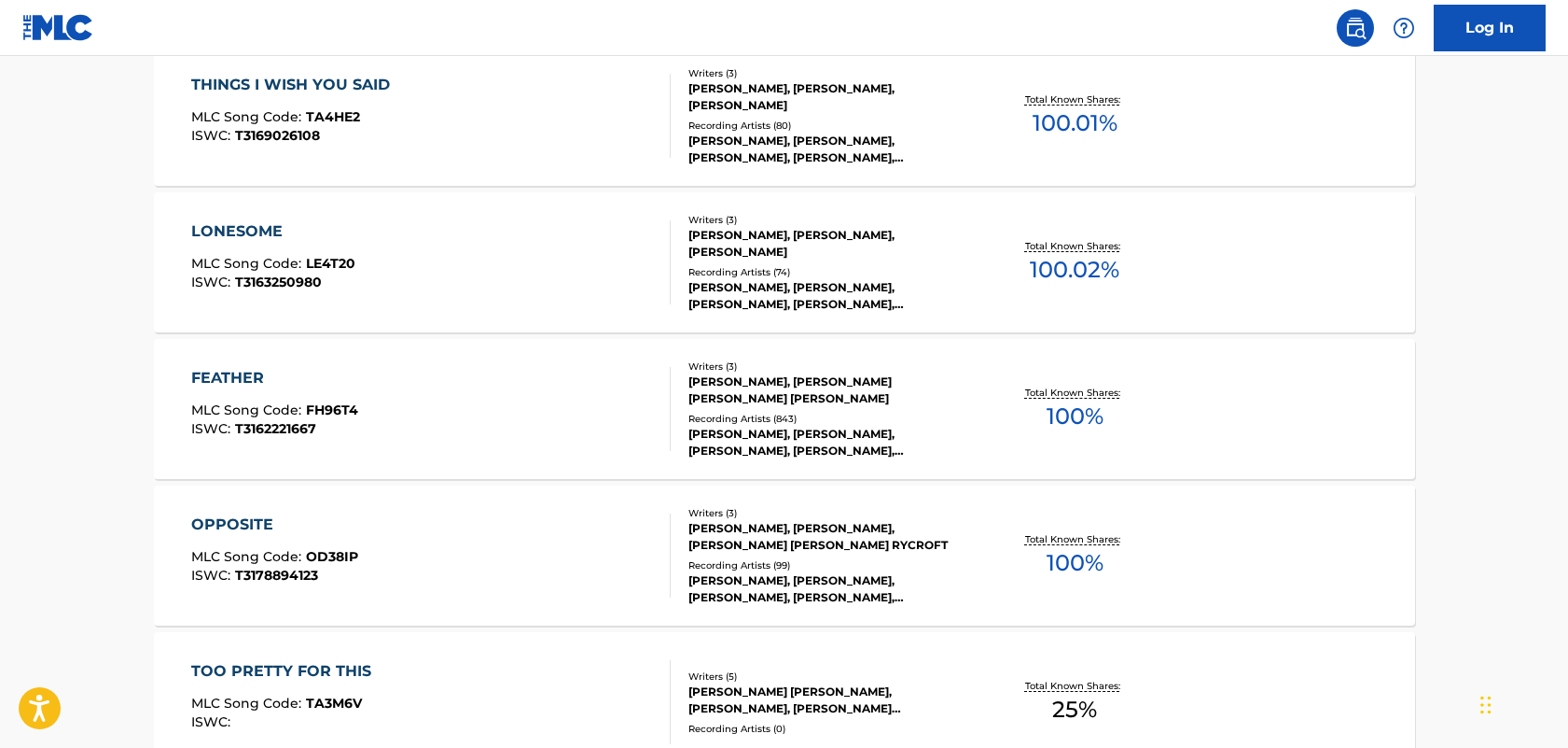
scroll to position [2501, 0]
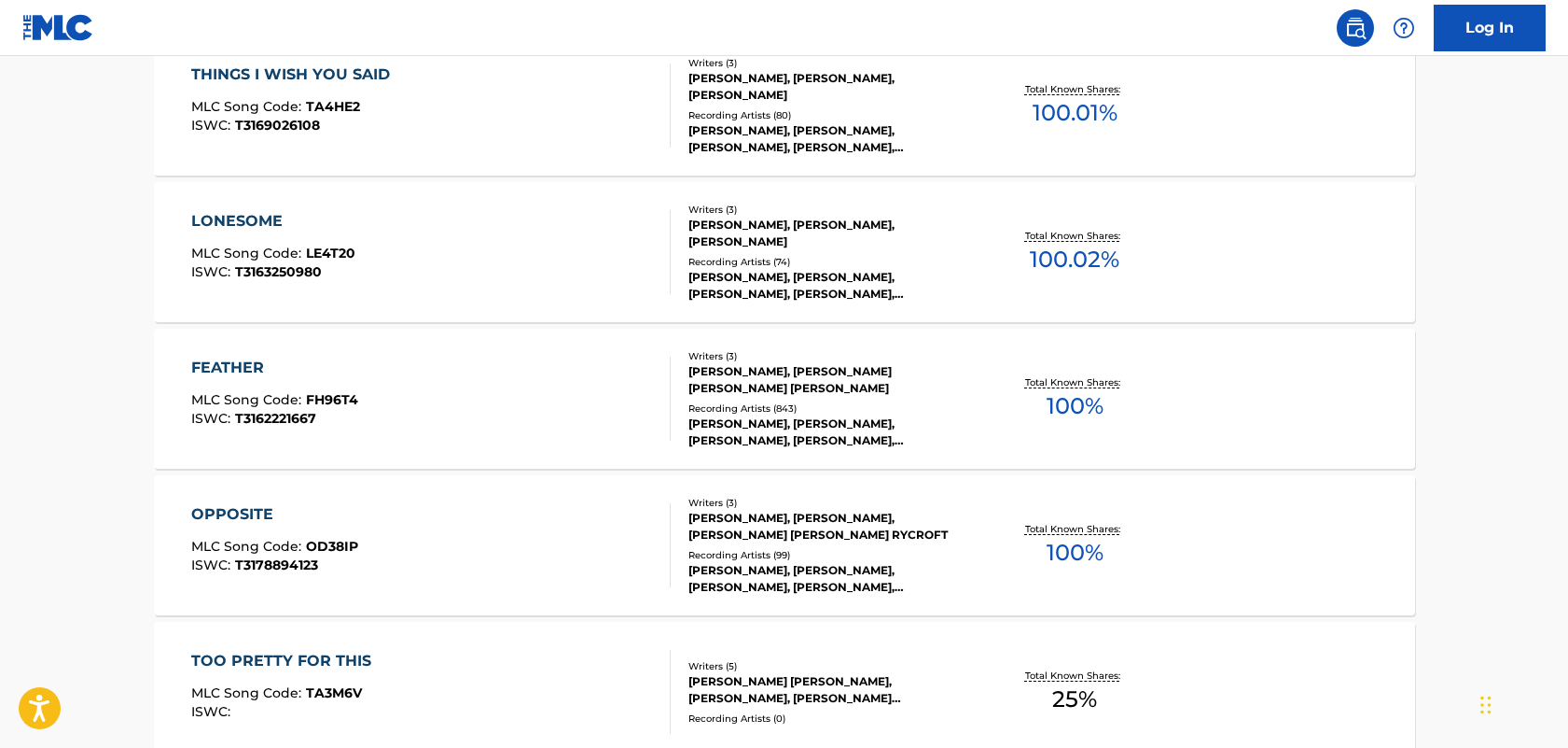
click at [251, 370] on div "FEATHER" at bounding box center [274, 367] width 167 height 22
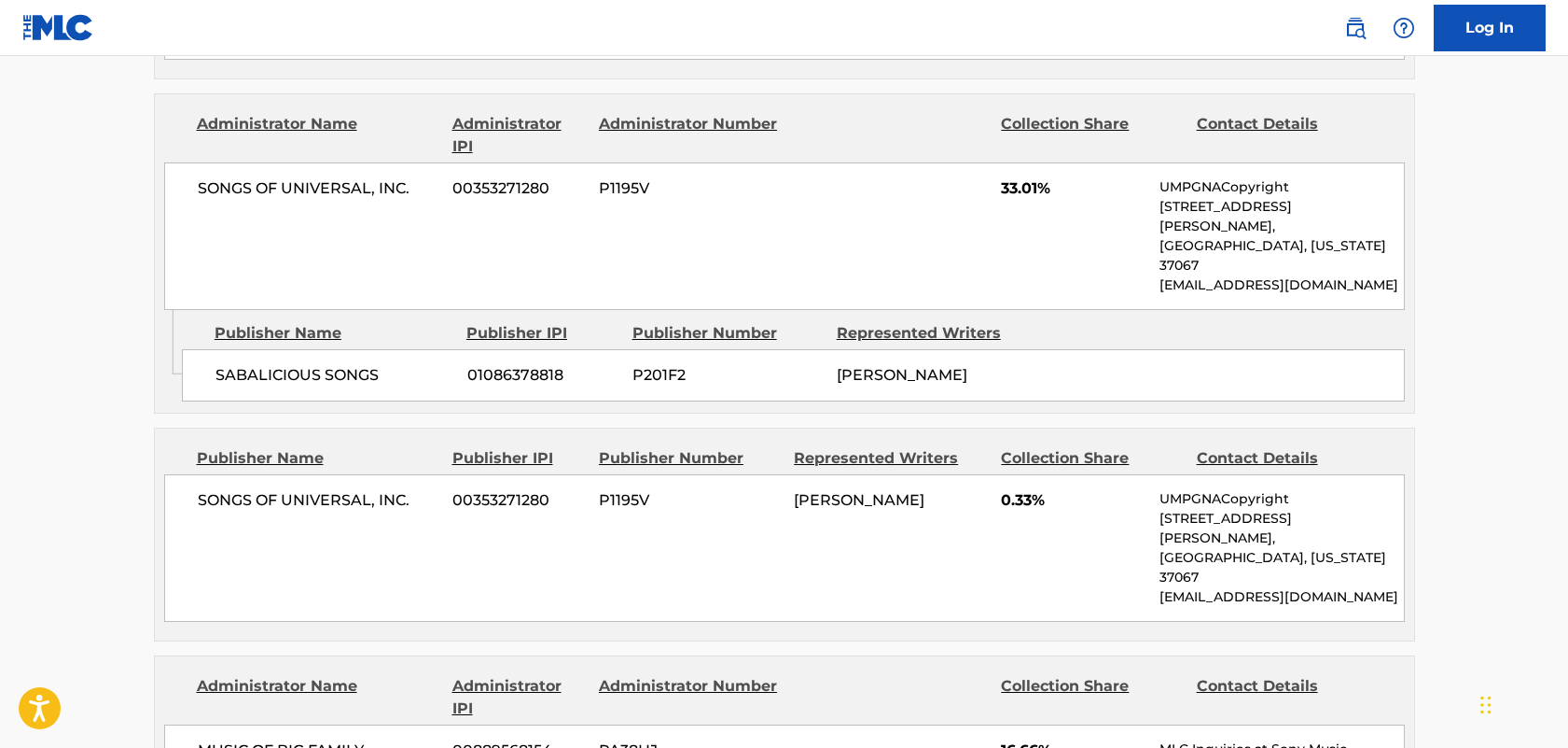
scroll to position [1049, 0]
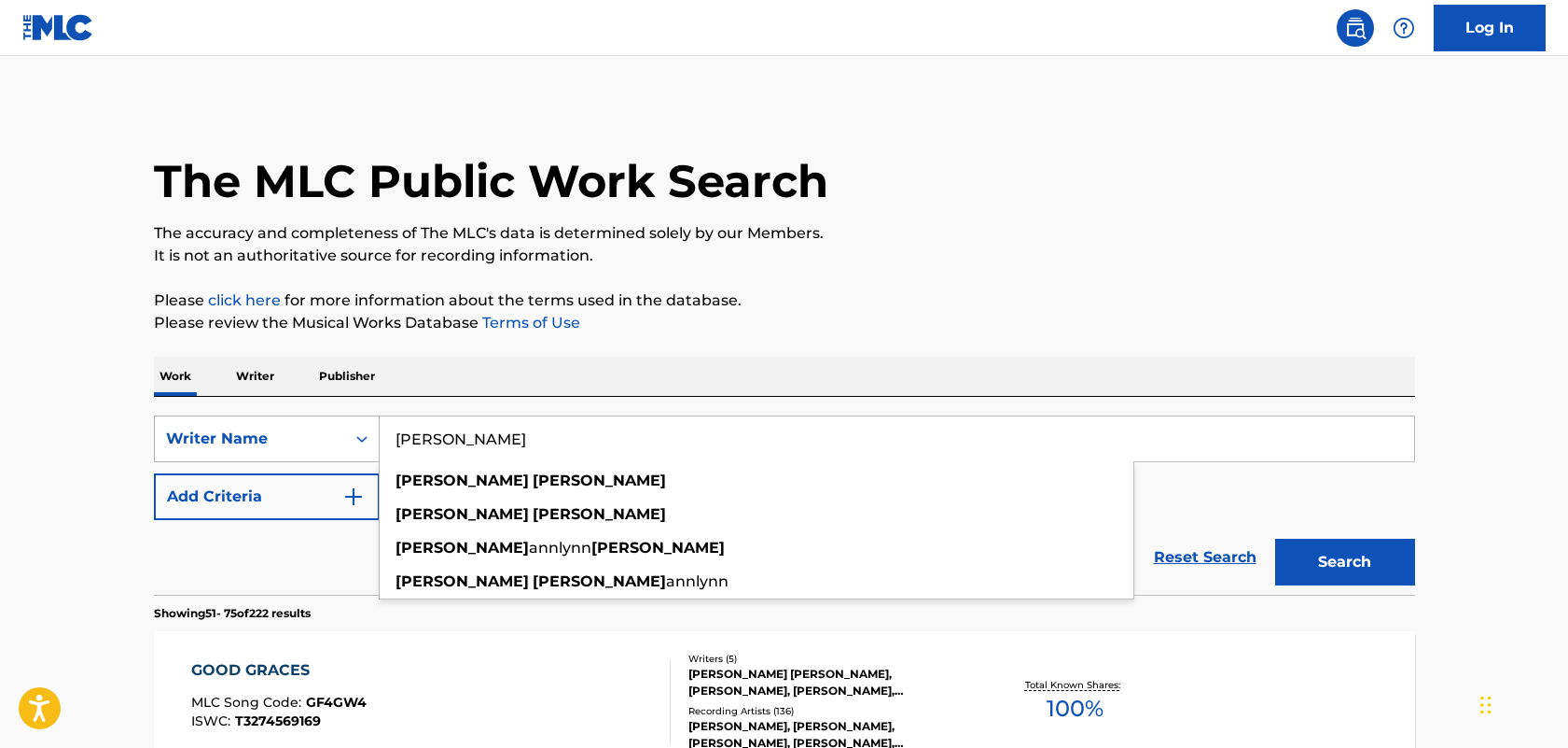
drag, startPoint x: 550, startPoint y: 447, endPoint x: 364, endPoint y: 436, distance: 186.3
click at [364, 436] on div "SearchWithCriteriafb79ed9b-0948-41b3-8fdb-d8cdc252c80a Writer Name [PERSON_NAME…" at bounding box center [784, 439] width 1261 height 47
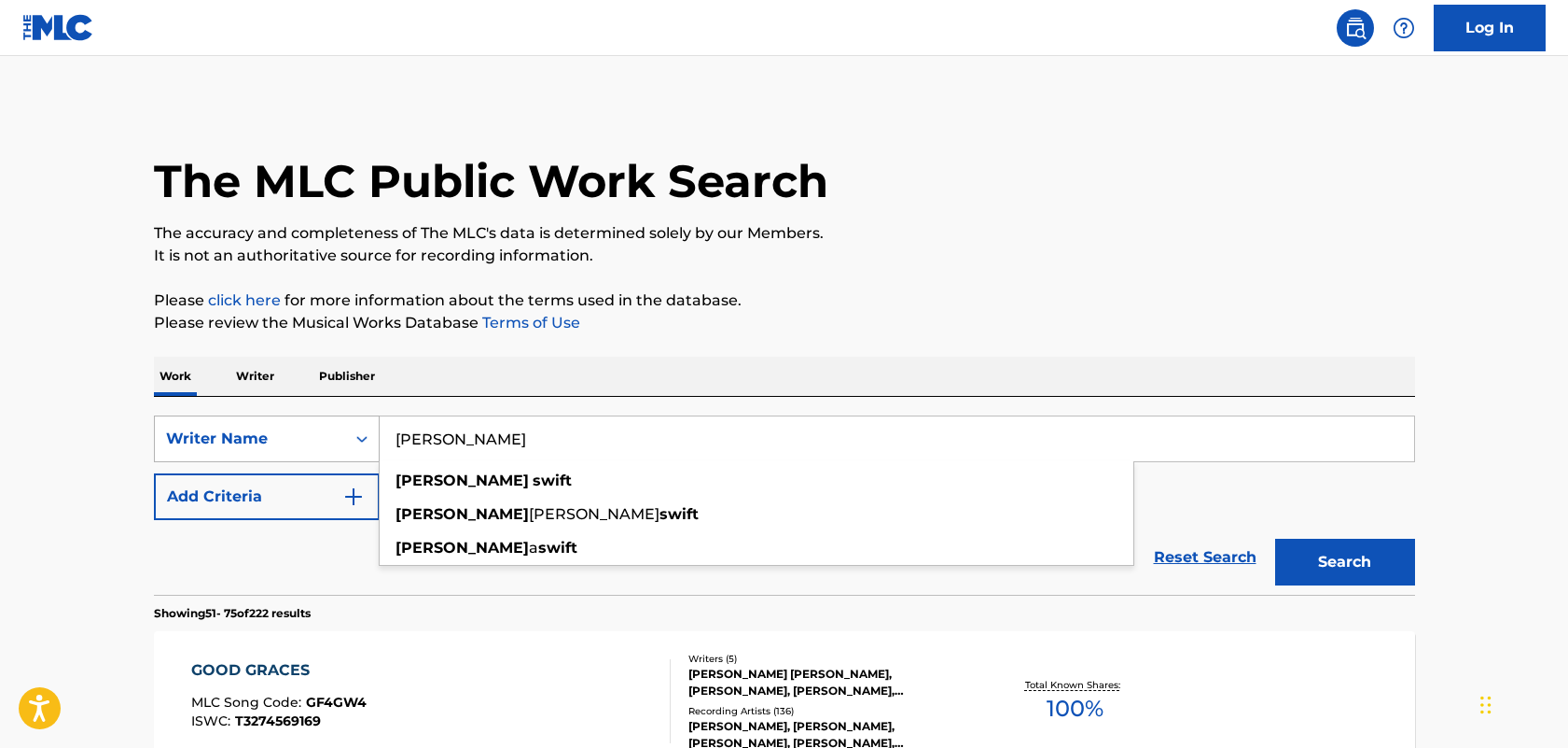
type input "[PERSON_NAME]"
click at [1275, 539] on button "Search" at bounding box center [1345, 562] width 140 height 47
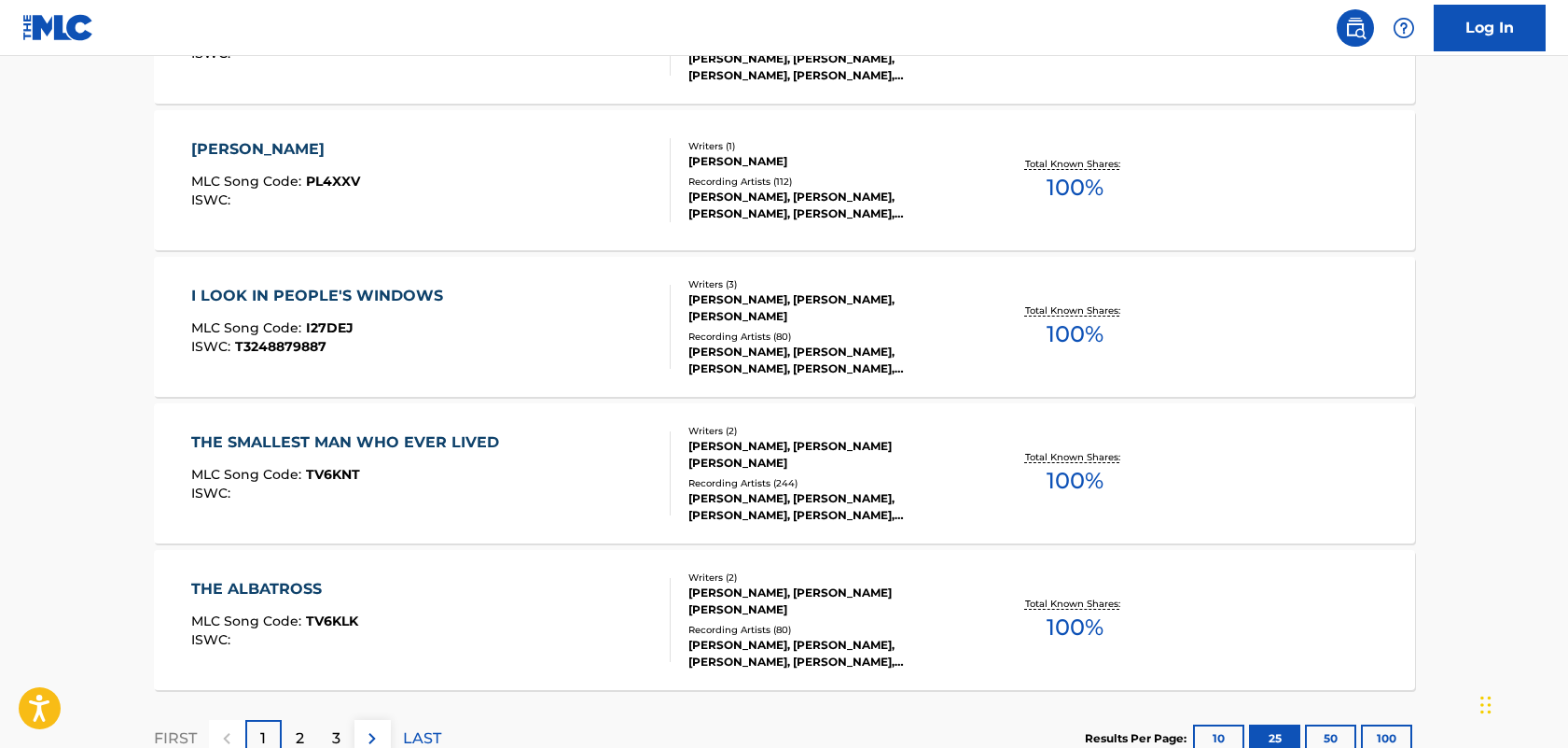
scroll to position [3736, 0]
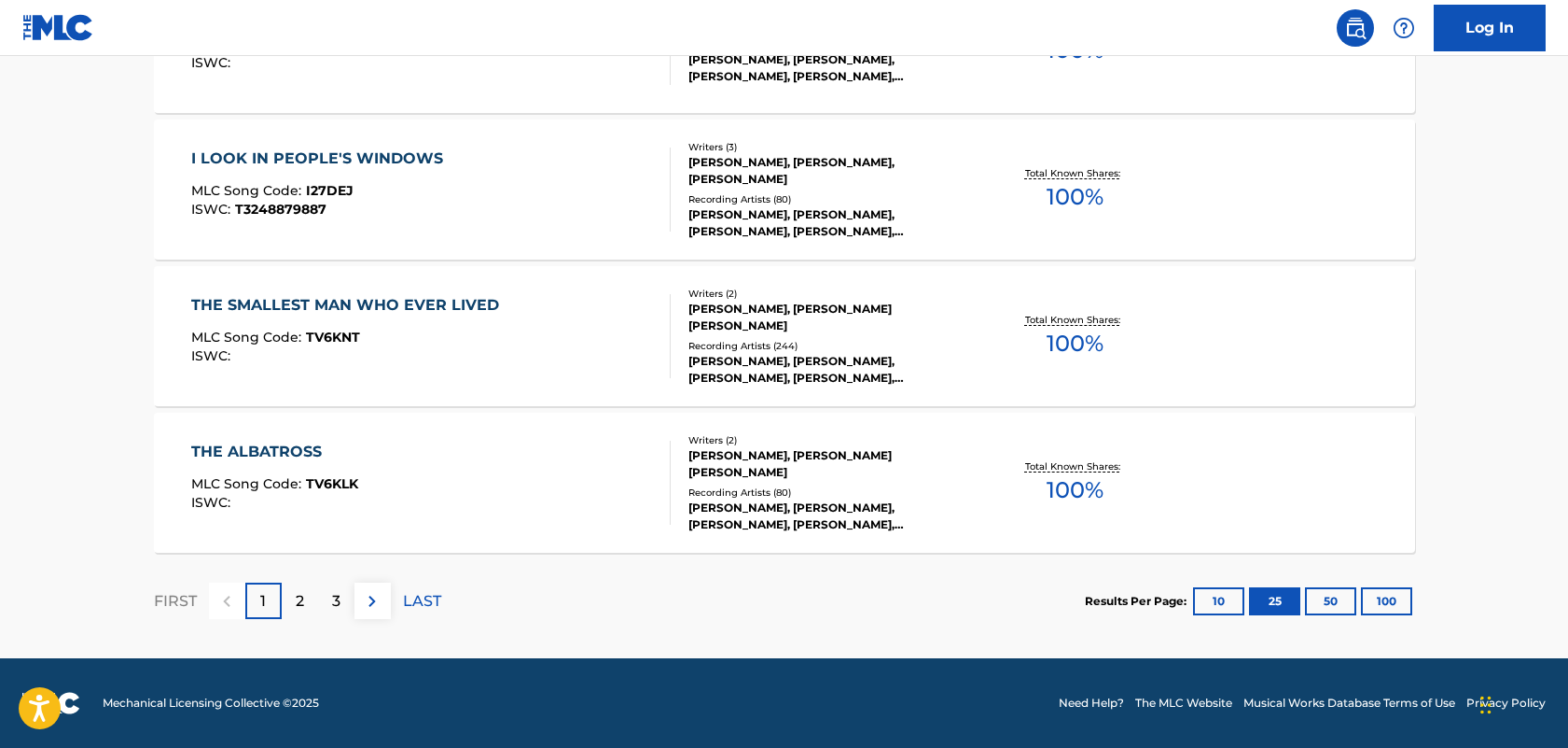
click at [301, 599] on p "2" at bounding box center [299, 600] width 9 height 22
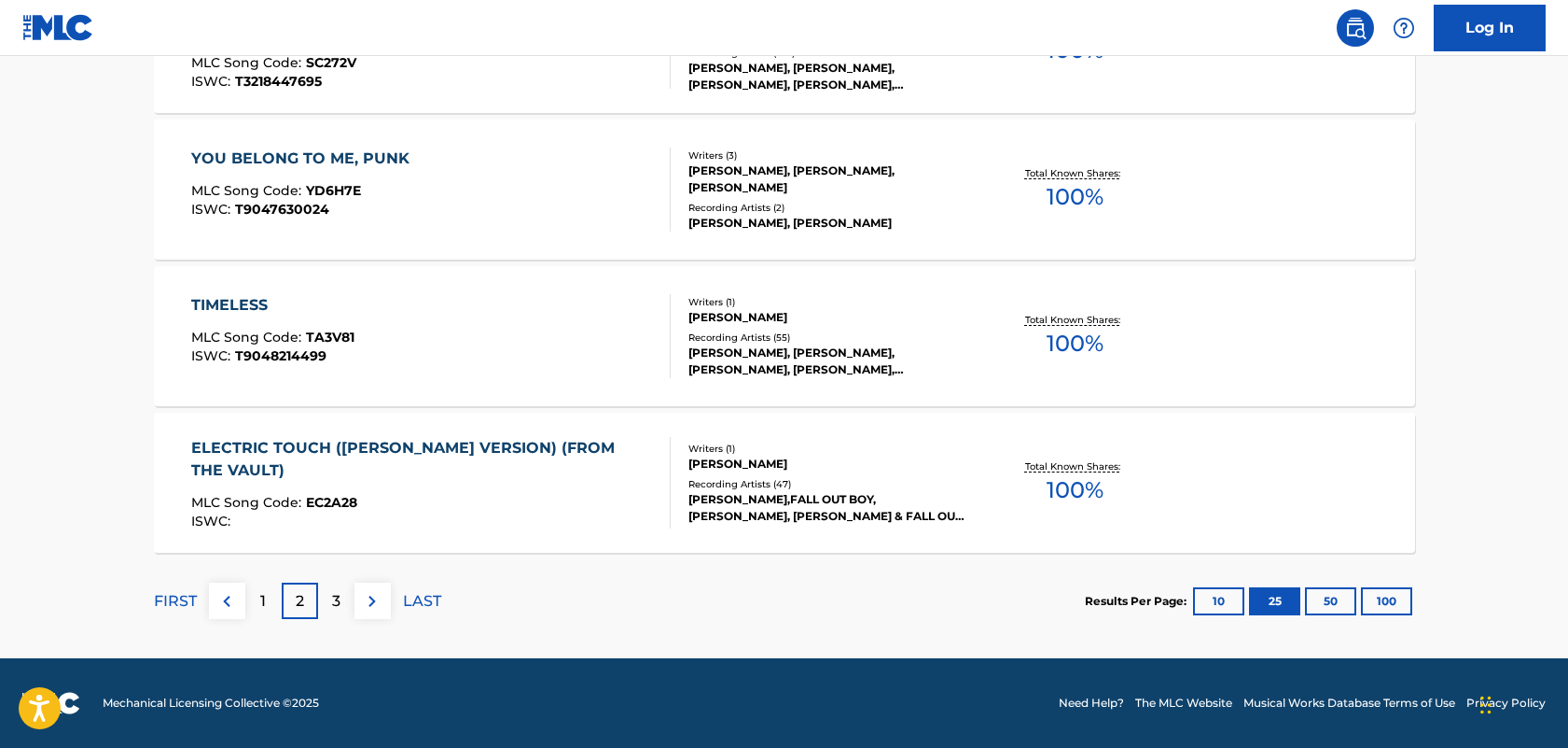
click at [344, 607] on div "3" at bounding box center [337, 601] width 36 height 36
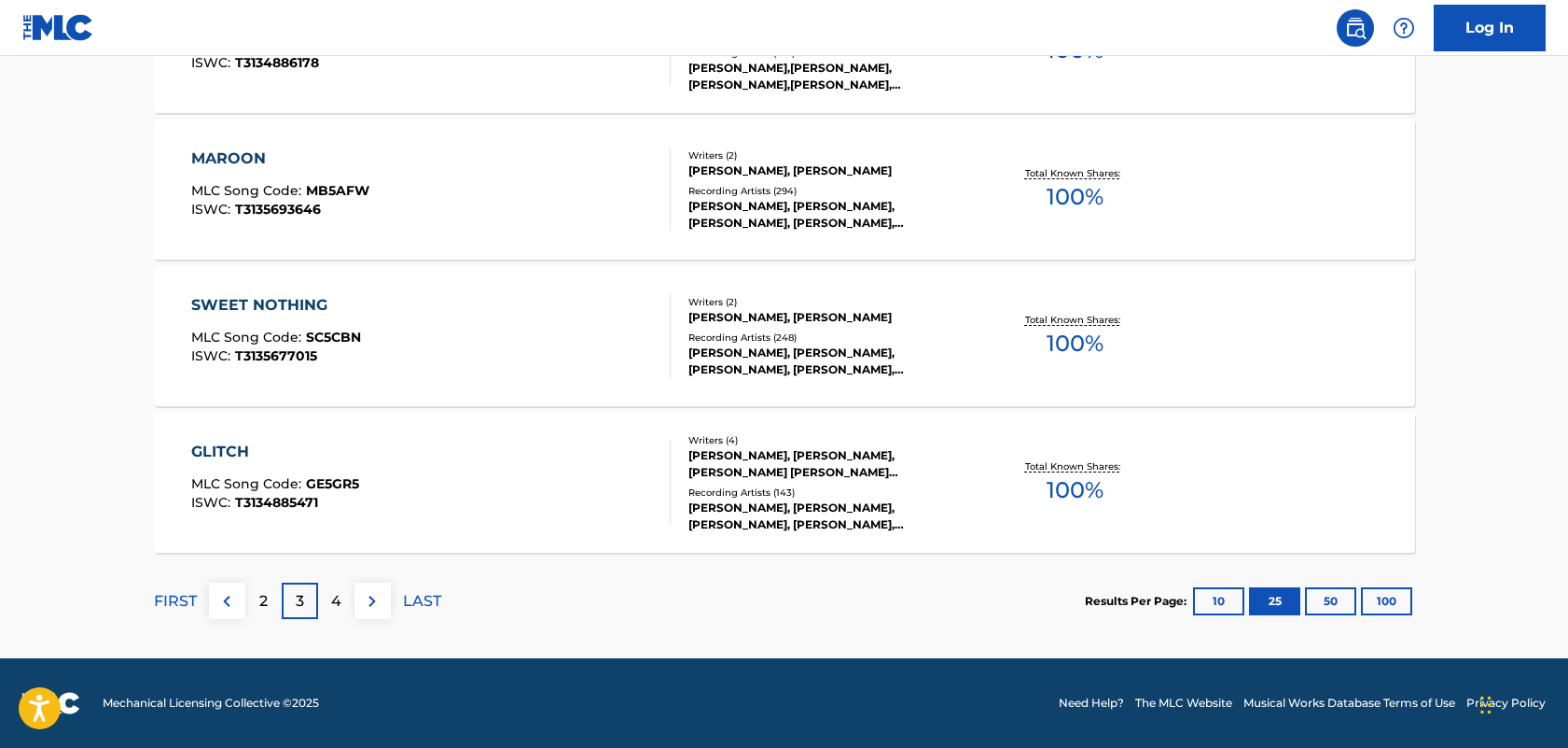
click at [331, 608] on p "4" at bounding box center [336, 600] width 11 height 22
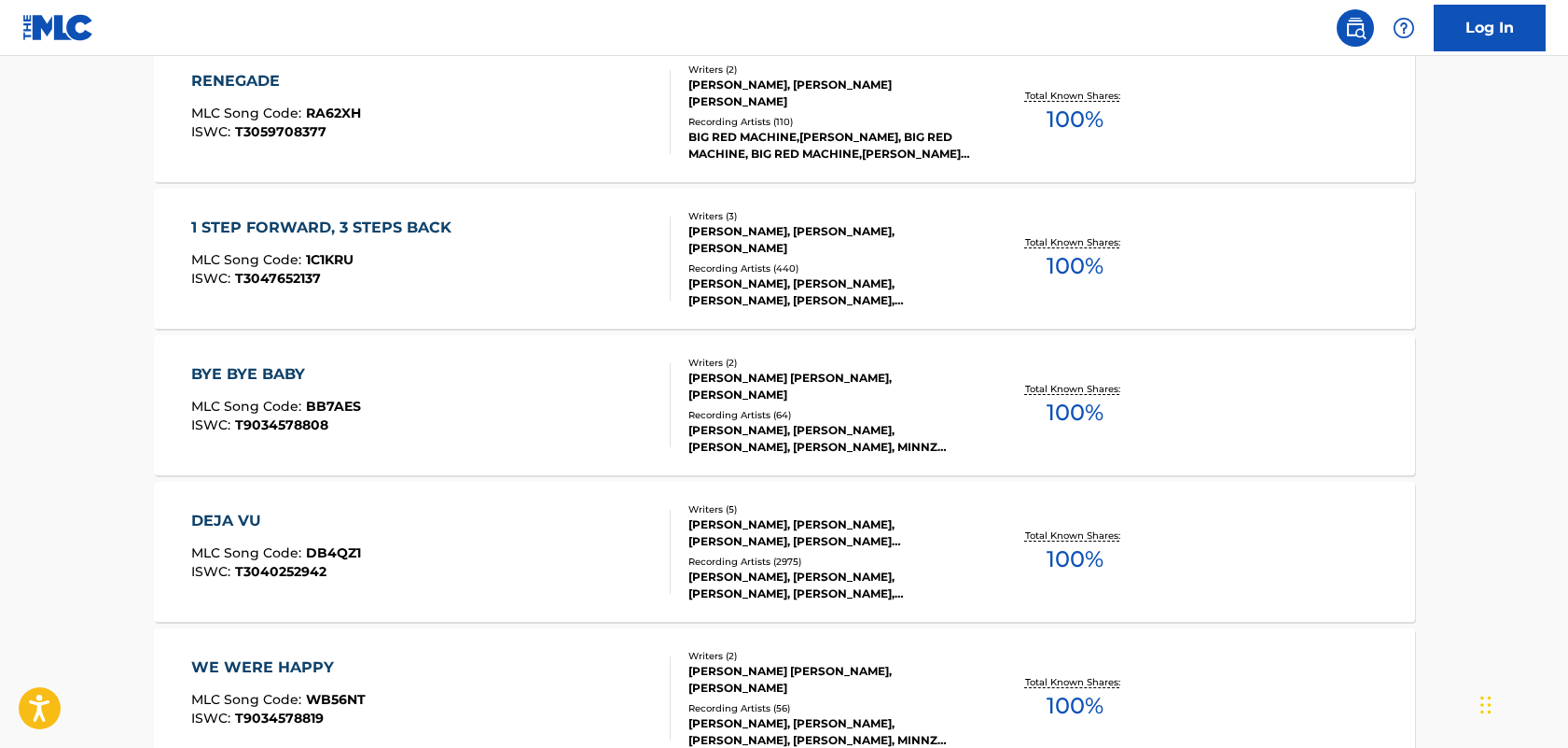
scroll to position [3524, 0]
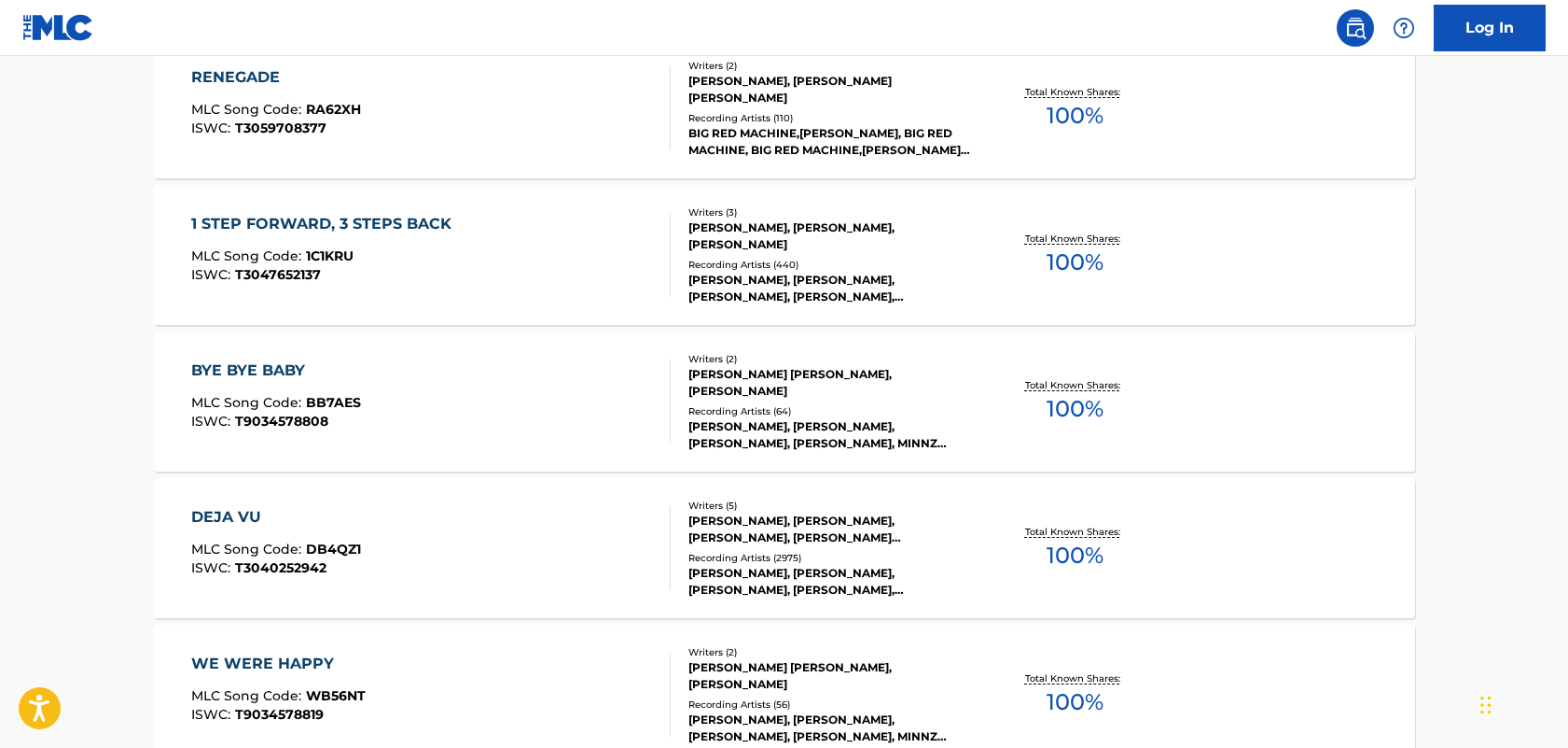
click at [244, 525] on div "DEJA VU" at bounding box center [275, 517] width 170 height 22
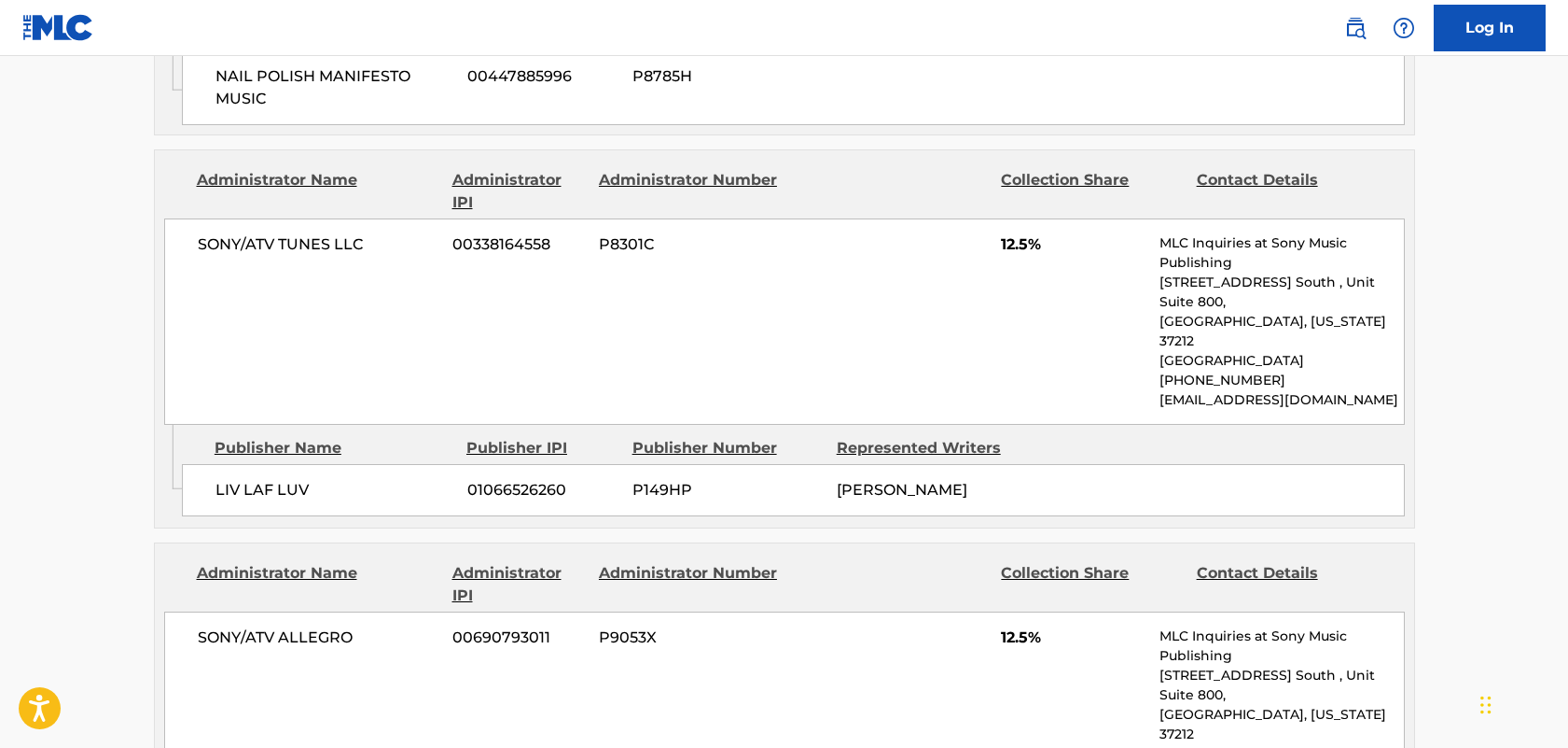
scroll to position [1307, 0]
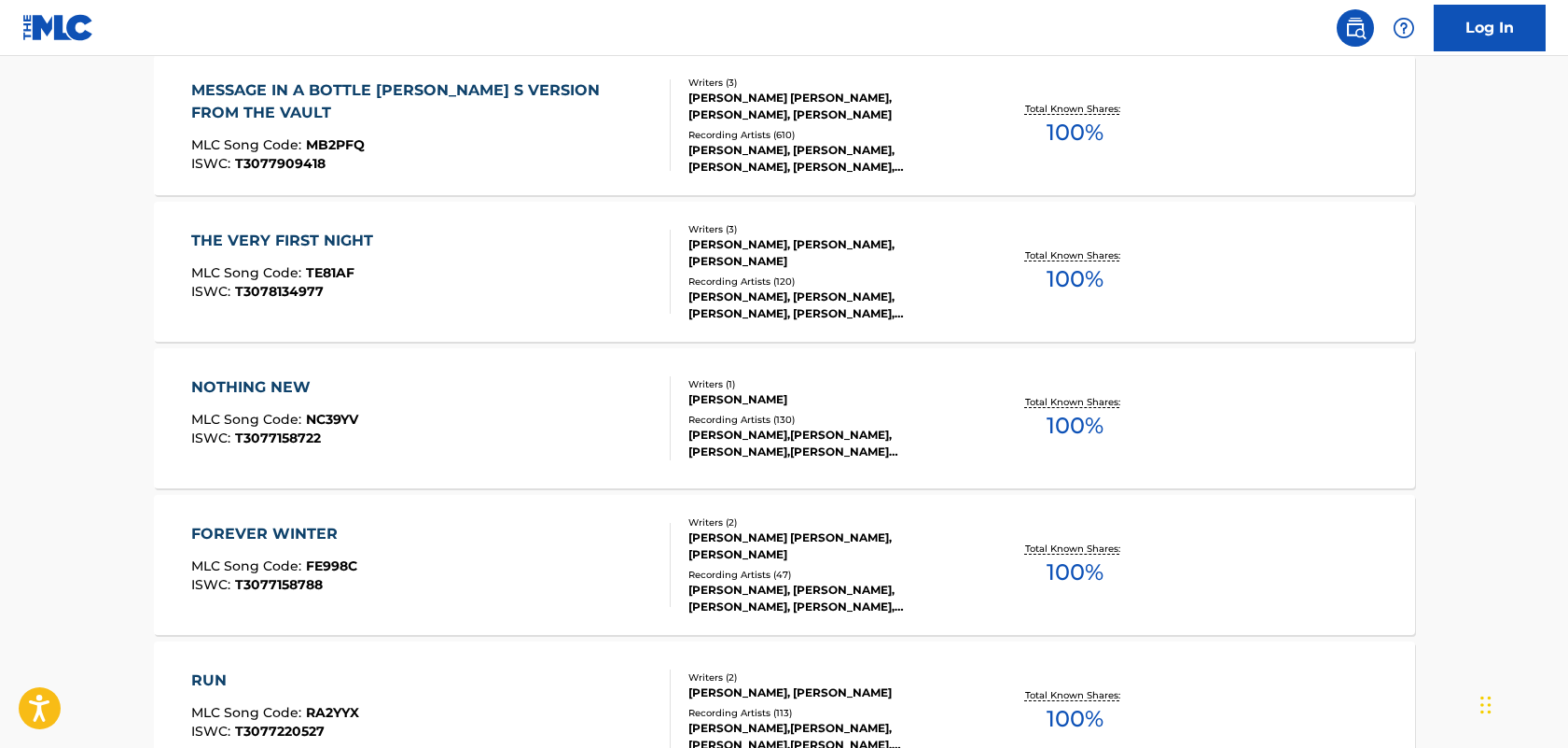
scroll to position [3736, 0]
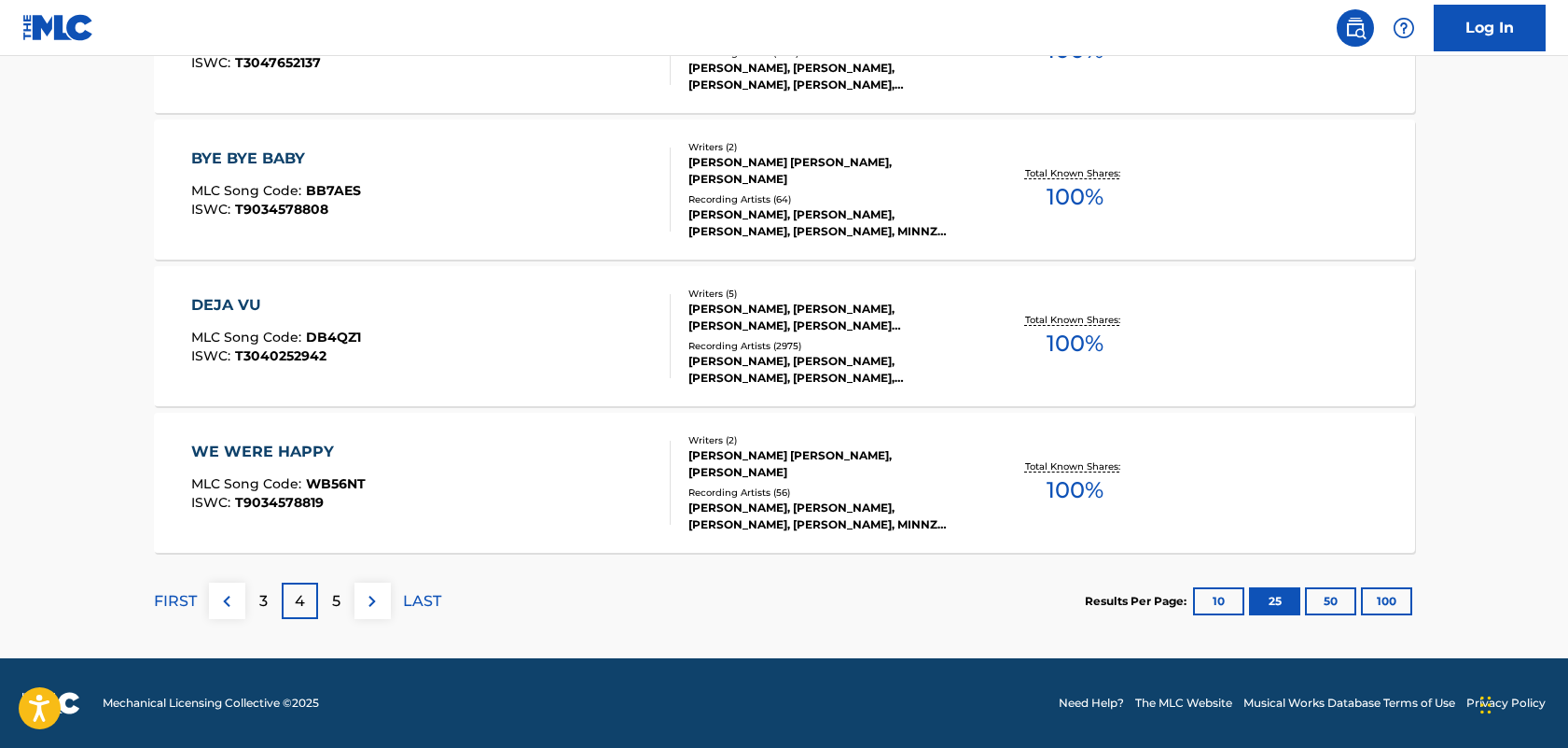
click at [1339, 599] on button "50" at bounding box center [1330, 601] width 51 height 28
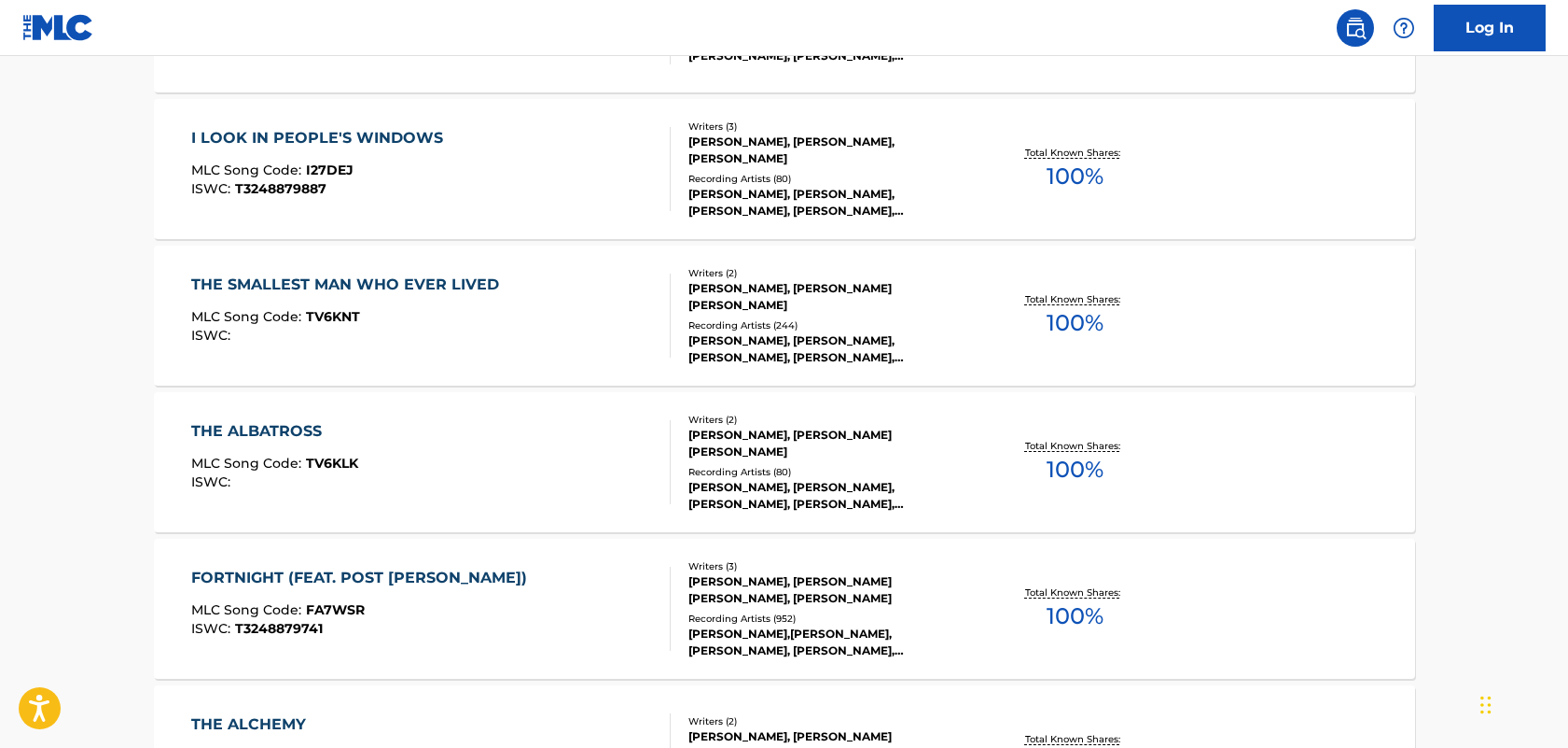
scroll to position [3762, 0]
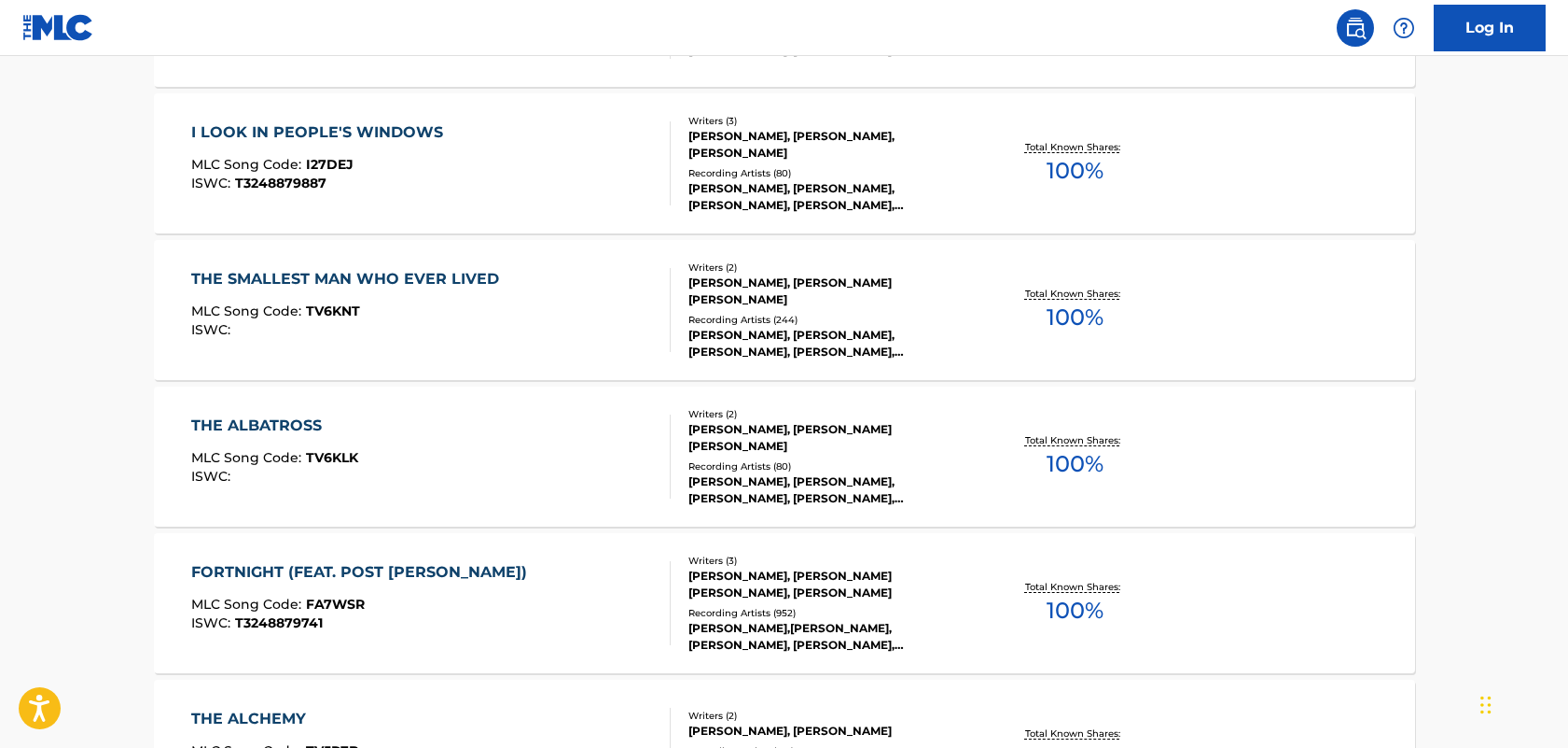
click at [304, 567] on div "FORTNIGHT (FEAT. POST [PERSON_NAME])" at bounding box center [364, 571] width 345 height 22
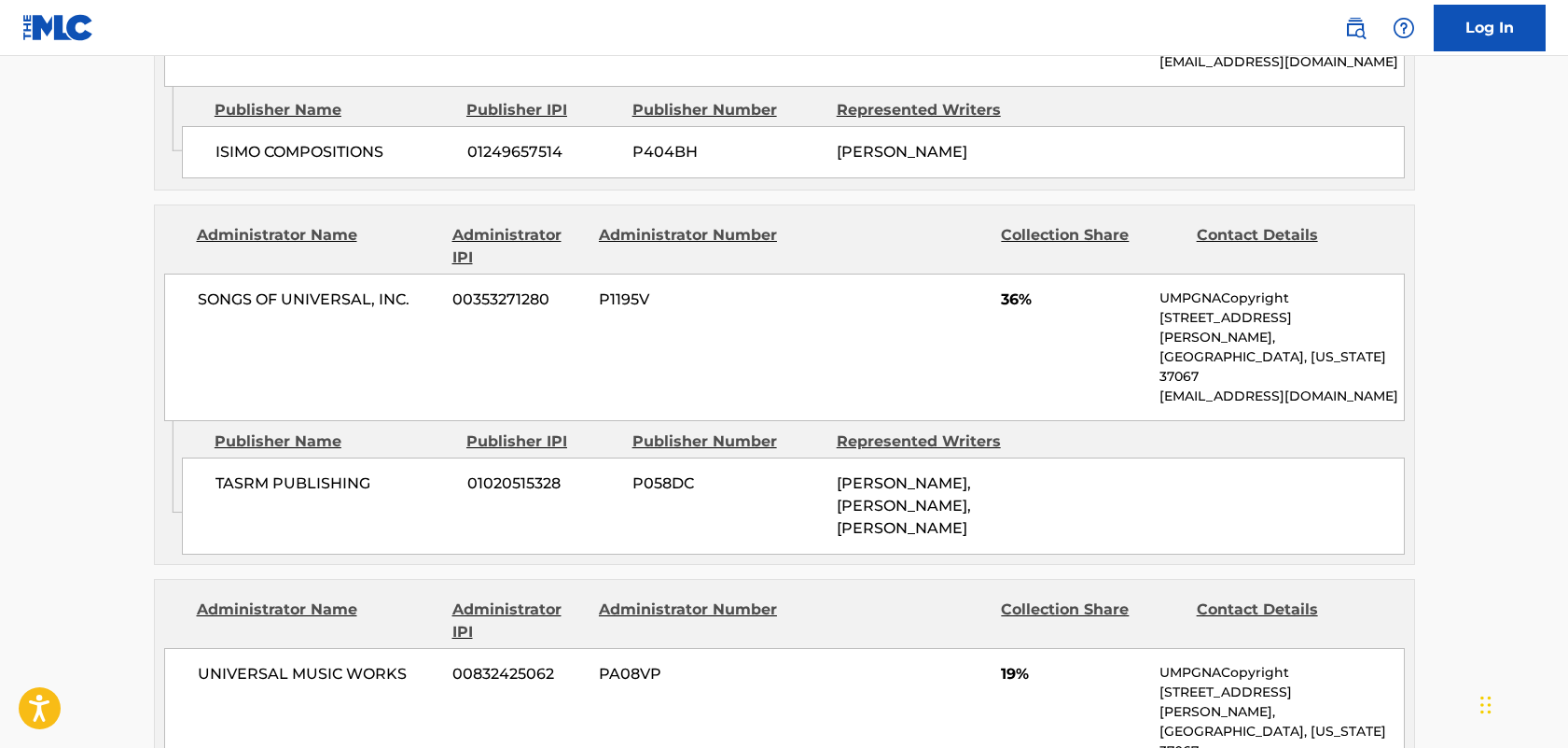
scroll to position [1812, 0]
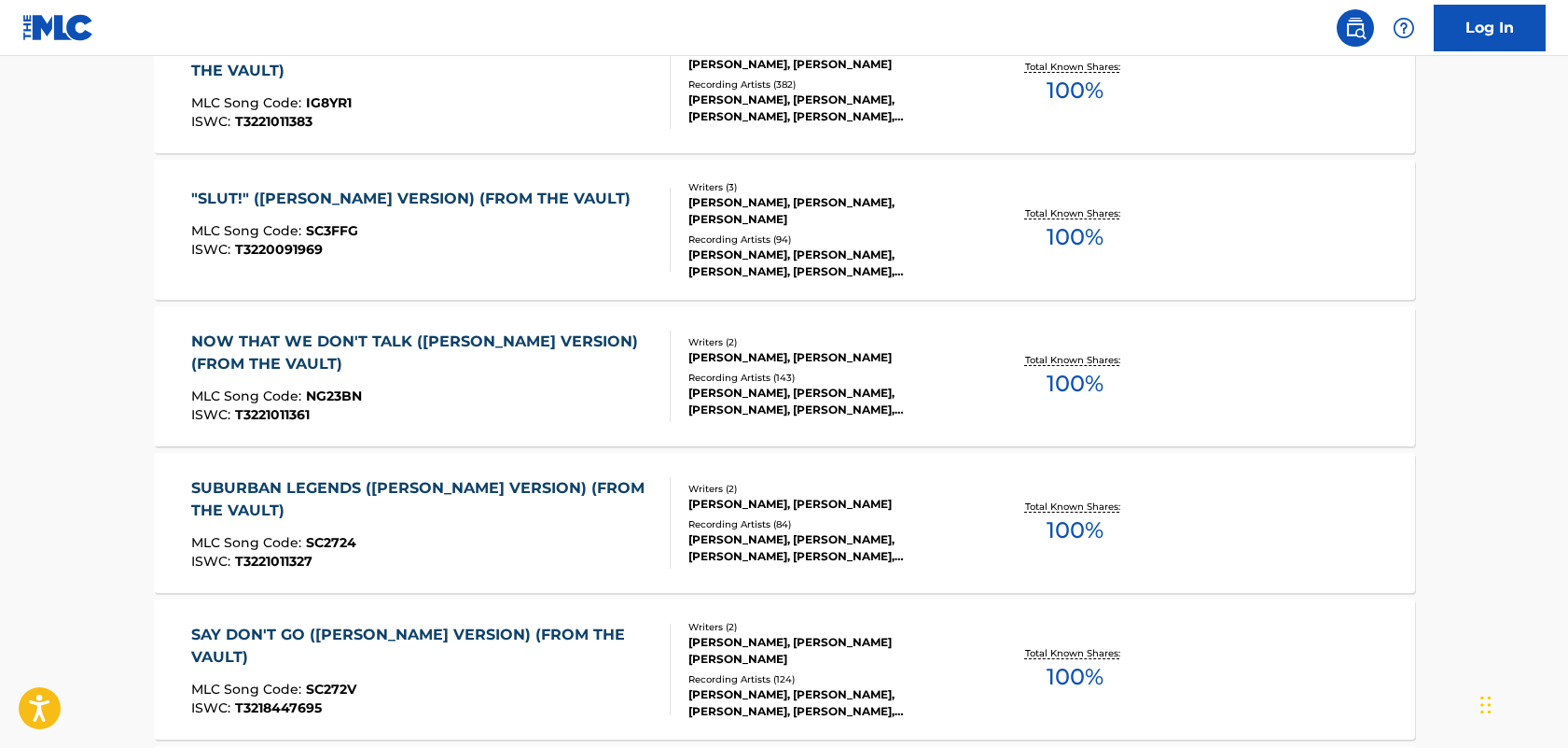
scroll to position [7400, 0]
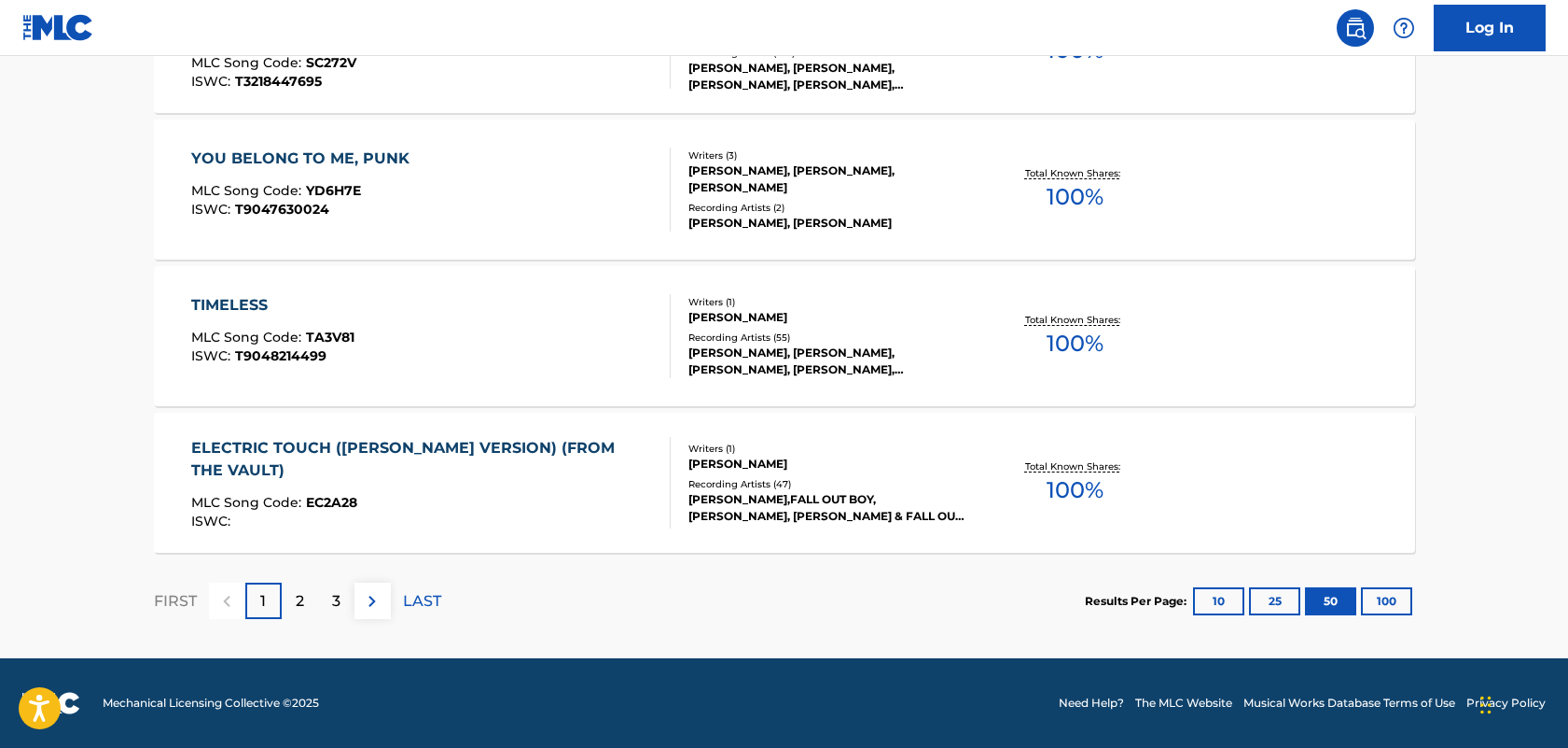
click at [346, 595] on div "3" at bounding box center [337, 601] width 36 height 36
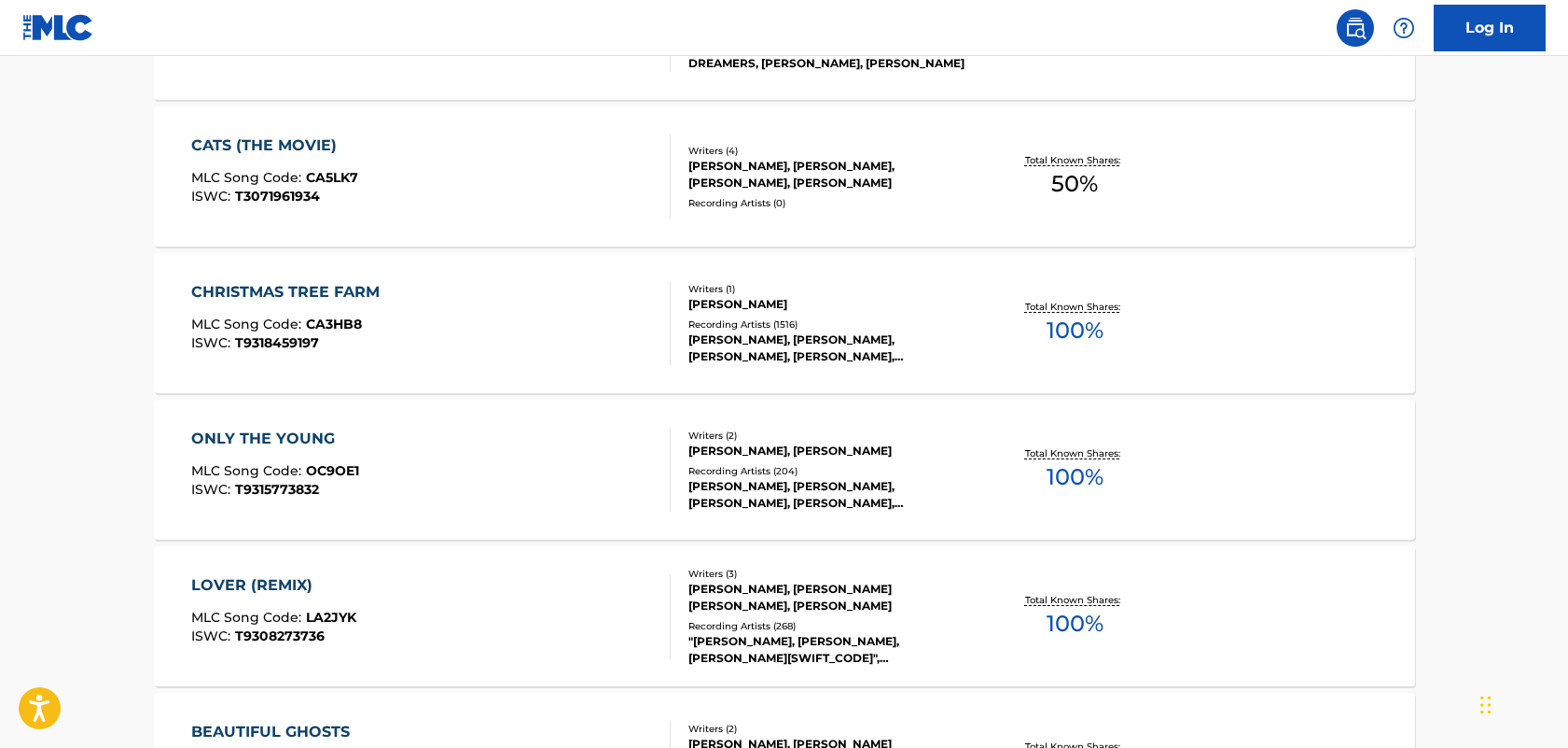
scroll to position [6093, 0]
click at [252, 588] on div "LOVER (REMIX)" at bounding box center [273, 586] width 165 height 22
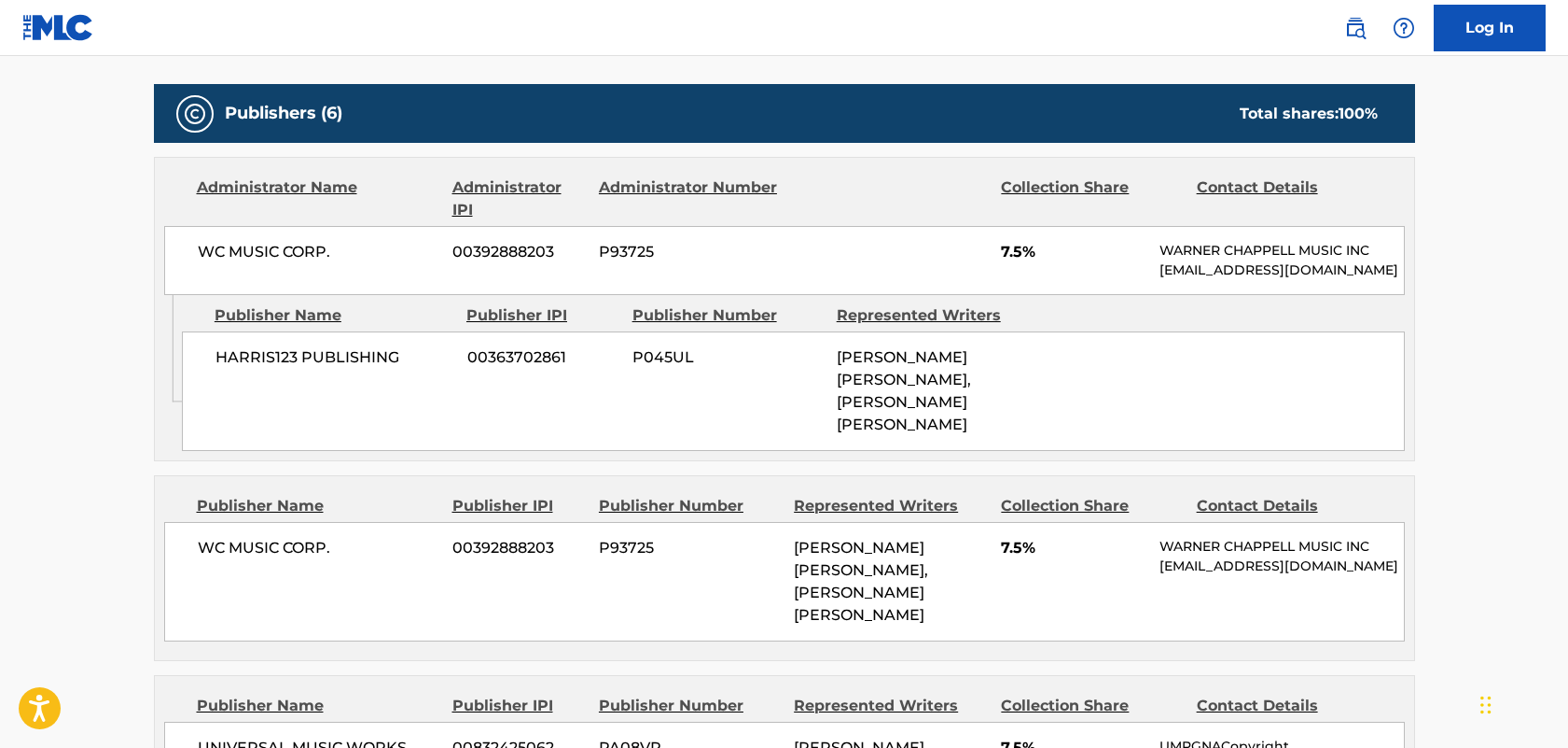
scroll to position [935, 0]
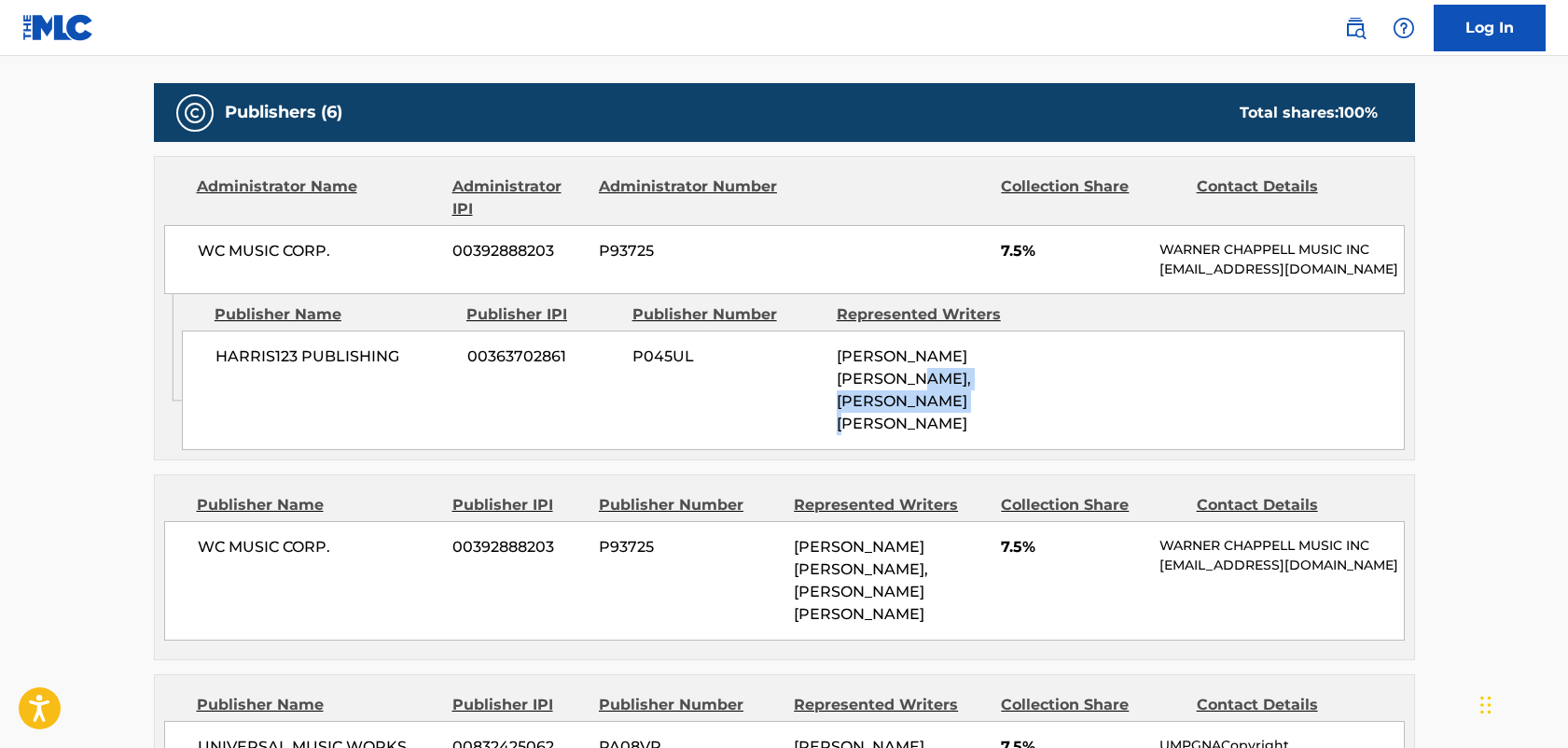
drag, startPoint x: 929, startPoint y: 379, endPoint x: 986, endPoint y: 399, distance: 60.4
click at [986, 399] on div "[PERSON_NAME] [PERSON_NAME], [PERSON_NAME] [PERSON_NAME]" at bounding box center [932, 390] width 190 height 89
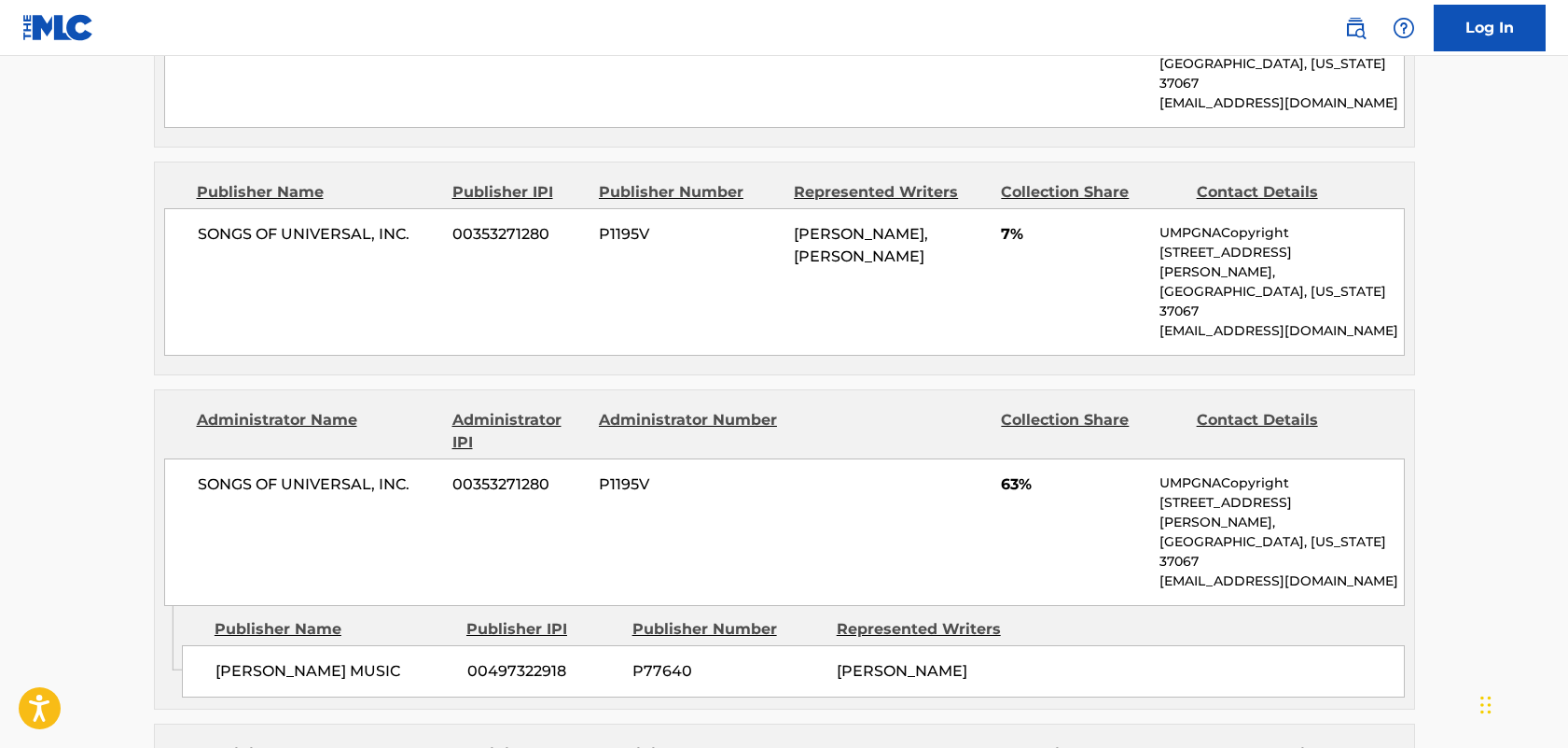
scroll to position [1683, 0]
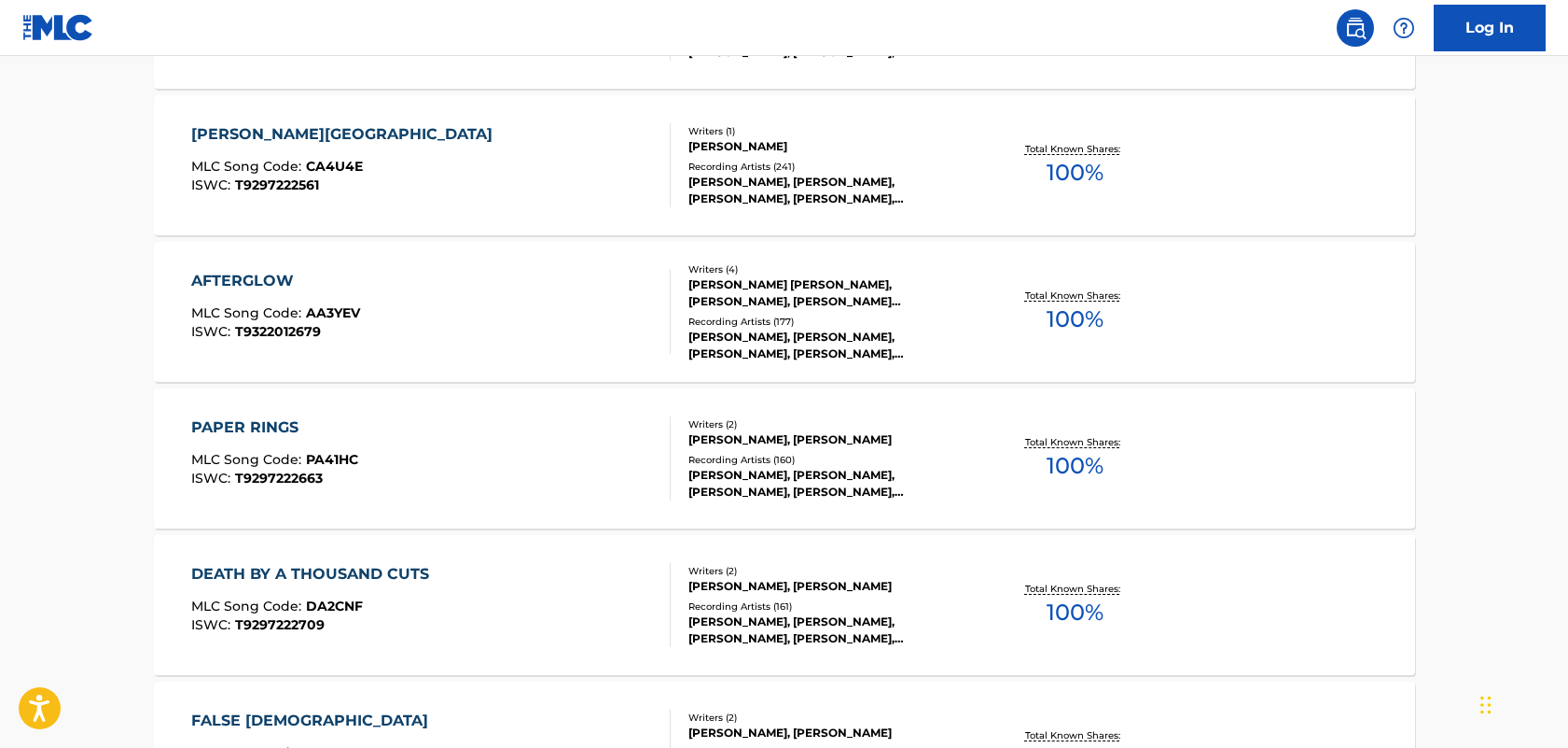
scroll to position [7400, 0]
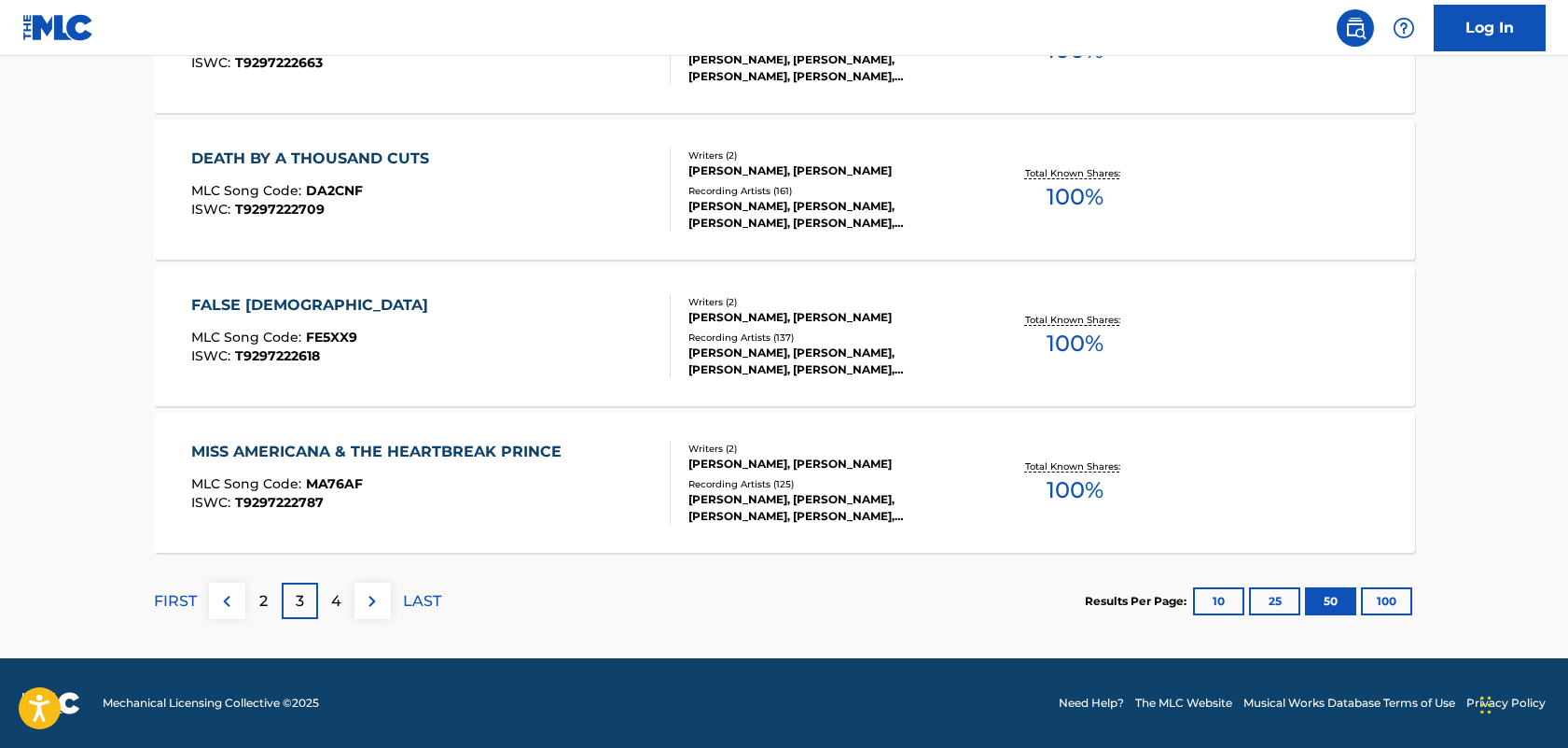
click at [1375, 592] on button "100" at bounding box center [1386, 601] width 51 height 28
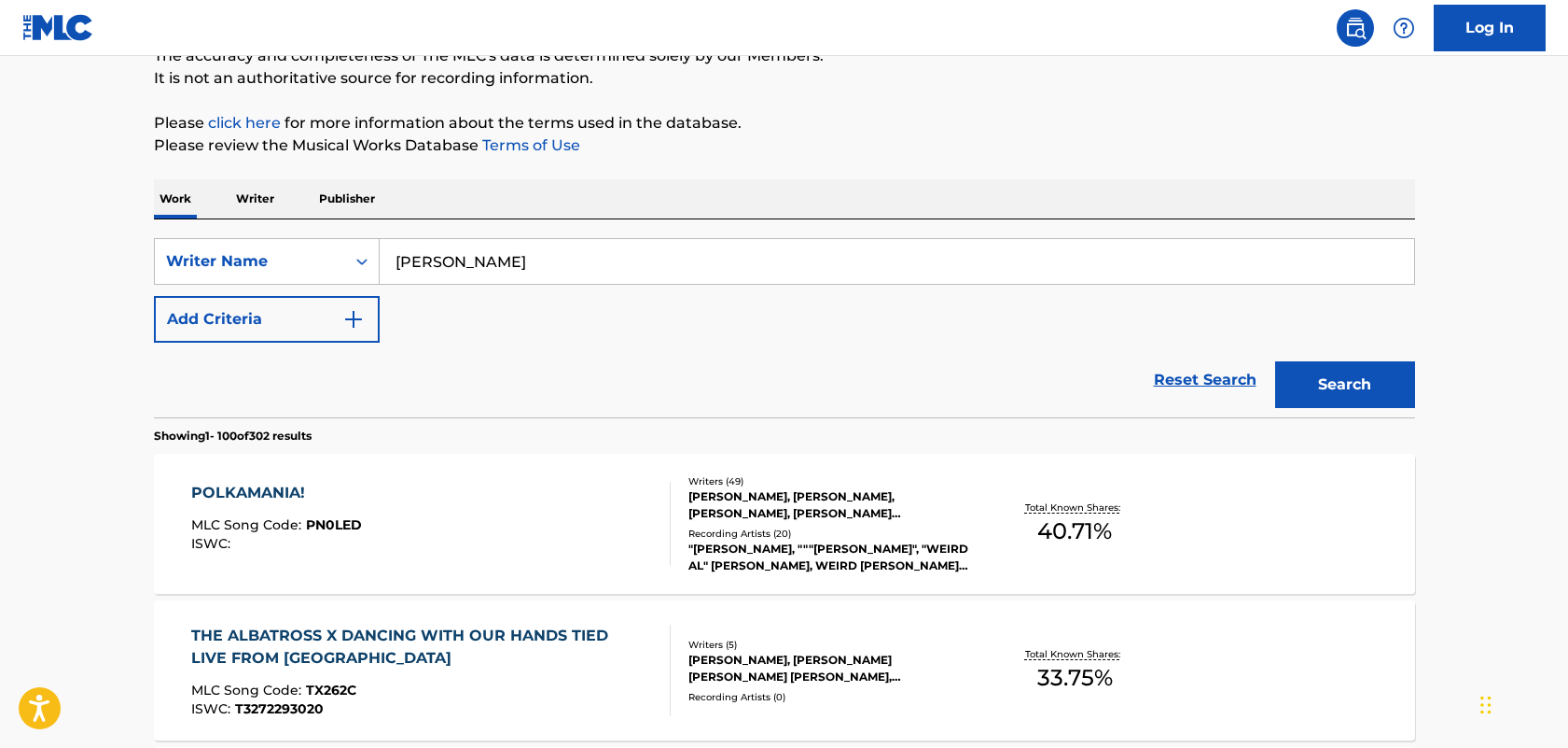
scroll to position [0, 0]
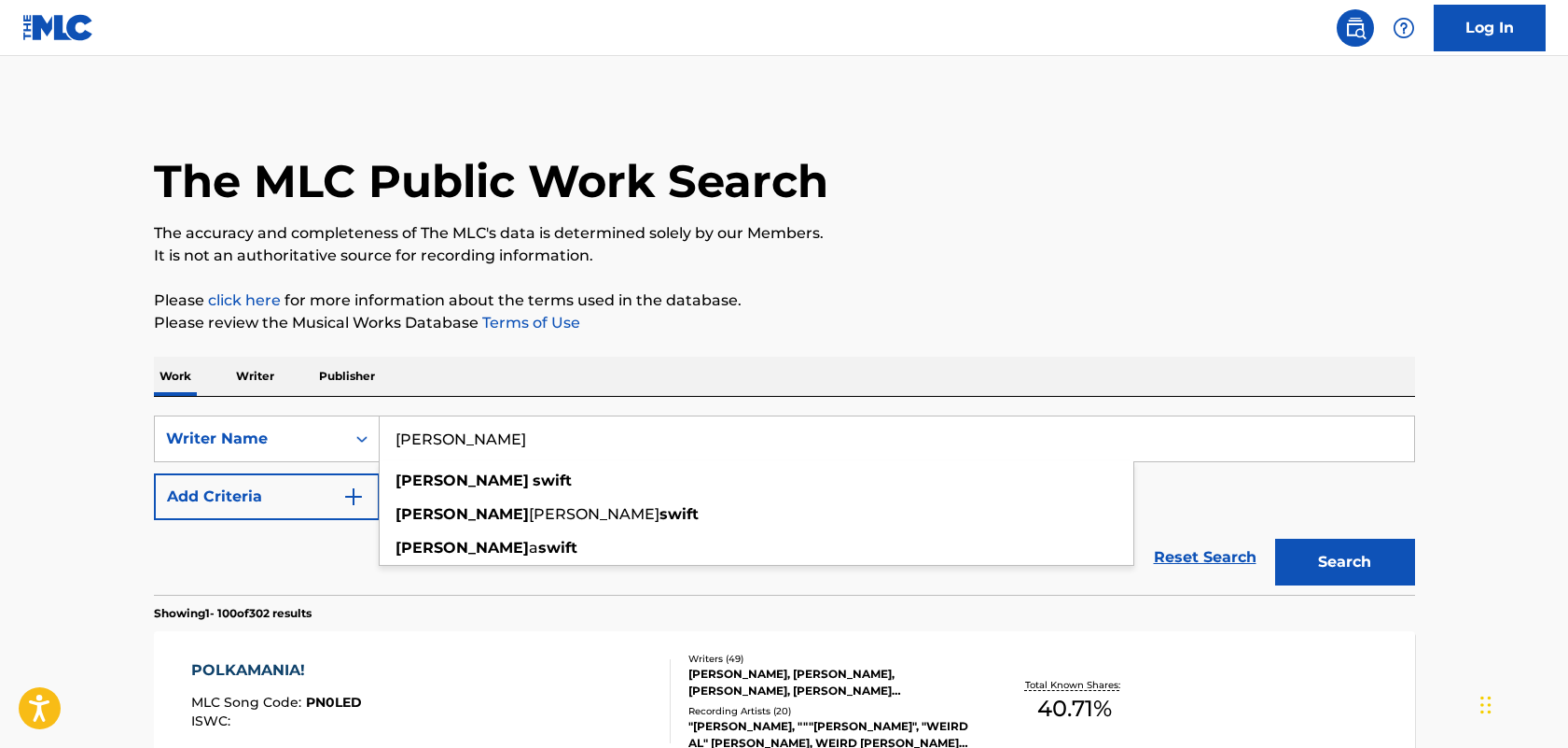
drag, startPoint x: 508, startPoint y: 446, endPoint x: 386, endPoint y: 419, distance: 125.0
click at [386, 419] on input "[PERSON_NAME]" at bounding box center [897, 439] width 1034 height 45
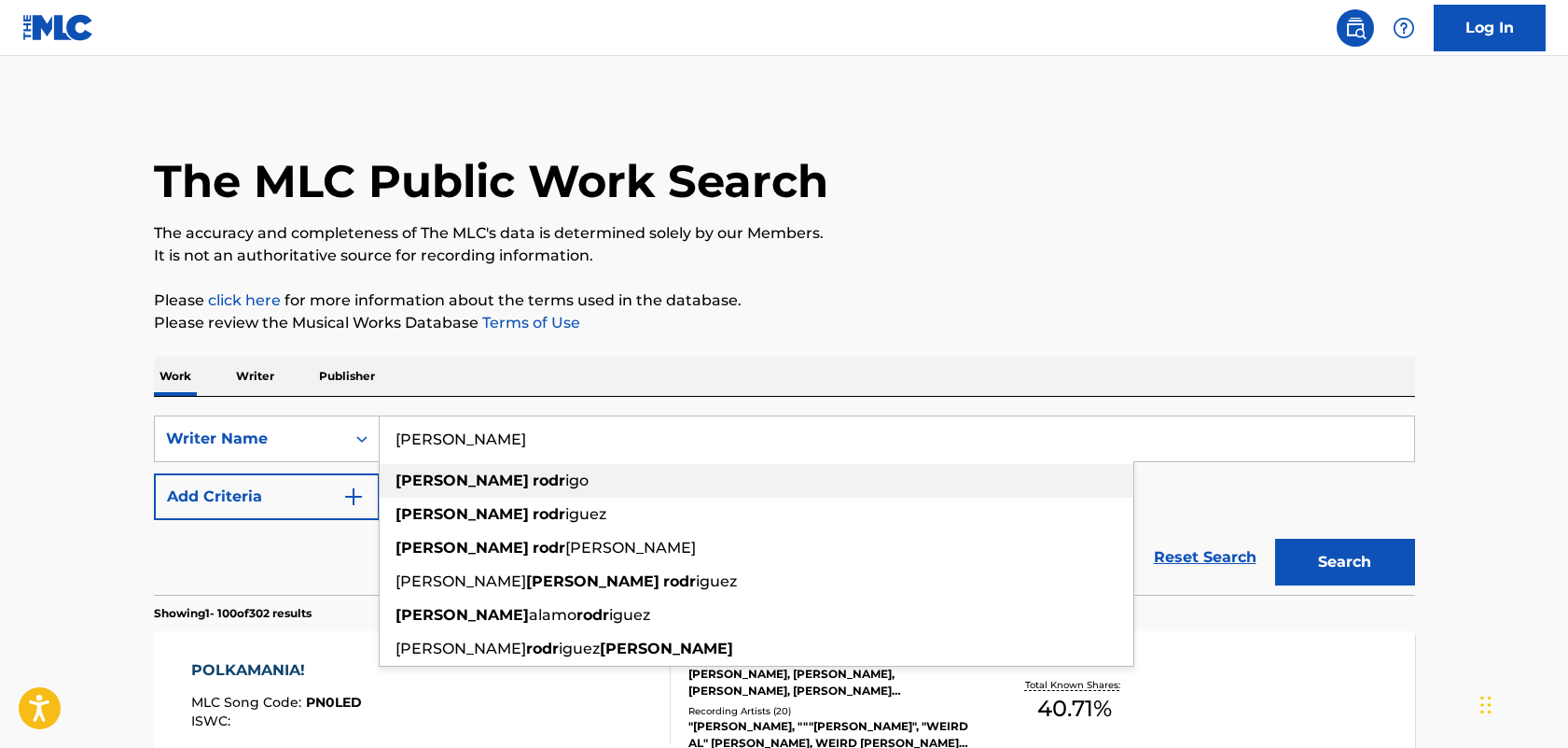
click at [533, 481] on strong "rodr" at bounding box center [549, 480] width 33 height 17
type input "[PERSON_NAME]"
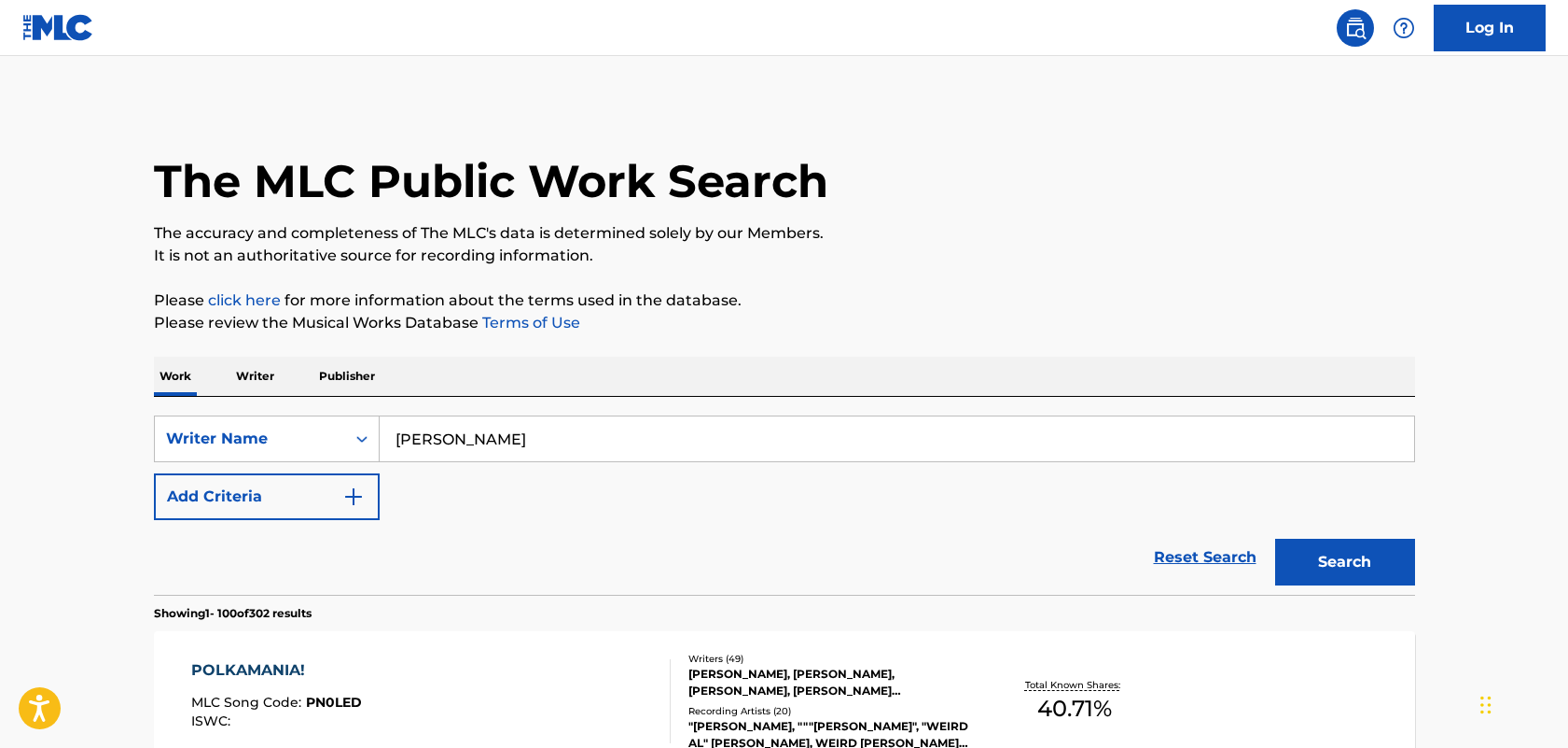
click at [1275, 539] on button "Search" at bounding box center [1345, 562] width 140 height 47
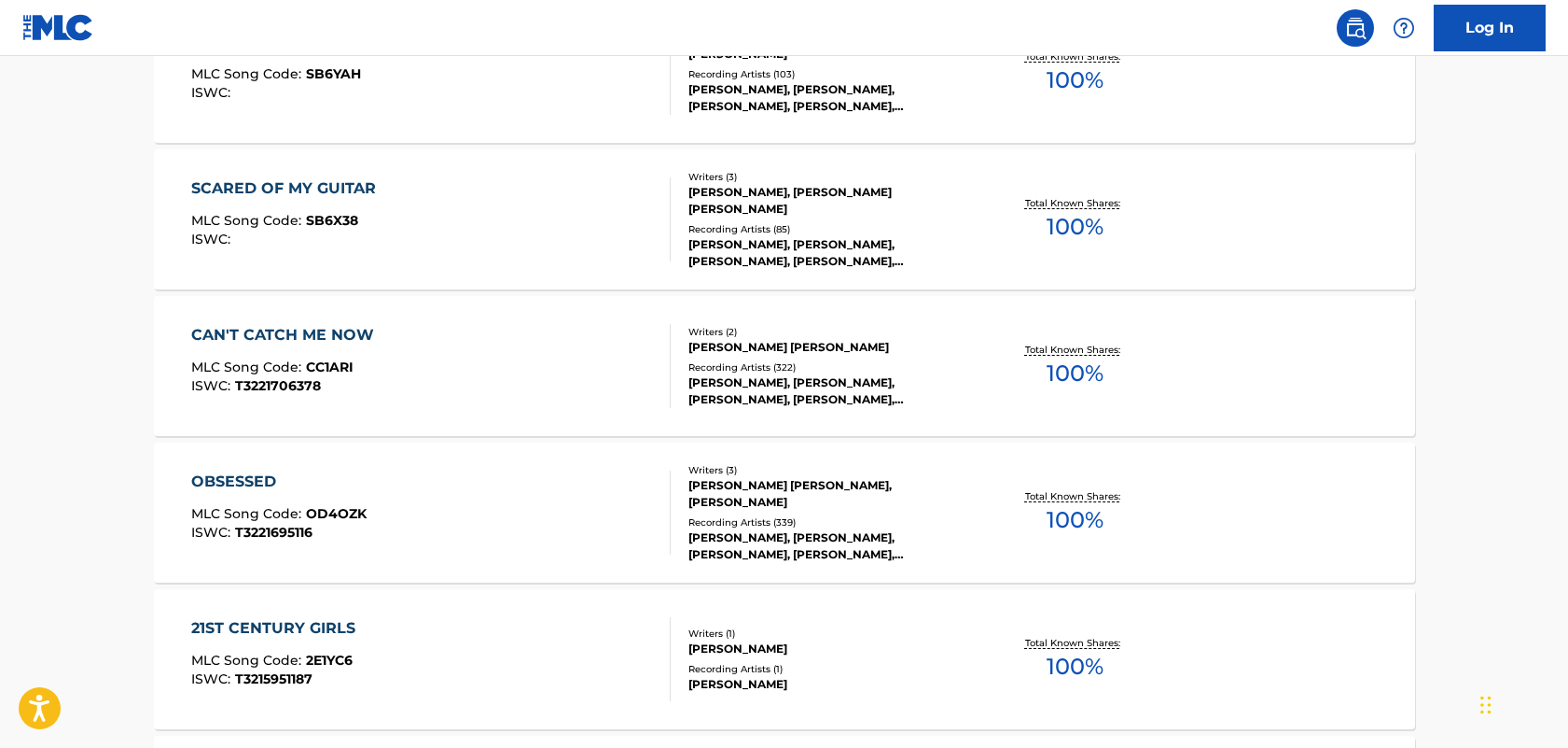
scroll to position [1071, 0]
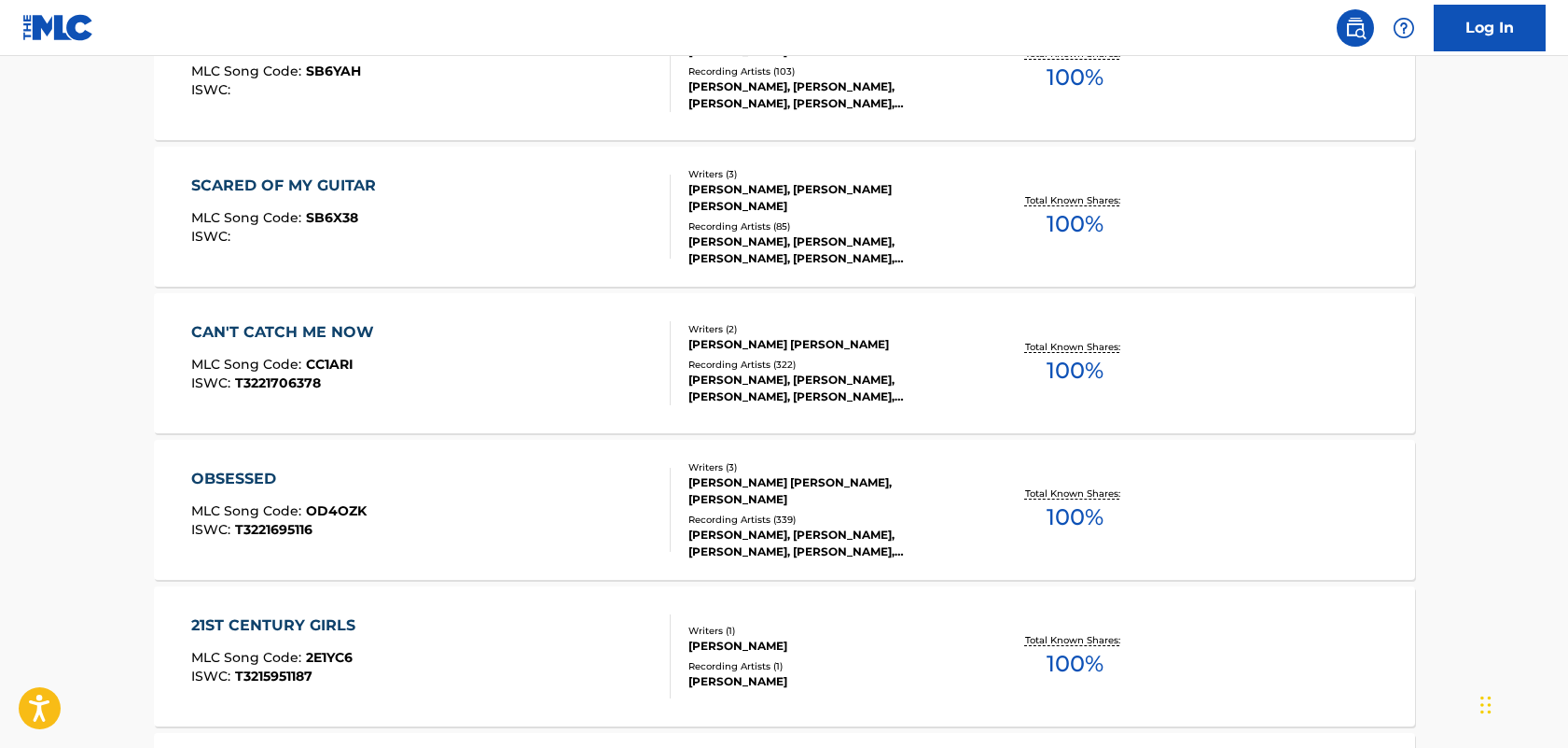
click at [328, 334] on div "CAN'T CATCH ME NOW" at bounding box center [287, 331] width 192 height 22
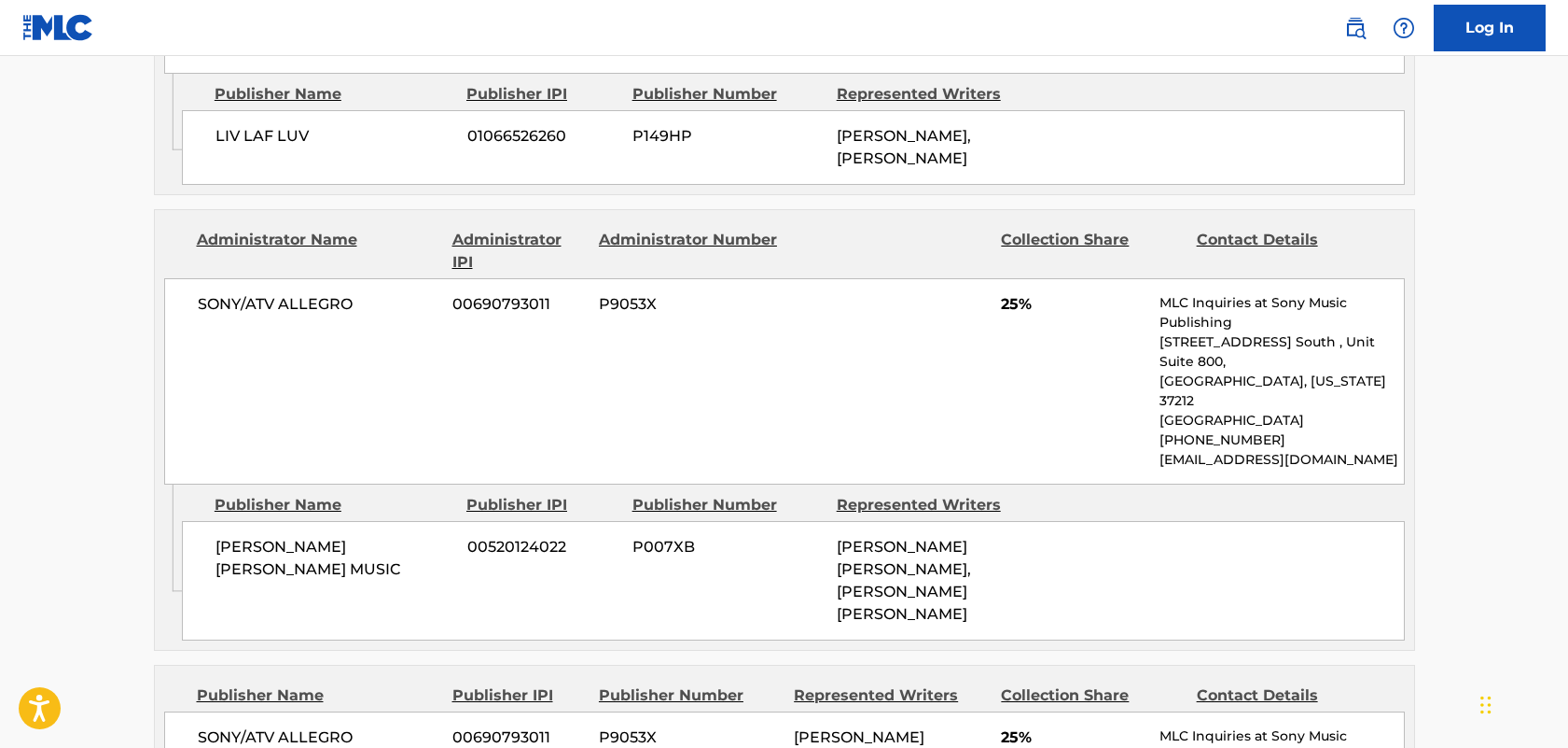
scroll to position [1158, 0]
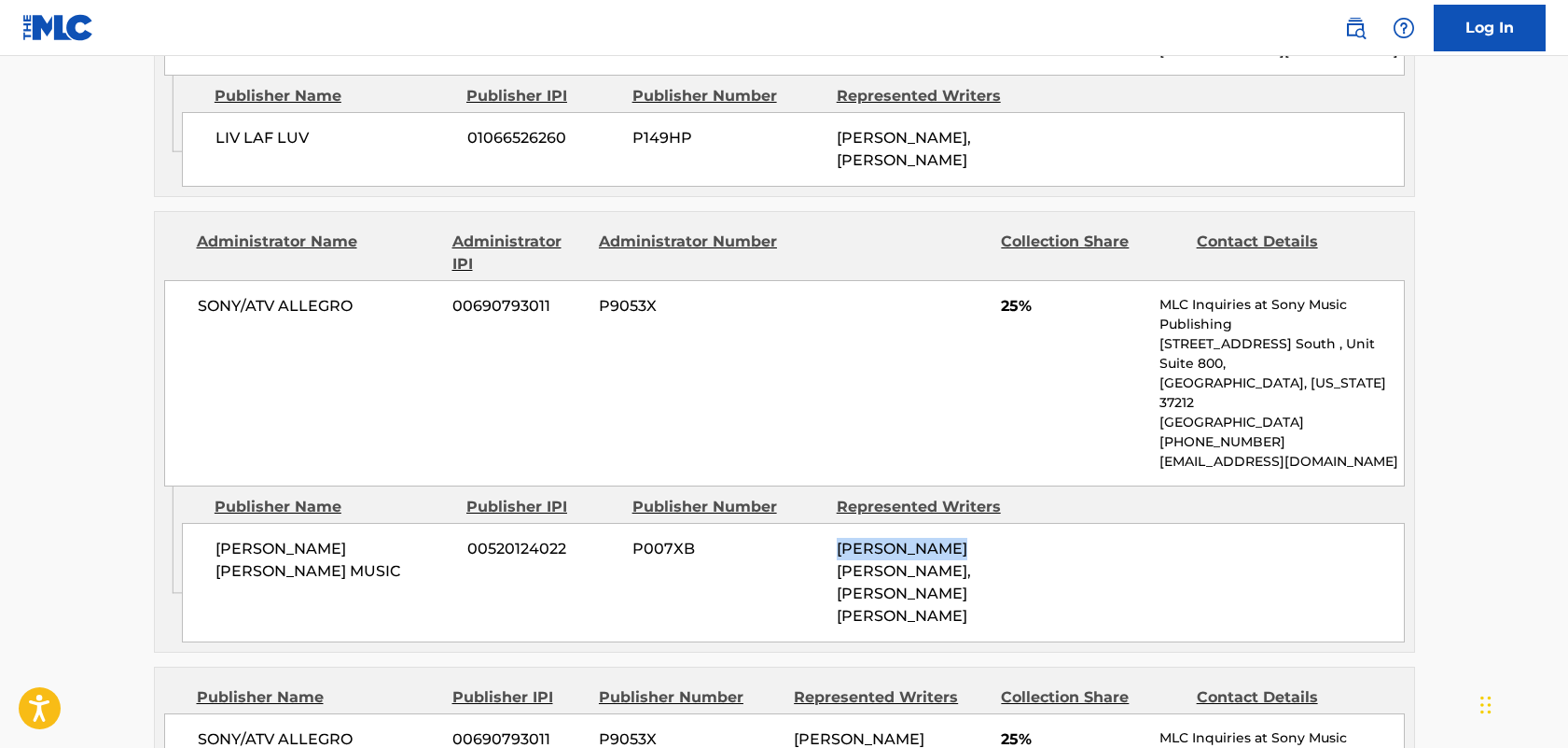
drag, startPoint x: 967, startPoint y: 458, endPoint x: 827, endPoint y: 463, distance: 140.1
click at [827, 522] on div "[PERSON_NAME] [PERSON_NAME] MUSIC 00520124022 P007XB [PERSON_NAME] [PERSON_NAME…" at bounding box center [794, 582] width 1224 height 119
drag, startPoint x: 993, startPoint y: 468, endPoint x: 818, endPoint y: 465, distance: 175.0
click at [818, 522] on div "[PERSON_NAME] [PERSON_NAME] MUSIC 00520124022 P007XB [PERSON_NAME] [PERSON_NAME…" at bounding box center [794, 582] width 1224 height 119
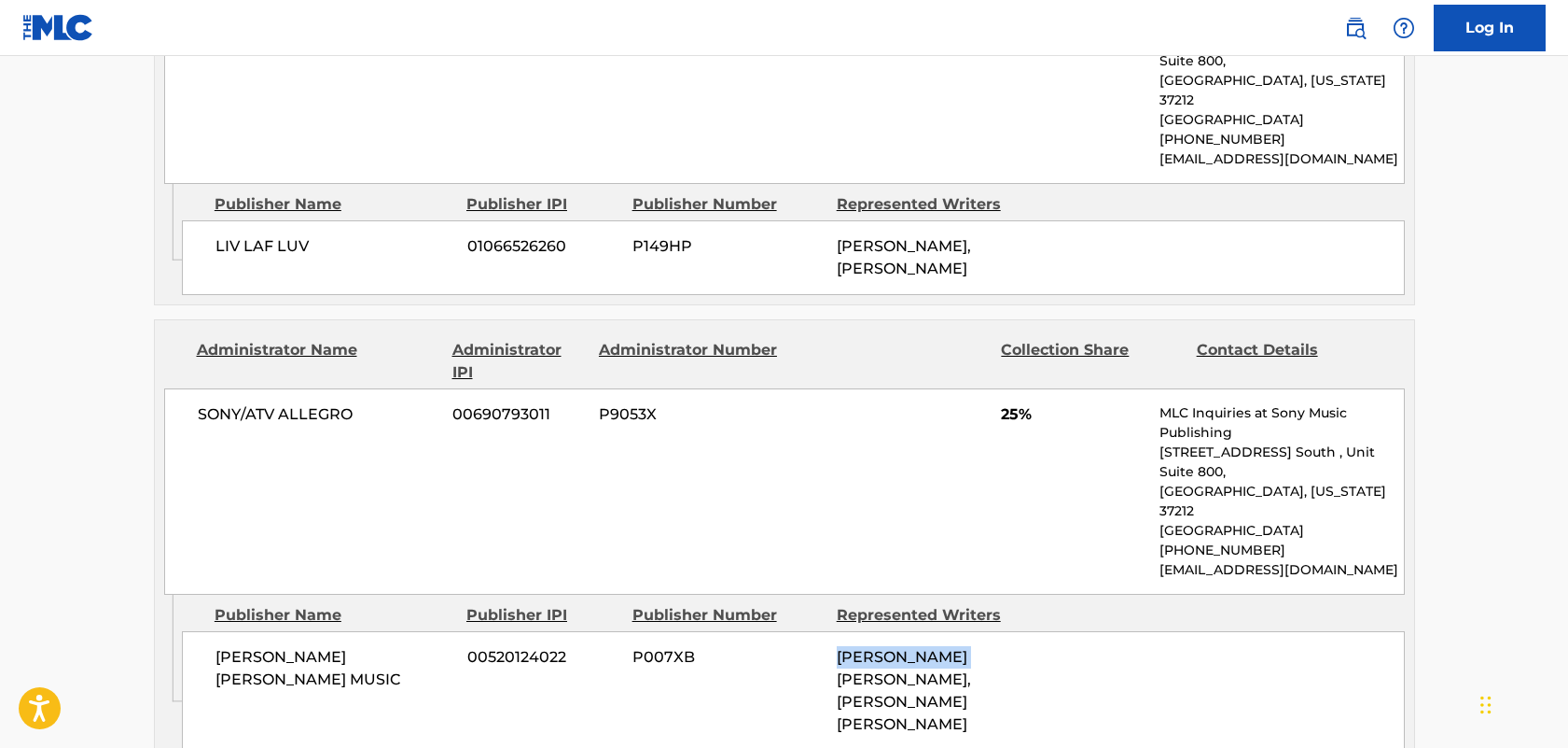
scroll to position [1048, 0]
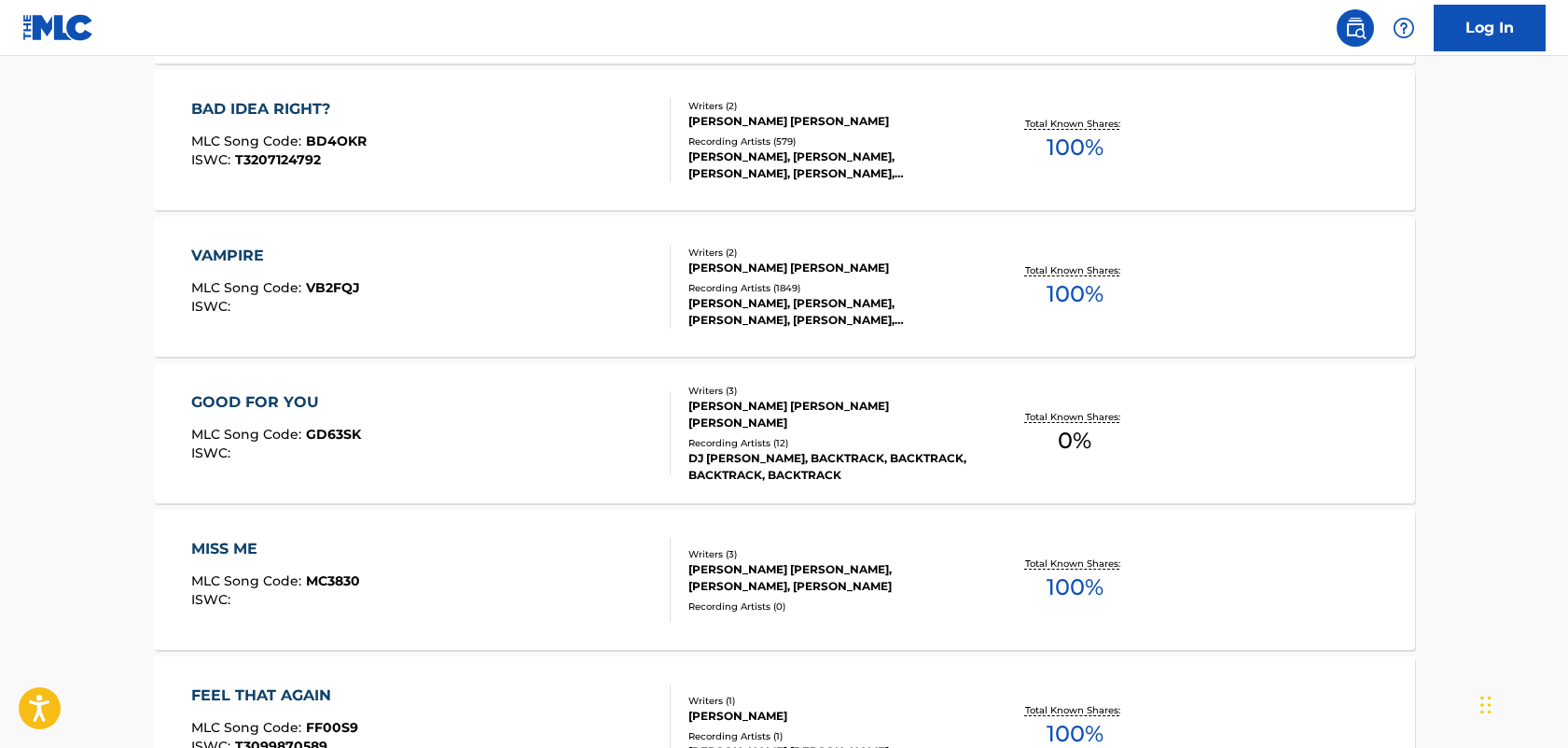
scroll to position [3346, 0]
click at [229, 260] on div "VAMPIRE" at bounding box center [275, 254] width 169 height 22
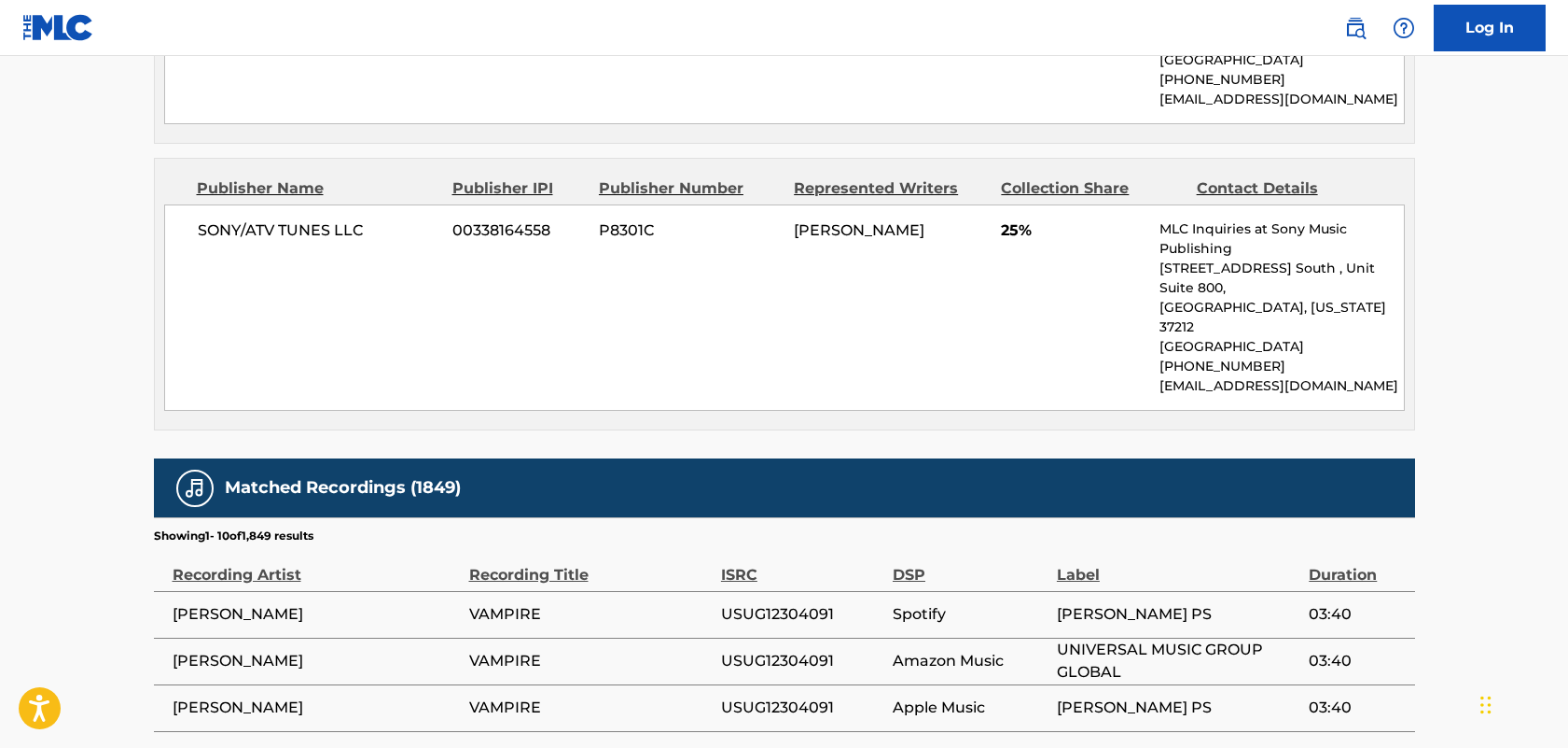
scroll to position [1887, 0]
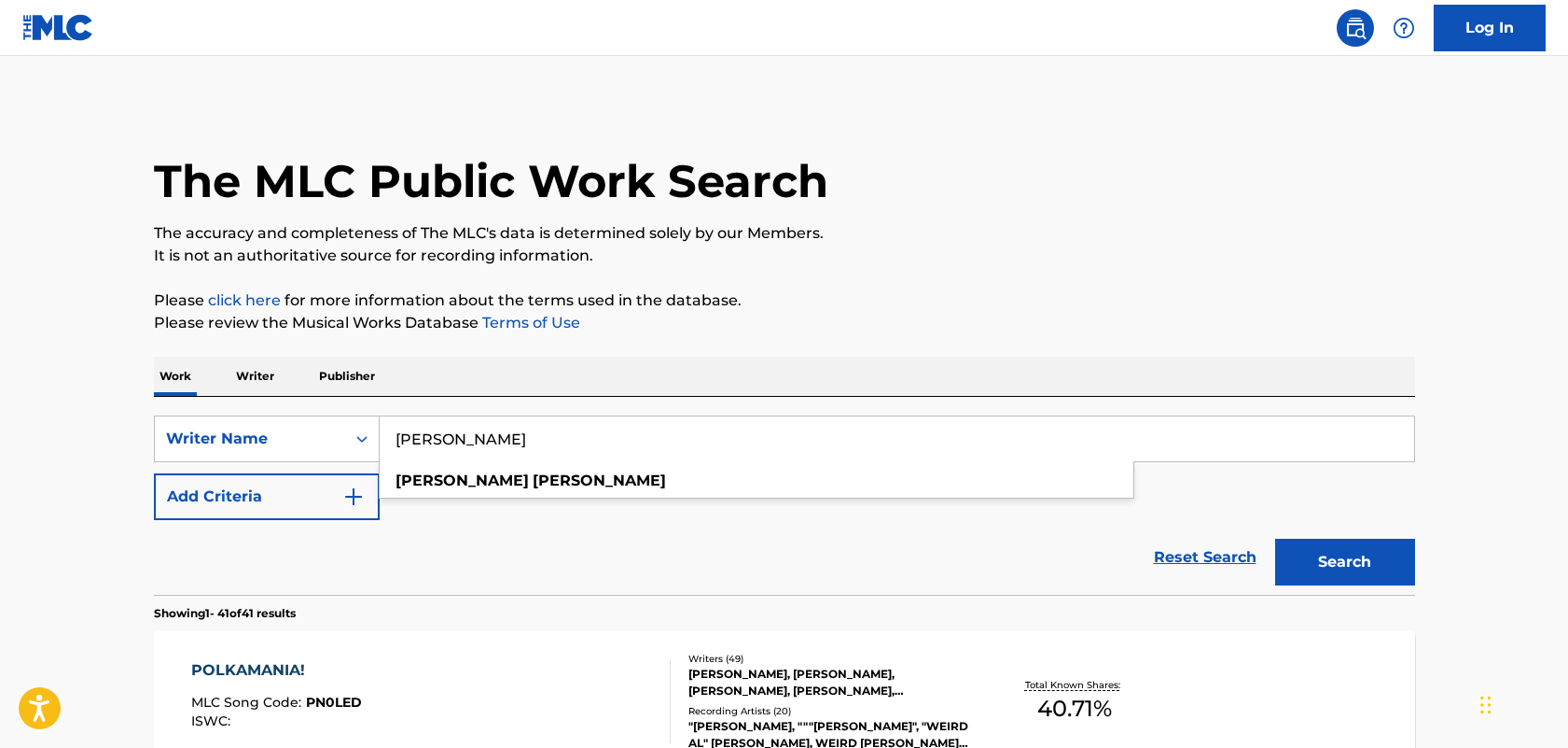
drag, startPoint x: 526, startPoint y: 446, endPoint x: 384, endPoint y: 434, distance: 142.5
click at [384, 434] on input "[PERSON_NAME]" at bounding box center [897, 439] width 1034 height 45
click at [1275, 539] on button "Search" at bounding box center [1345, 562] width 140 height 47
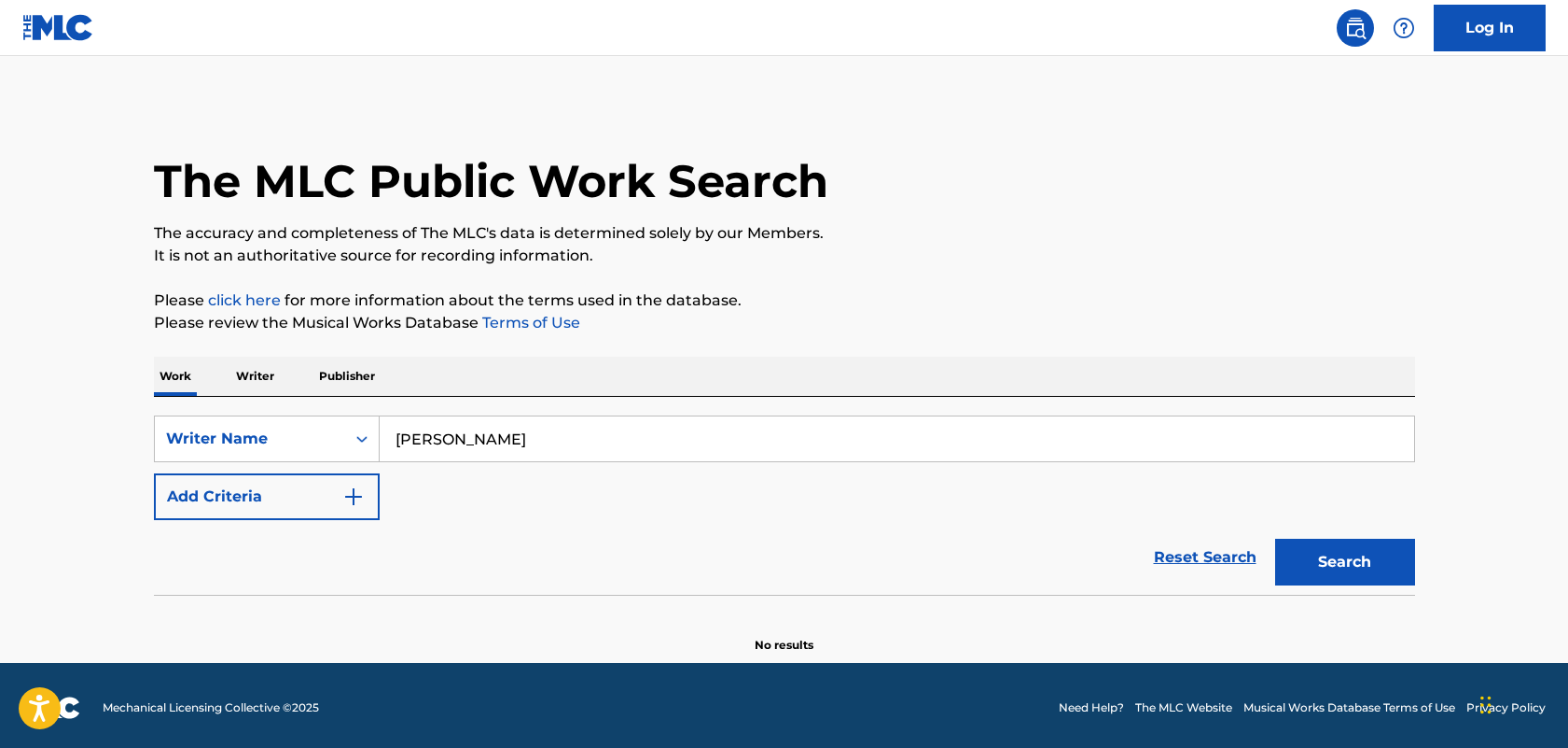
click at [449, 441] on input "[PERSON_NAME]" at bounding box center [897, 439] width 1034 height 45
type input "[PERSON_NAME]"
click at [1275, 539] on button "Search" at bounding box center [1345, 562] width 140 height 47
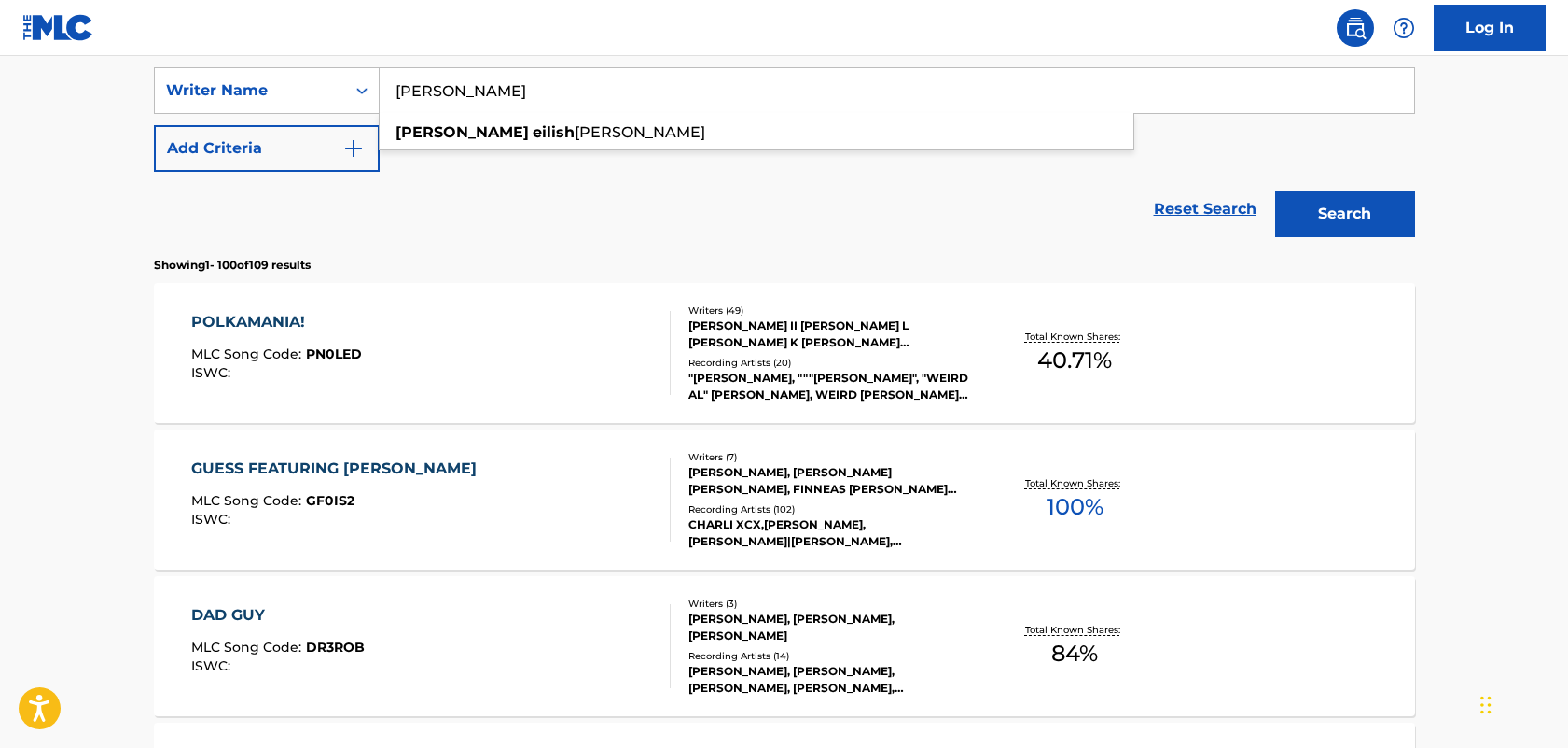
scroll to position [353, 0]
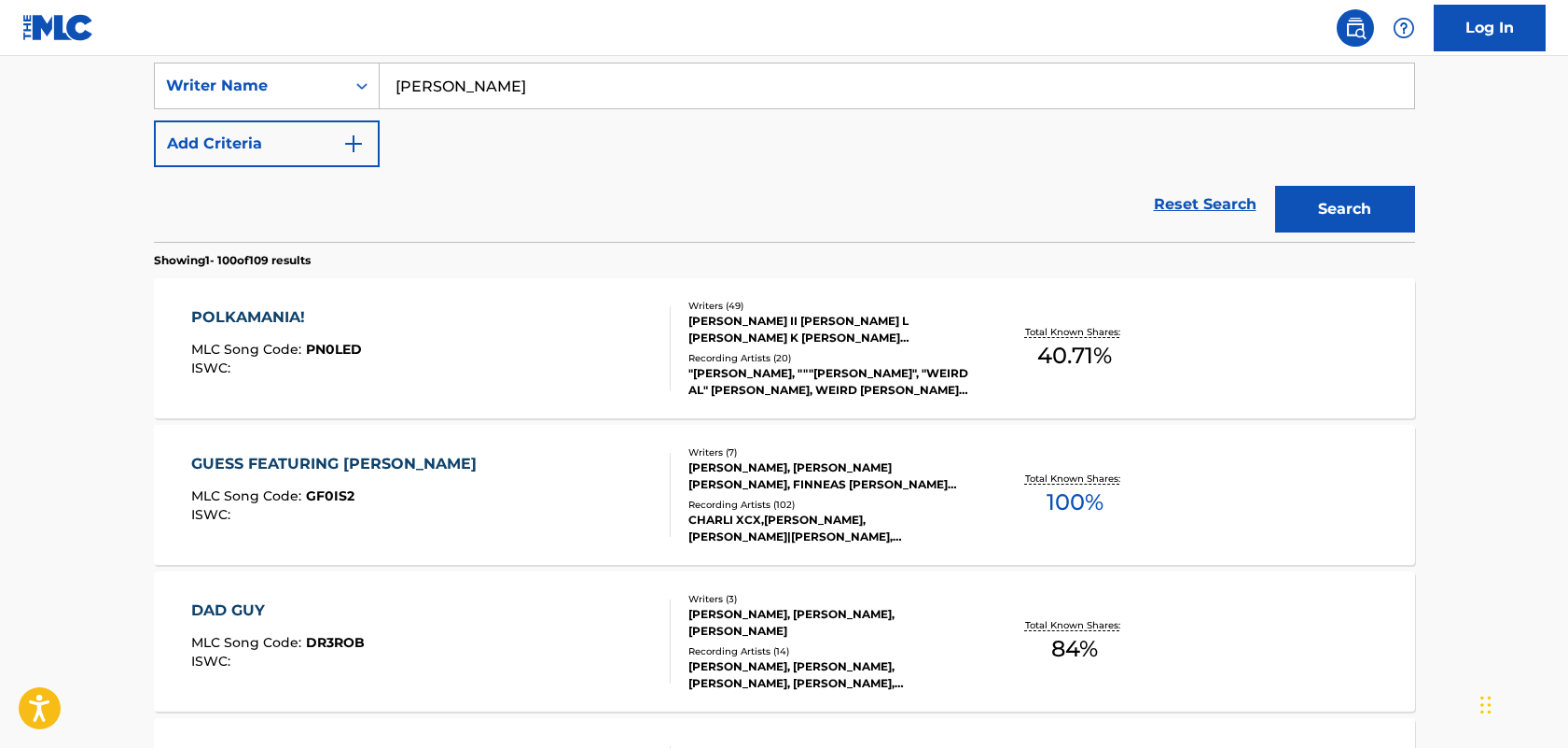
click at [803, 223] on div "Reset Search Search" at bounding box center [784, 205] width 1261 height 75
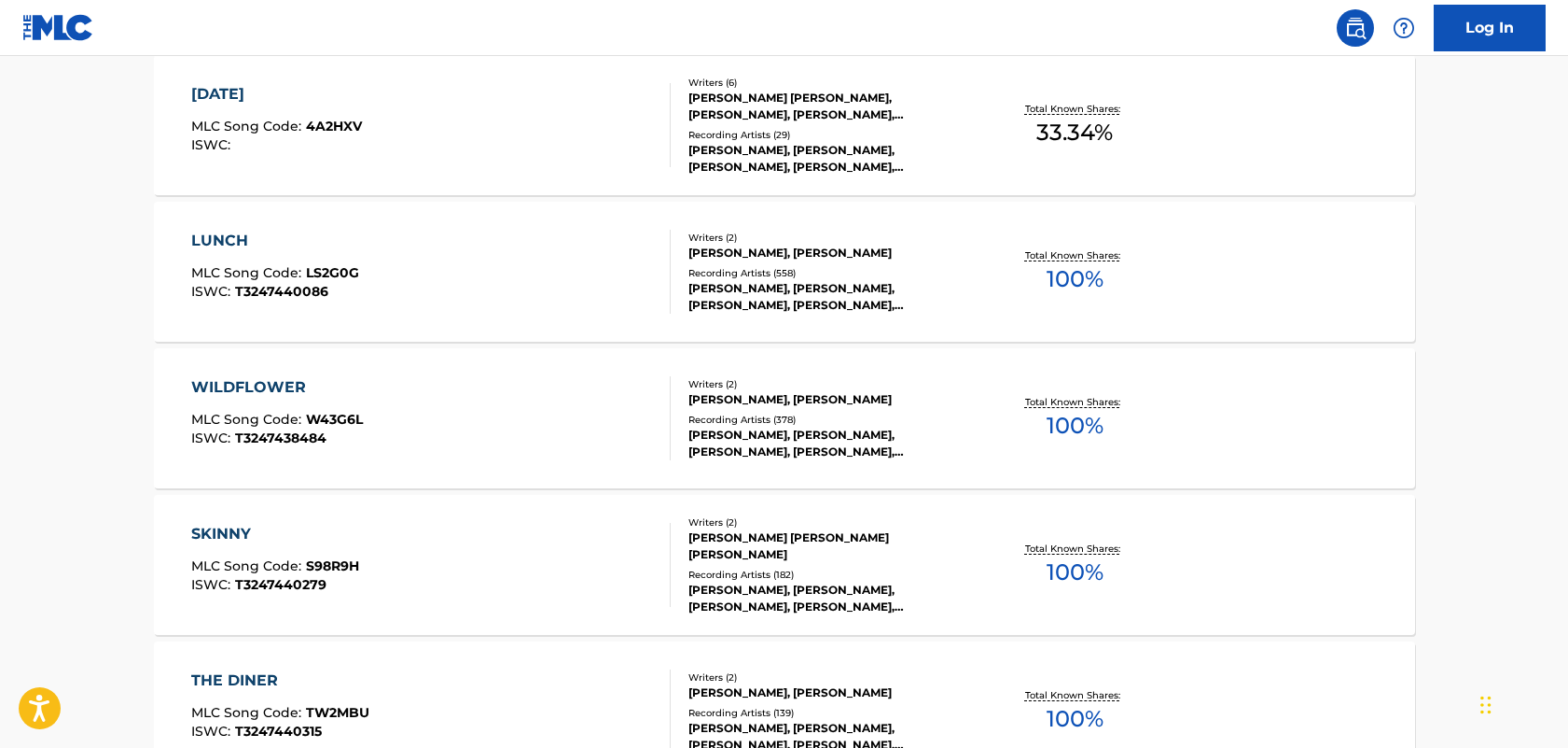
scroll to position [1171, 0]
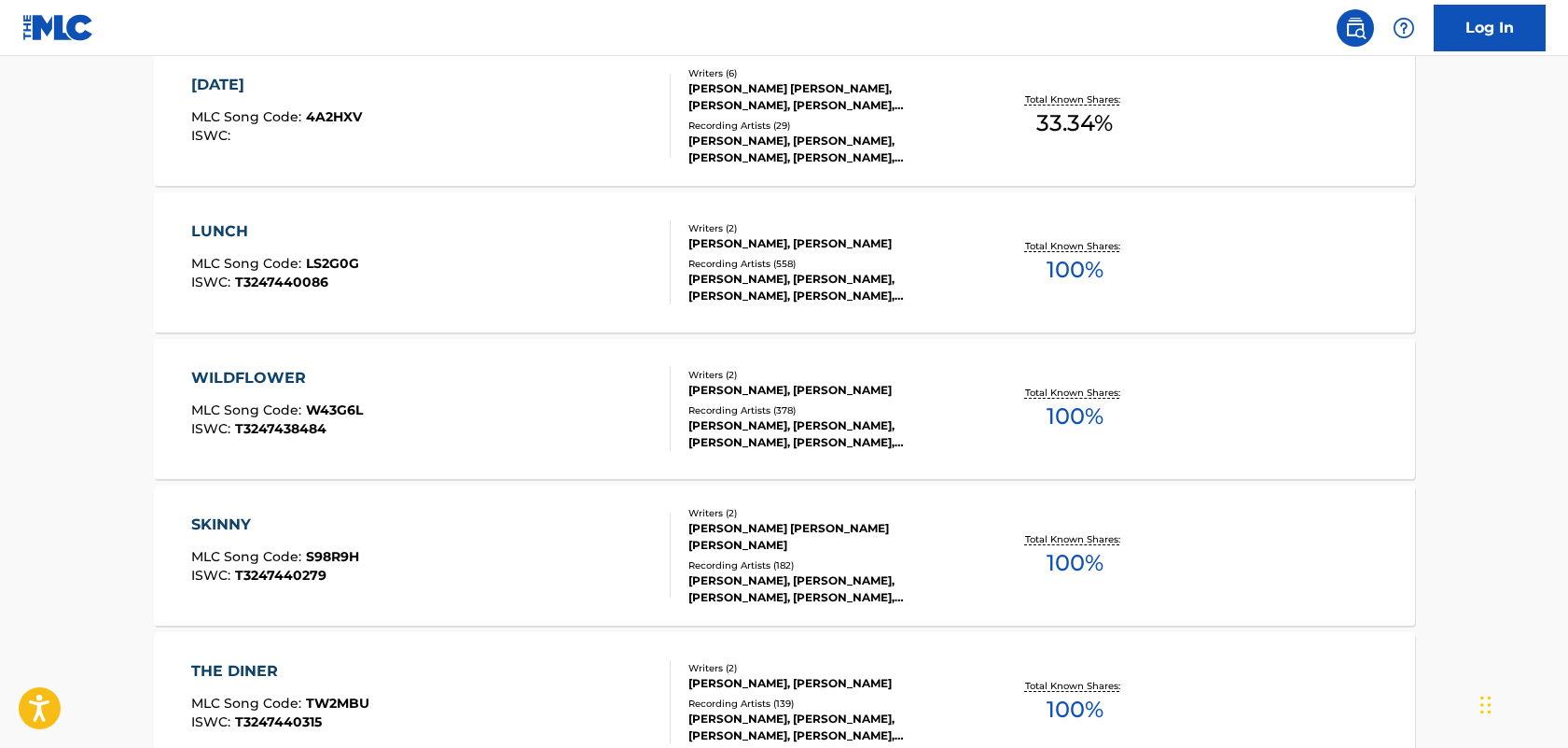
click at [278, 372] on div "WILDFLOWER" at bounding box center [276, 377] width 172 height 22
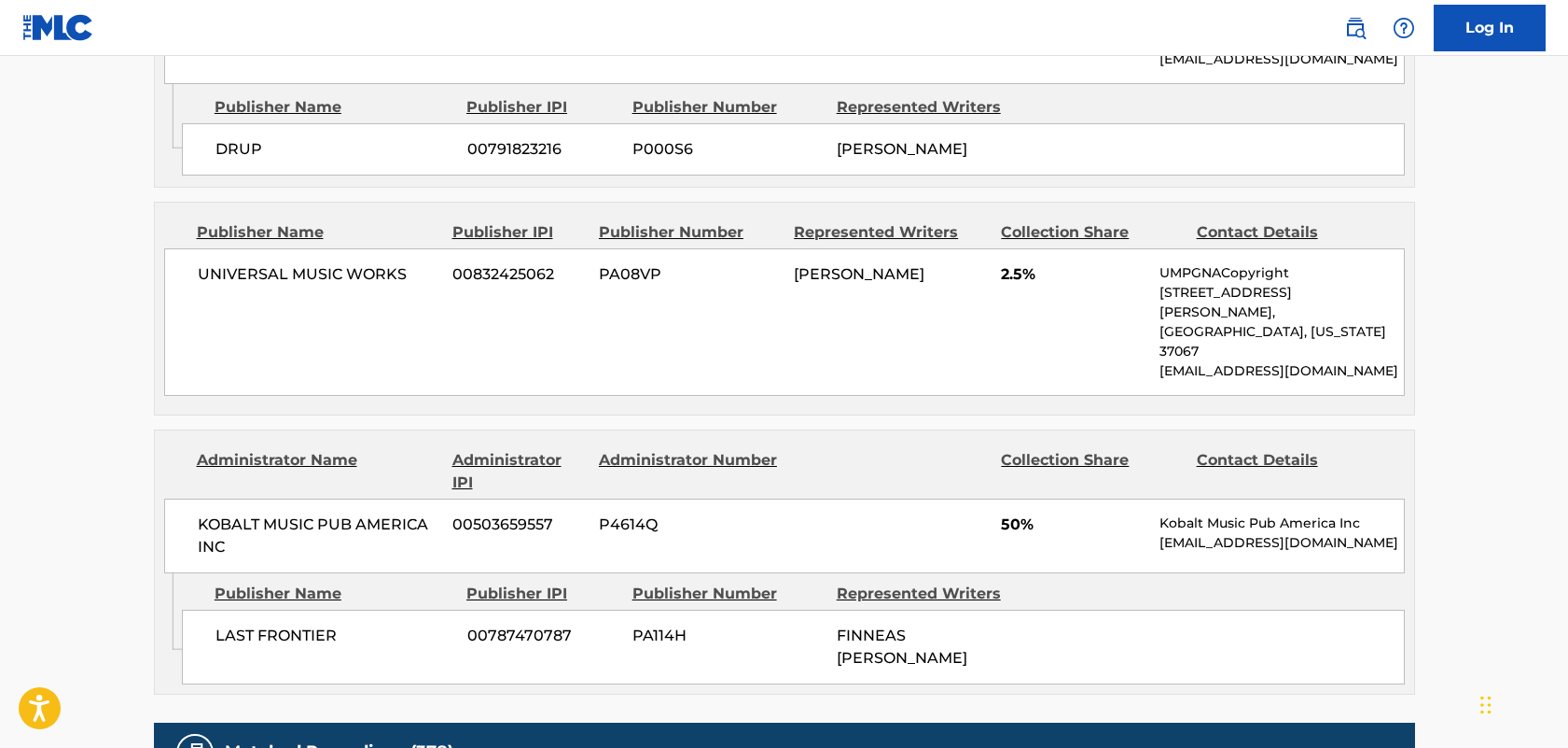
scroll to position [1103, 0]
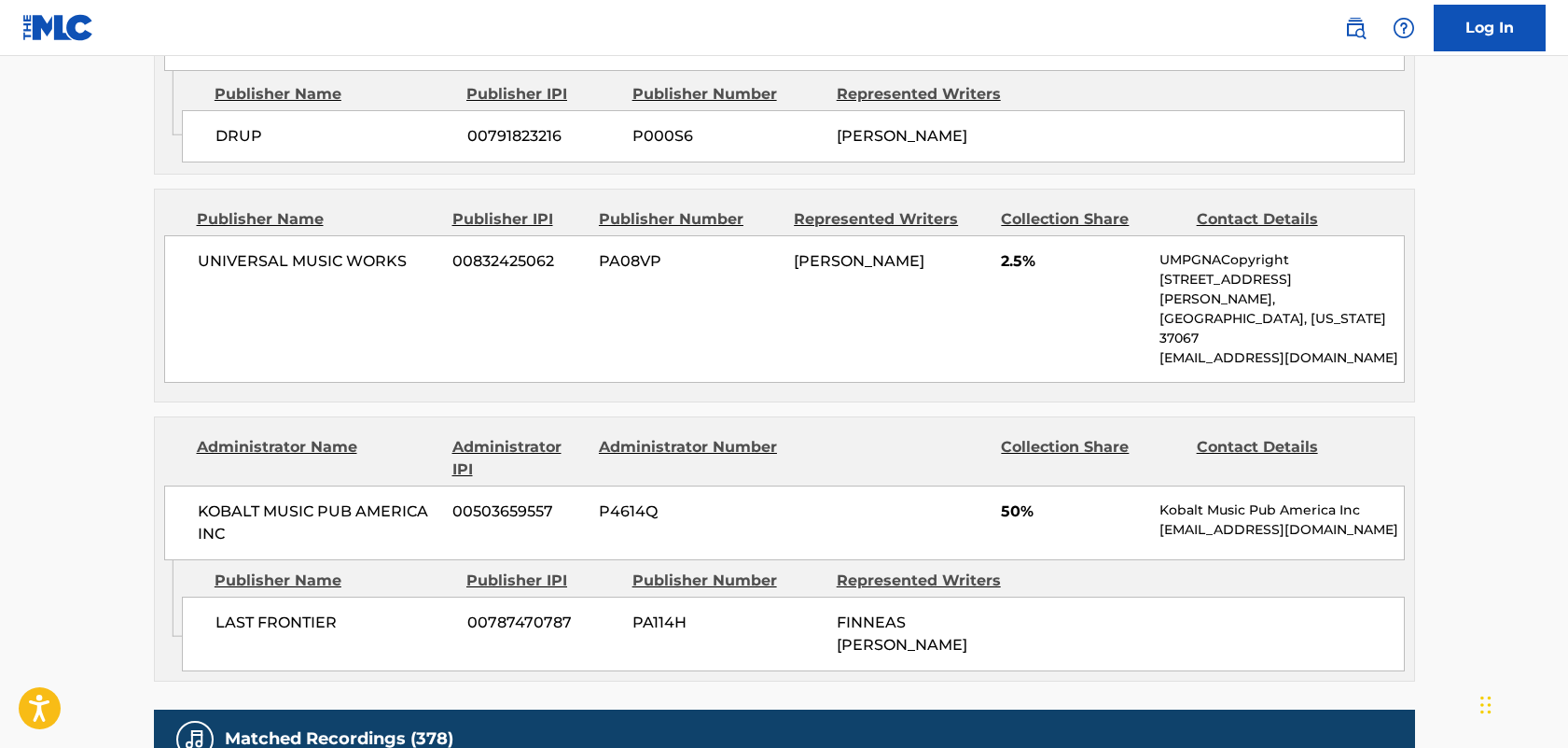
drag, startPoint x: 1397, startPoint y: 466, endPoint x: 1156, endPoint y: 445, distance: 241.9
click at [1156, 486] on div "KOBALT MUSIC PUB AMERICA INC 00503659557 P4614Q 50% Kobalt Music Pub America In…" at bounding box center [784, 523] width 1241 height 75
drag, startPoint x: 891, startPoint y: 254, endPoint x: 790, endPoint y: 237, distance: 102.4
click at [790, 237] on div "UNIVERSAL MUSIC WORKS 00832425062 PA08VP [PERSON_NAME] 2.5% UMPGNACopyright [ST…" at bounding box center [784, 309] width 1241 height 148
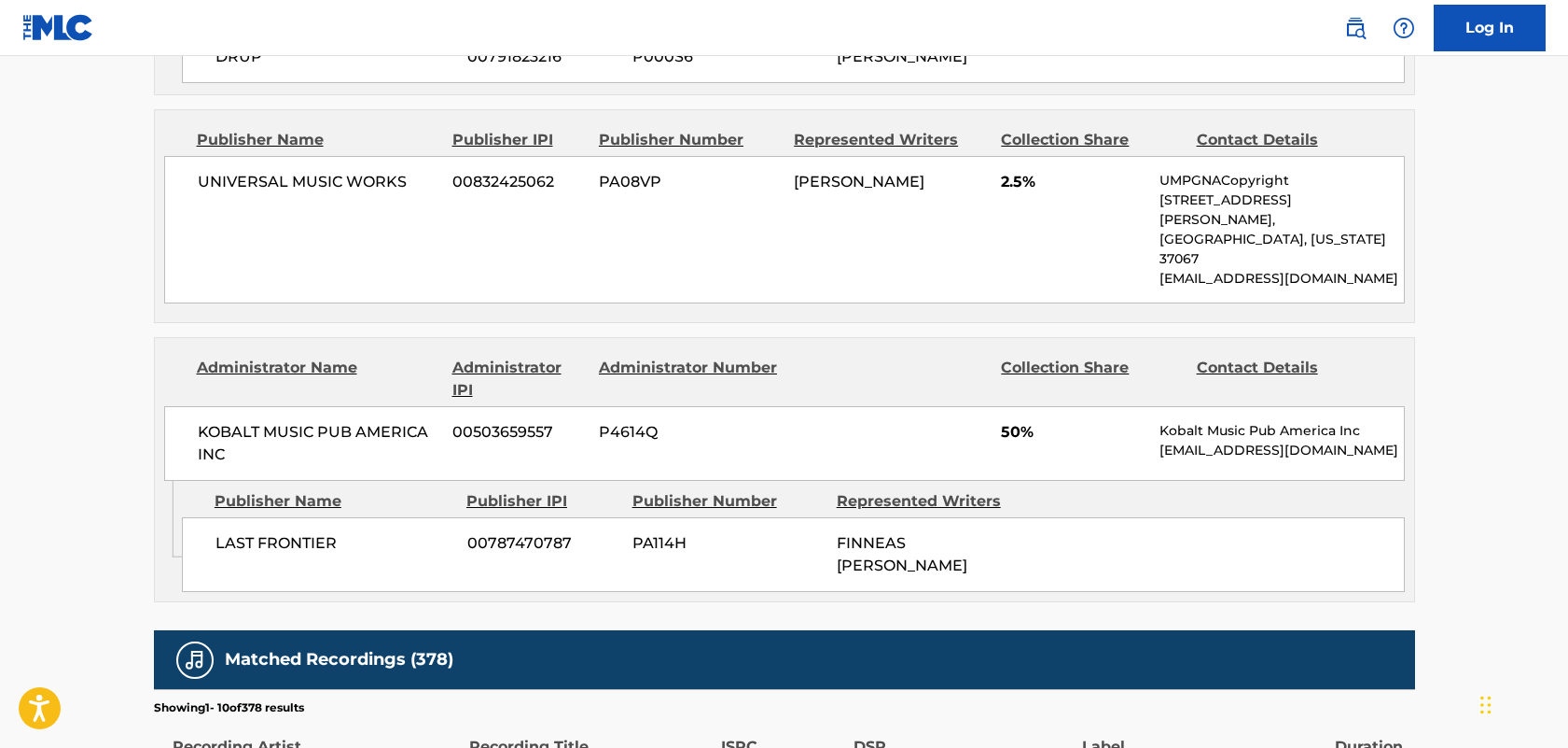
scroll to position [1185, 0]
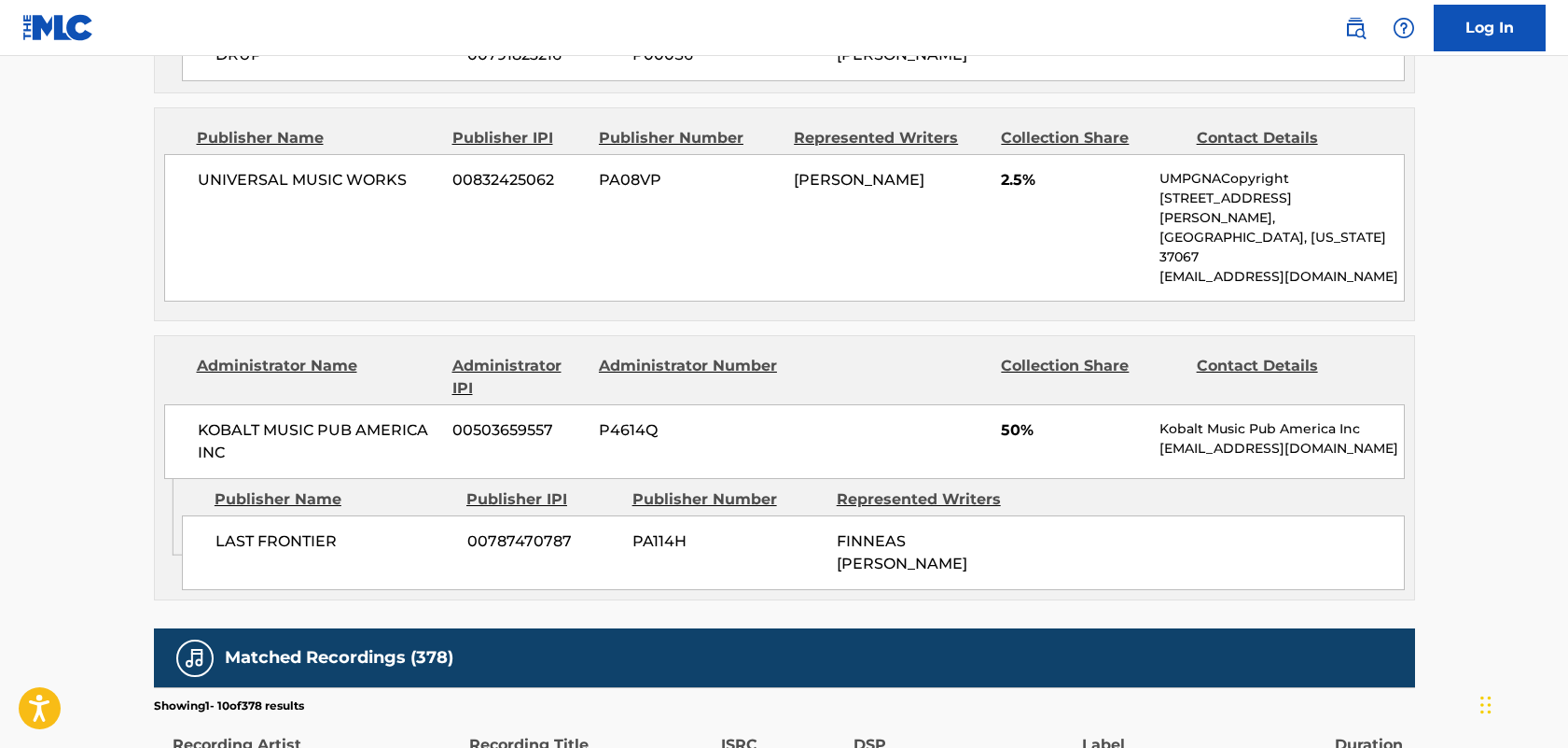
click at [1092, 221] on div "UNIVERSAL MUSIC WORKS 00832425062 PA08VP [PERSON_NAME] 2.5% UMPGNACopyright [ST…" at bounding box center [784, 228] width 1241 height 148
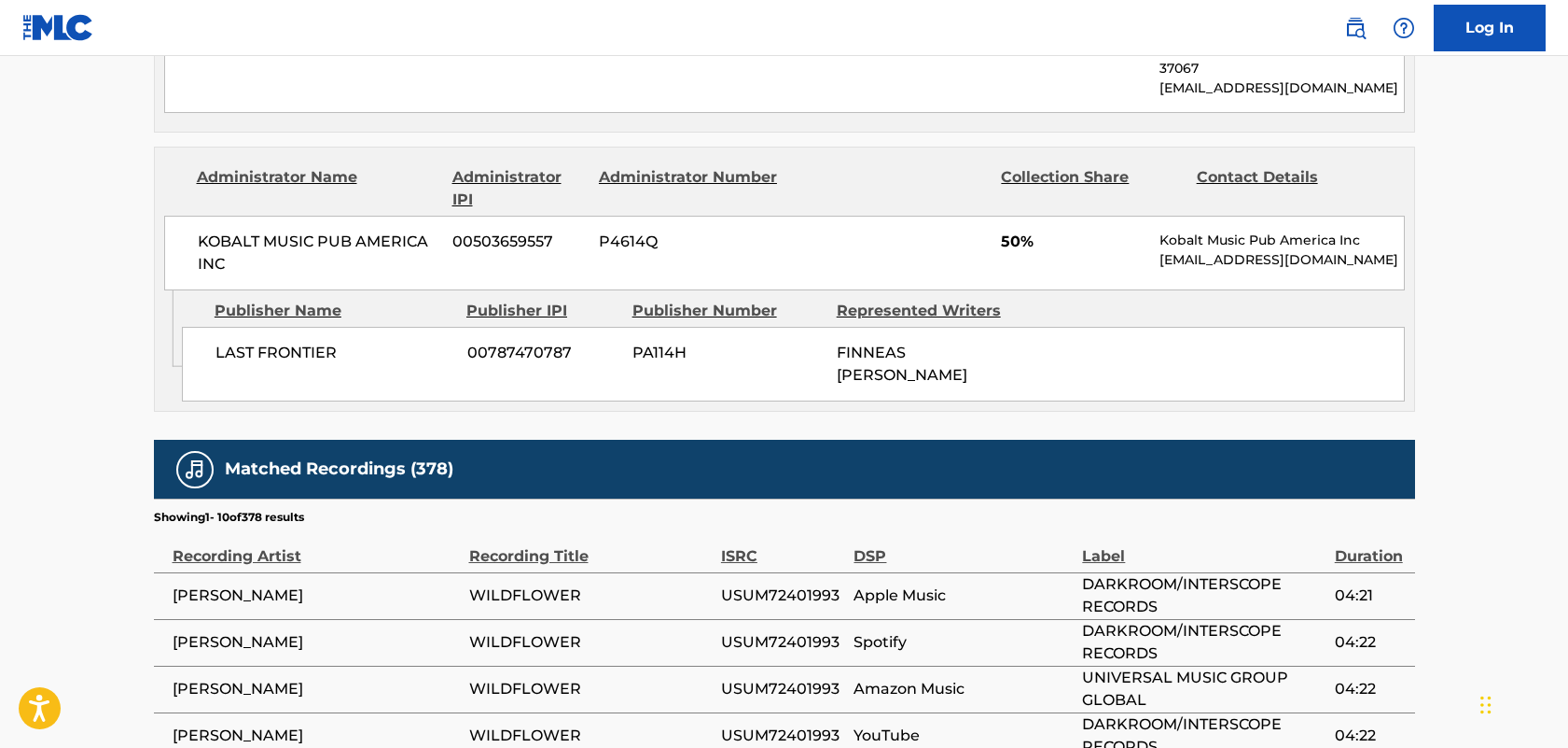
scroll to position [1372, 0]
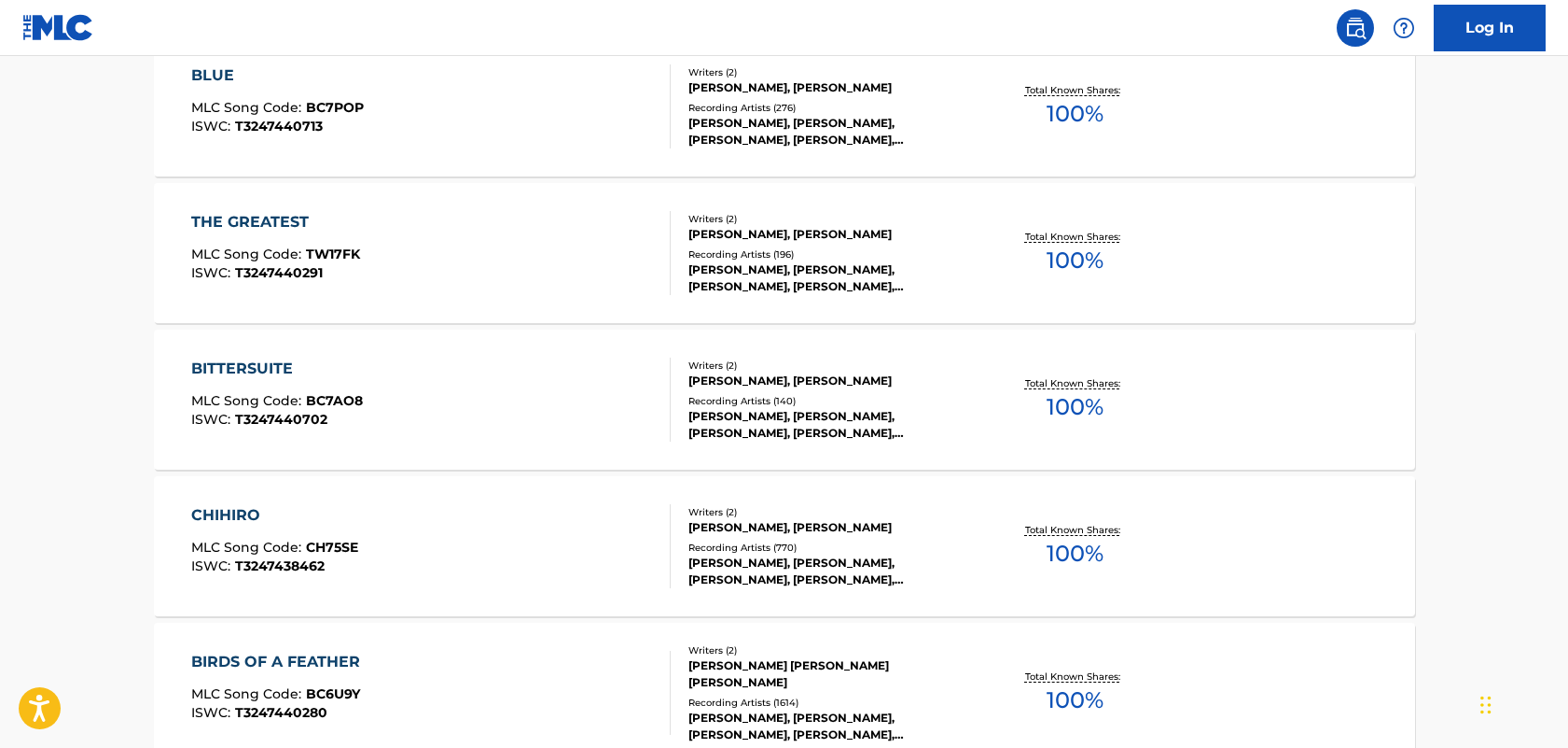
scroll to position [1918, 0]
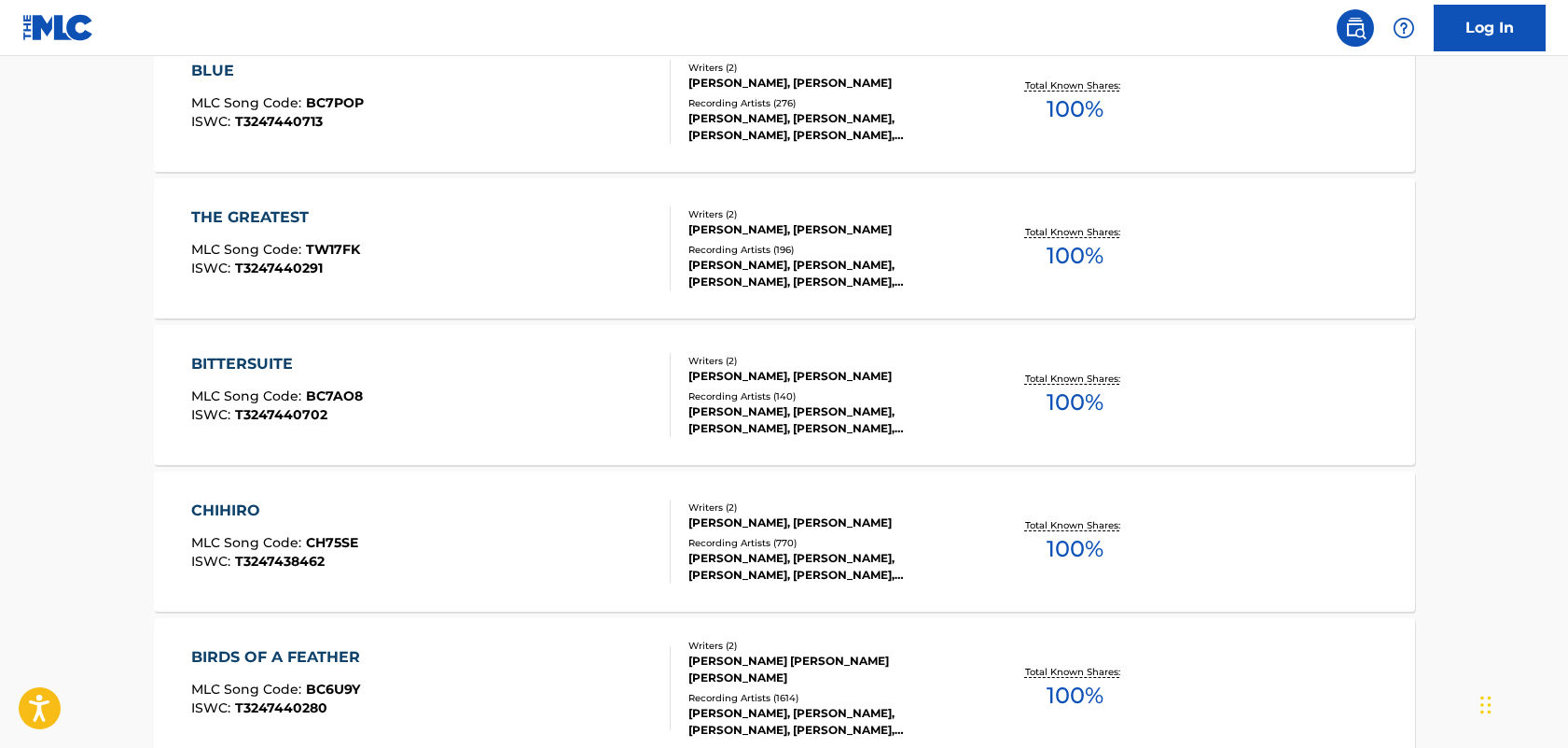
click at [297, 219] on div "THE GREATEST" at bounding box center [275, 217] width 169 height 22
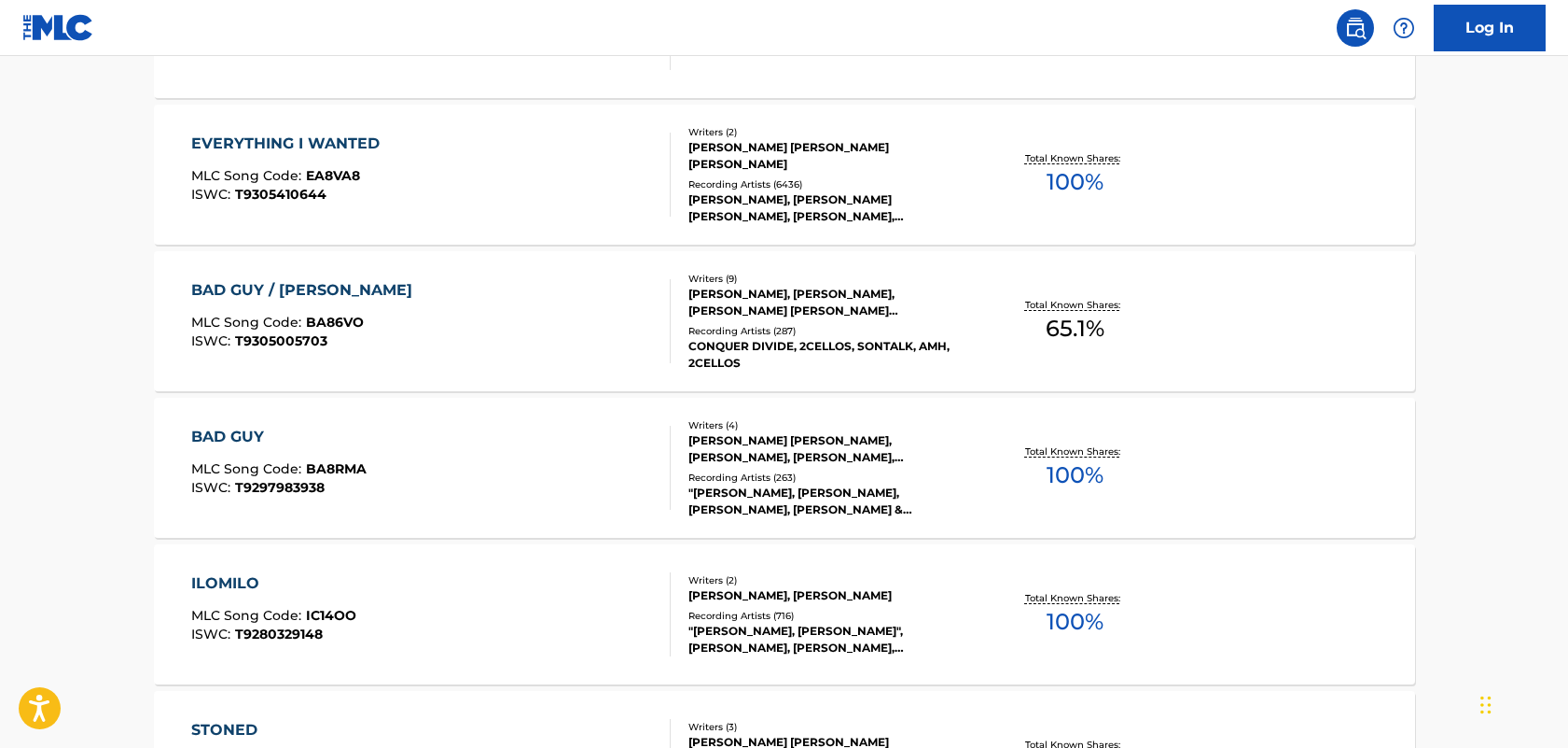
scroll to position [10495, 0]
click at [237, 440] on div "BAD GUY" at bounding box center [278, 434] width 176 height 22
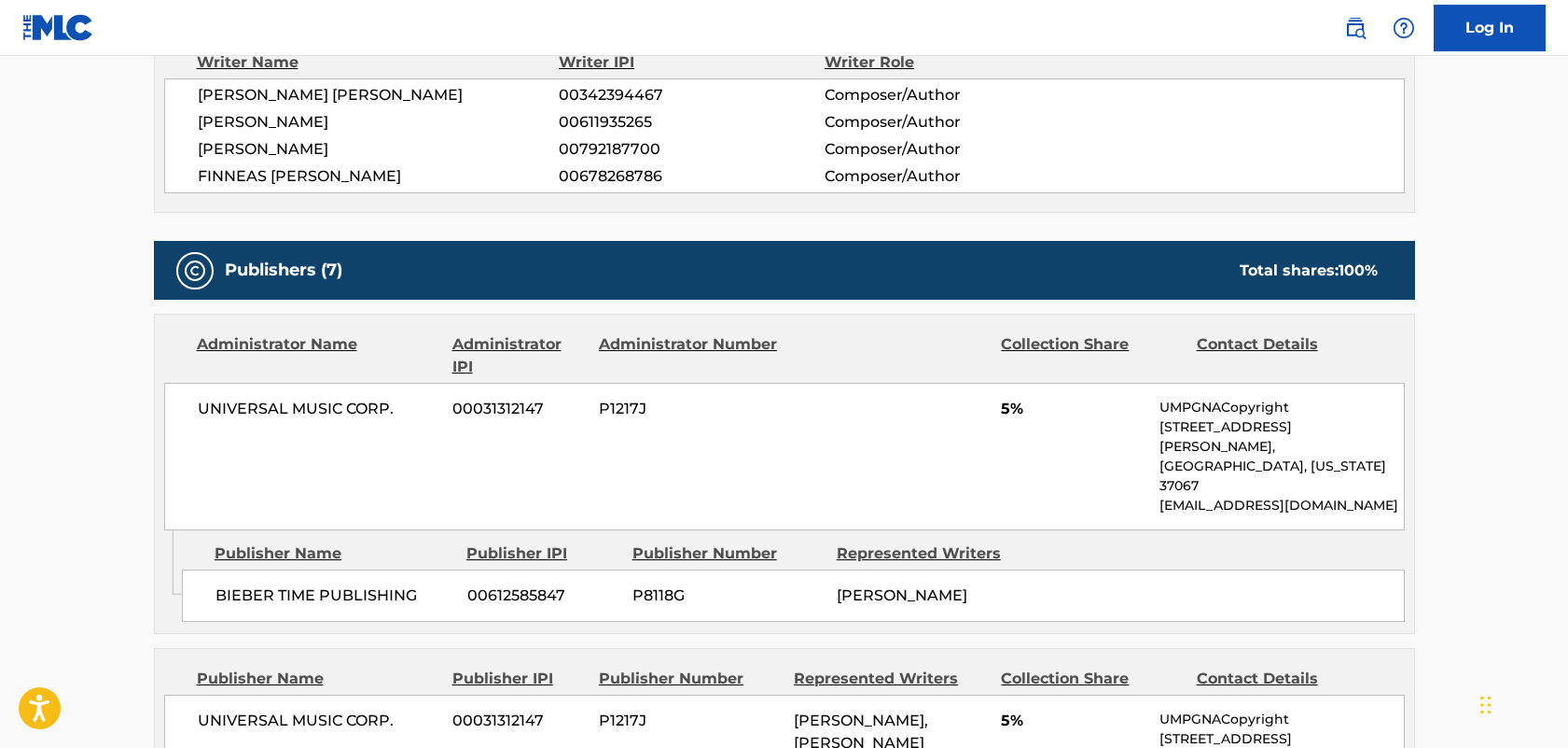
scroll to position [845, 0]
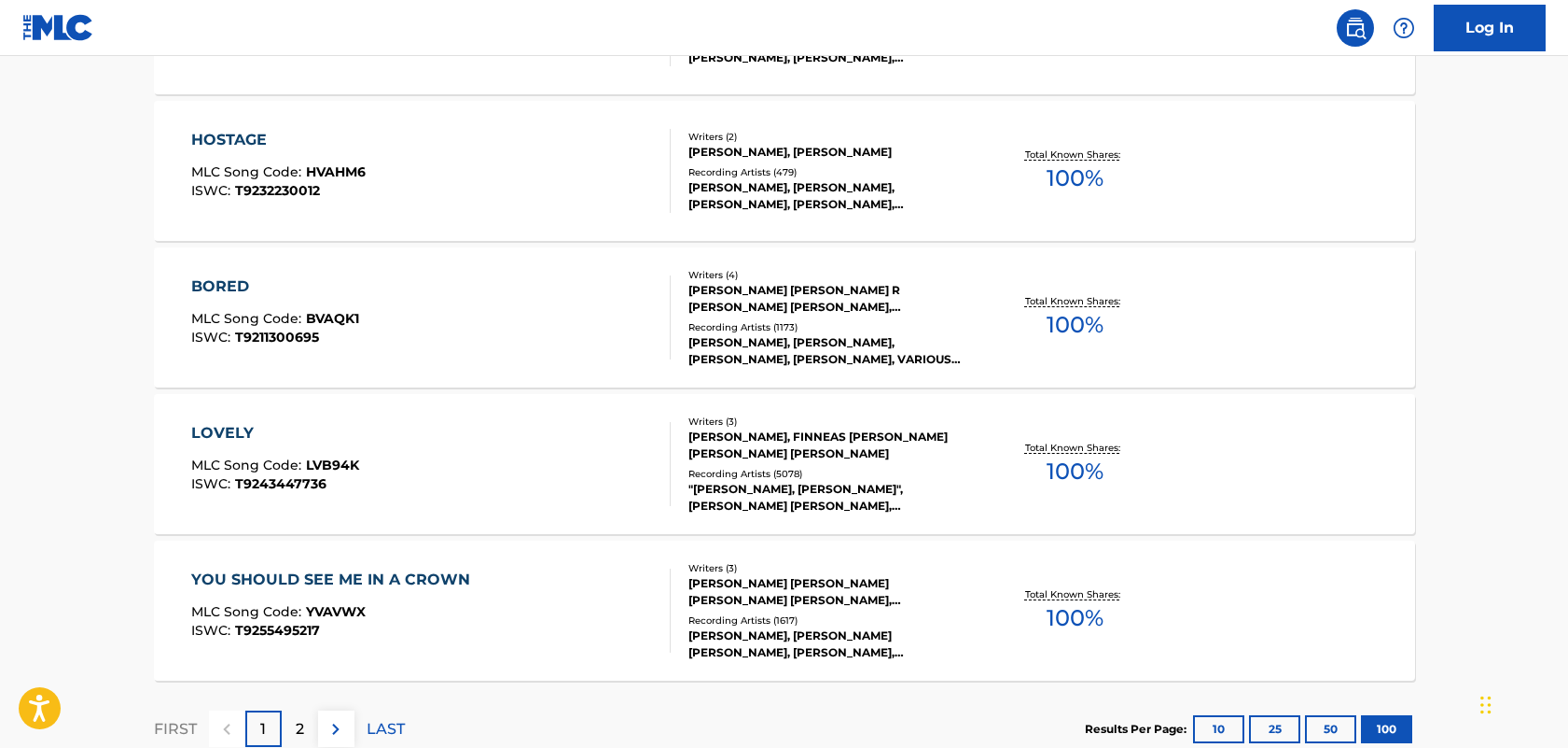
scroll to position [14729, 0]
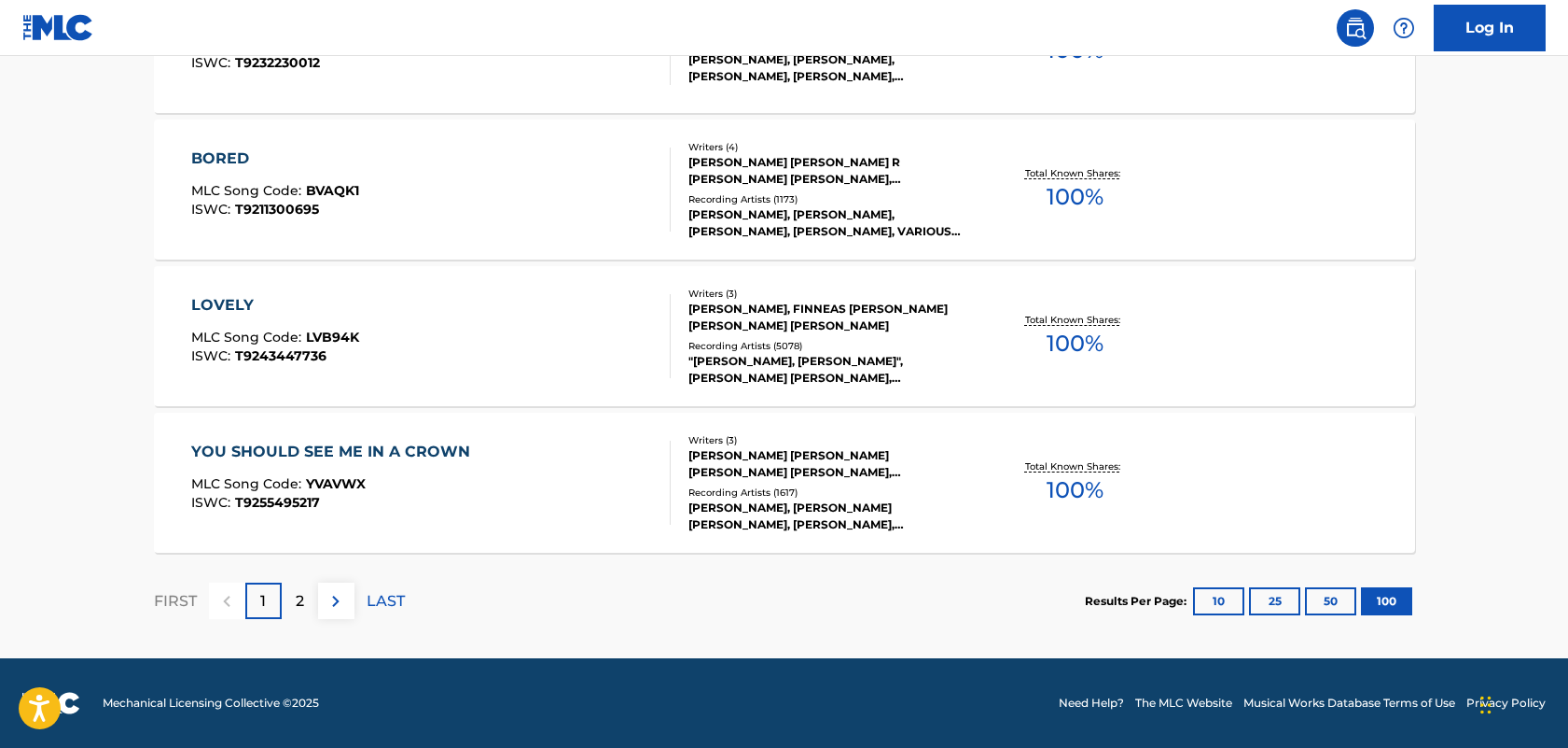
click at [317, 604] on div "FIRST 1 2 LAST" at bounding box center [279, 601] width 251 height 36
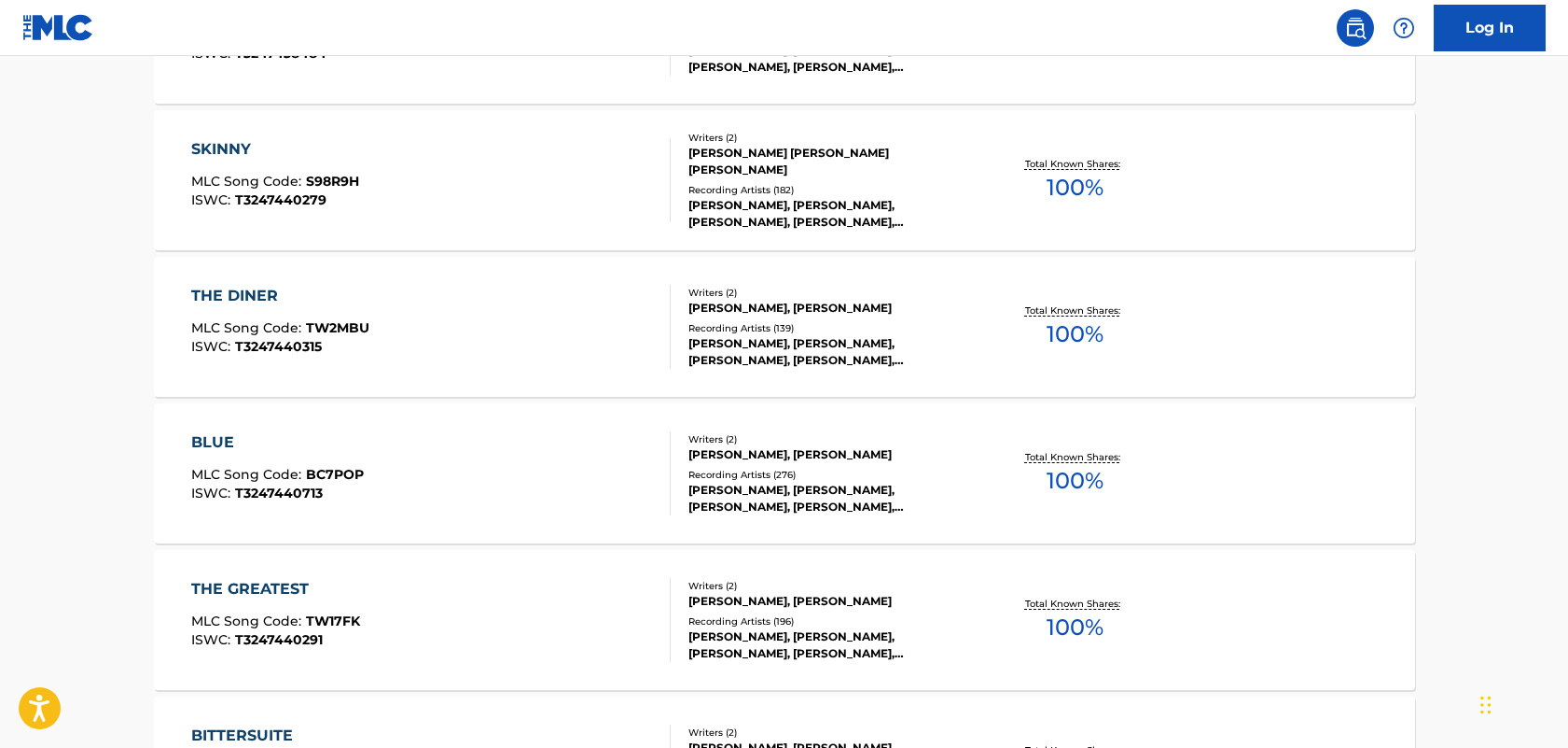
scroll to position [0, 0]
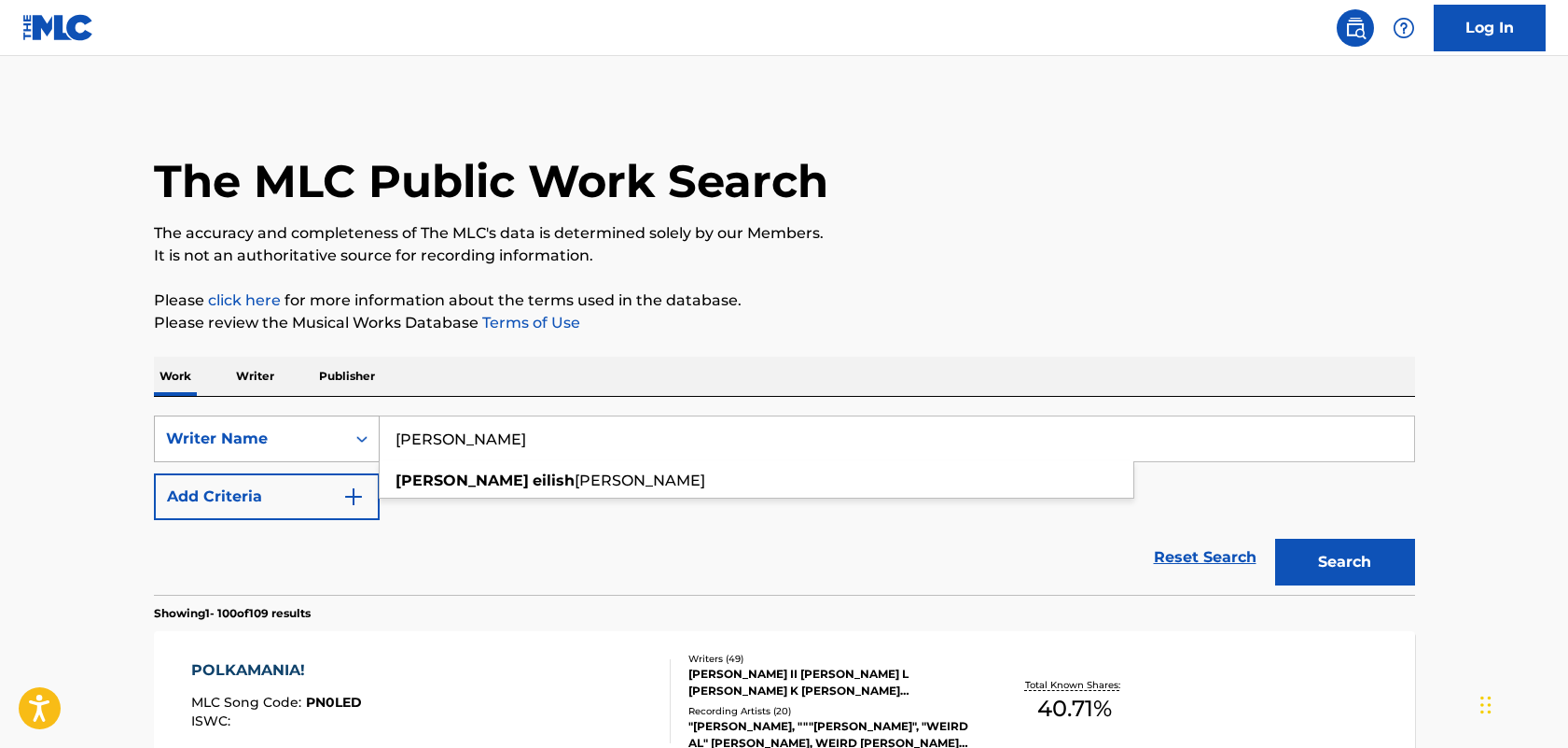
drag, startPoint x: 571, startPoint y: 434, endPoint x: 373, endPoint y: 423, distance: 198.3
click at [373, 423] on div "SearchWithCriteriafb79ed9b-0948-41b3-8fdb-d8cdc252c80a Writer Name [PERSON_NAME…" at bounding box center [784, 439] width 1261 height 47
click at [1275, 539] on button "Search" at bounding box center [1345, 562] width 140 height 47
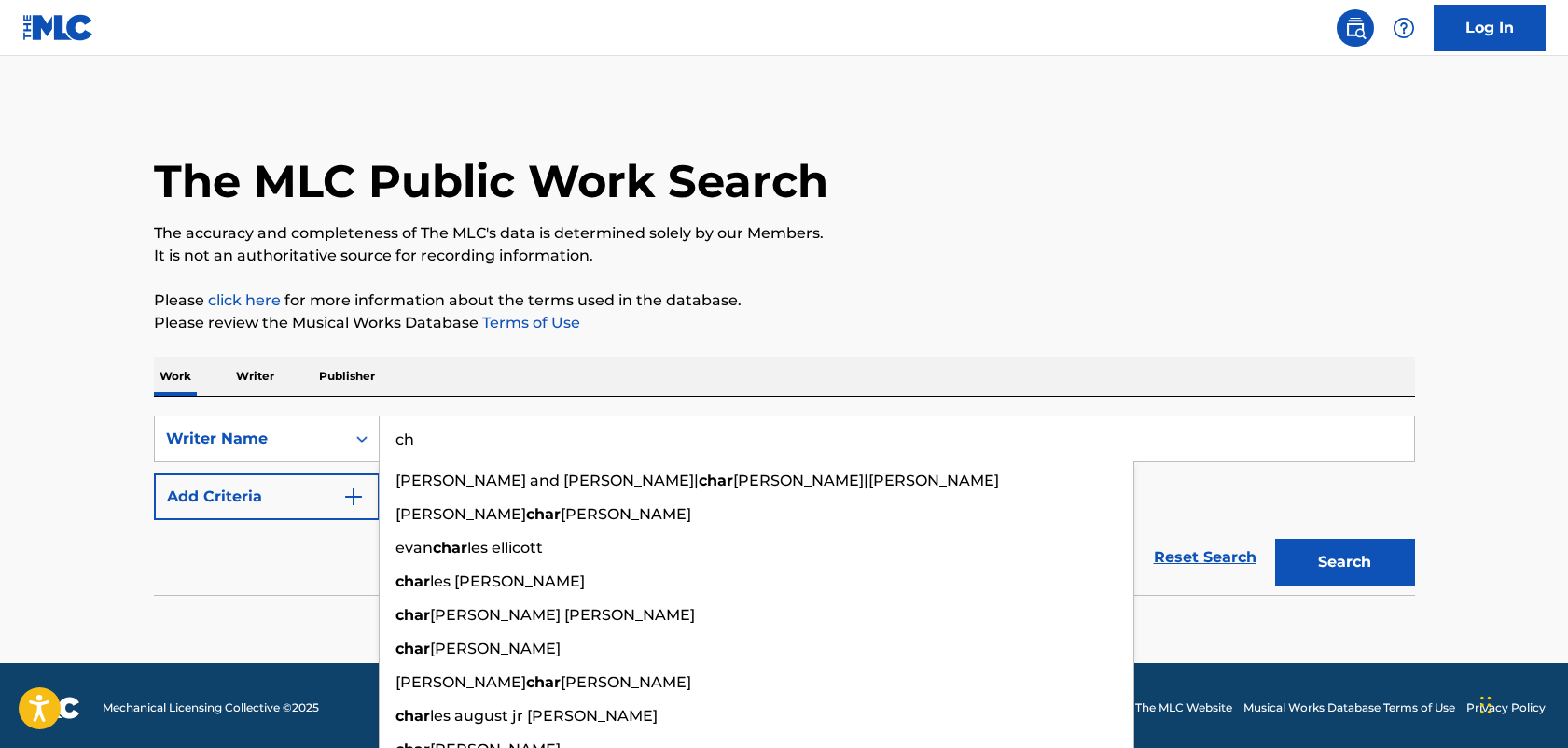
type input "c"
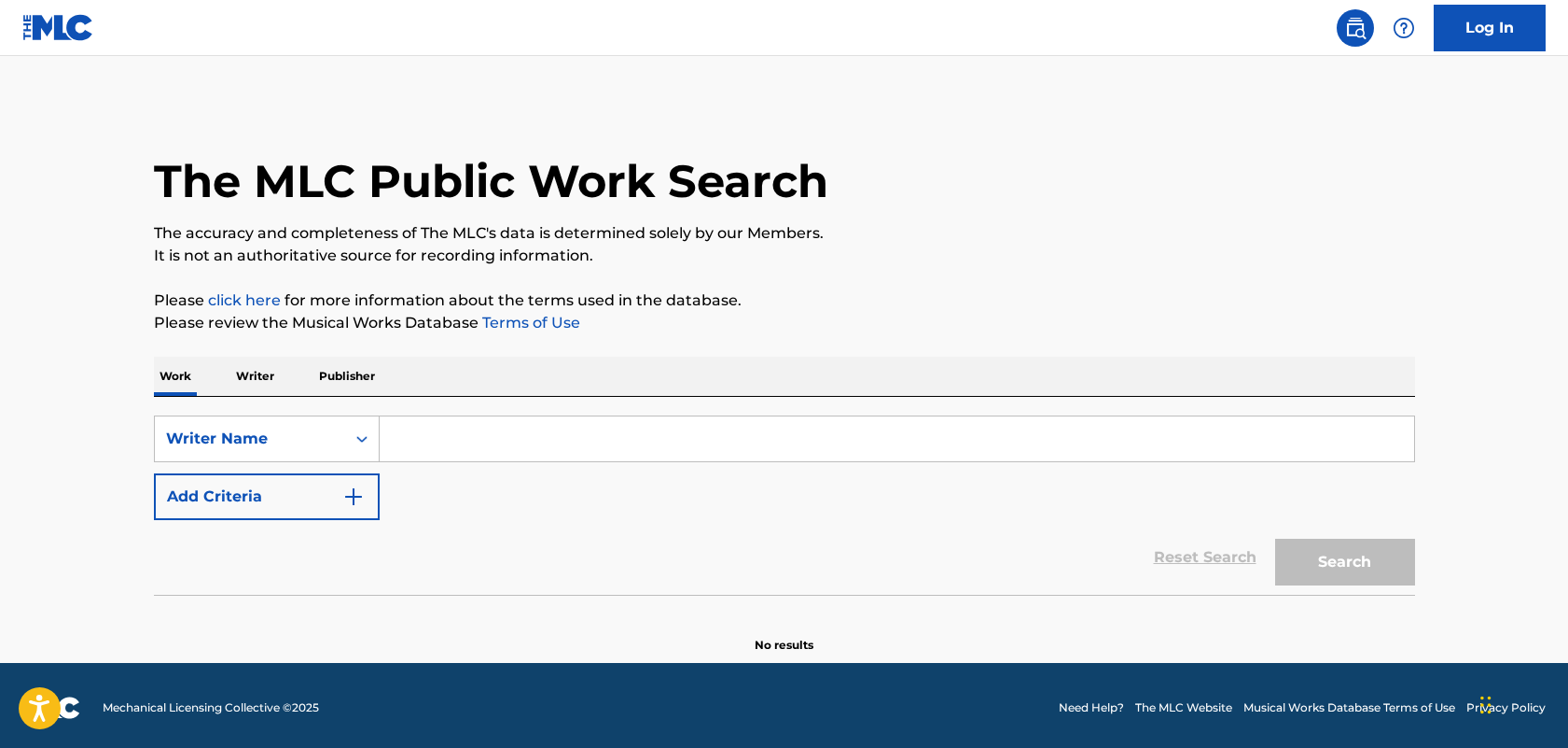
type input "v"
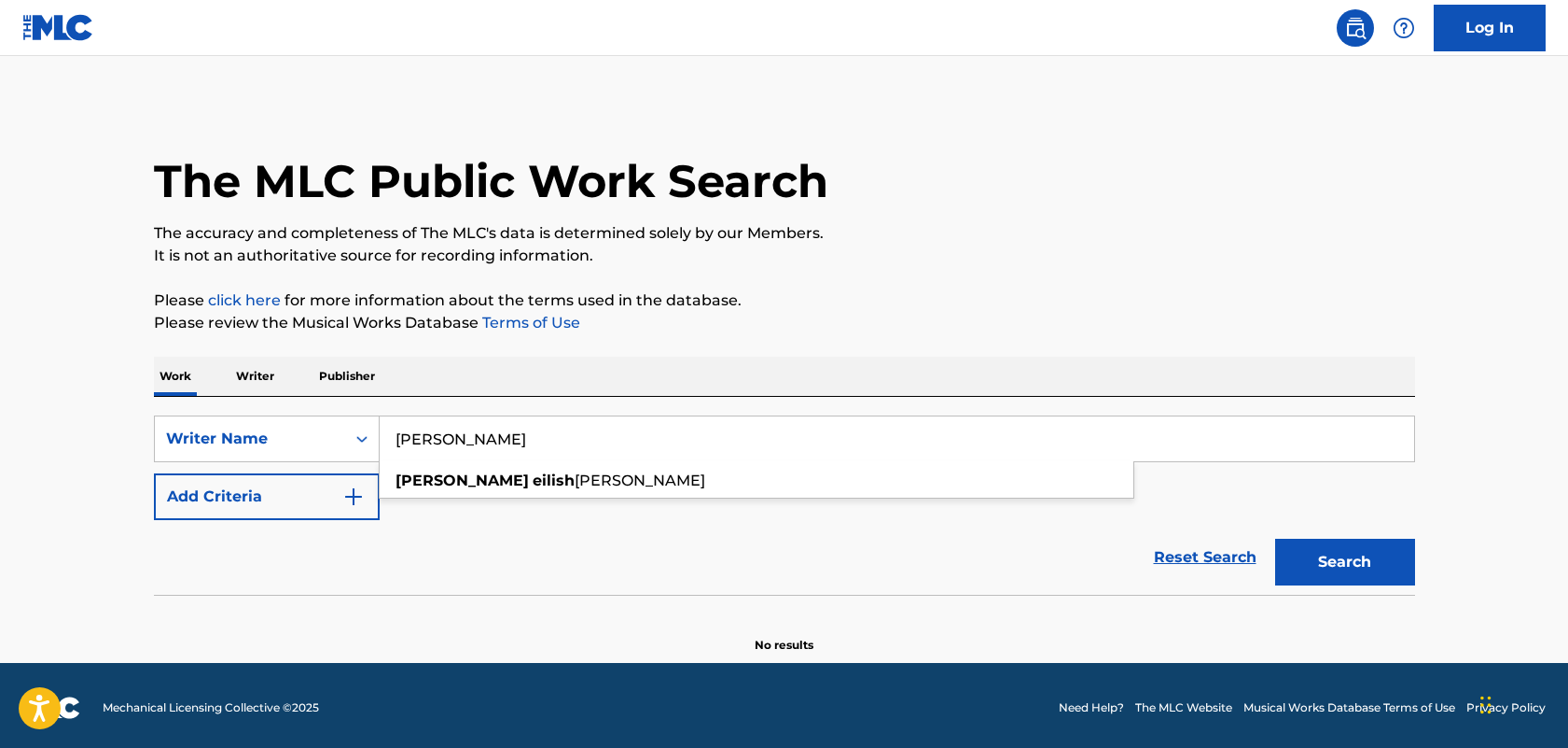
type input "[PERSON_NAME]"
click at [1275, 539] on button "Search" at bounding box center [1345, 562] width 140 height 47
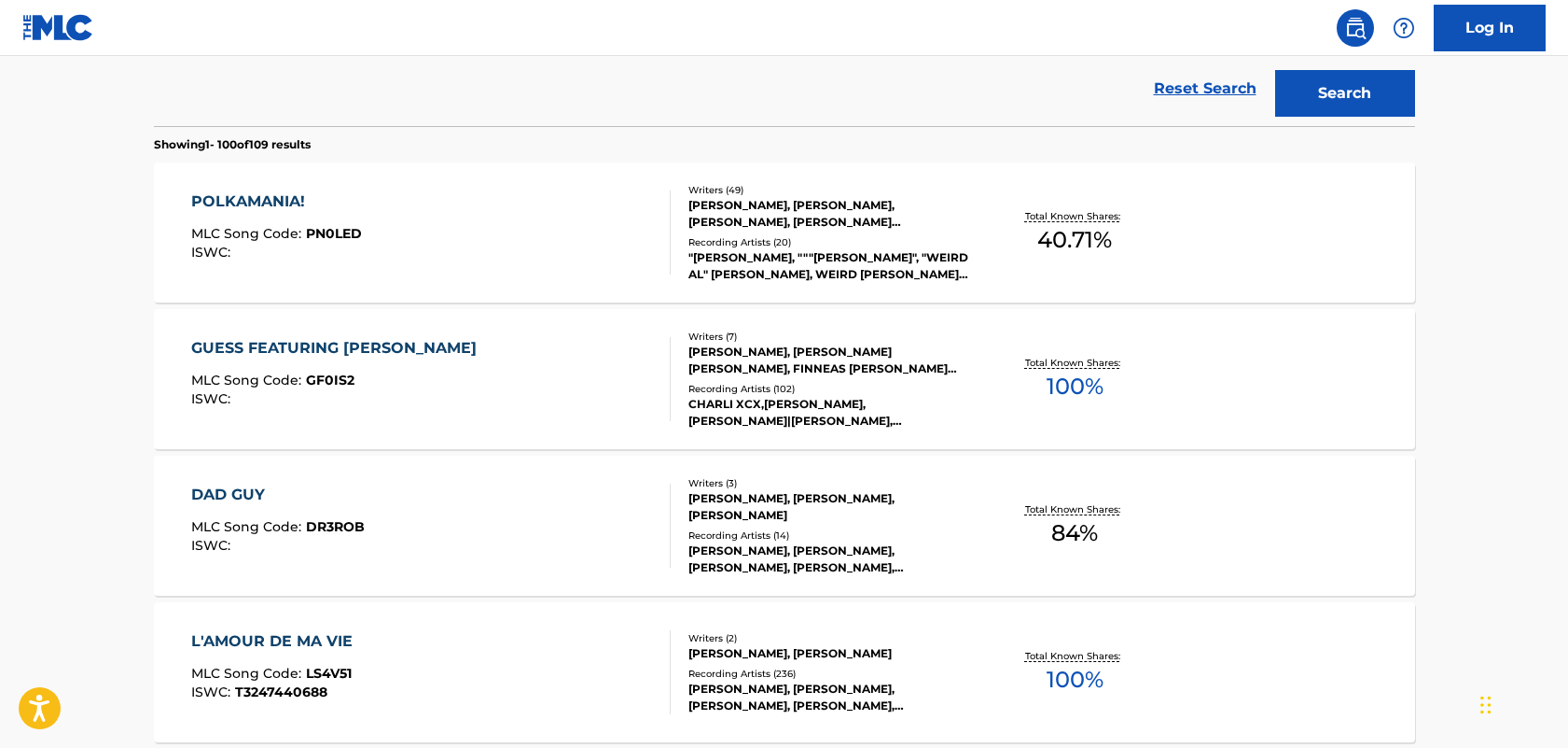
scroll to position [471, 0]
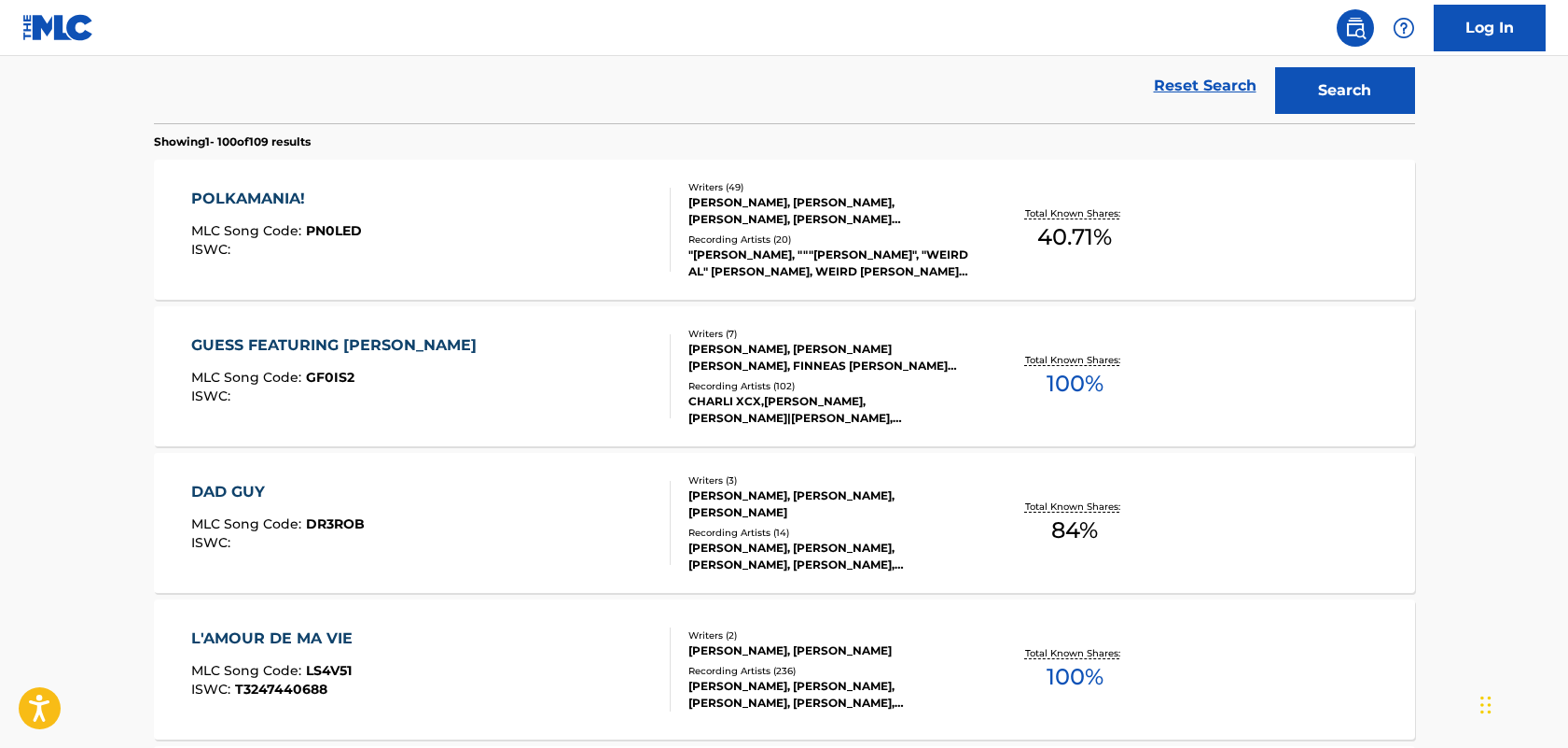
click at [696, 399] on div "CHARLI XCX,[PERSON_NAME], [PERSON_NAME]|[PERSON_NAME], [PERSON_NAME],[PERSON_NA…" at bounding box center [830, 409] width 282 height 34
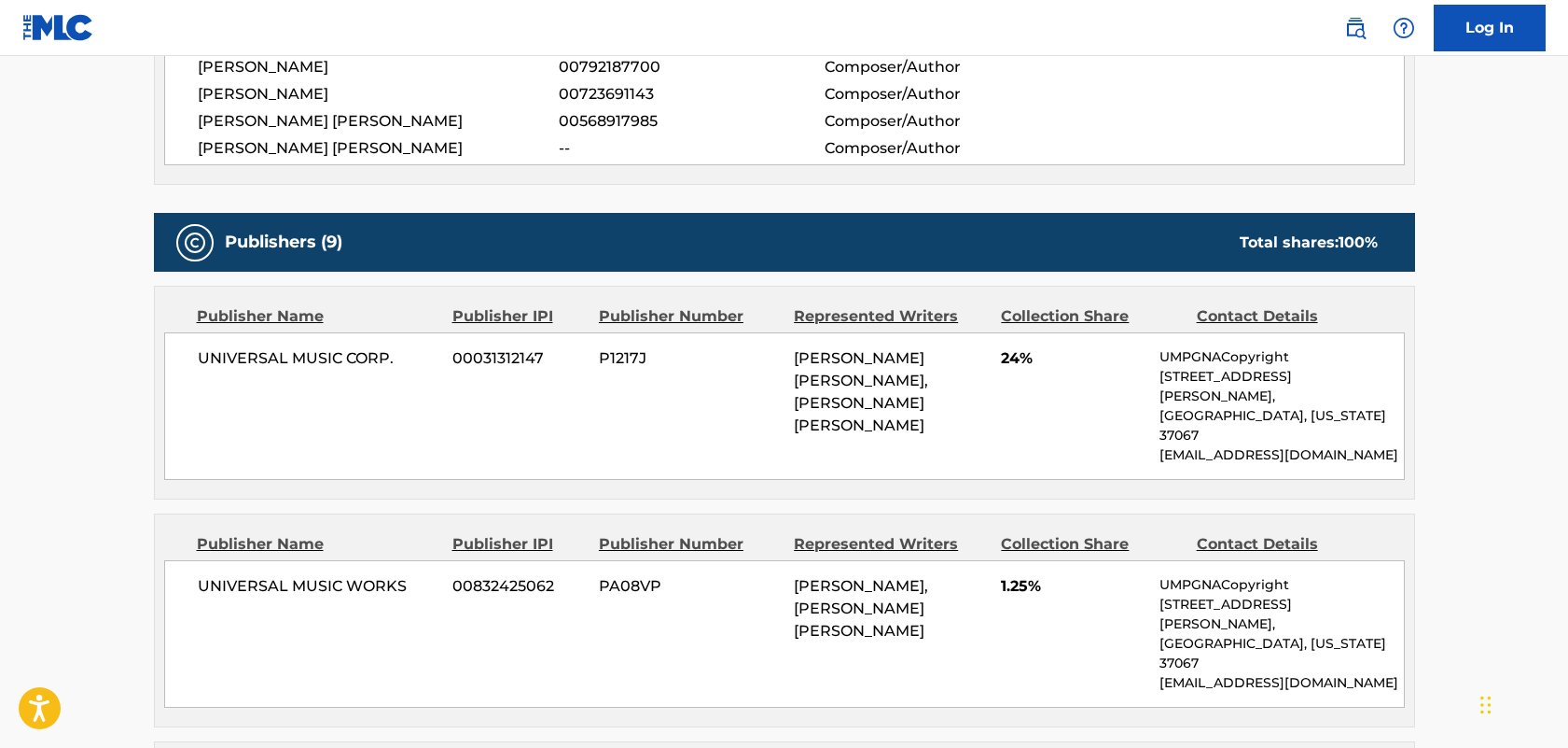
scroll to position [810, 0]
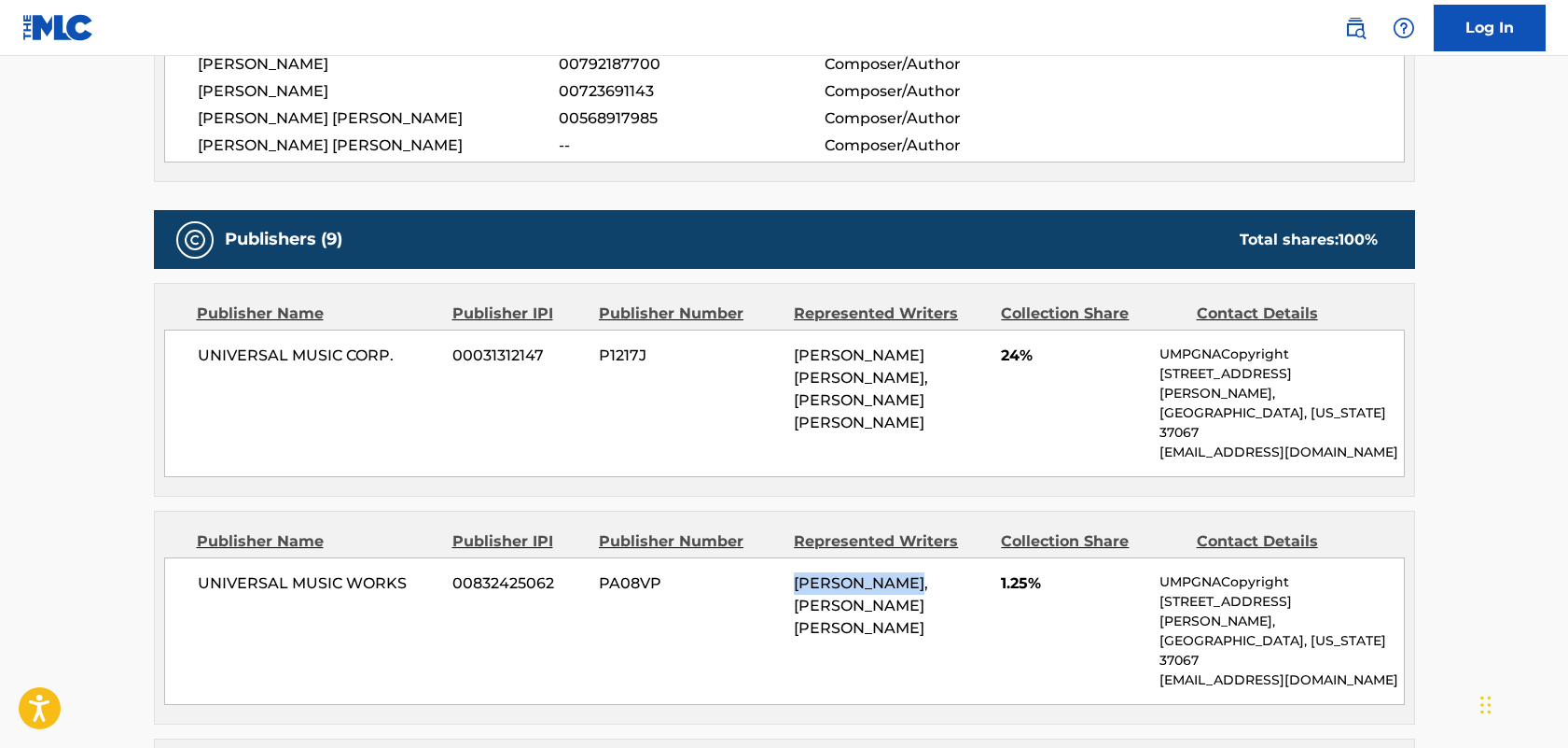
drag, startPoint x: 912, startPoint y: 551, endPoint x: 787, endPoint y: 553, distance: 125.0
click at [786, 557] on div "UNIVERSAL MUSIC WORKS 00832425062 PA08VP [PERSON_NAME], [PERSON_NAME] [PERSON_N…" at bounding box center [784, 631] width 1241 height 148
click at [832, 598] on span "[PERSON_NAME], [PERSON_NAME] [PERSON_NAME]" at bounding box center [861, 605] width 134 height 62
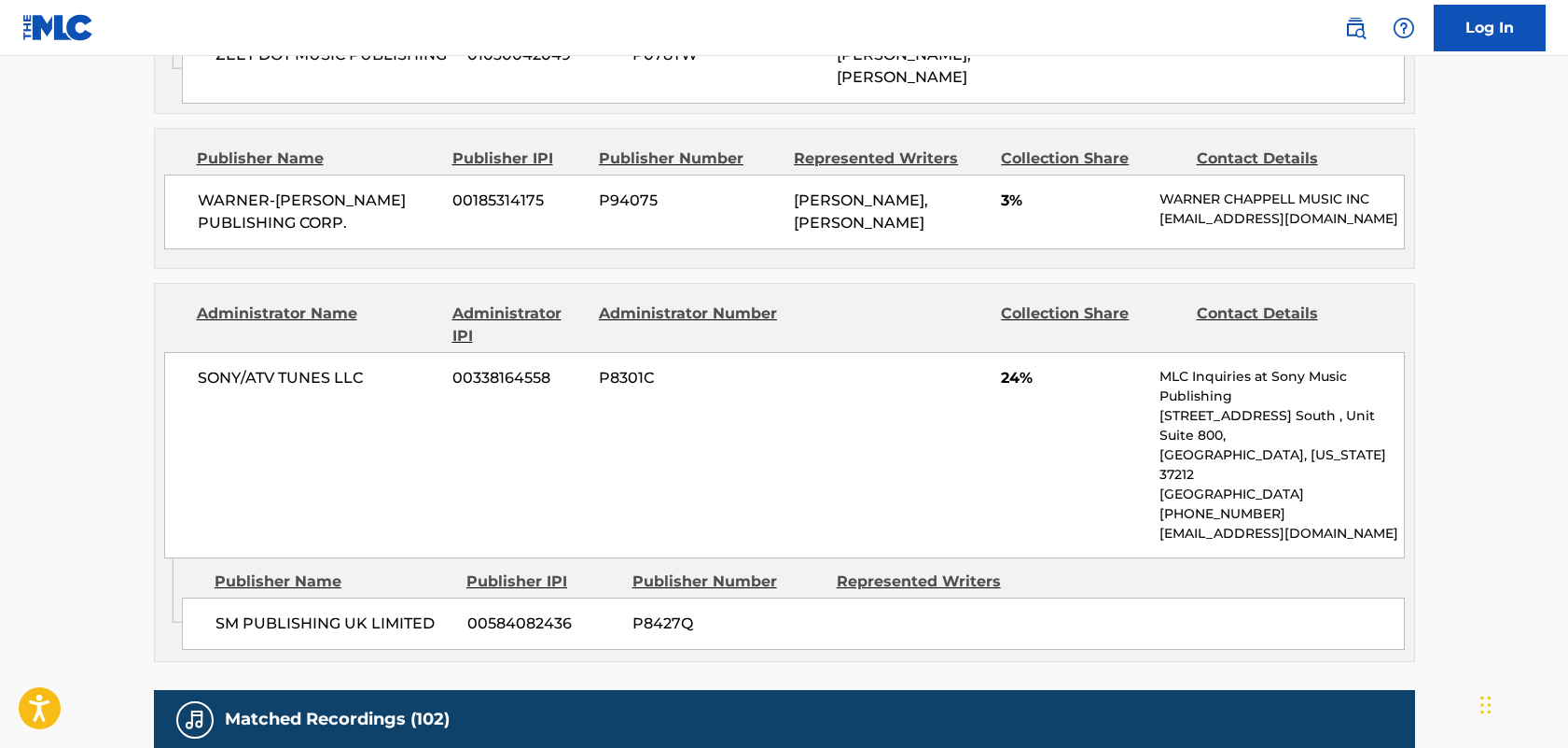
scroll to position [3035, 0]
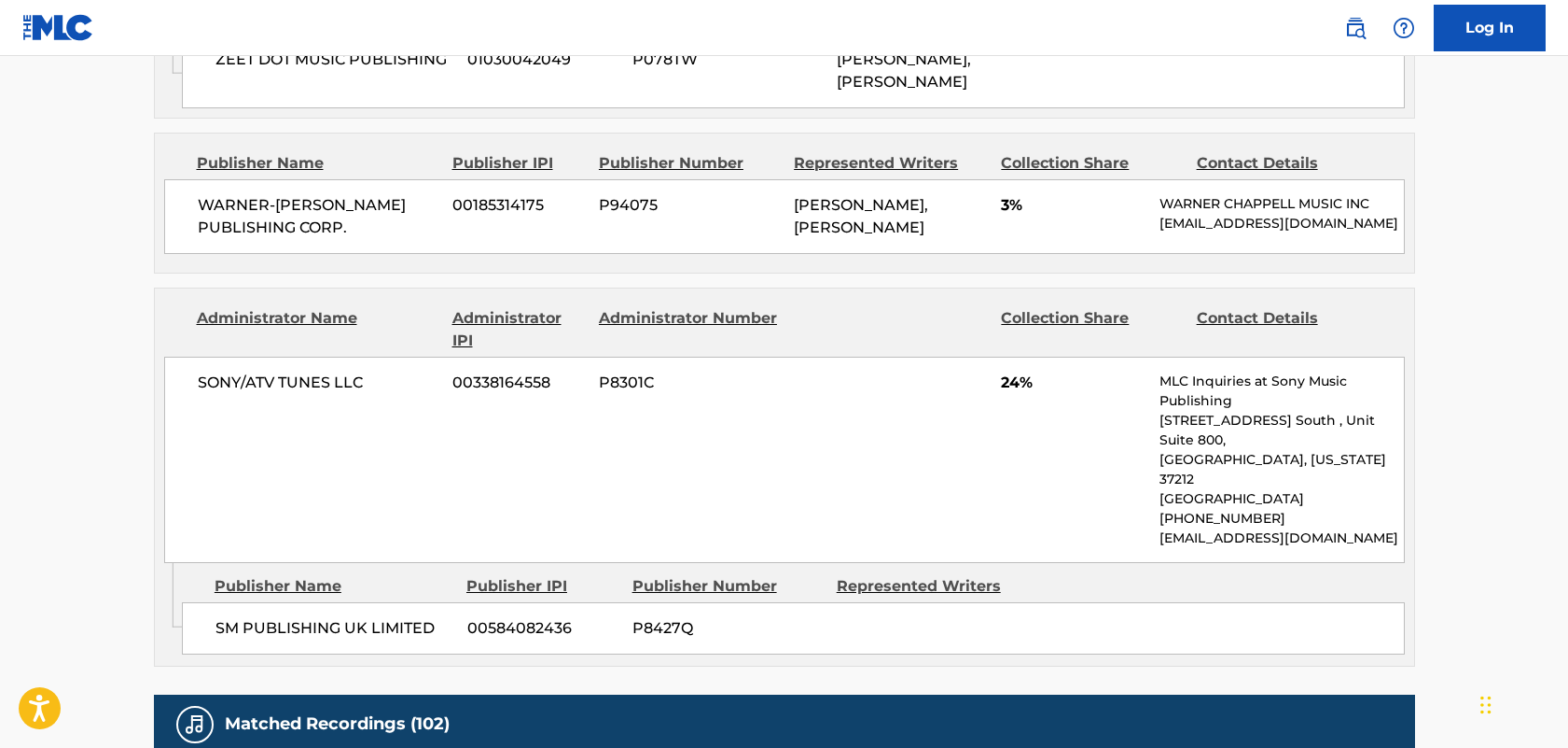
drag, startPoint x: 266, startPoint y: 638, endPoint x: 170, endPoint y: 643, distance: 96.1
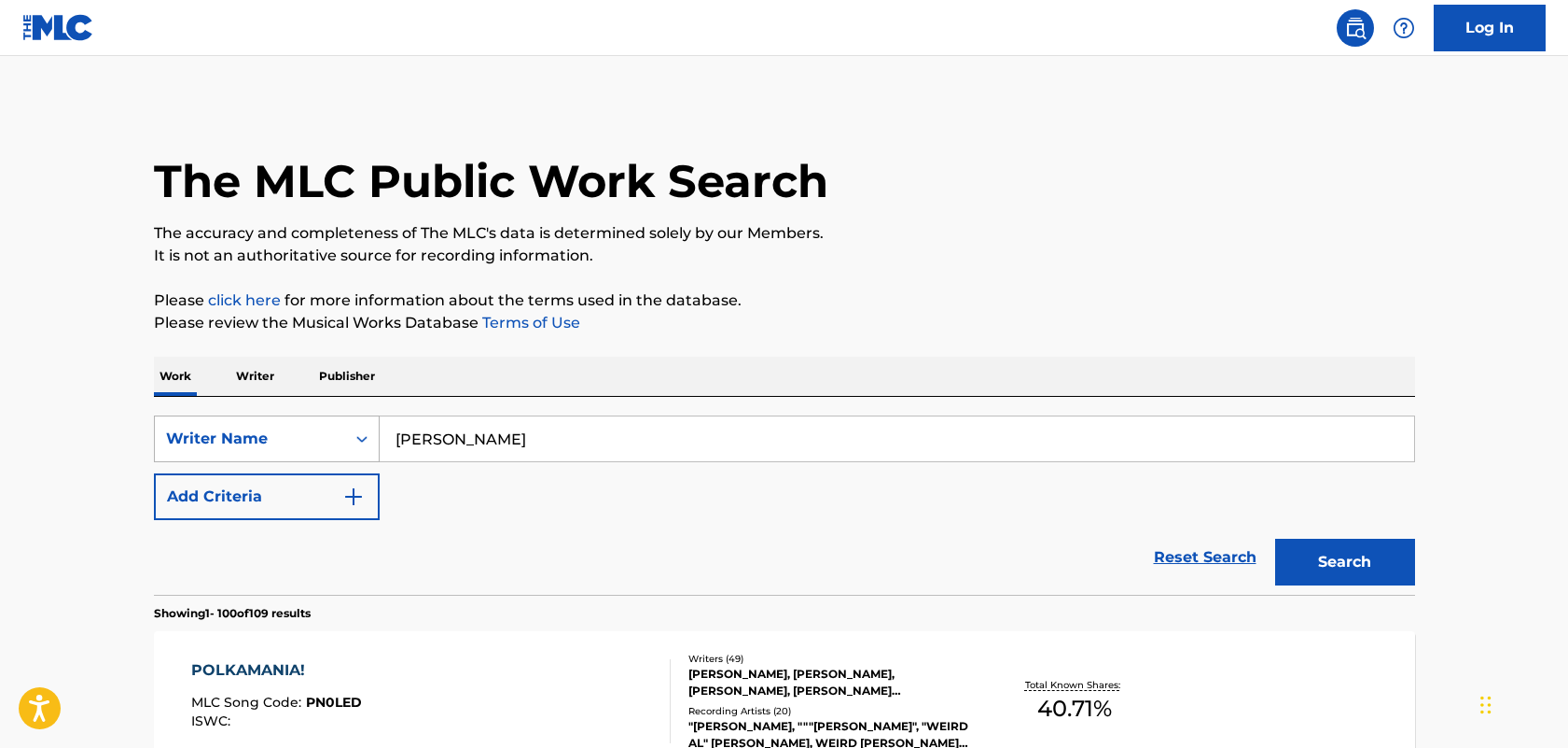
drag, startPoint x: 487, startPoint y: 443, endPoint x: 337, endPoint y: 439, distance: 150.1
click at [337, 439] on div "SearchWithCriteriafb79ed9b-0948-41b3-8fdb-d8cdc252c80a Writer Name [PERSON_NAME]" at bounding box center [784, 439] width 1261 height 47
paste input "CHARLI XCX"
type input "CHARLI XCX"
click at [1275, 539] on button "Search" at bounding box center [1345, 562] width 140 height 47
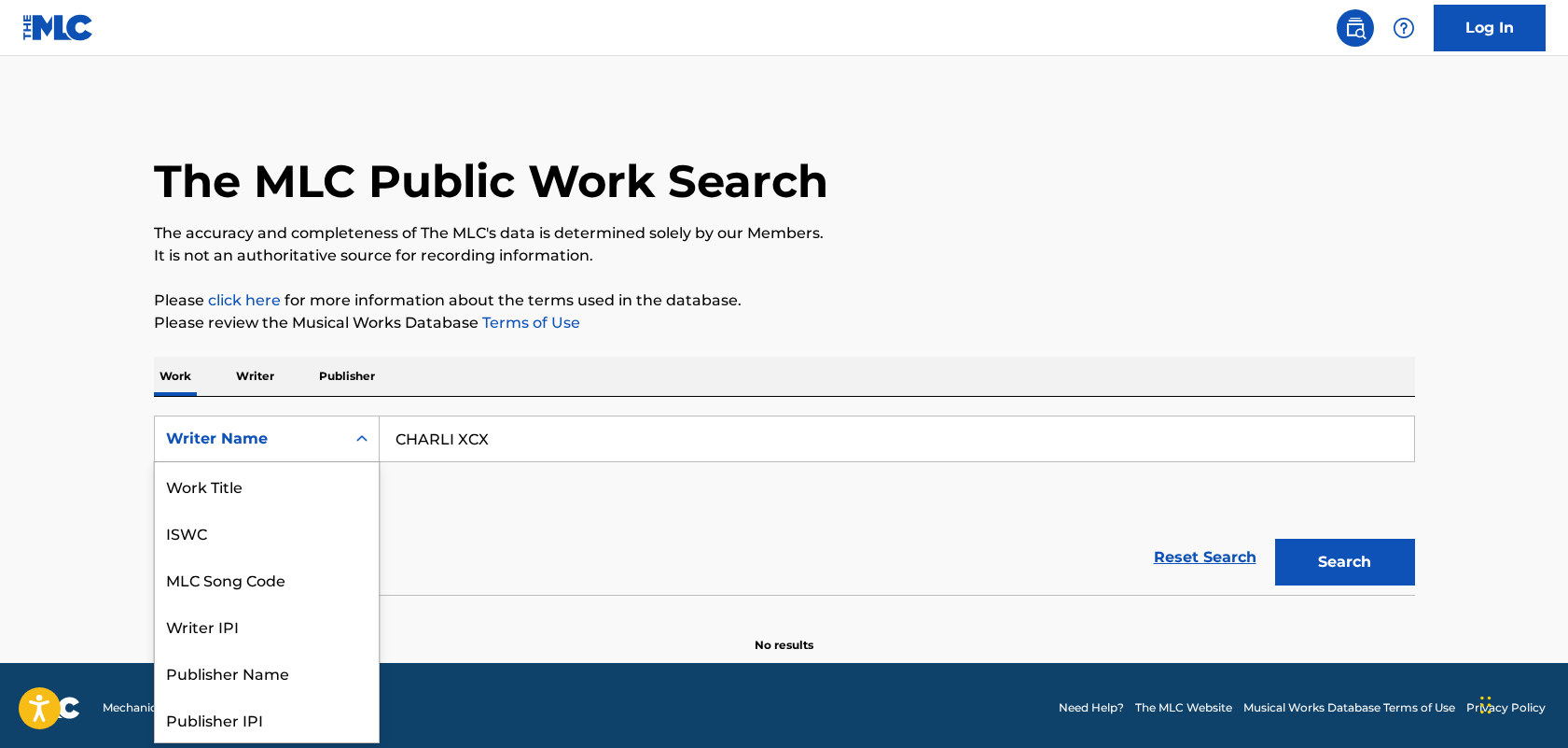
scroll to position [93, 0]
click at [362, 446] on icon "Search Form" at bounding box center [362, 438] width 18 height 18
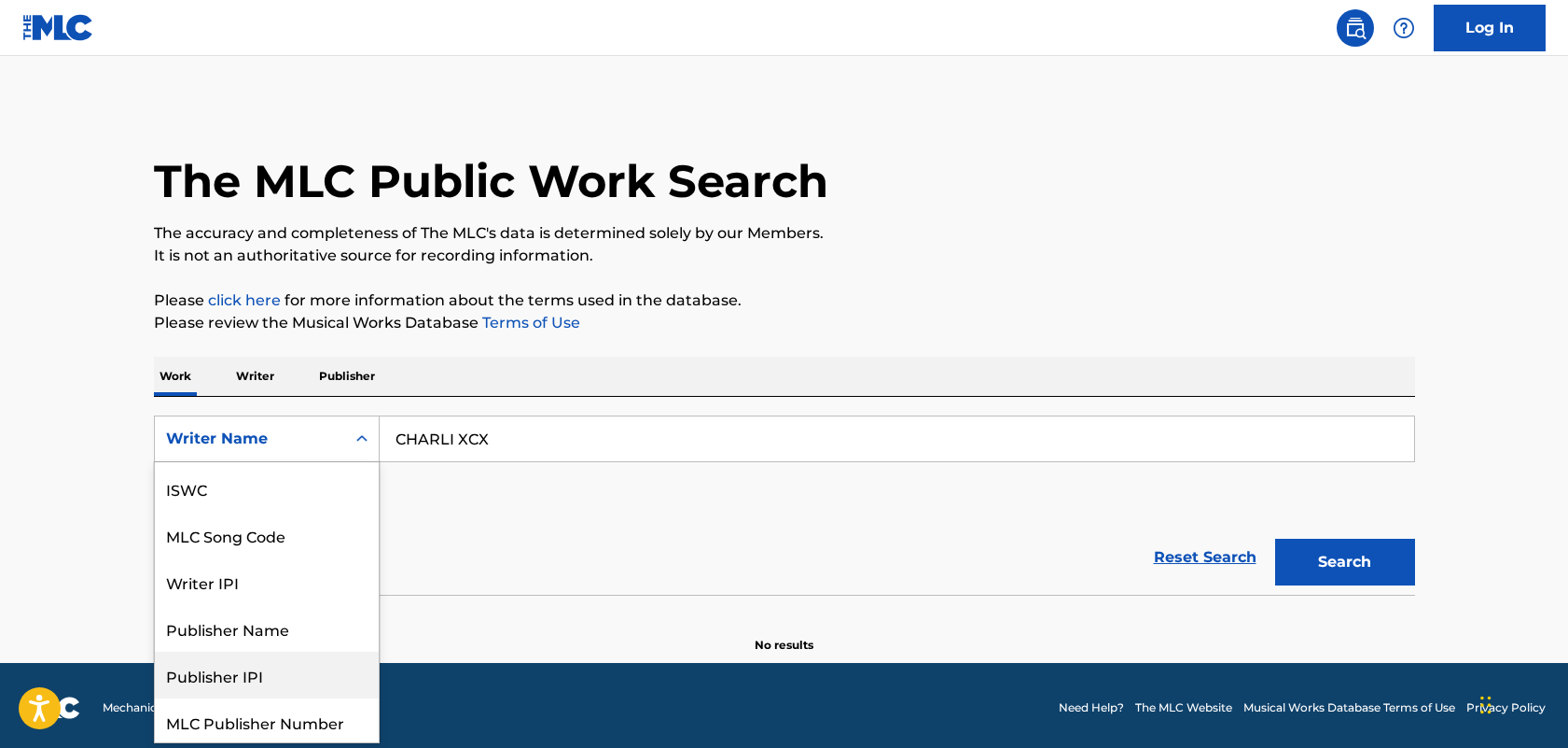
scroll to position [0, 0]
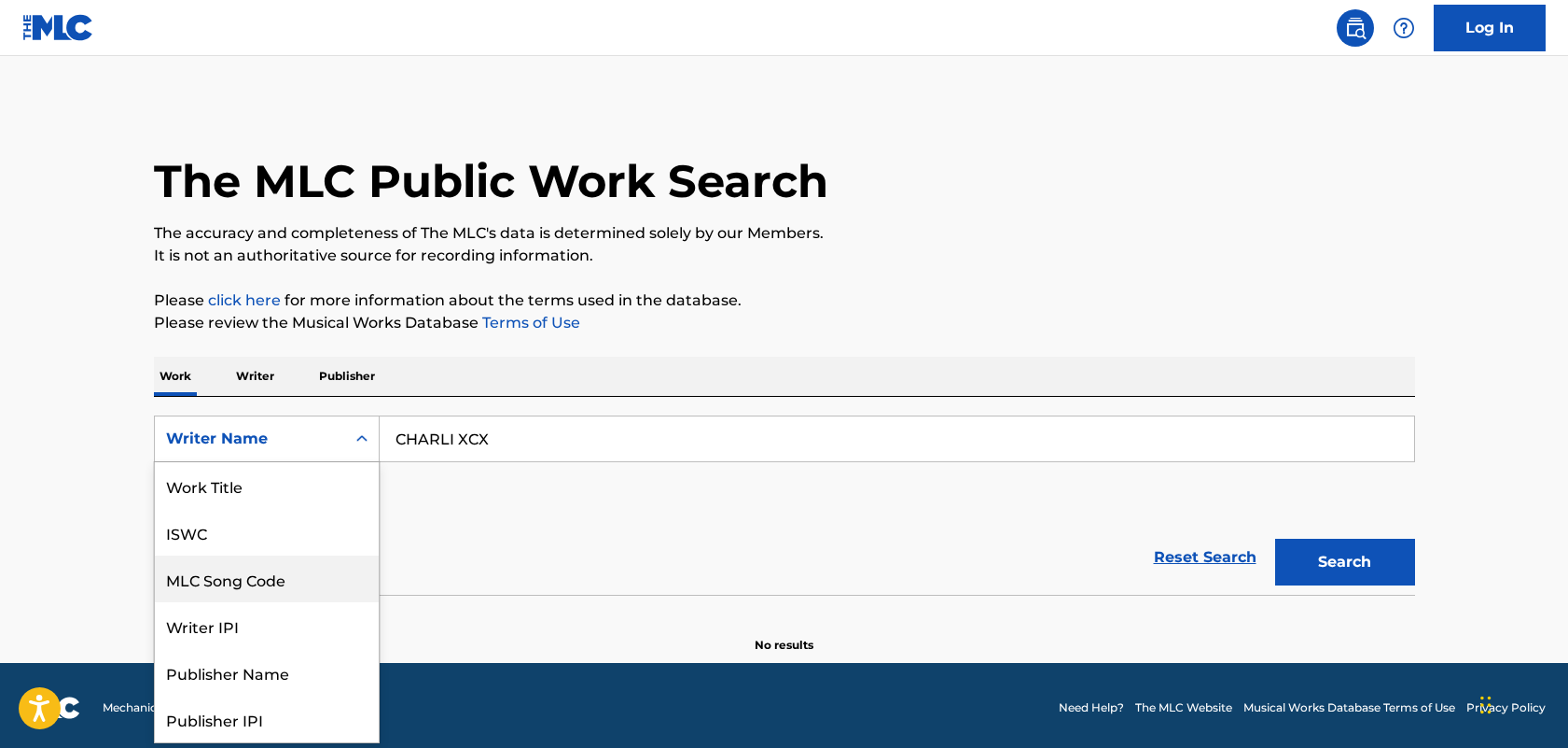
click at [534, 574] on div "Reset Search Search" at bounding box center [784, 558] width 1261 height 75
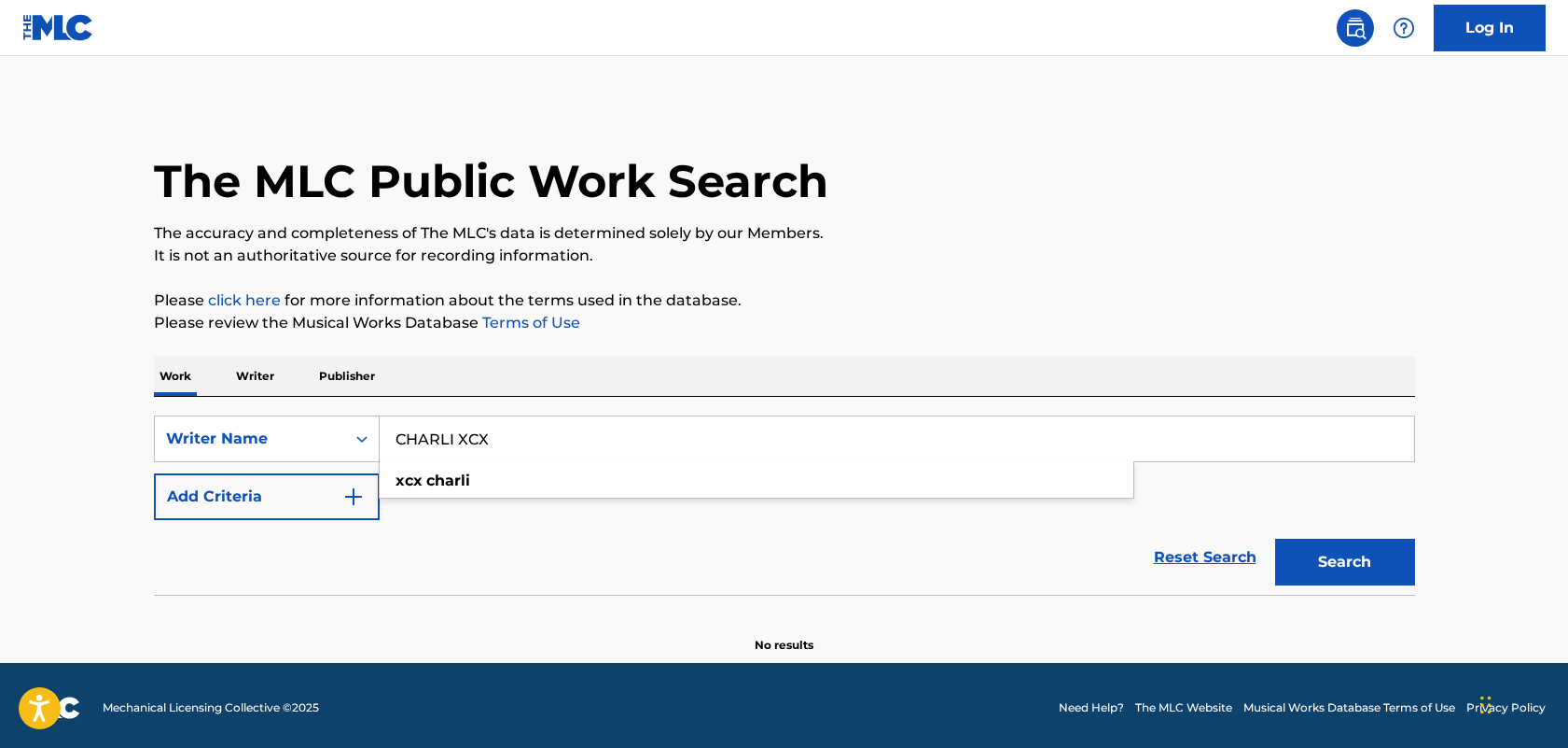
drag, startPoint x: 515, startPoint y: 427, endPoint x: 390, endPoint y: 422, distance: 125.1
click at [390, 422] on input "CHARLI XCX" at bounding box center [897, 439] width 1034 height 45
click at [441, 434] on input "CHARLI XCX" at bounding box center [897, 439] width 1034 height 45
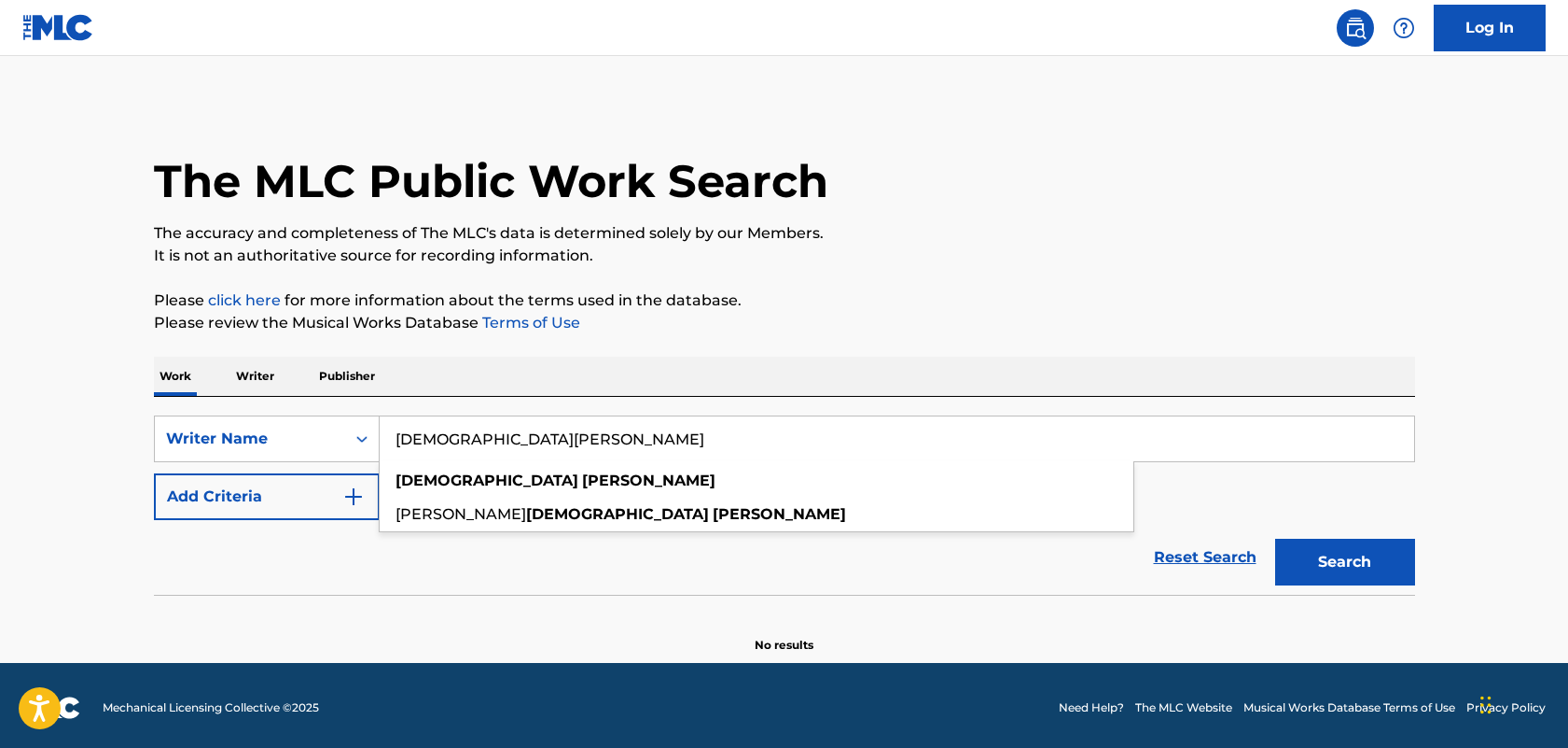
type input "[DEMOGRAPHIC_DATA][PERSON_NAME]"
click at [1275, 539] on button "Search" at bounding box center [1345, 562] width 140 height 47
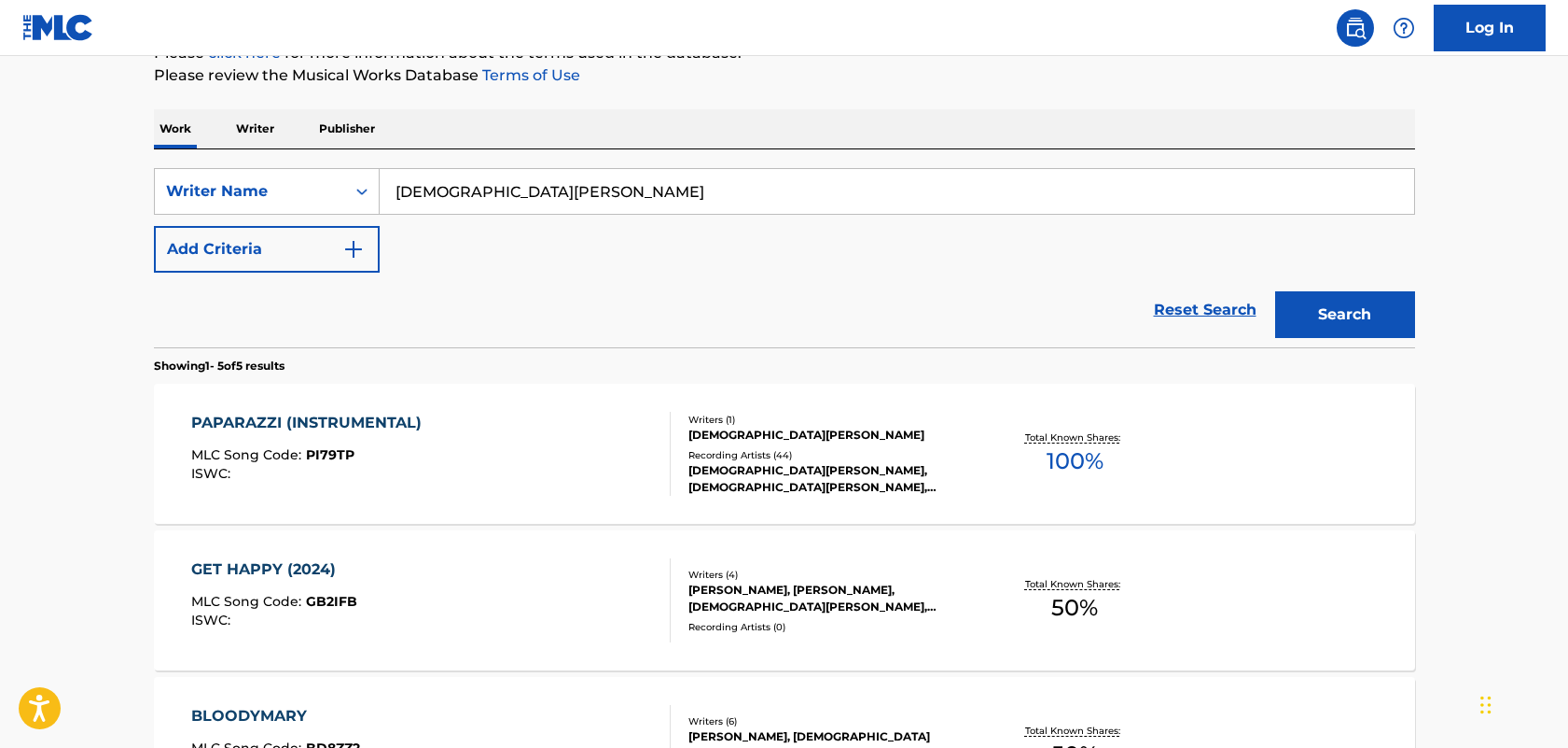
scroll to position [247, 0]
click at [246, 421] on div "PAPARAZZI (INSTRUMENTAL)" at bounding box center [311, 423] width 240 height 22
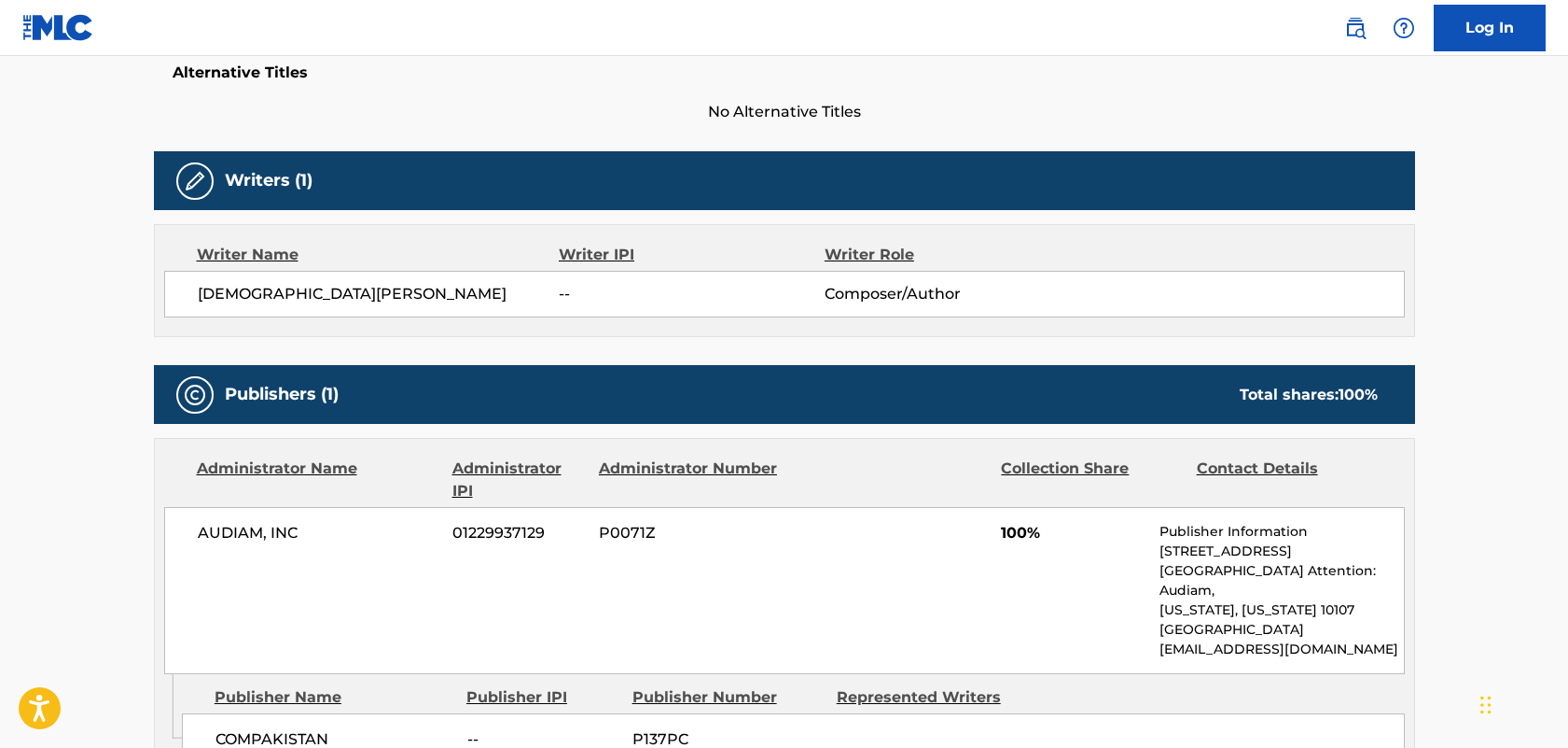
scroll to position [507, 0]
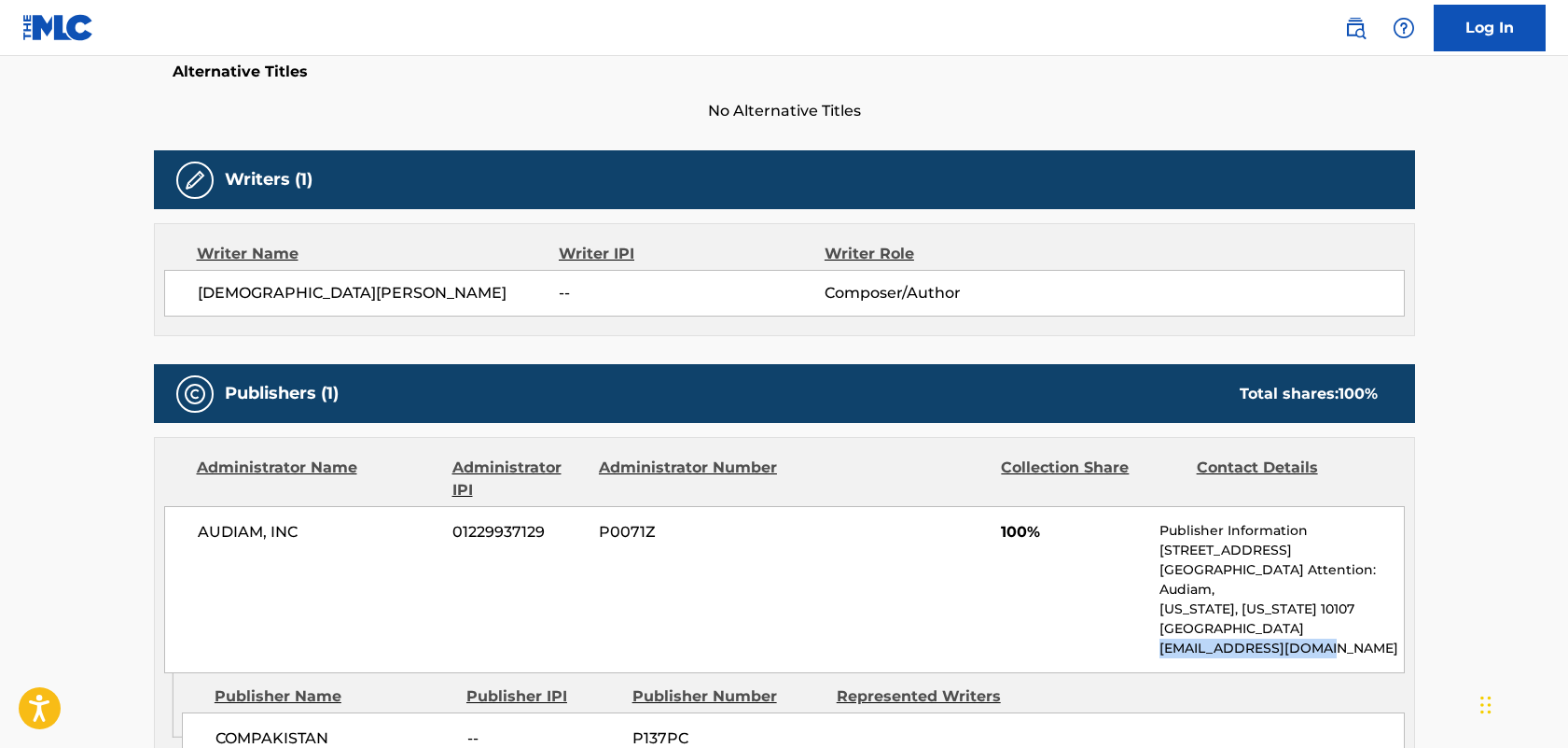
drag, startPoint x: 1350, startPoint y: 628, endPoint x: 1153, endPoint y: 627, distance: 197.0
click at [1153, 627] on div "AUDIAM, INC 01229937129 P0071Z 100% Publisher Information [STREET_ADDRESS][US_S…" at bounding box center [784, 590] width 1241 height 167
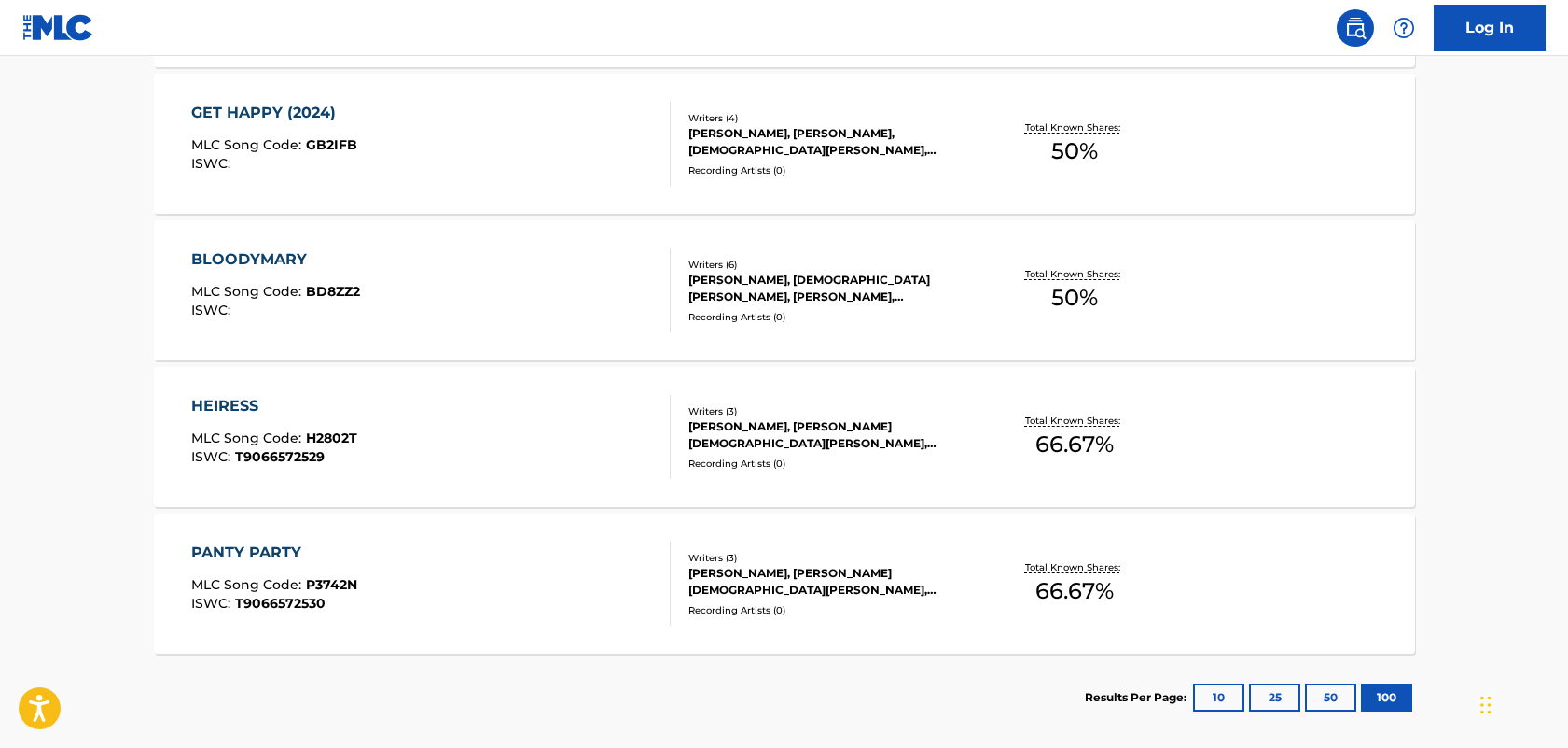
scroll to position [683, 0]
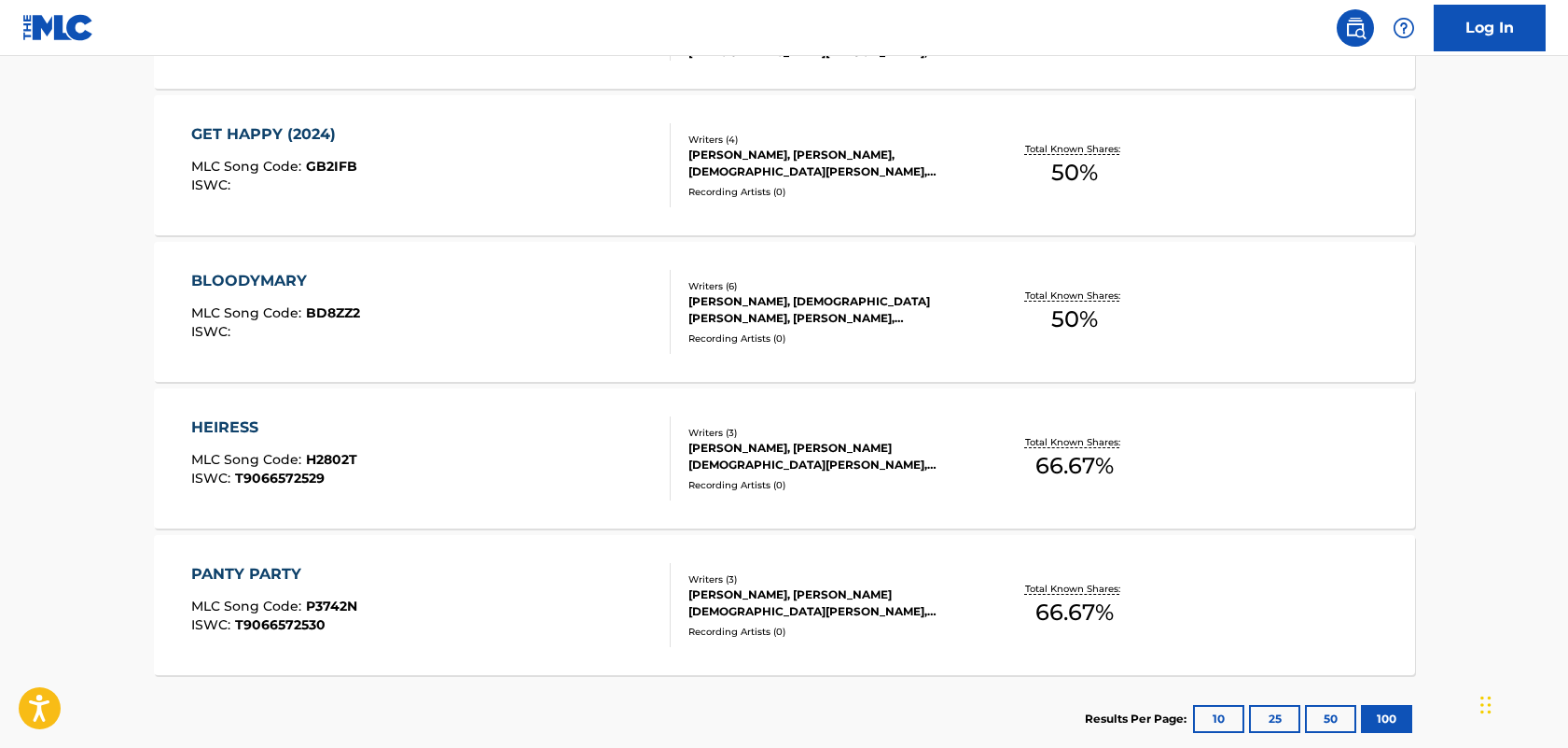
click at [861, 453] on div "[PERSON_NAME], [PERSON_NAME] [DEMOGRAPHIC_DATA][PERSON_NAME], [PERSON_NAME]" at bounding box center [830, 456] width 282 height 34
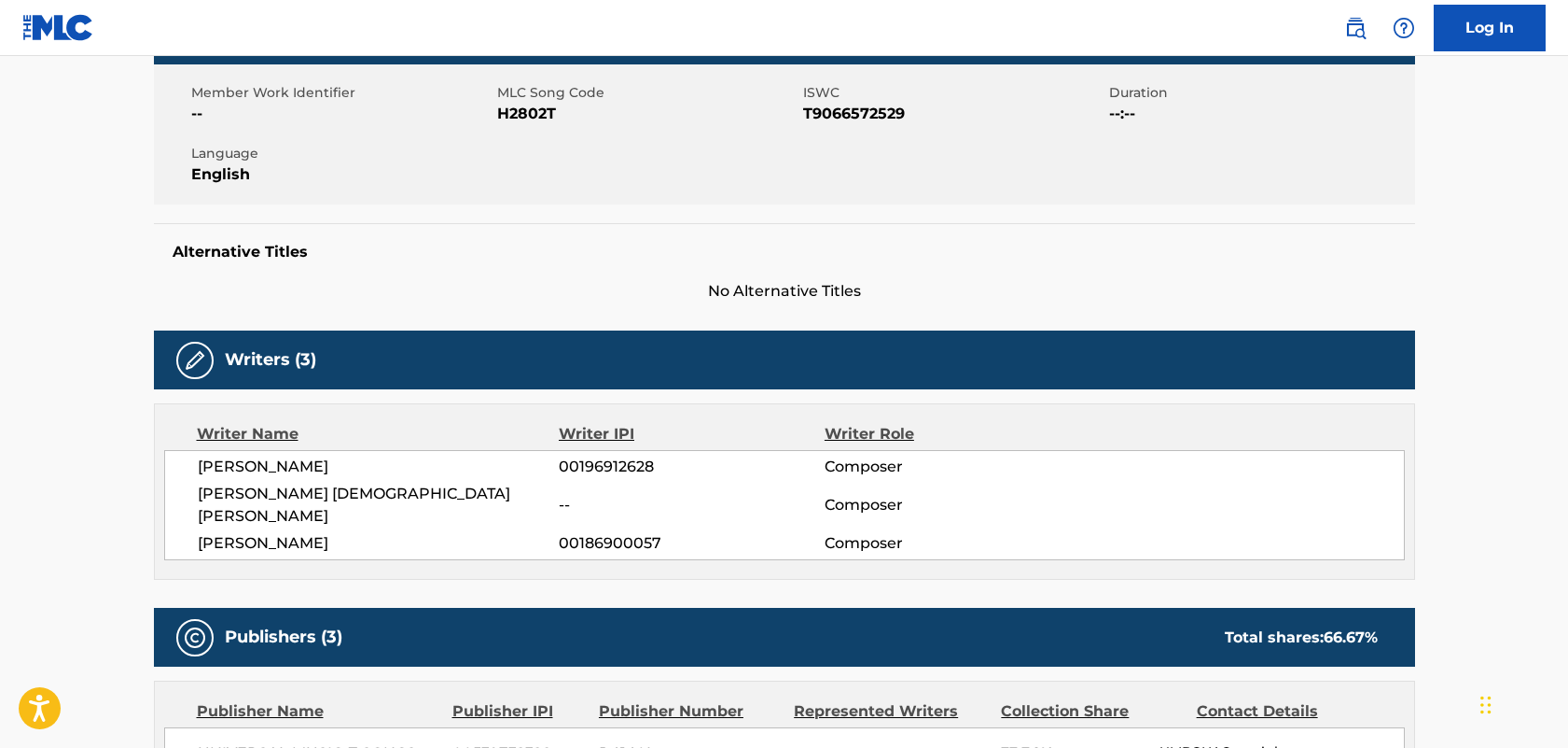
scroll to position [326, 0]
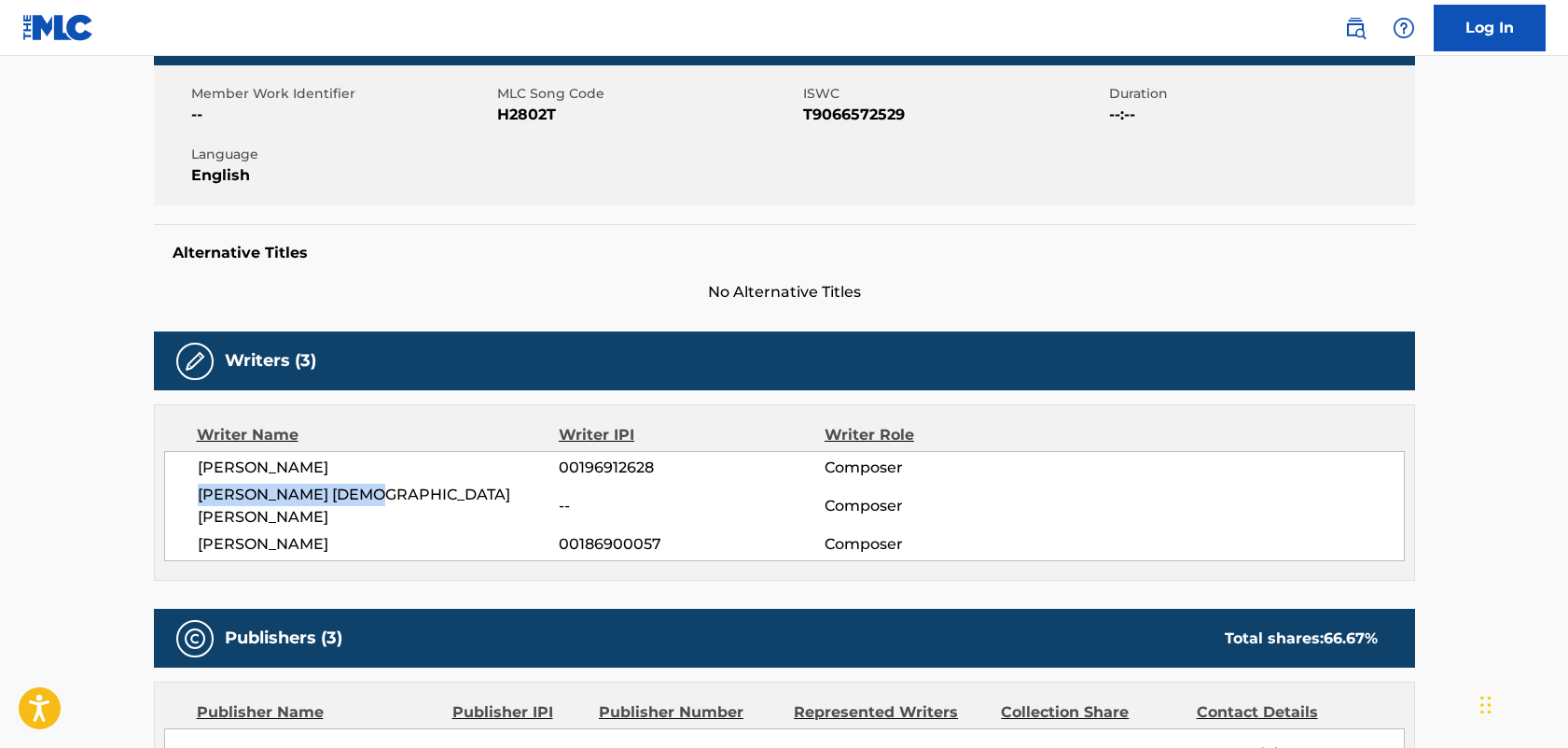
drag, startPoint x: 399, startPoint y: 499, endPoint x: 190, endPoint y: 495, distance: 209.0
click at [190, 494] on div "[PERSON_NAME] 00196912628 Composer [PERSON_NAME] [DEMOGRAPHIC_DATA][PERSON_NAME…" at bounding box center [784, 506] width 1241 height 110
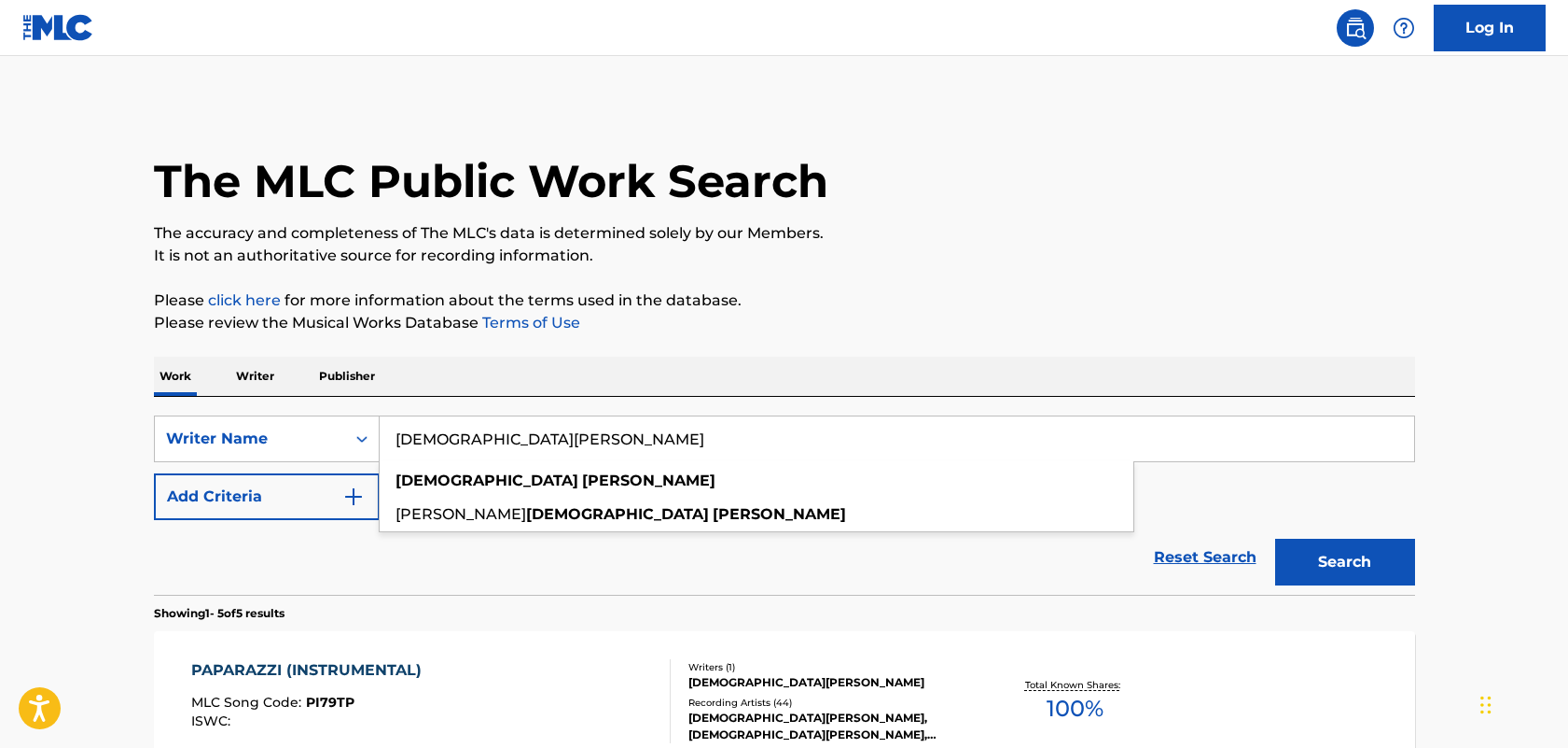
drag, startPoint x: 523, startPoint y: 451, endPoint x: 384, endPoint y: 424, distance: 141.6
click at [384, 424] on input "[DEMOGRAPHIC_DATA][PERSON_NAME]" at bounding box center [897, 439] width 1034 height 45
paste input "[PERSON_NAME] [DEMOGRAPHIC_DATA][PERSON_NAME]"
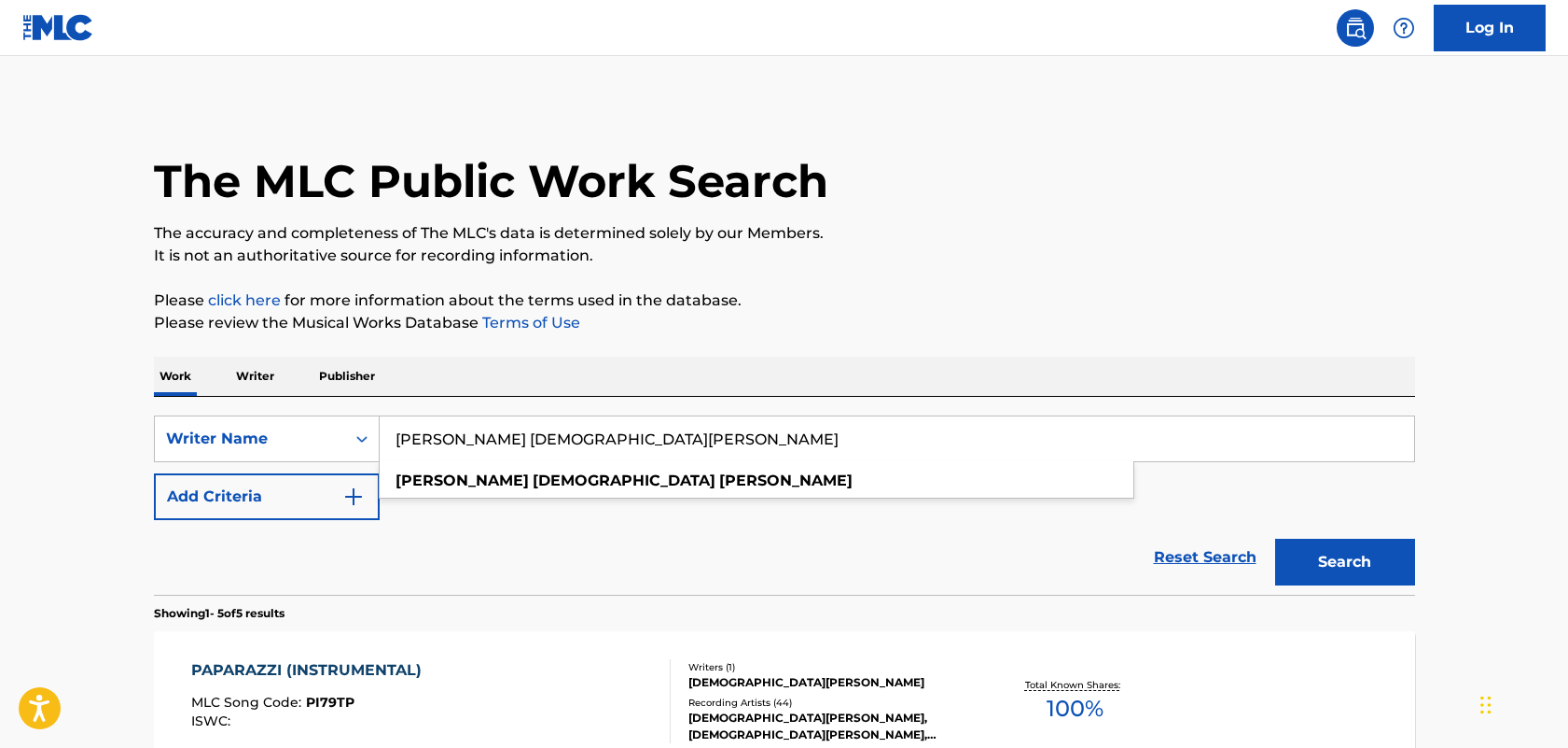
click at [1275, 539] on button "Search" at bounding box center [1345, 562] width 140 height 47
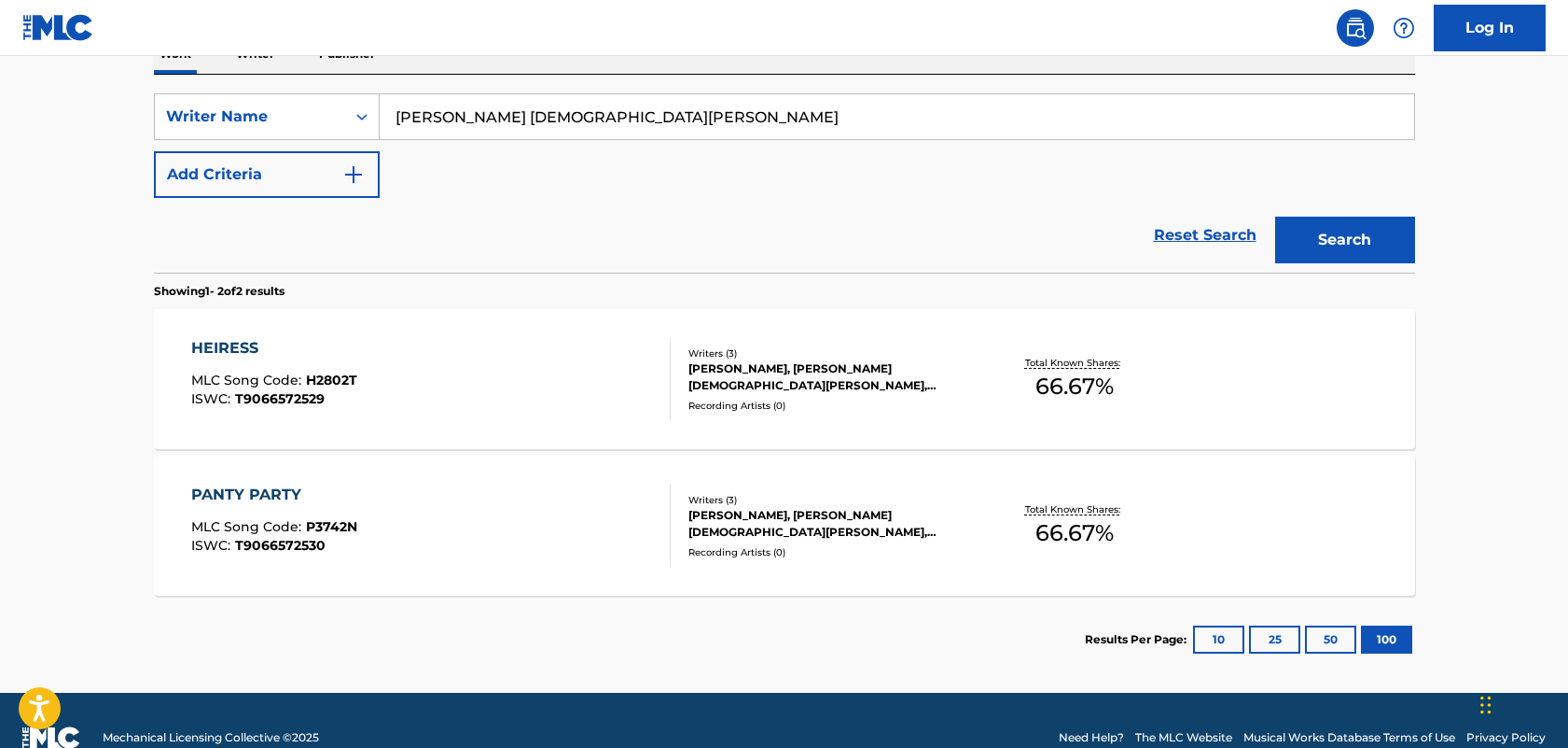
scroll to position [326, 0]
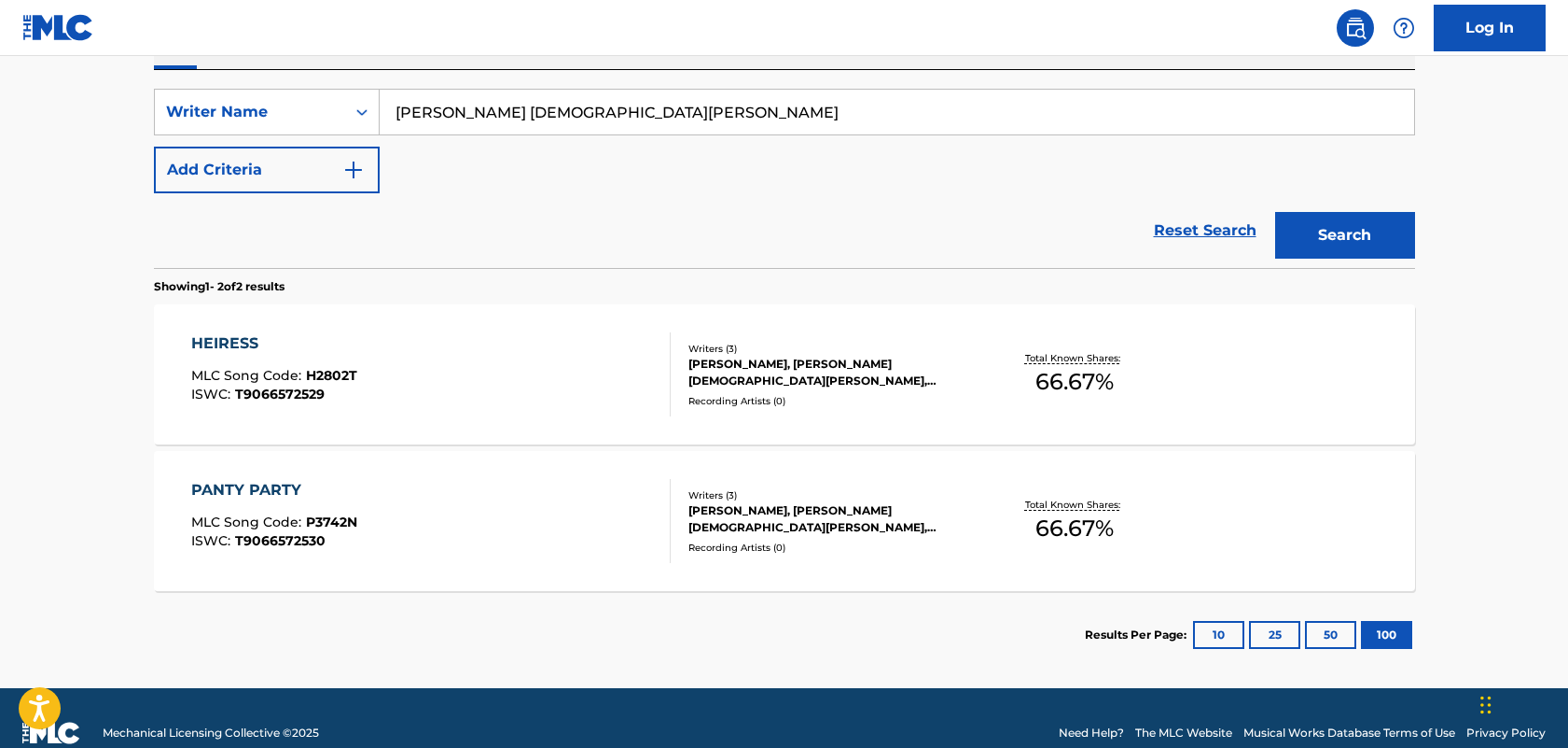
drag, startPoint x: 489, startPoint y: 111, endPoint x: 532, endPoint y: 118, distance: 43.6
click at [532, 118] on input "[PERSON_NAME] [DEMOGRAPHIC_DATA][PERSON_NAME]" at bounding box center [897, 111] width 1034 height 45
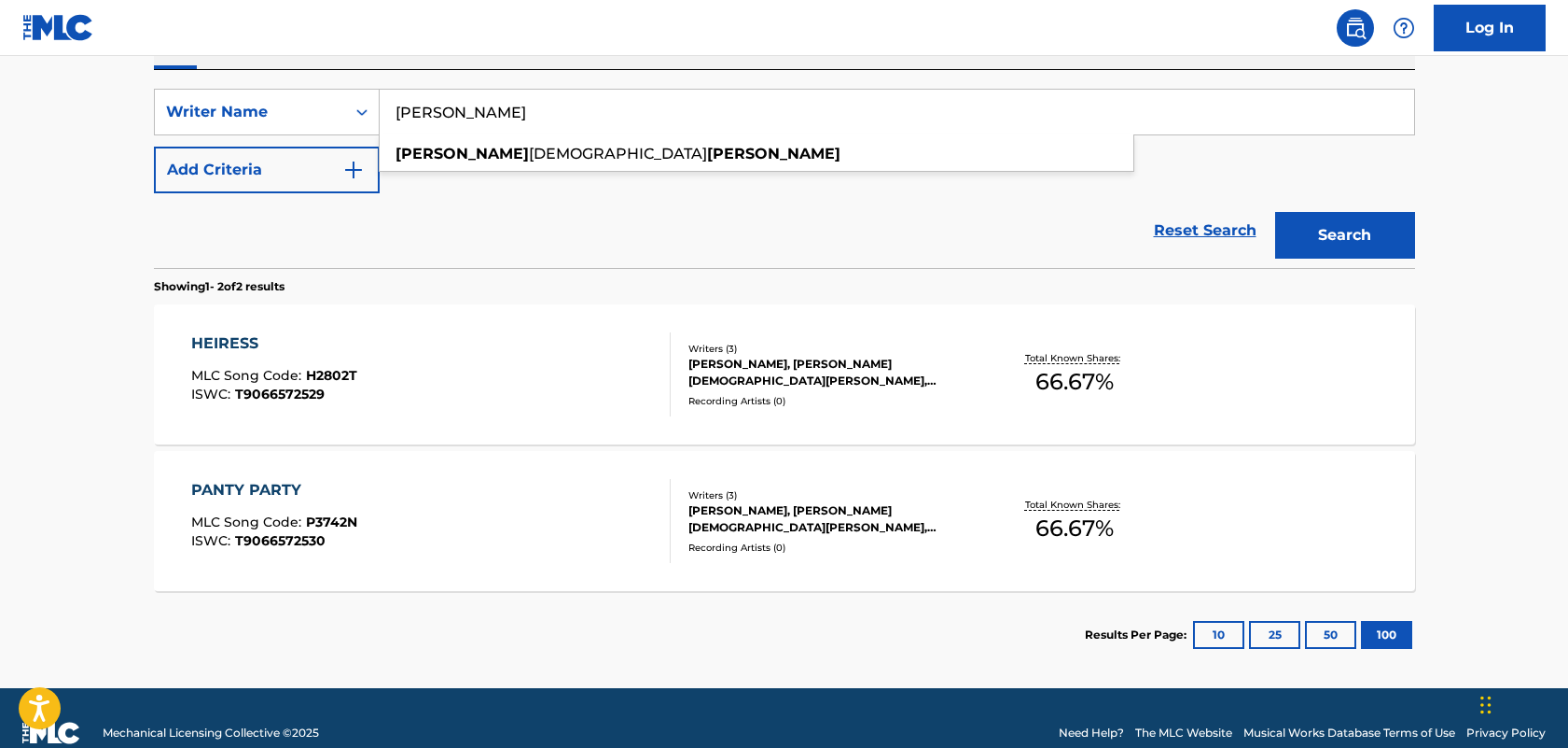
type input "[PERSON_NAME]"
click at [1275, 212] on button "Search" at bounding box center [1345, 235] width 140 height 47
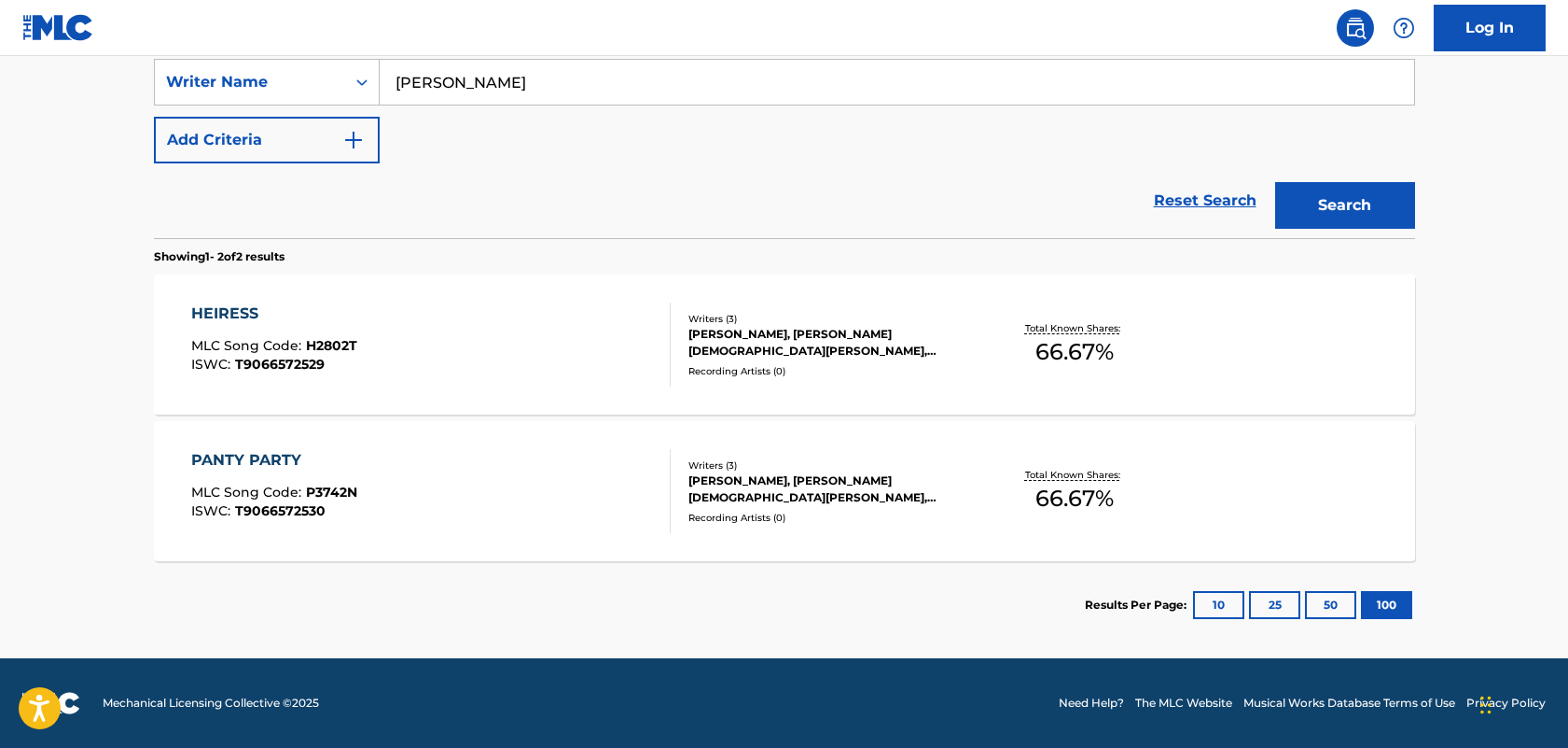
click at [756, 495] on div "[PERSON_NAME], [PERSON_NAME] [DEMOGRAPHIC_DATA][PERSON_NAME], [PERSON_NAME]" at bounding box center [830, 489] width 282 height 34
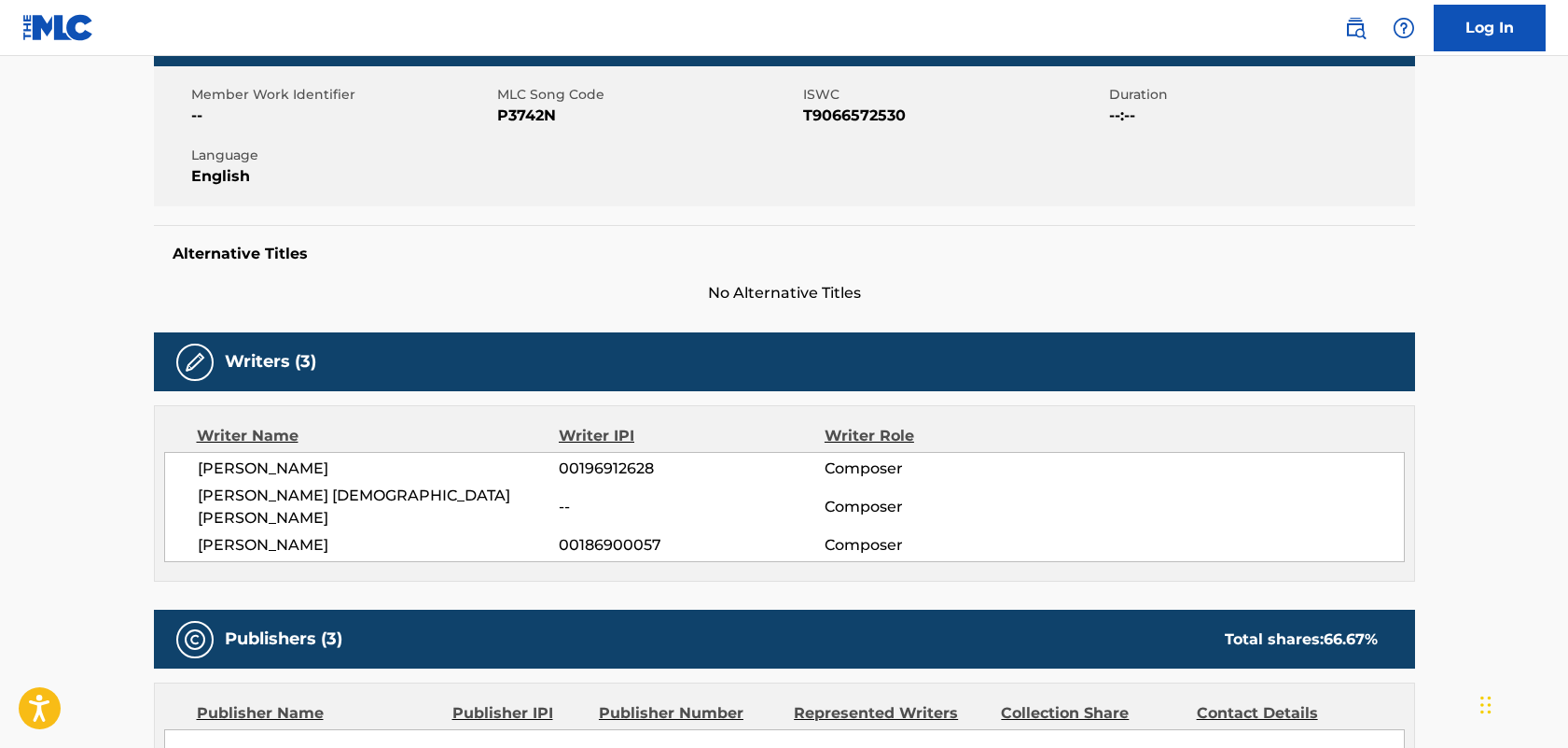
scroll to position [322, 0]
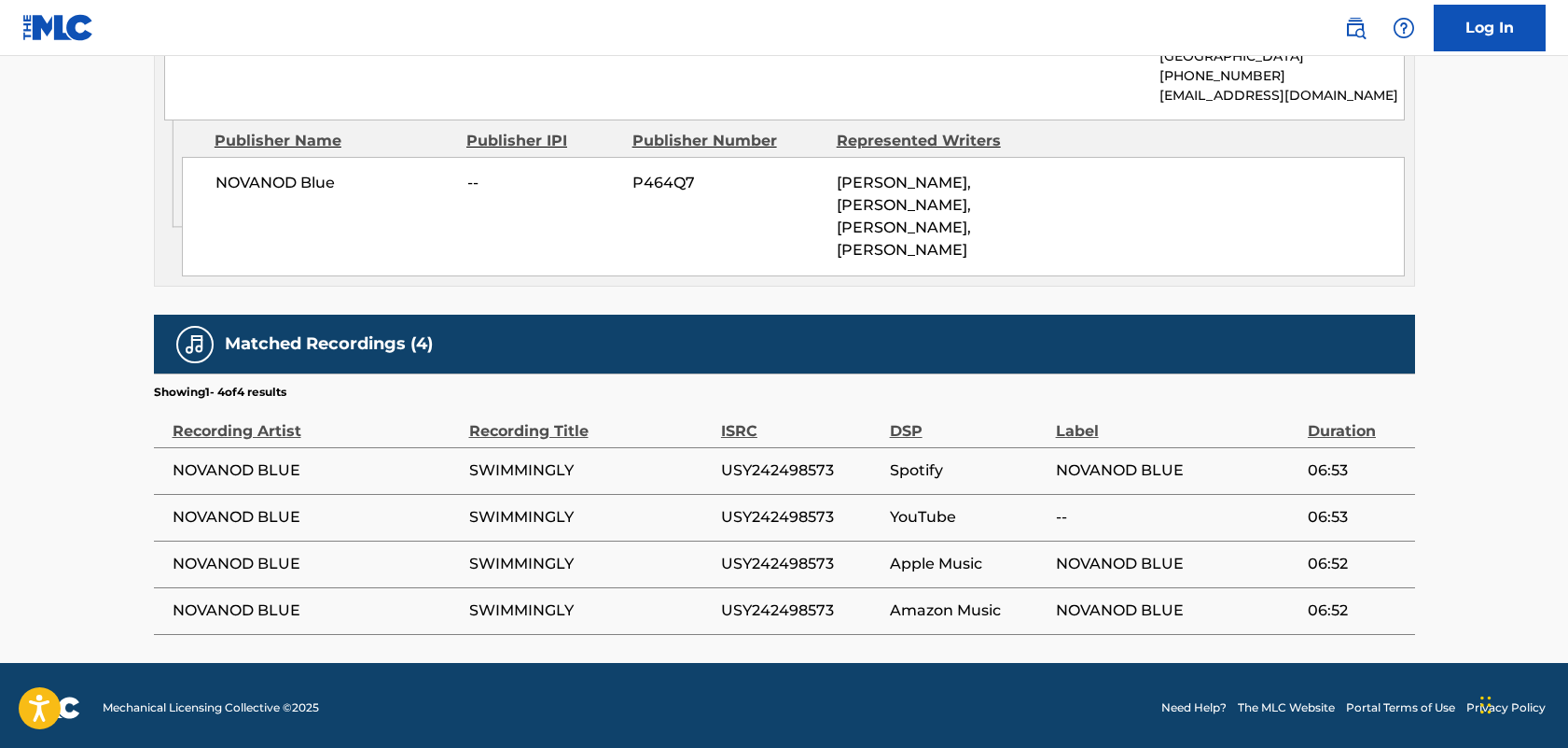
scroll to position [1124, 0]
